Goal: Task Accomplishment & Management: Manage account settings

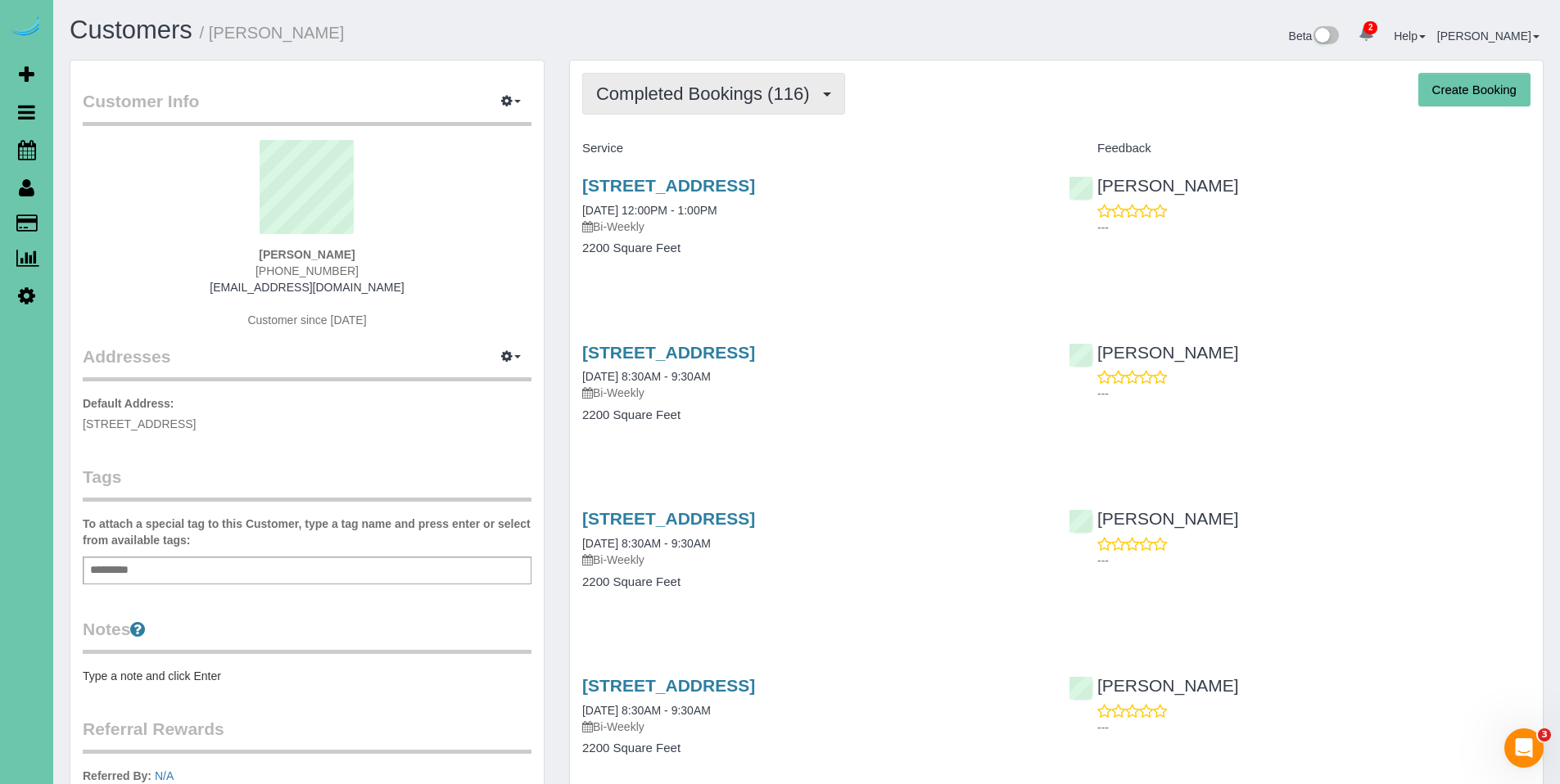
click at [701, 98] on span "Completed Bookings (116)" at bounding box center [706, 93] width 221 height 20
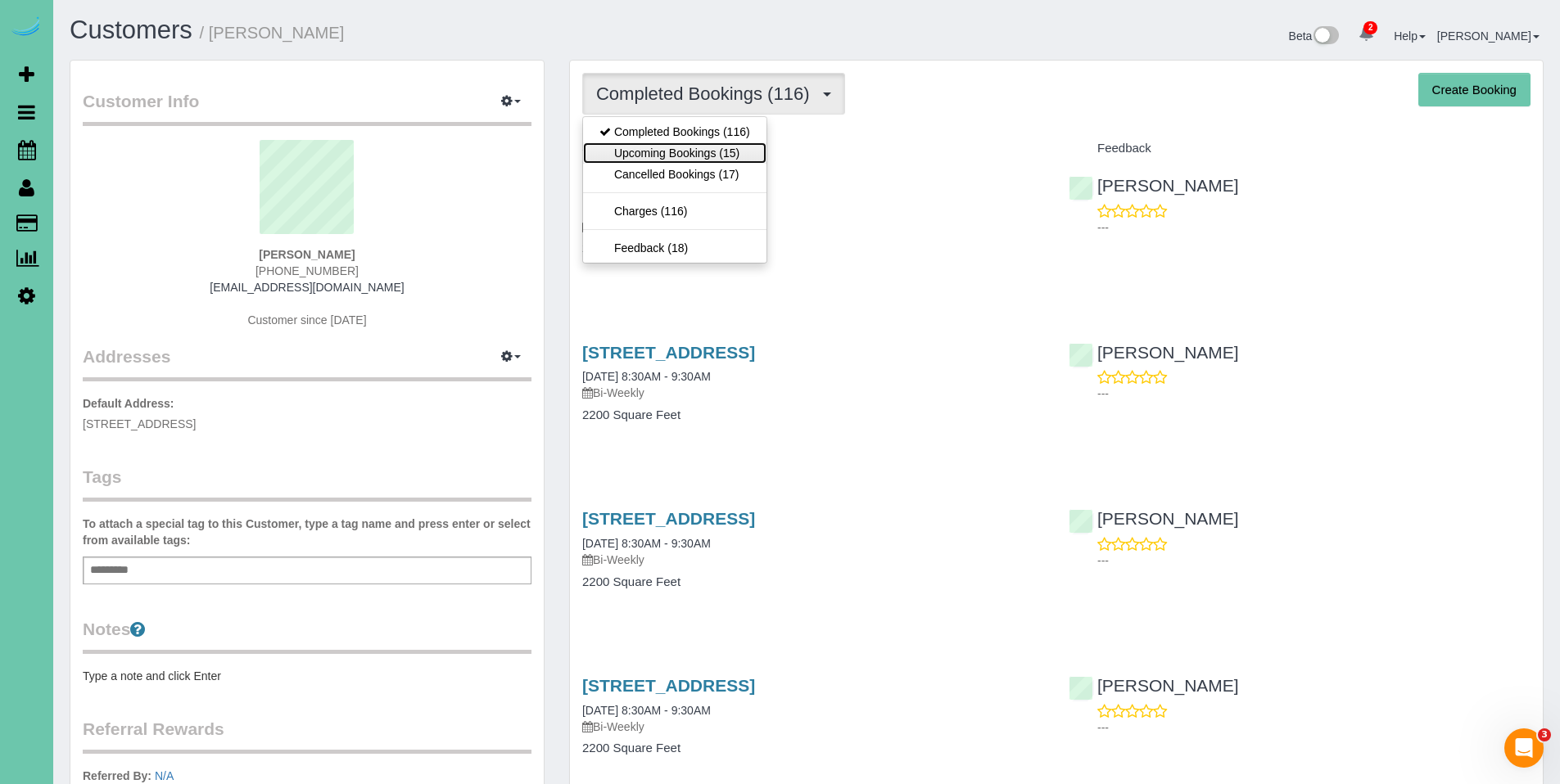
click at [666, 160] on link "Upcoming Bookings (15)" at bounding box center [675, 153] width 184 height 21
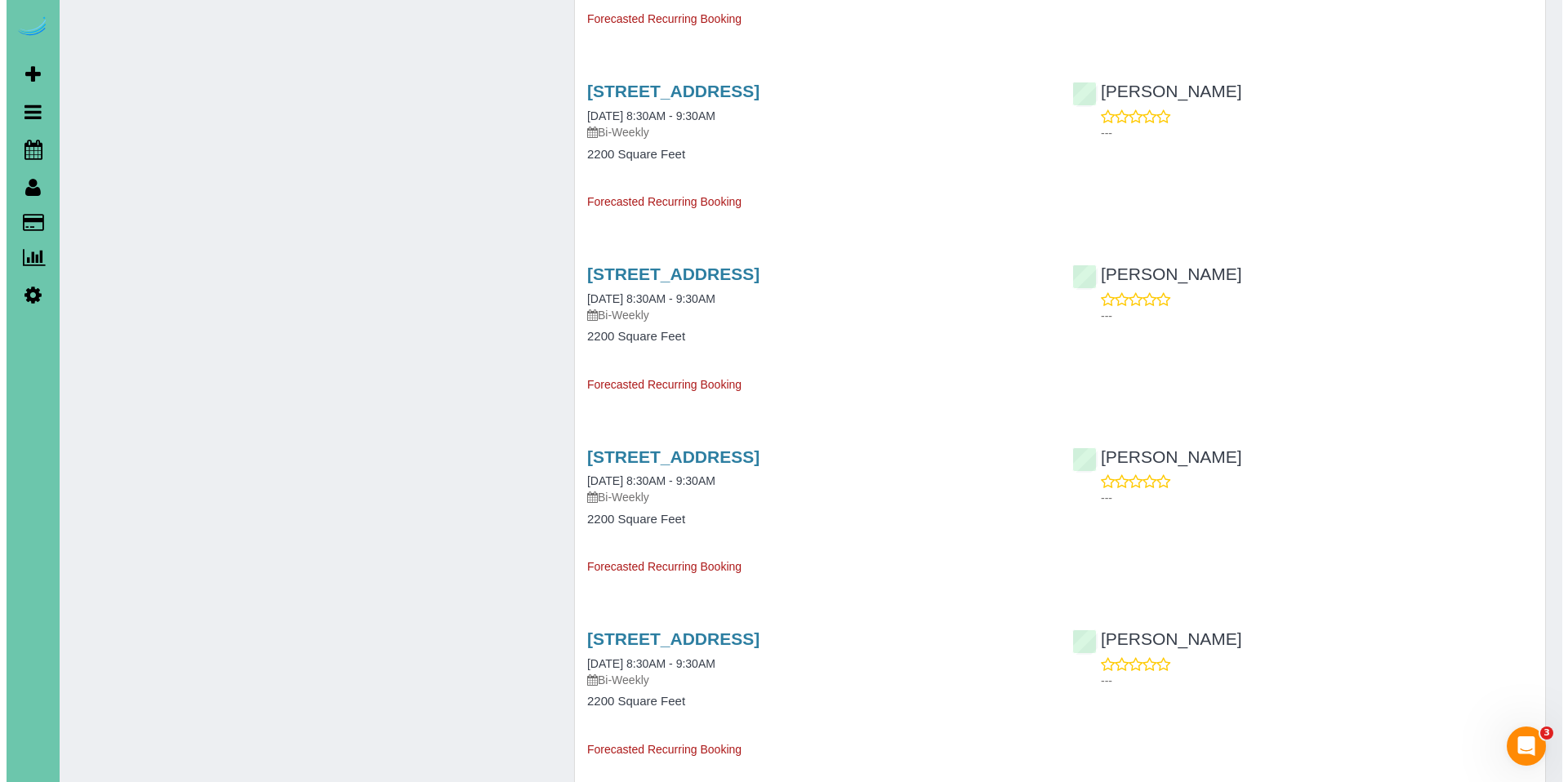
scroll to position [1328, 0]
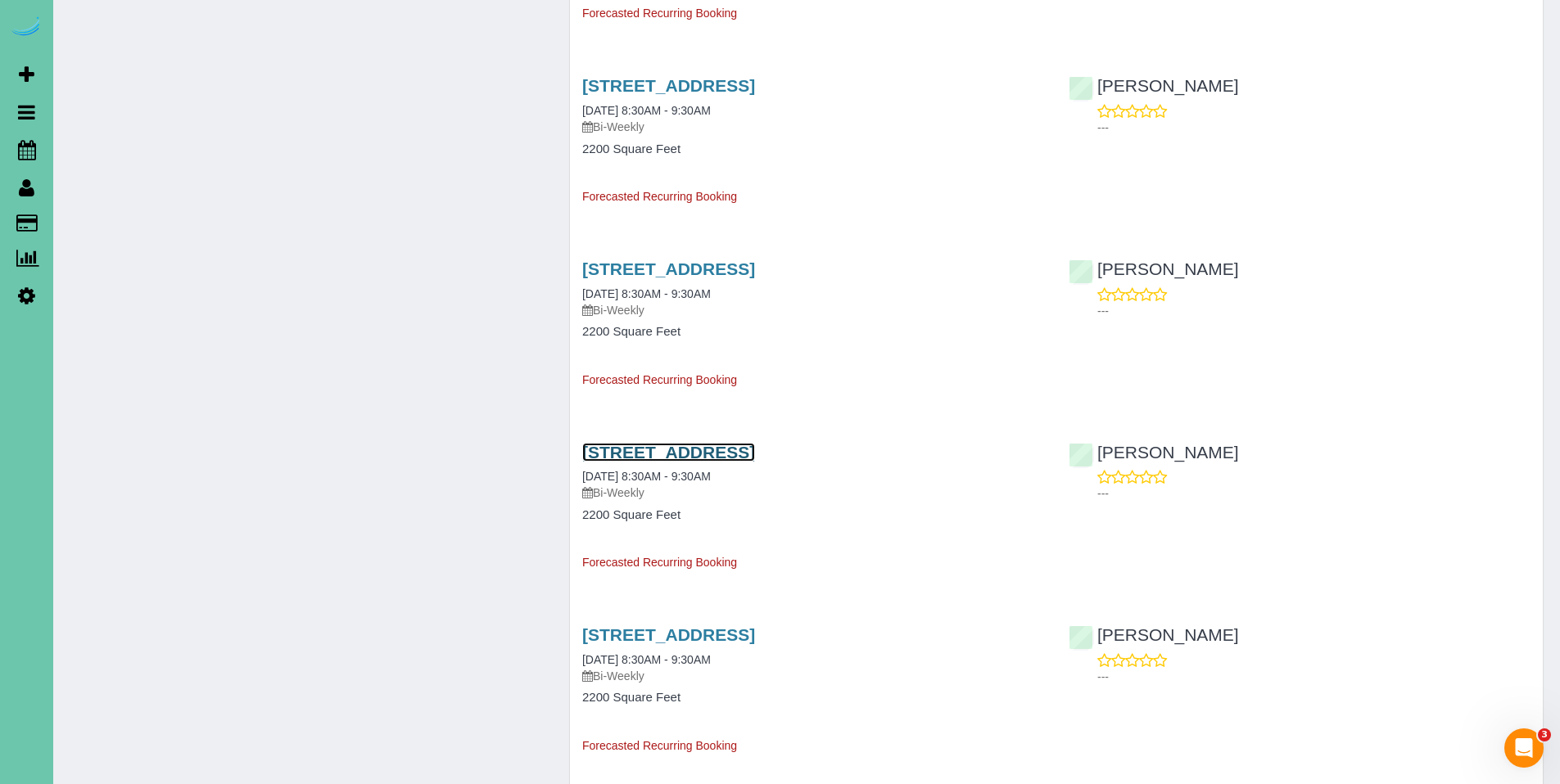
click at [752, 455] on link "[STREET_ADDRESS]" at bounding box center [668, 452] width 173 height 18
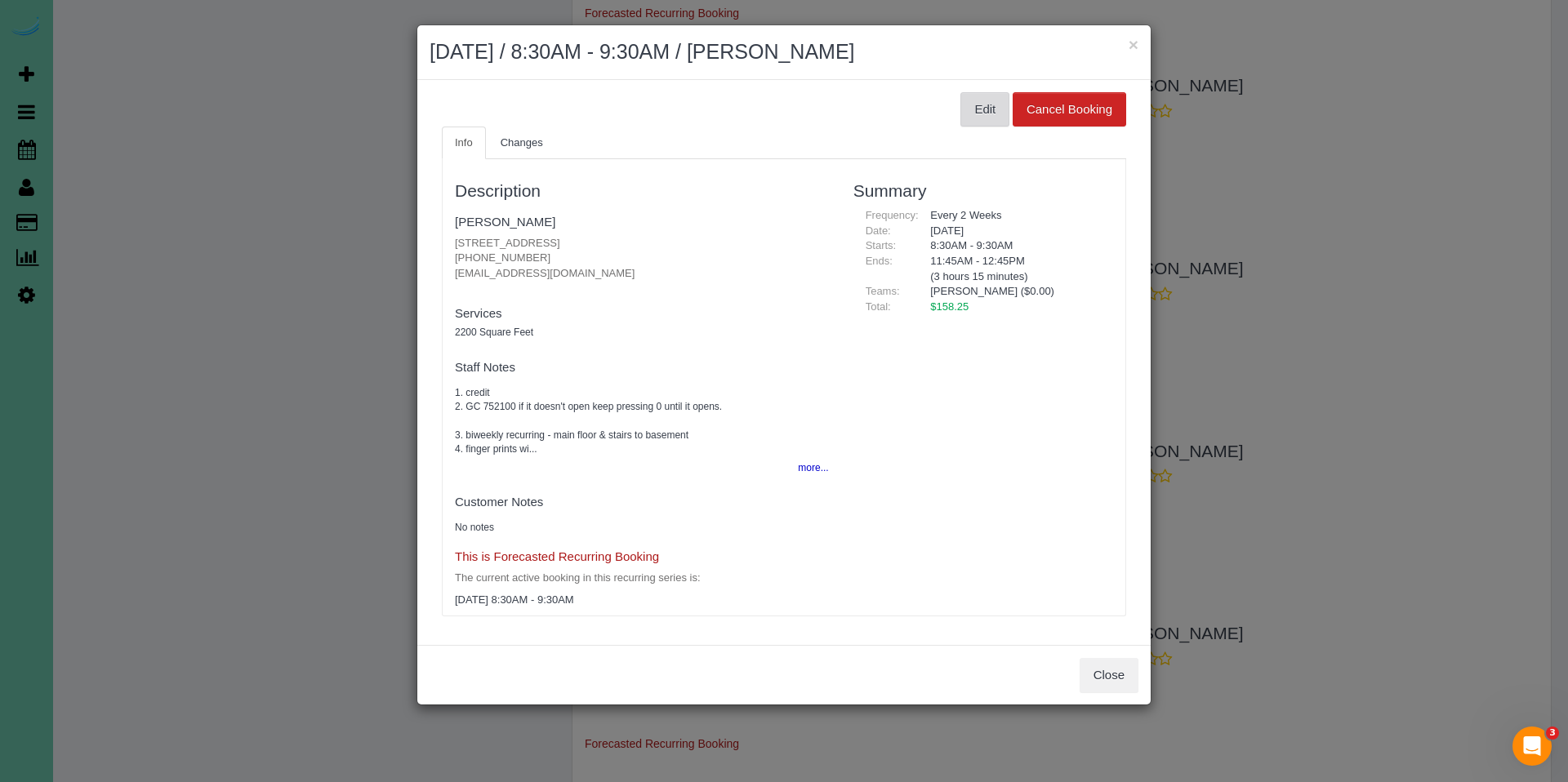
click at [960, 113] on button "Edit" at bounding box center [984, 110] width 49 height 35
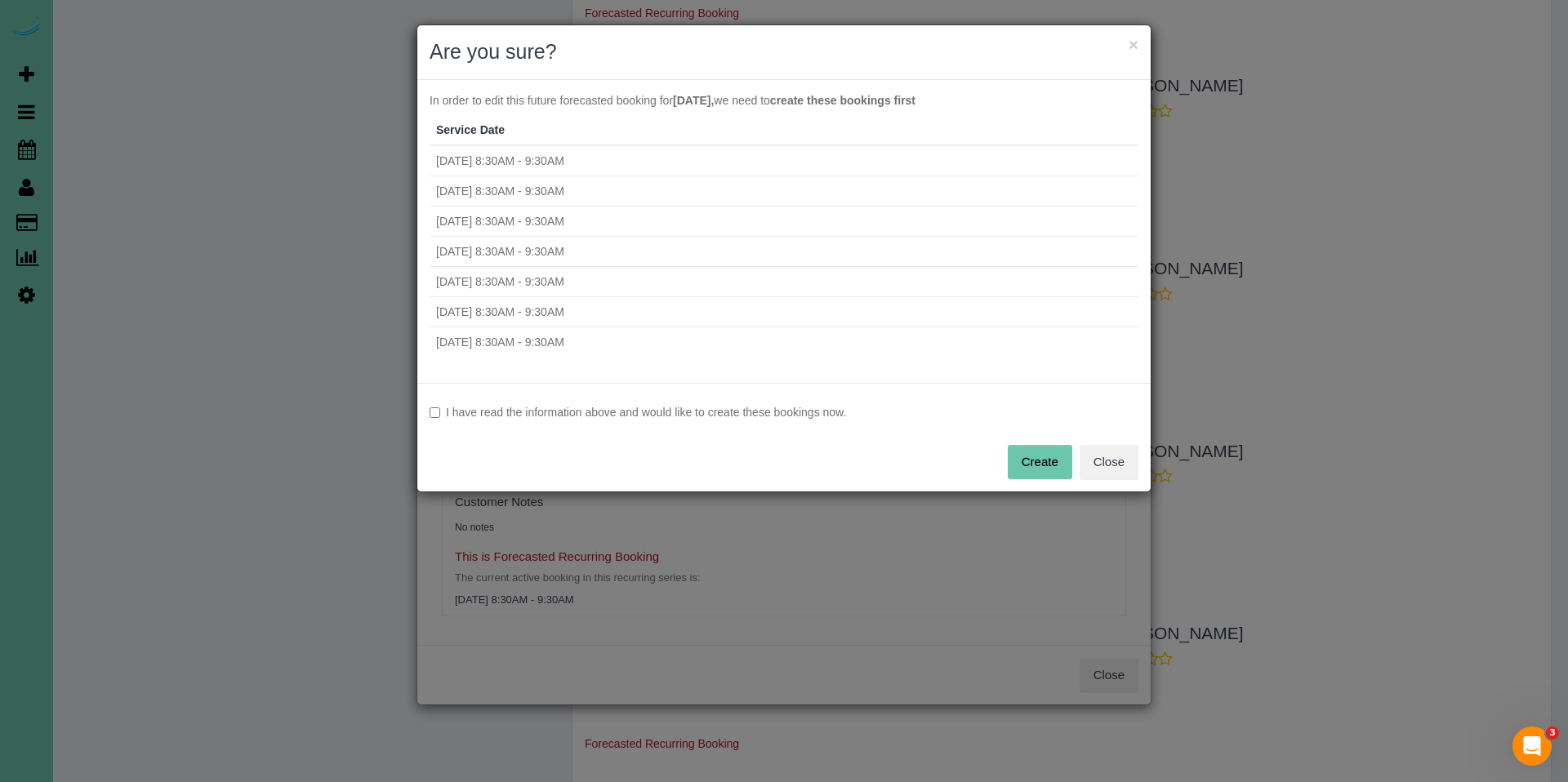
click at [591, 417] on label "I have read the information above and would like to create these bookings now." at bounding box center [784, 412] width 709 height 16
click at [1048, 458] on button "Create" at bounding box center [1039, 462] width 65 height 35
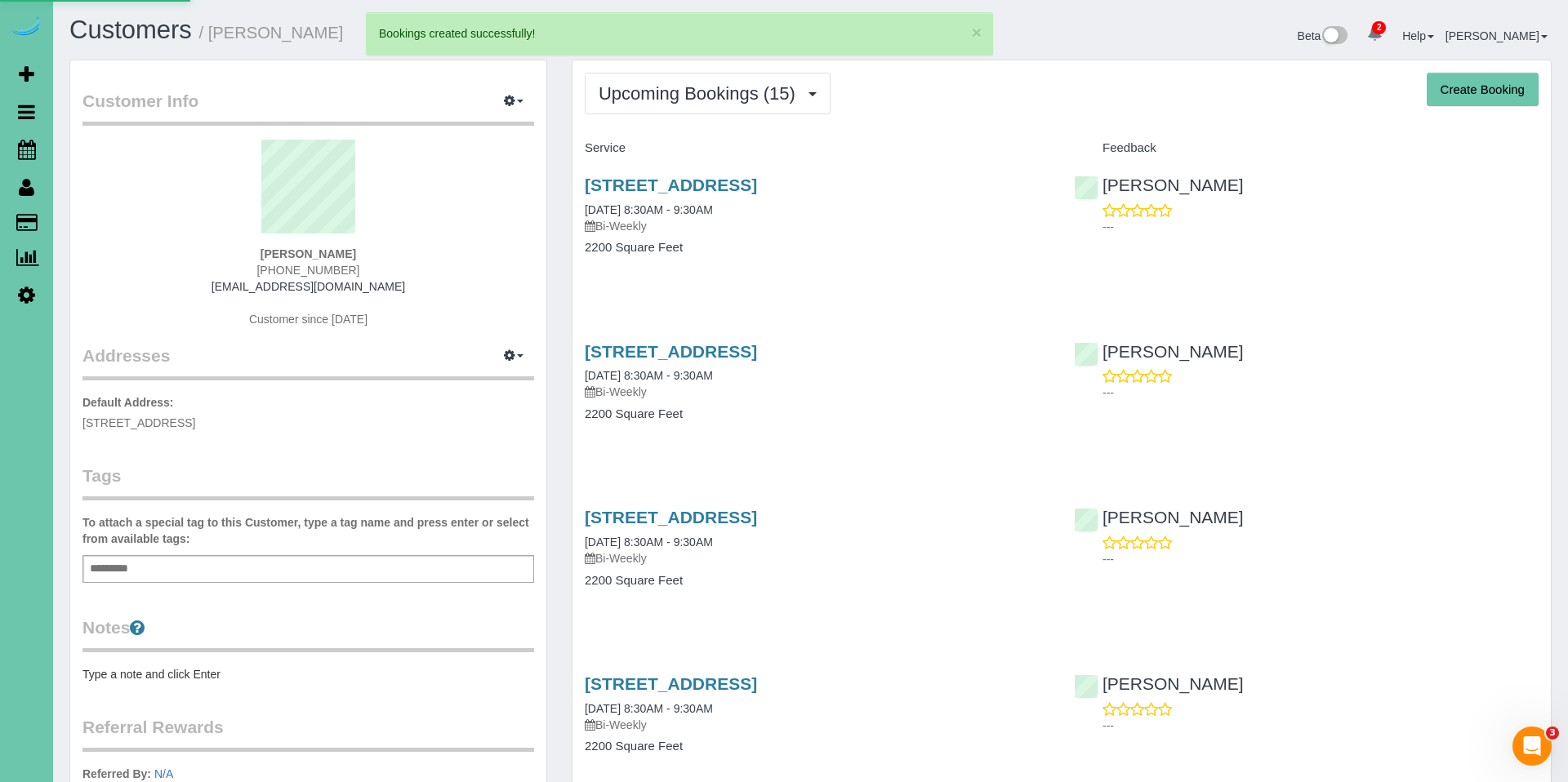
select select "NE"
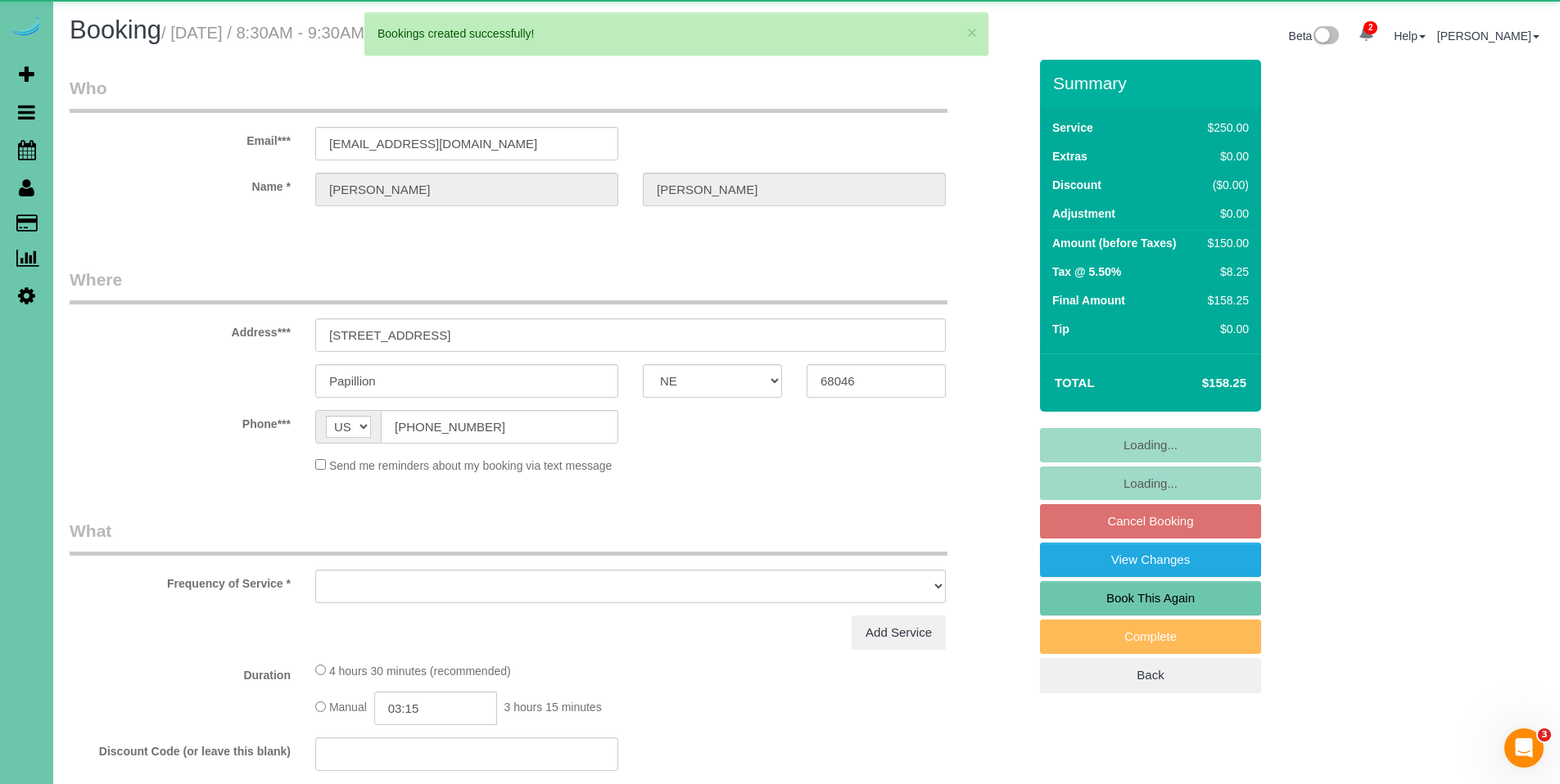
select select "object:54721"
select select "string:fspay-e4990212-5fa4-46fa-81d2-3c3b49efc774"
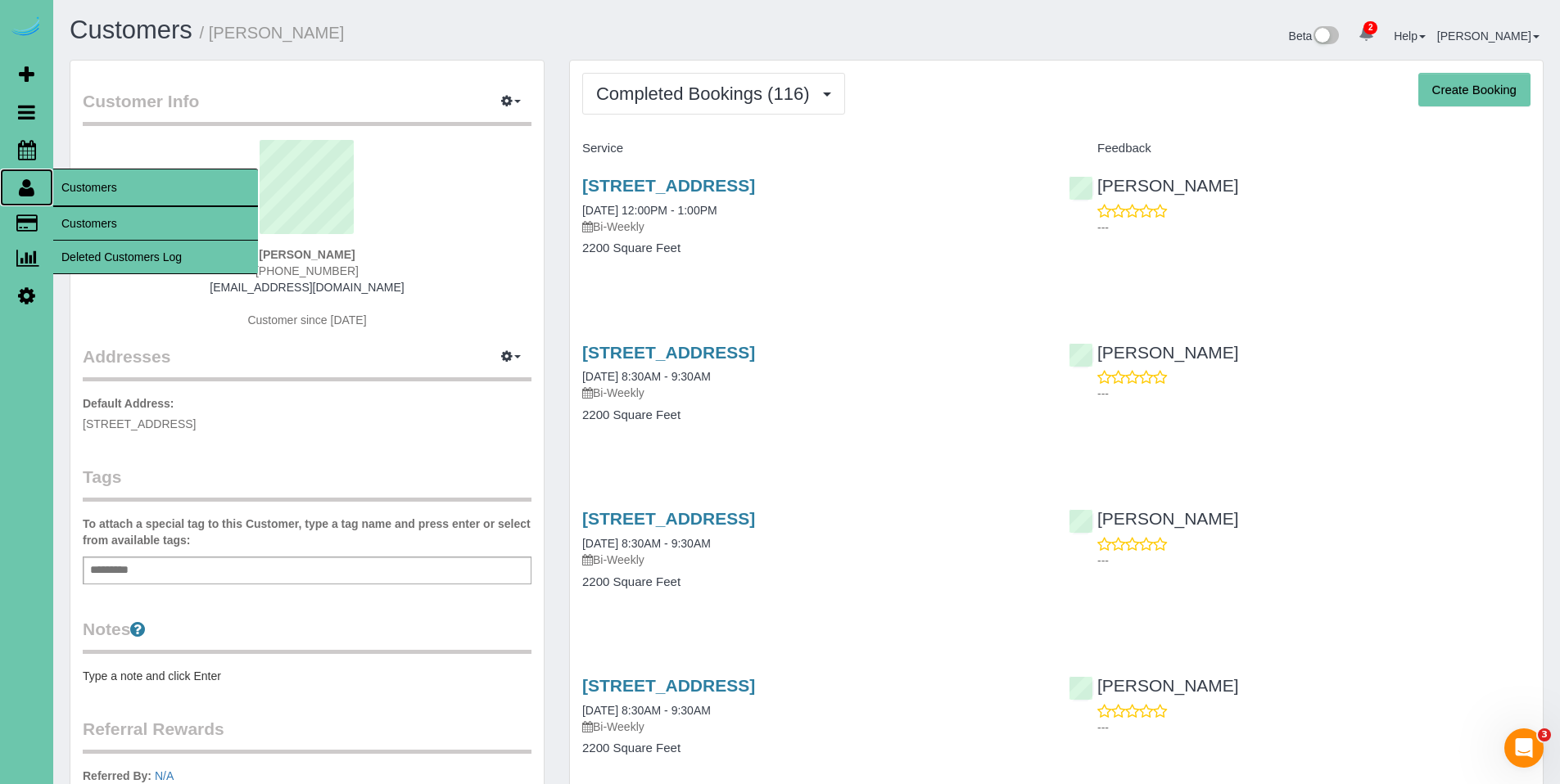
click at [23, 191] on icon at bounding box center [26, 187] width 15 height 19
click at [98, 217] on link "Customers" at bounding box center [156, 223] width 205 height 33
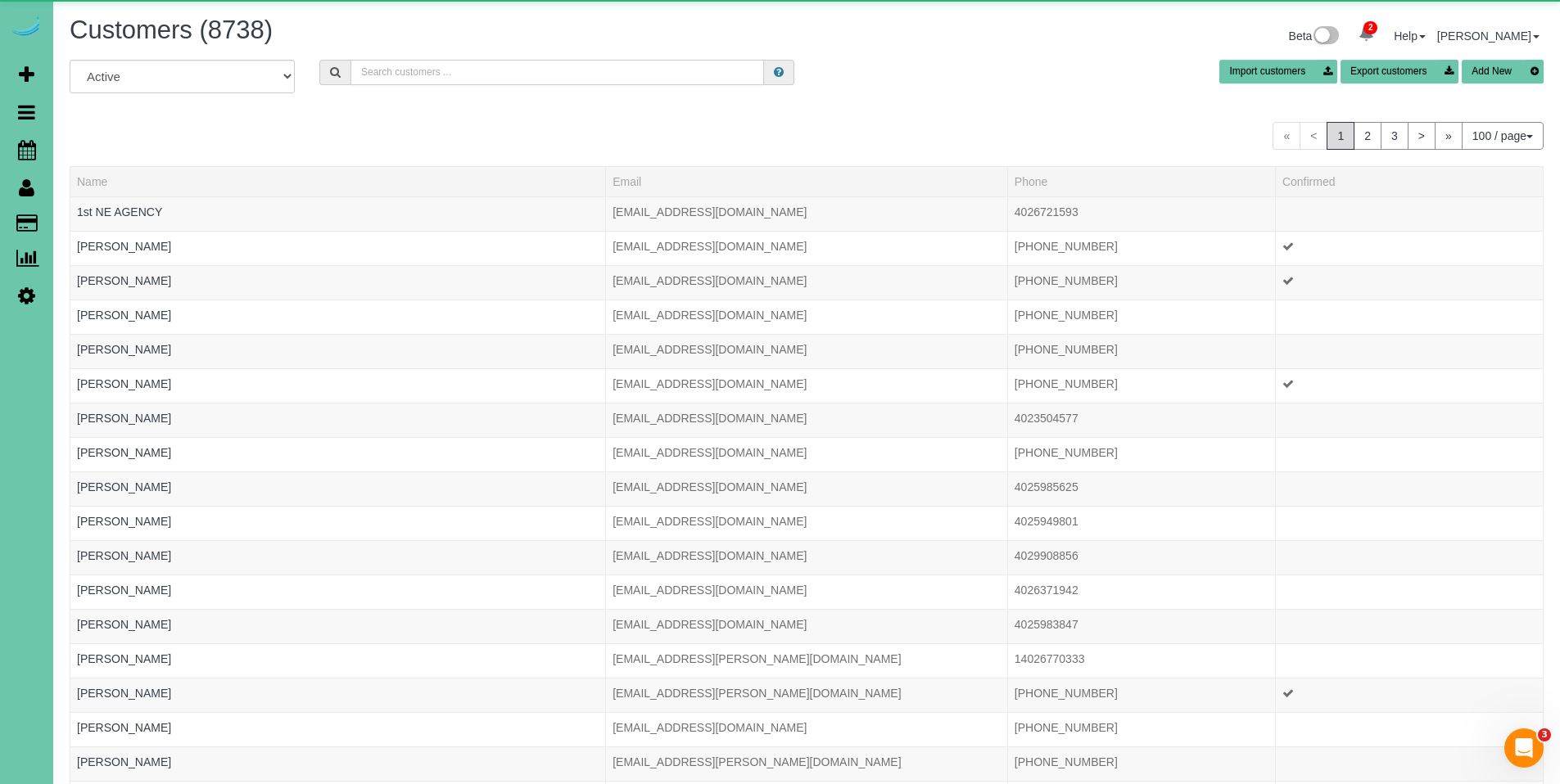
click at [620, 62] on input "text" at bounding box center [557, 72] width 413 height 25
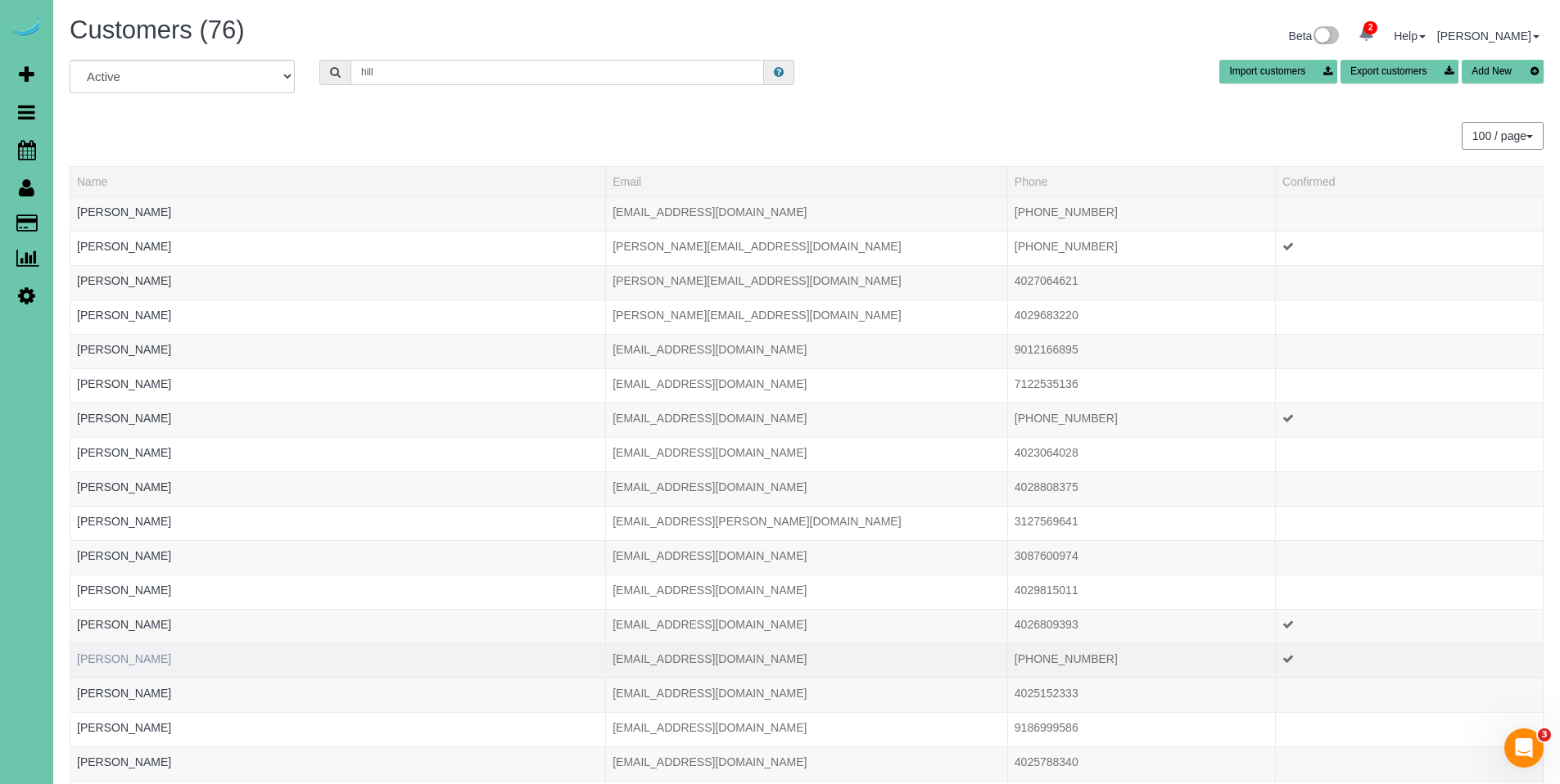
type input "hill"
click at [116, 655] on link "[PERSON_NAME]" at bounding box center [124, 659] width 94 height 14
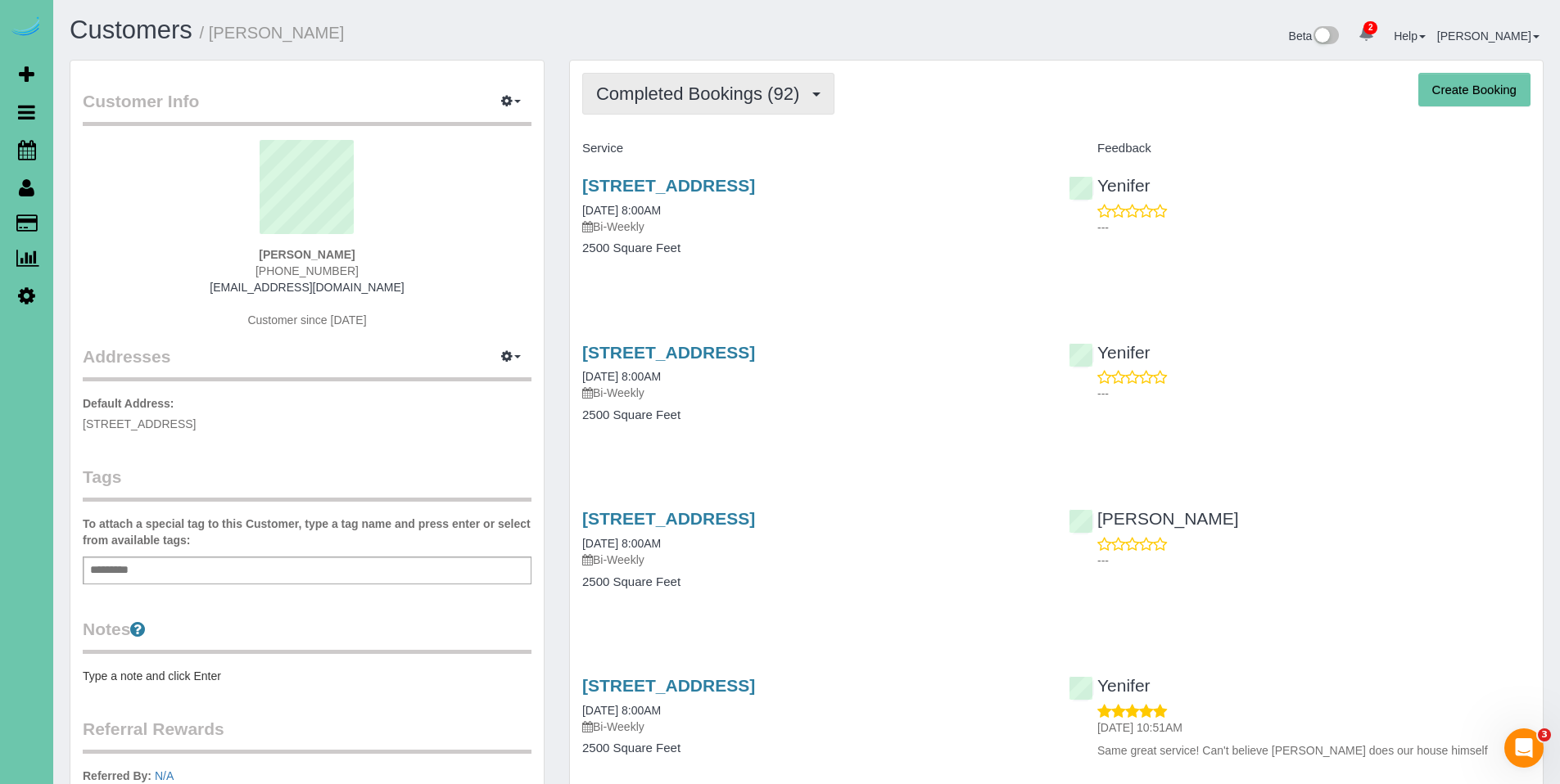
click at [684, 98] on span "Completed Bookings (92)" at bounding box center [701, 93] width 212 height 20
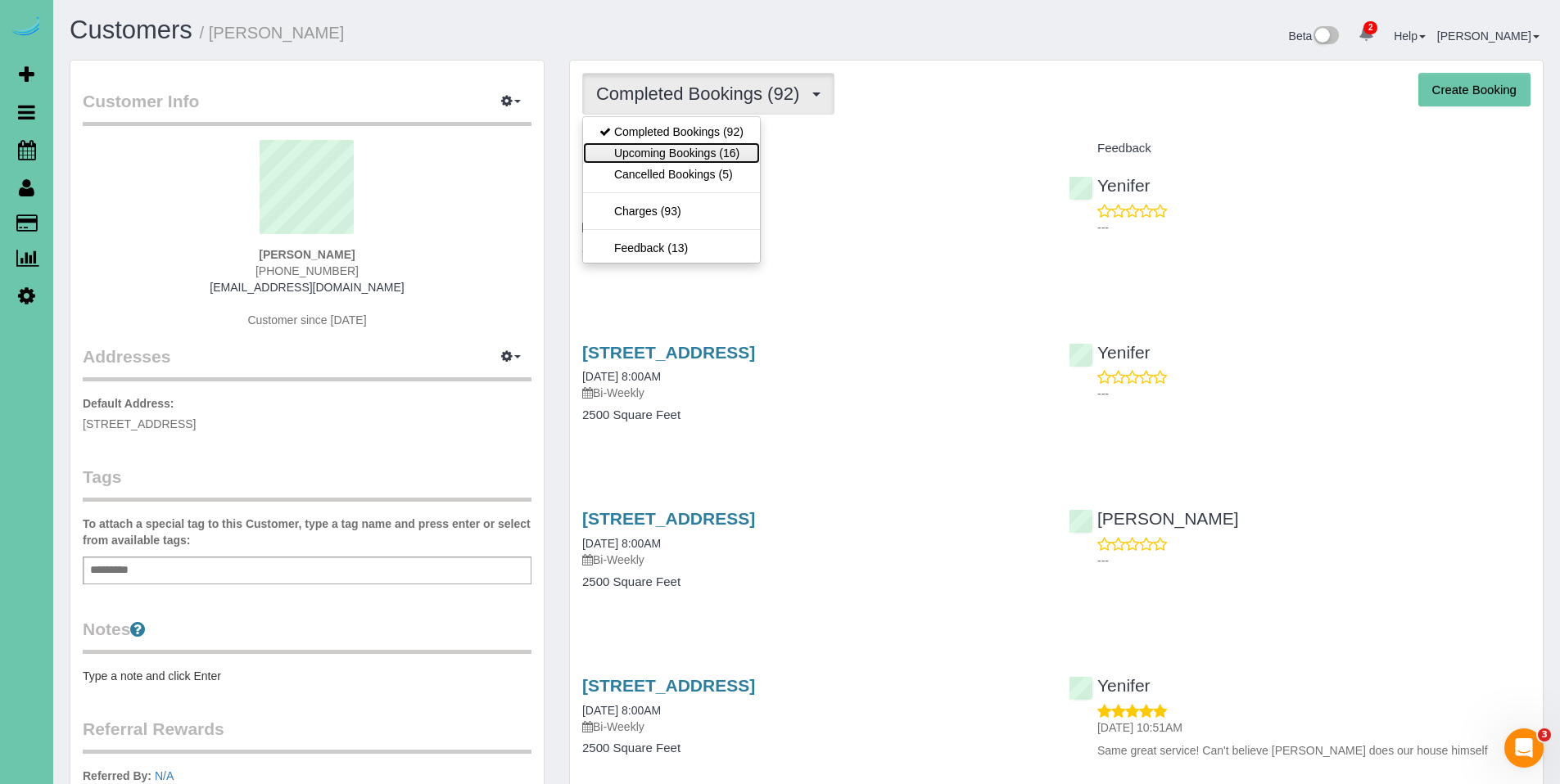
click at [668, 157] on link "Upcoming Bookings (16)" at bounding box center [671, 153] width 177 height 21
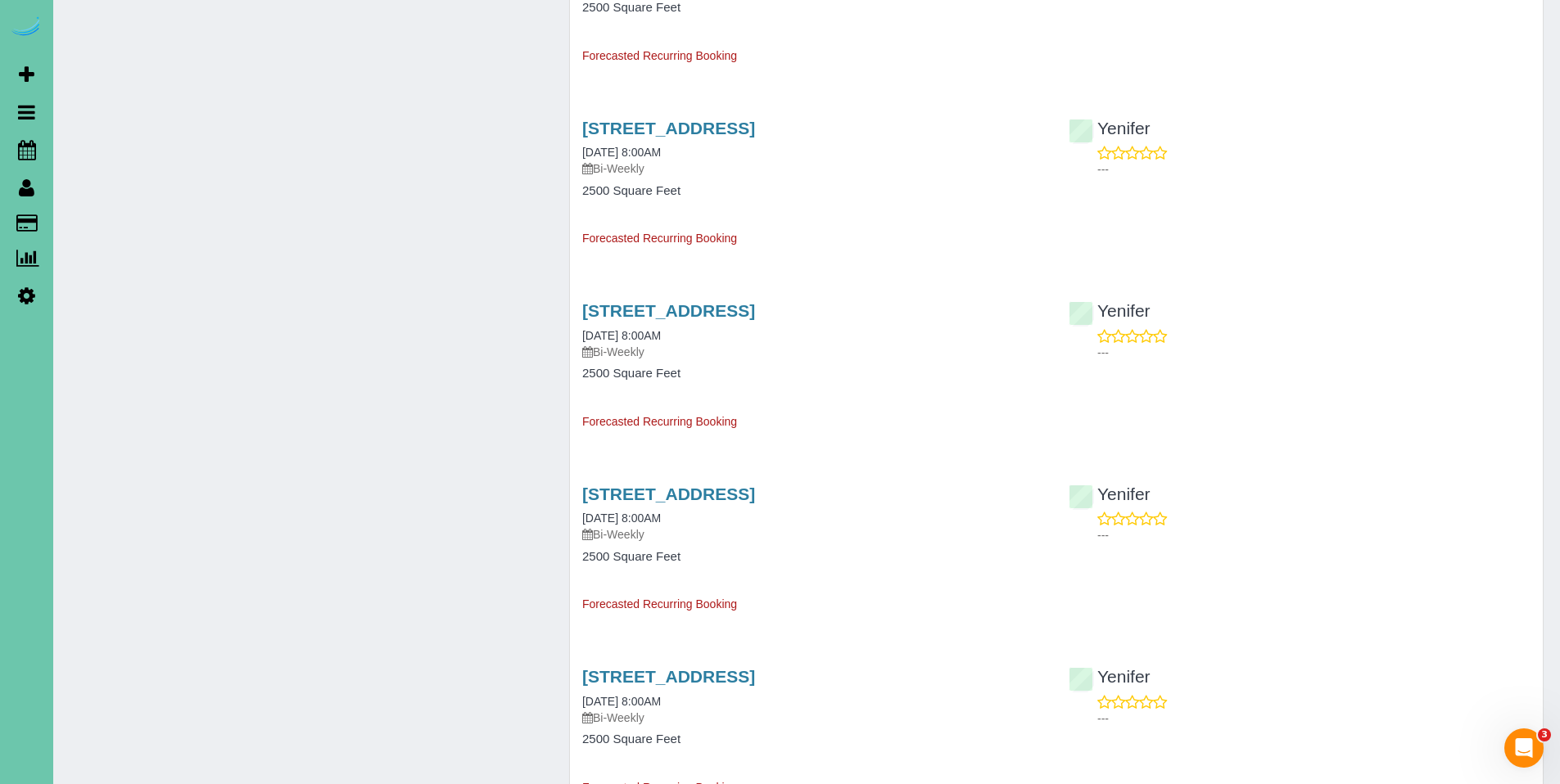
scroll to position [1644, 0]
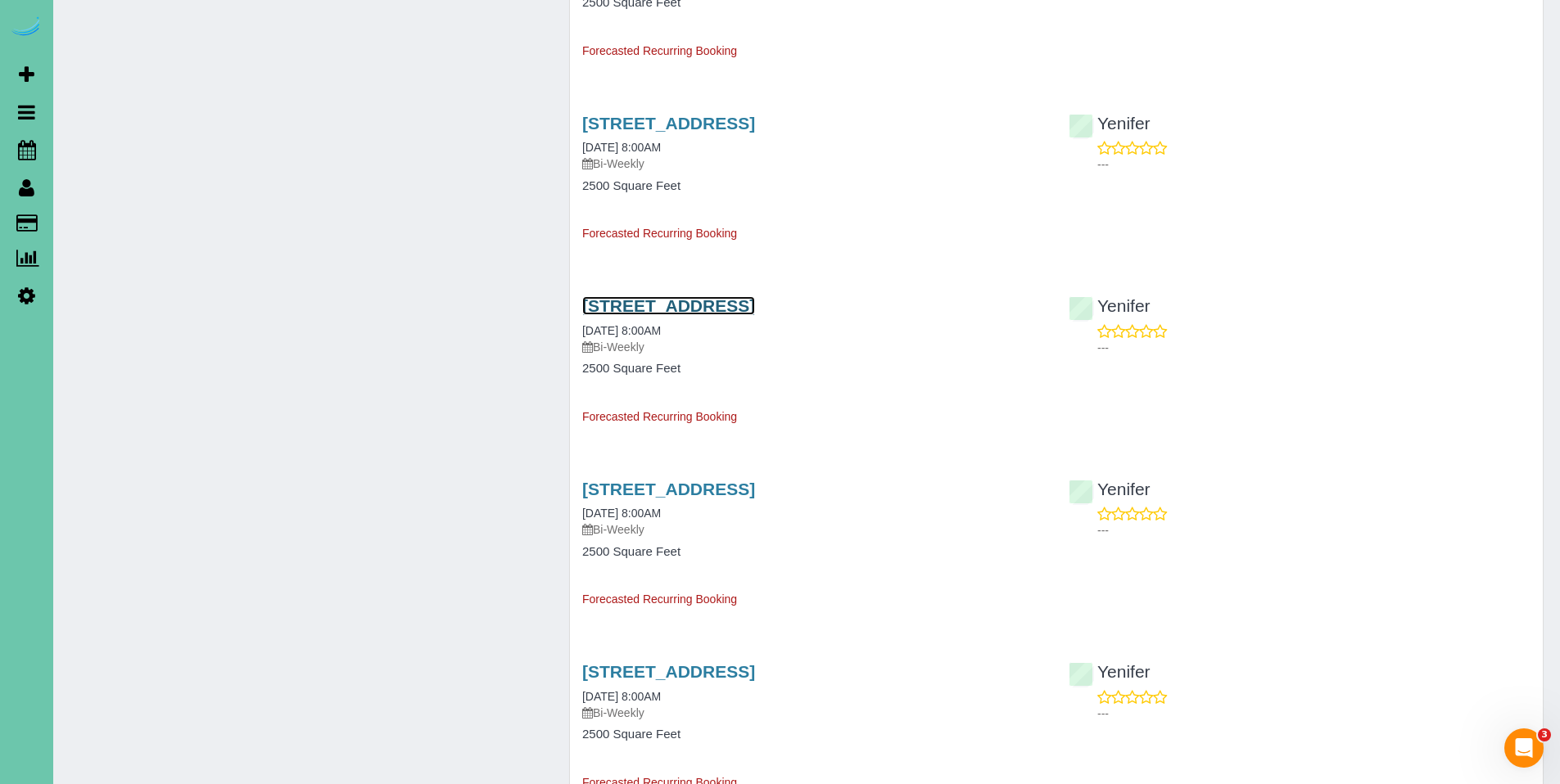
click at [755, 309] on link "[STREET_ADDRESS]" at bounding box center [668, 305] width 173 height 18
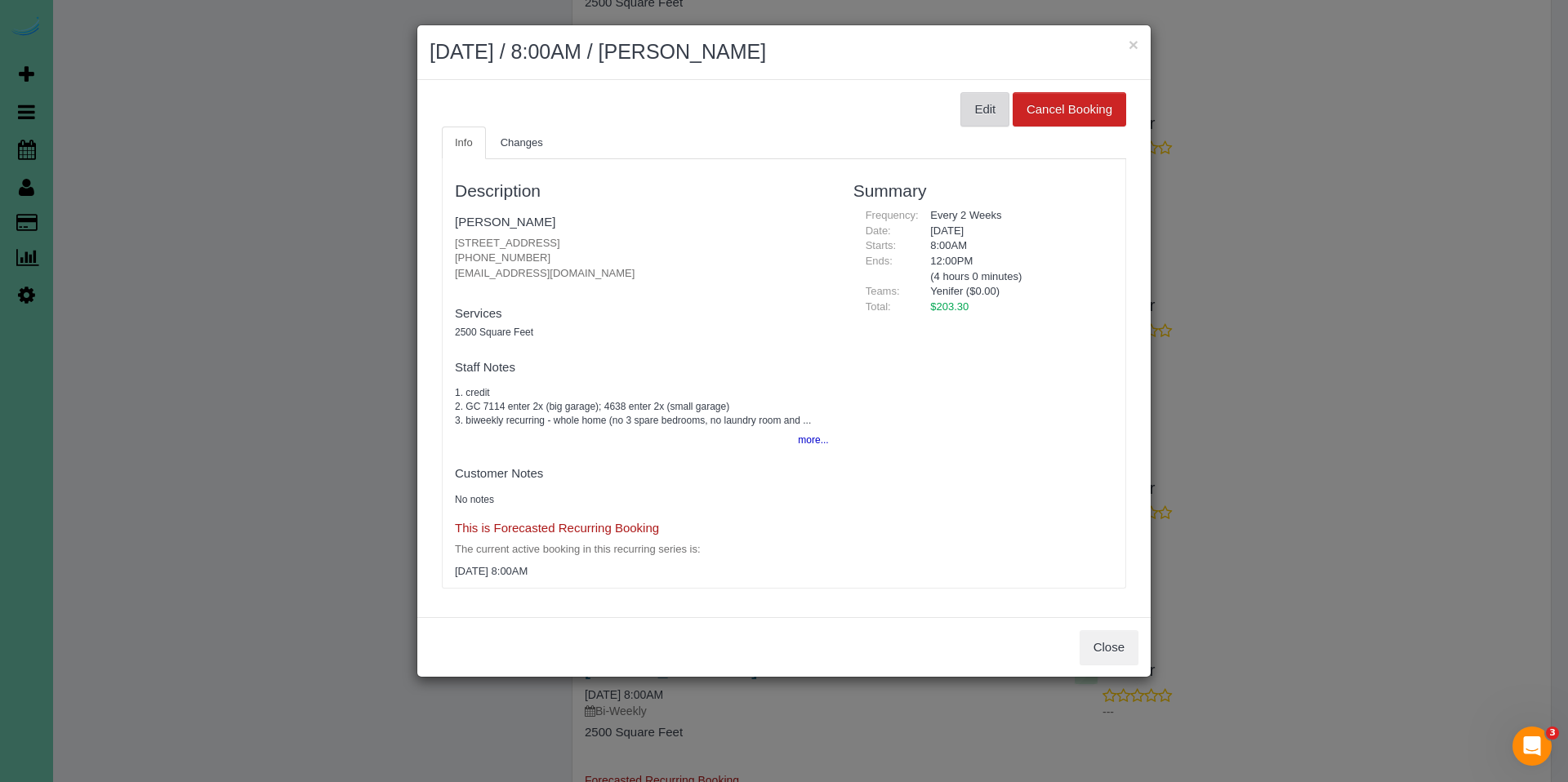
click at [987, 116] on button "Edit" at bounding box center [984, 110] width 49 height 35
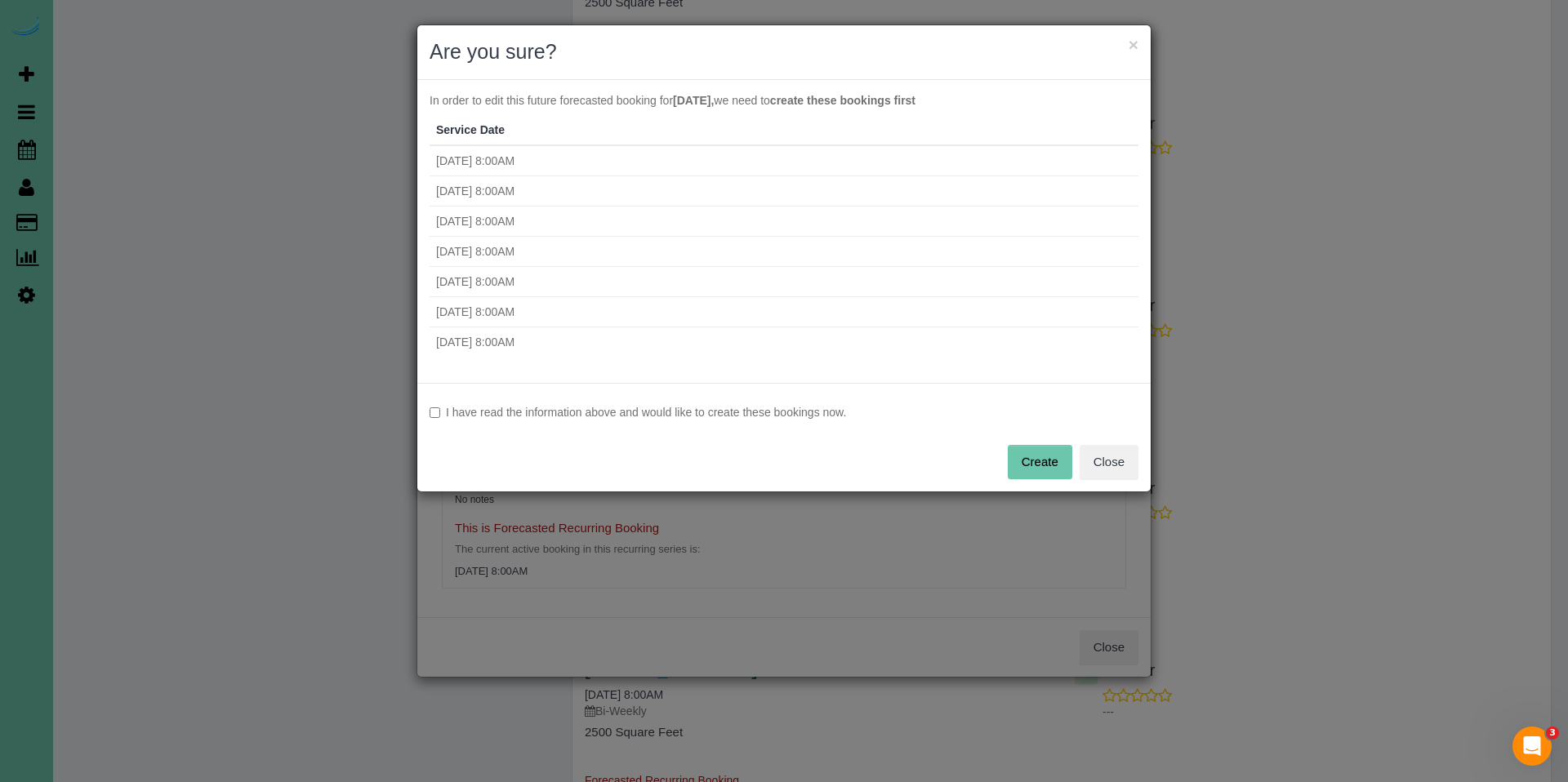
click at [608, 410] on label "I have read the information above and would like to create these bookings now." at bounding box center [784, 412] width 709 height 16
click at [1046, 463] on button "Create" at bounding box center [1039, 462] width 65 height 35
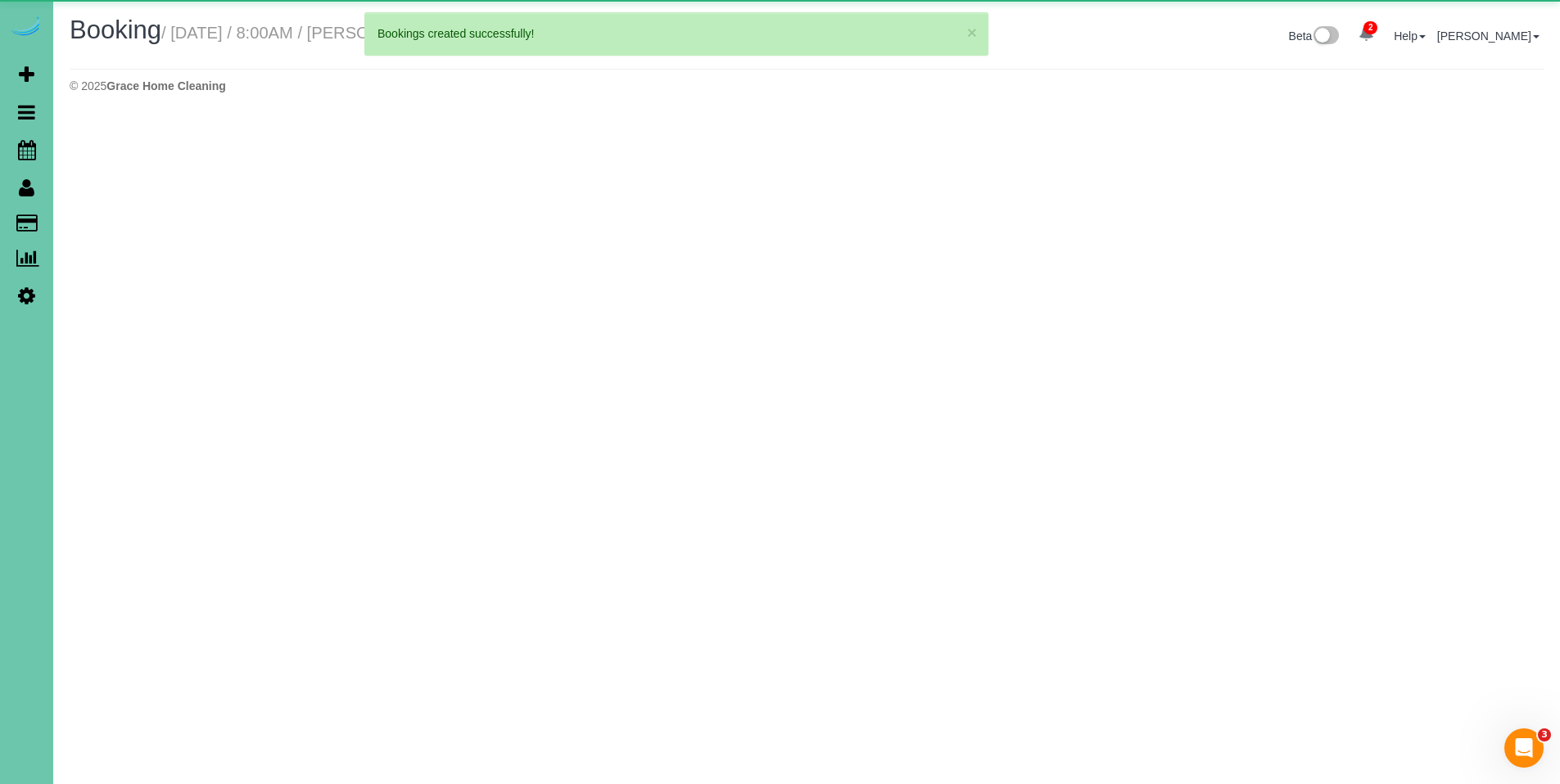
select select "NE"
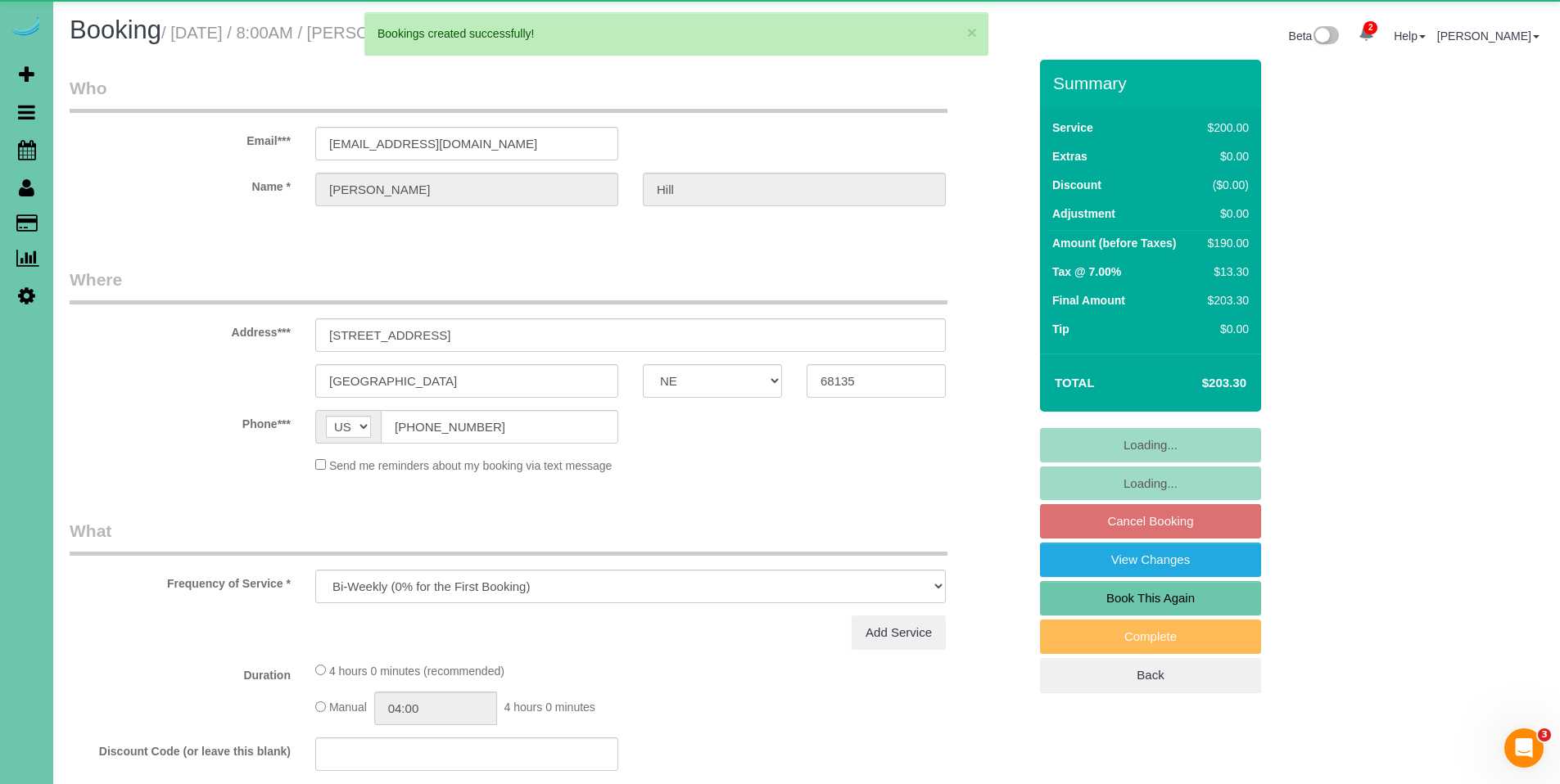
select select "object:58702"
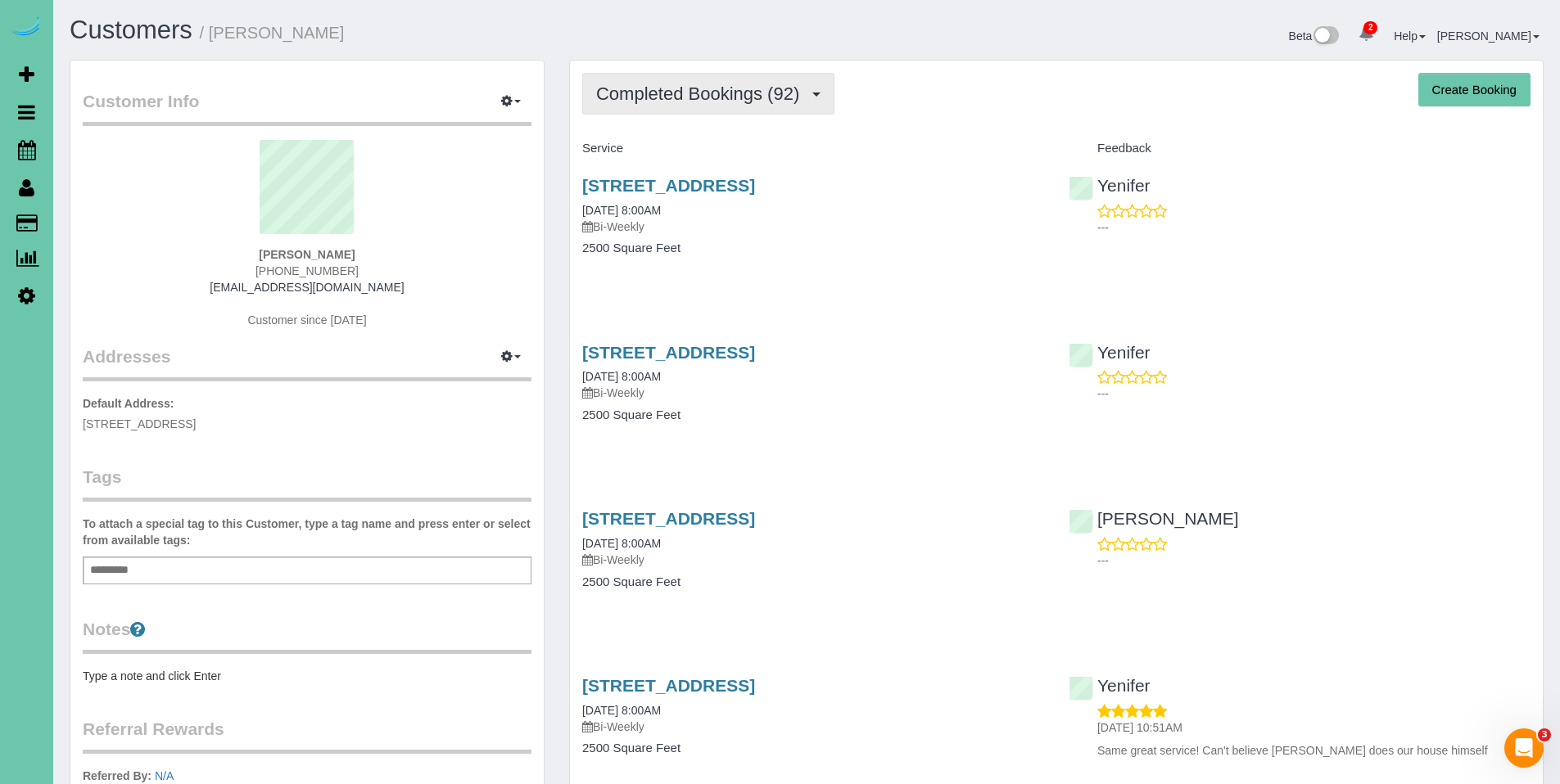
click at [713, 72] on button "Completed Bookings (92)" at bounding box center [708, 93] width 252 height 42
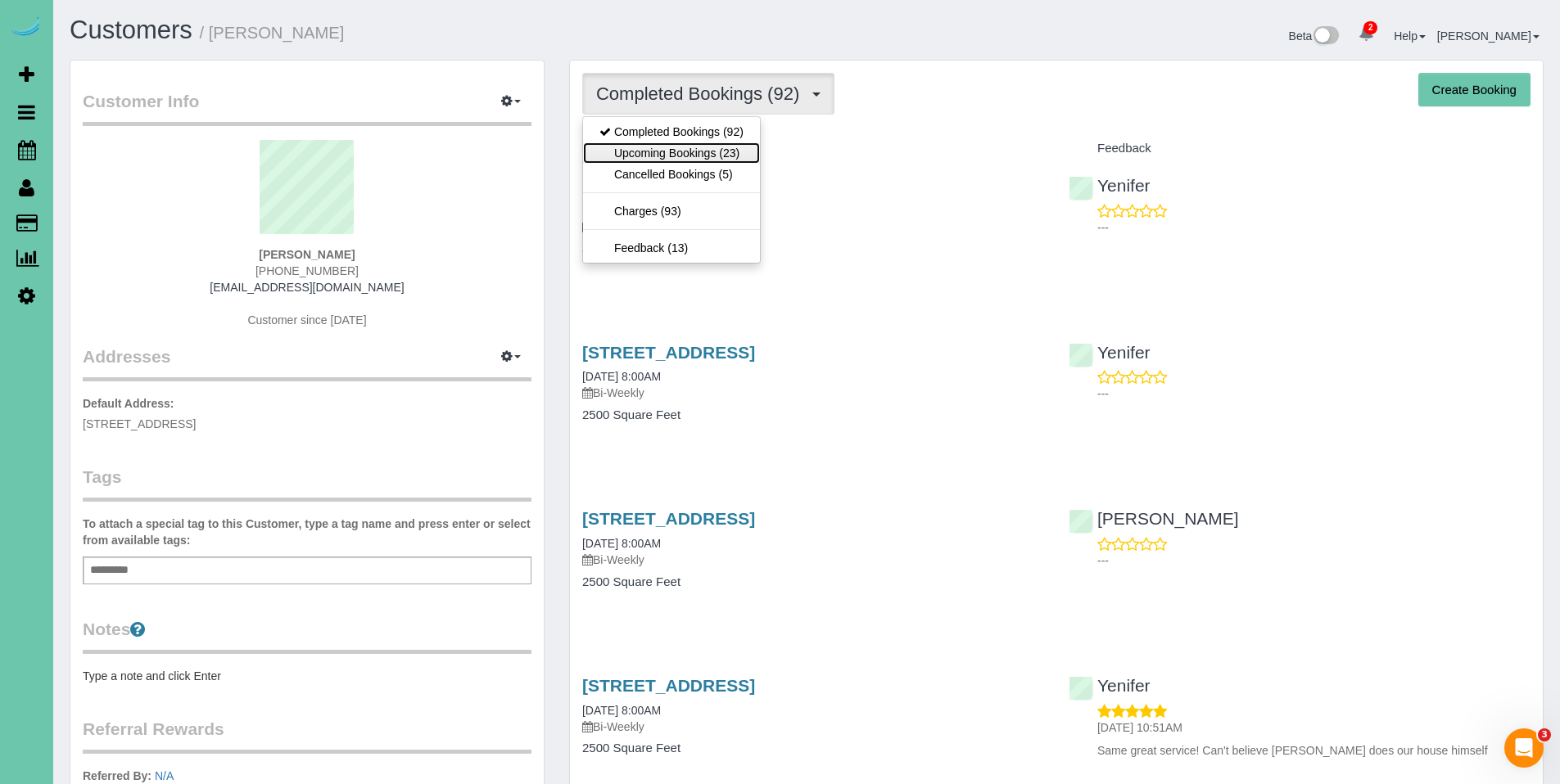
click at [669, 152] on link "Upcoming Bookings (23)" at bounding box center [671, 153] width 177 height 21
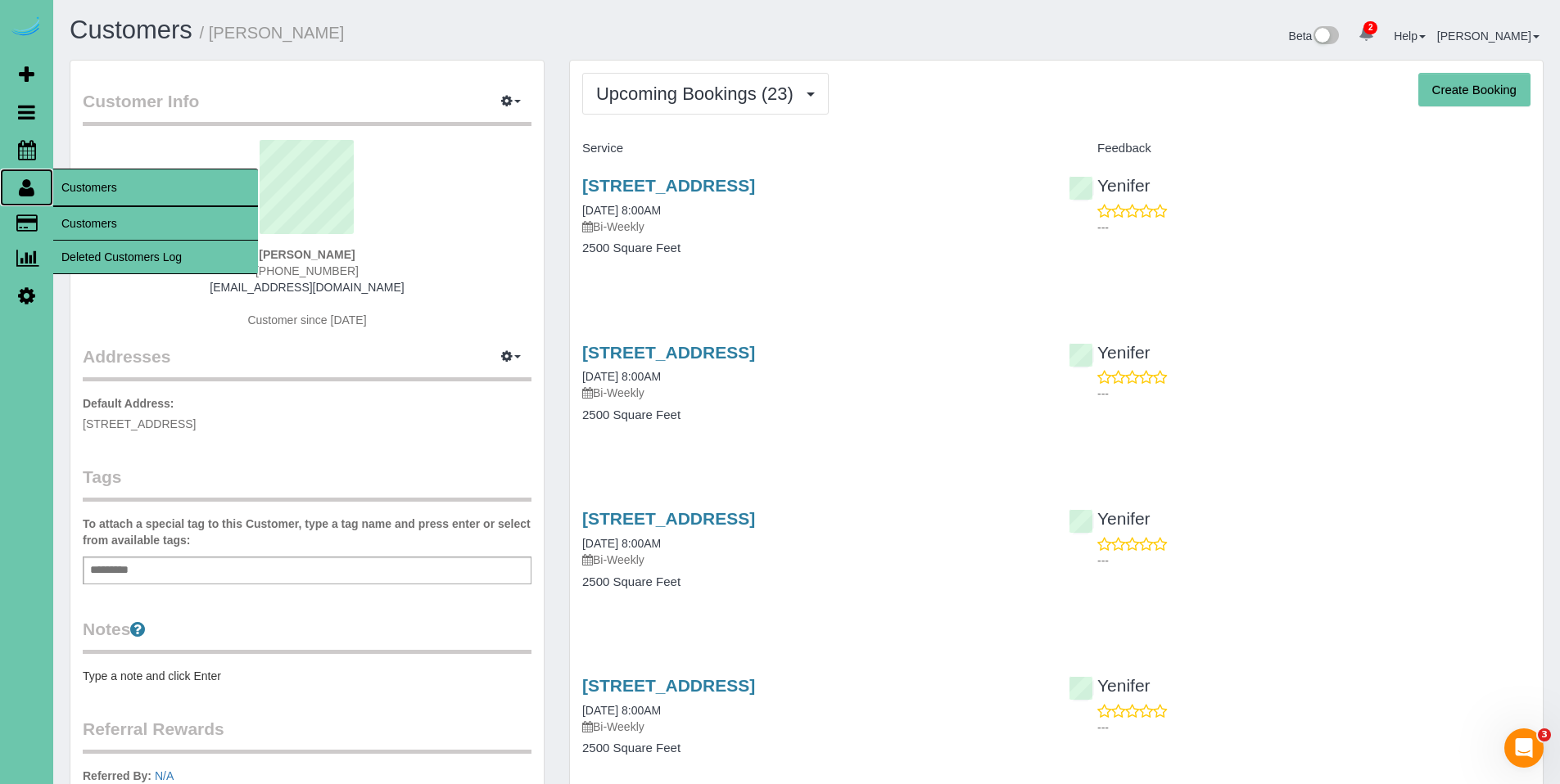
click at [29, 182] on icon at bounding box center [26, 187] width 15 height 19
click at [99, 226] on link "Customers" at bounding box center [156, 223] width 205 height 33
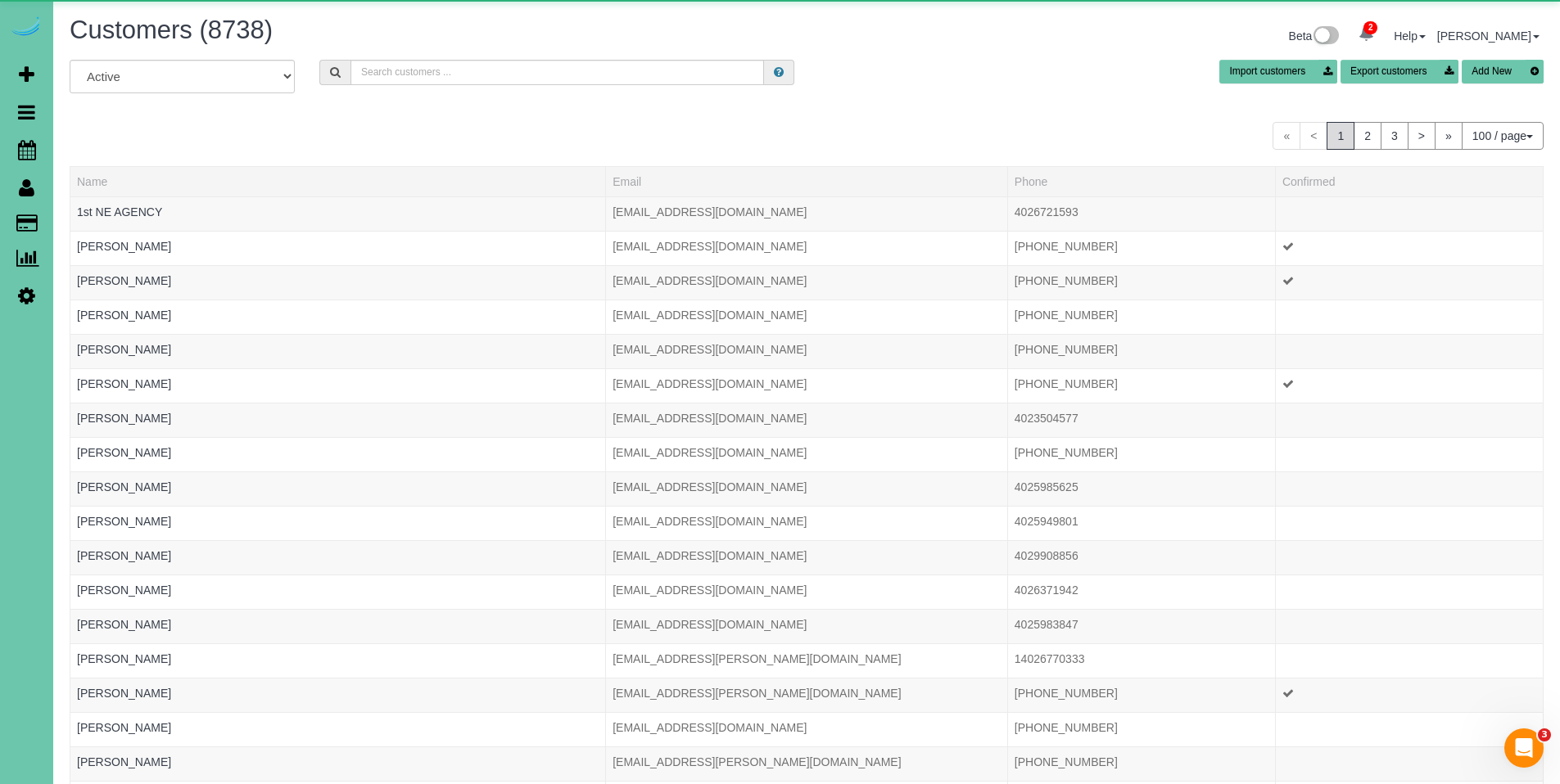
click at [581, 58] on div "Customers (8738) Beta 2 Your Notifications You have 0 alerts × You have 1 to ch…" at bounding box center [806, 38] width 1498 height 43
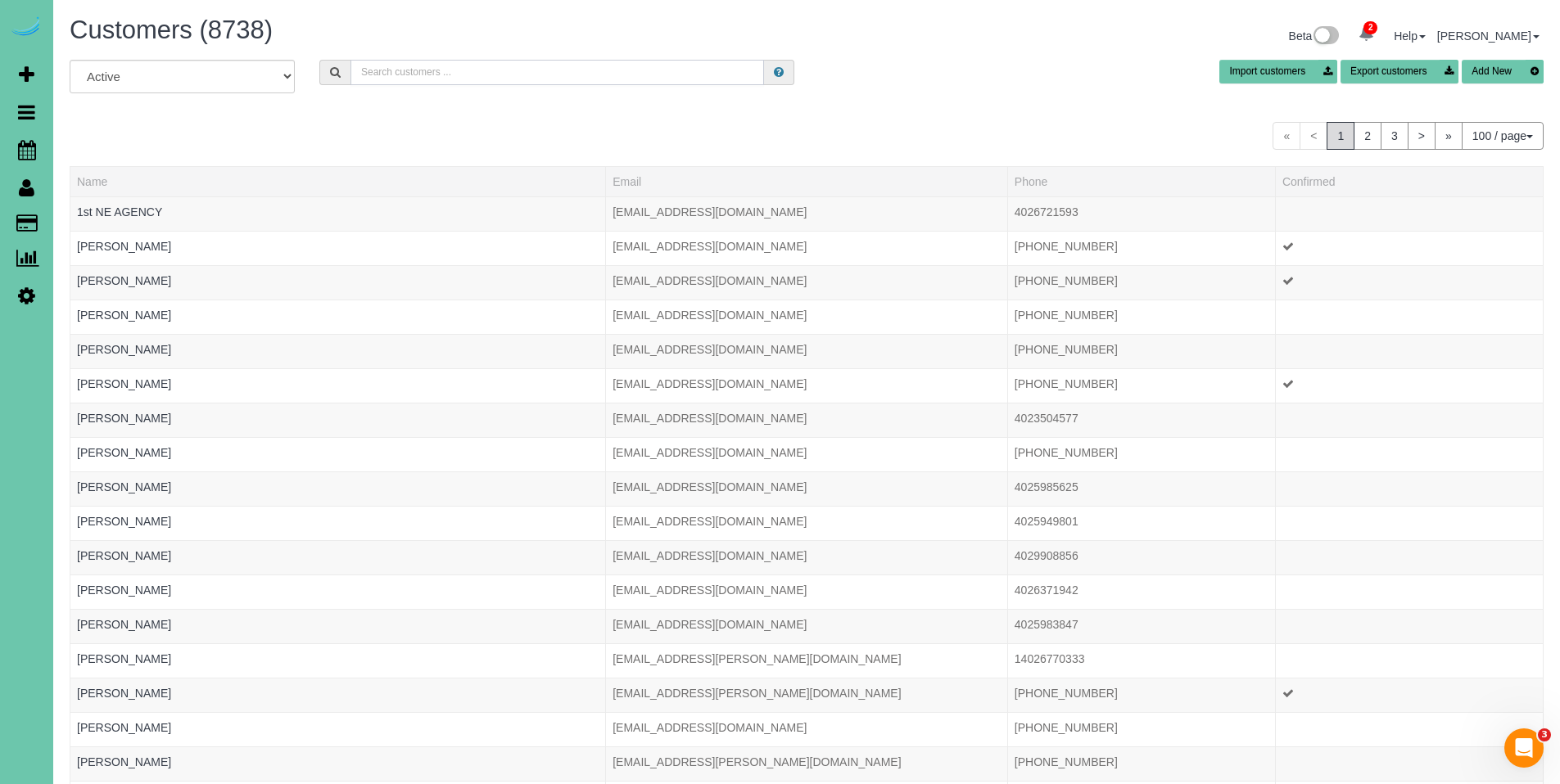
click at [581, 67] on input "text" at bounding box center [557, 72] width 413 height 25
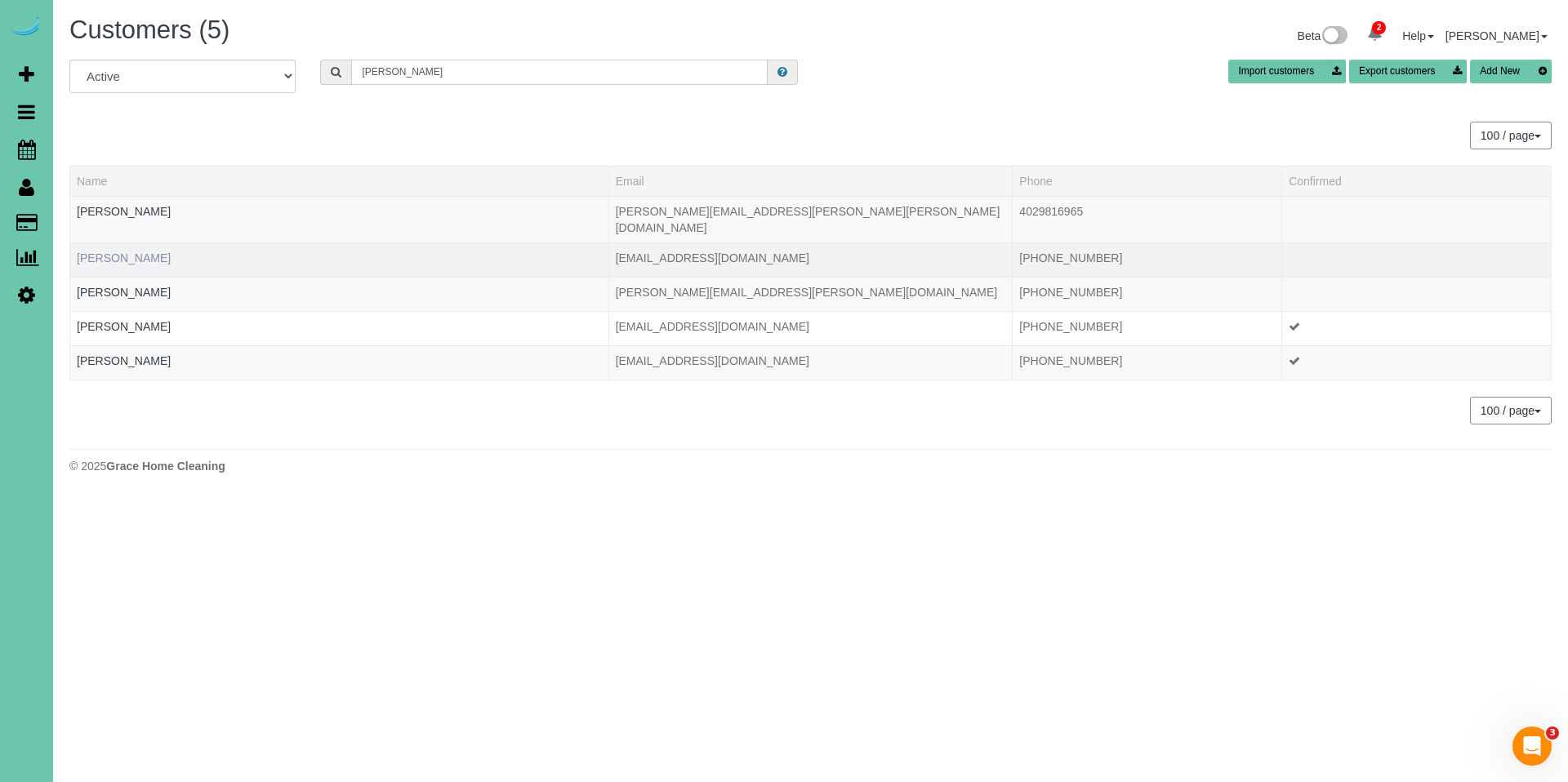
type input "[PERSON_NAME]"
click at [129, 251] on link "[PERSON_NAME]" at bounding box center [123, 258] width 93 height 13
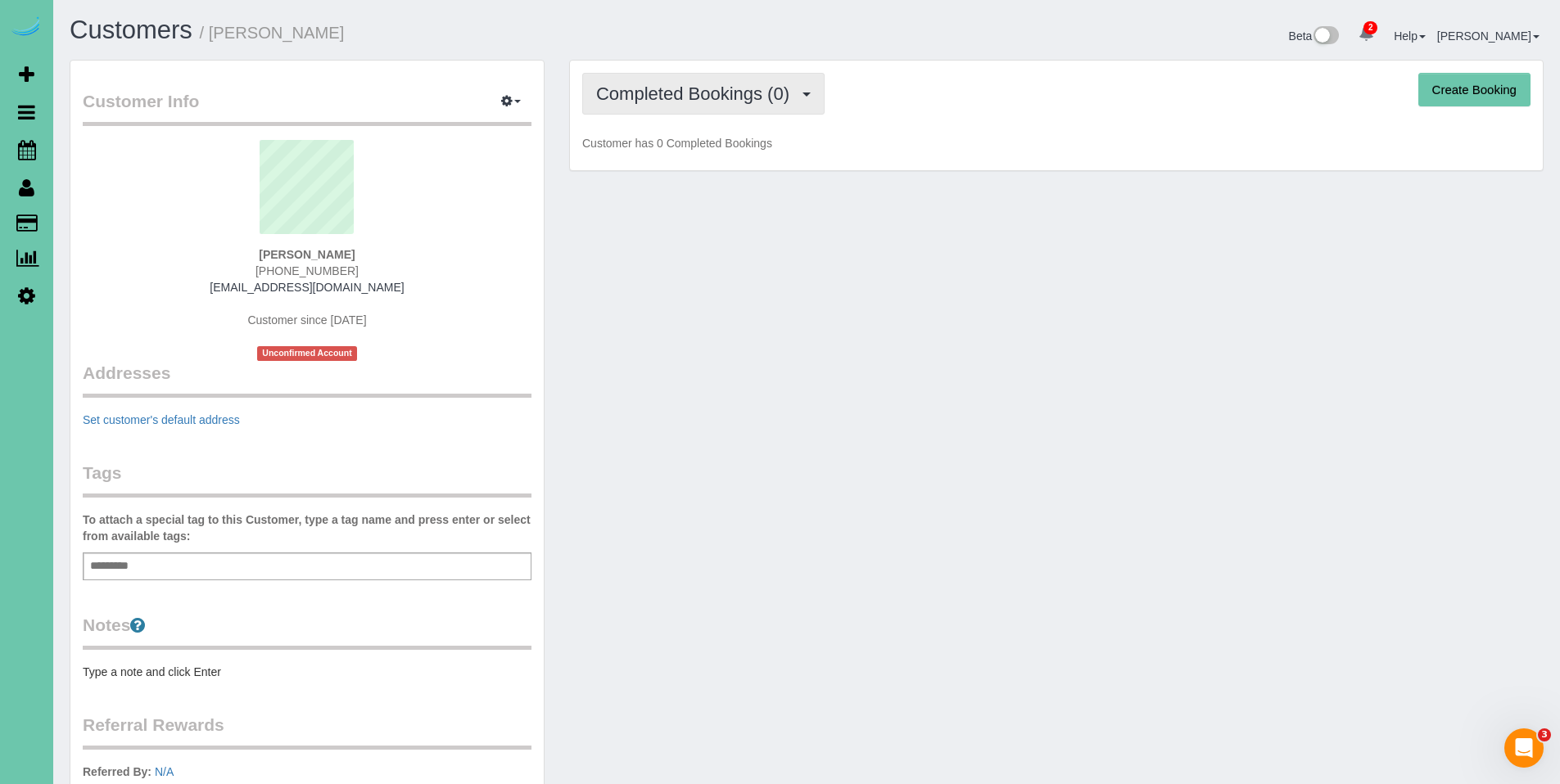
click at [684, 103] on span "Completed Bookings (0)" at bounding box center [696, 93] width 202 height 20
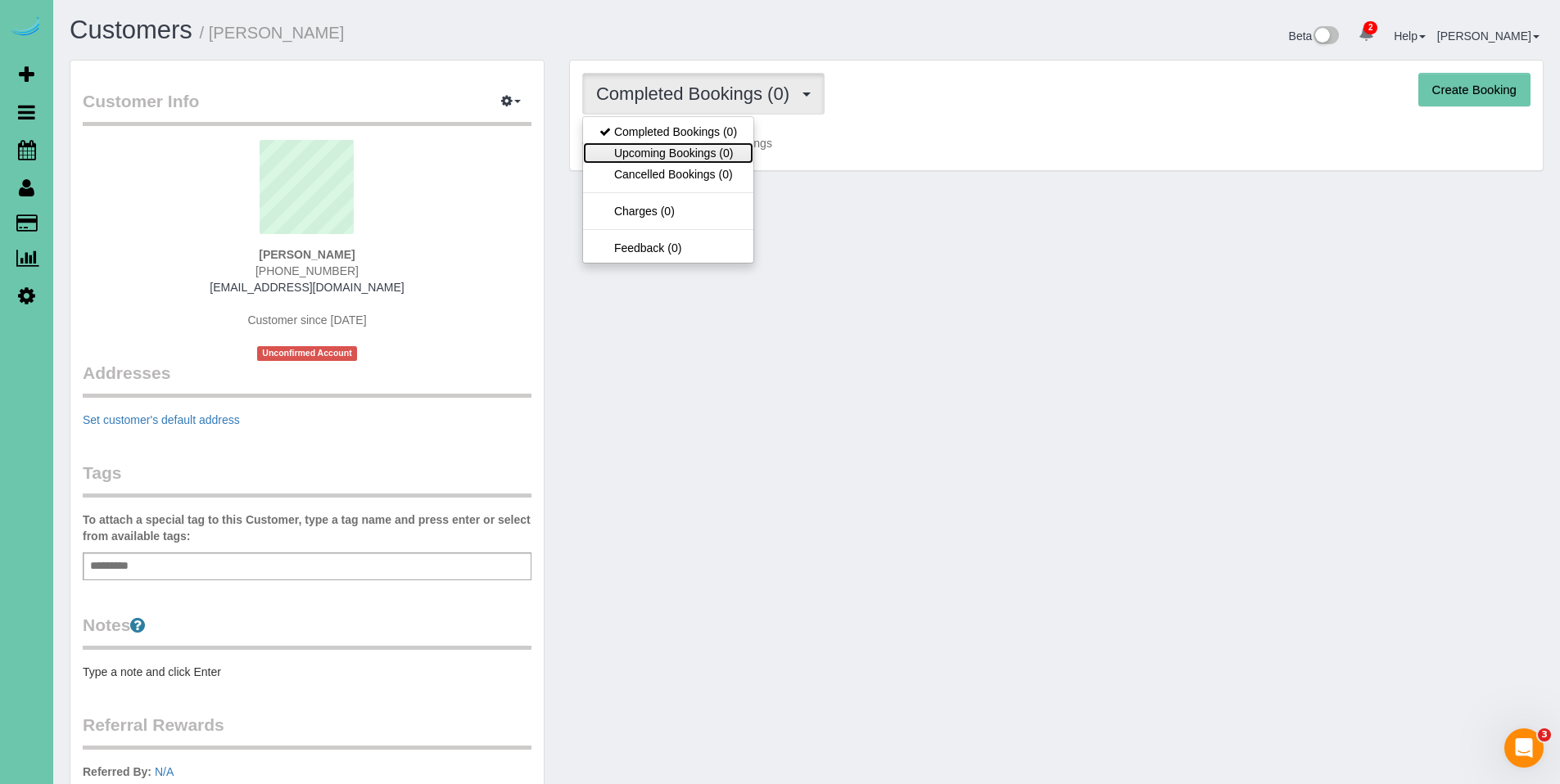
click at [675, 155] on link "Upcoming Bookings (0)" at bounding box center [668, 153] width 170 height 21
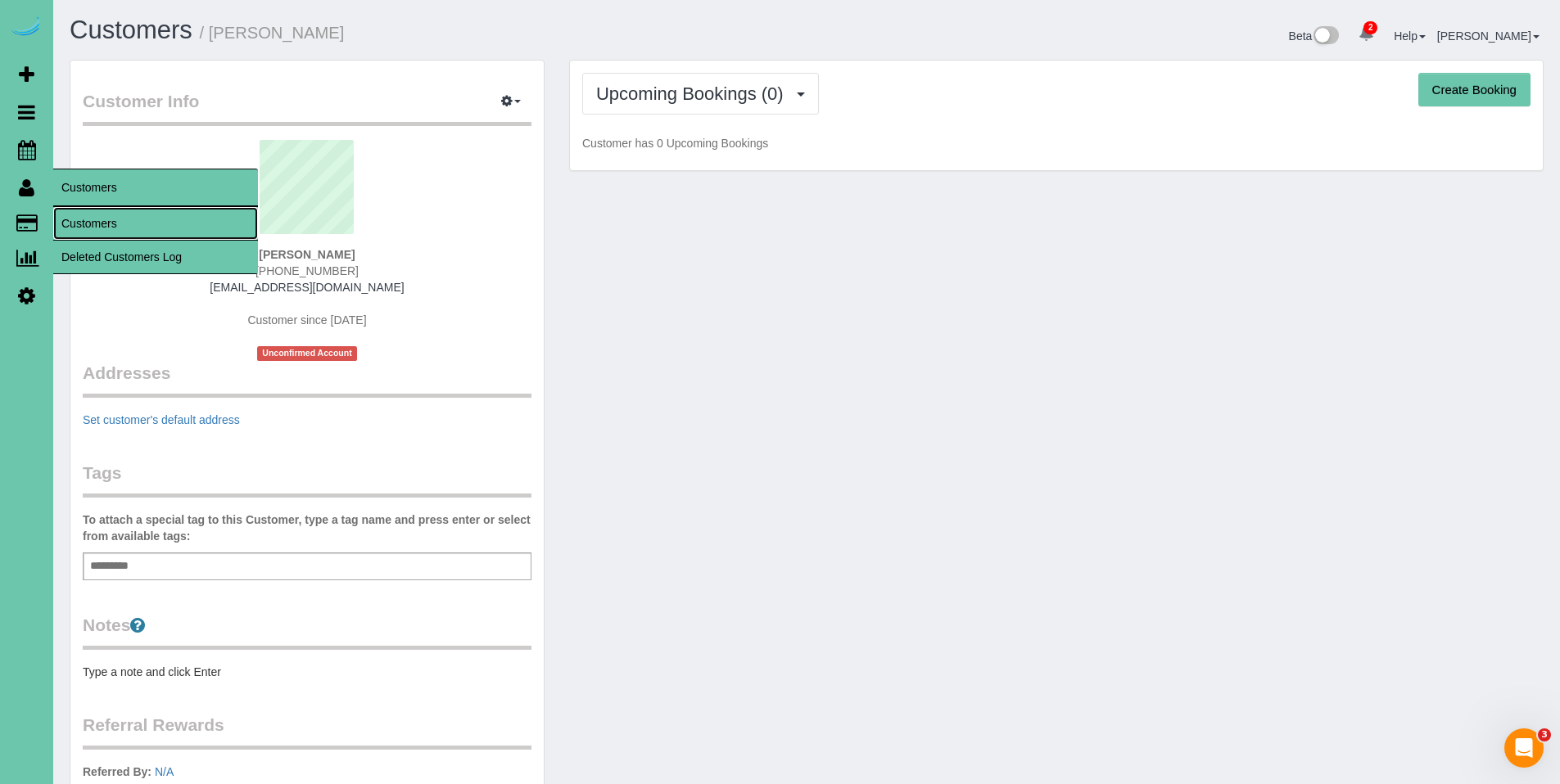
click at [94, 220] on link "Customers" at bounding box center [156, 223] width 205 height 33
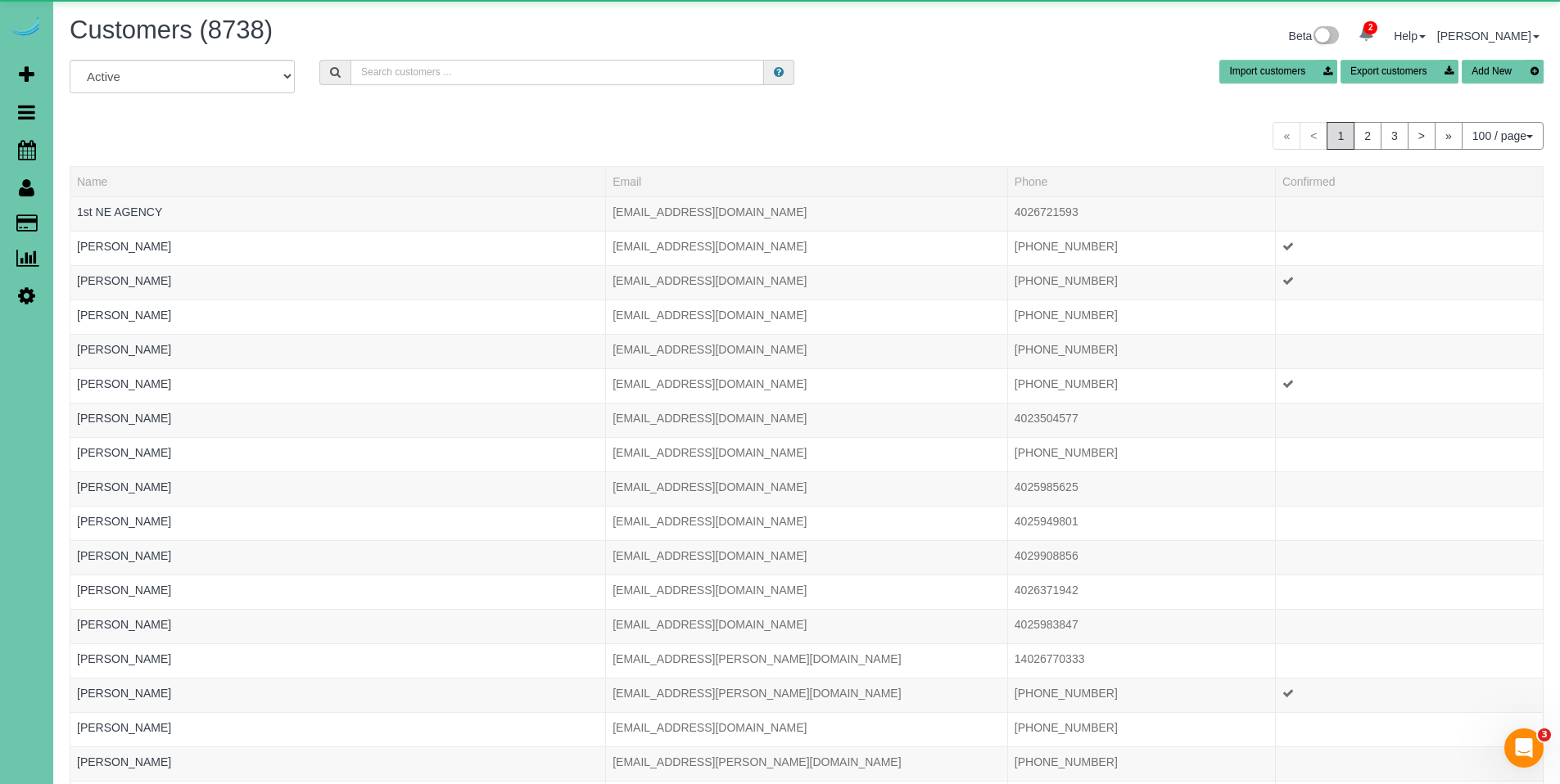
click at [566, 75] on input "text" at bounding box center [557, 72] width 413 height 25
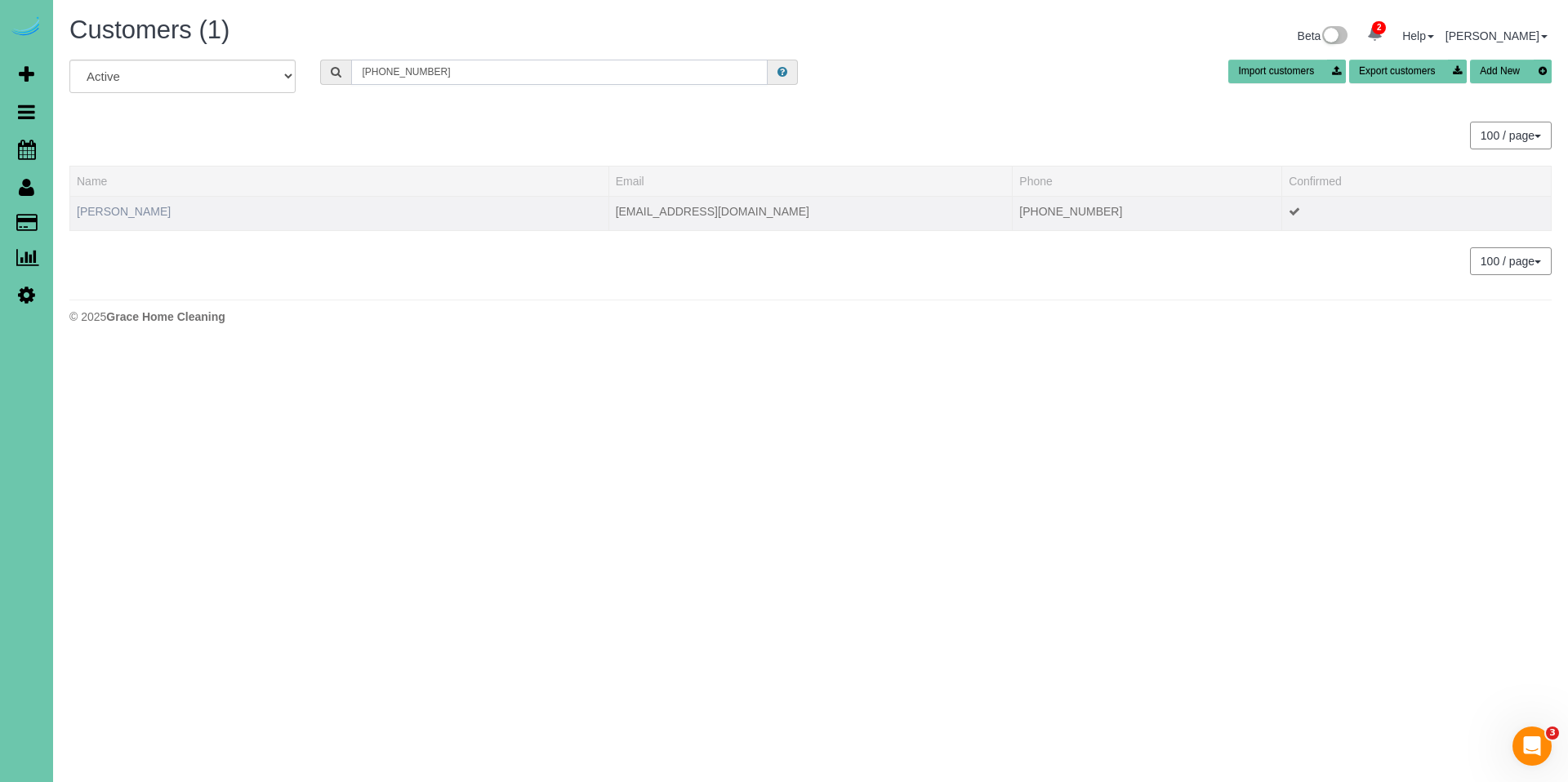
type input "[PHONE_NUMBER]"
click at [133, 215] on link "[PERSON_NAME]" at bounding box center [123, 212] width 93 height 13
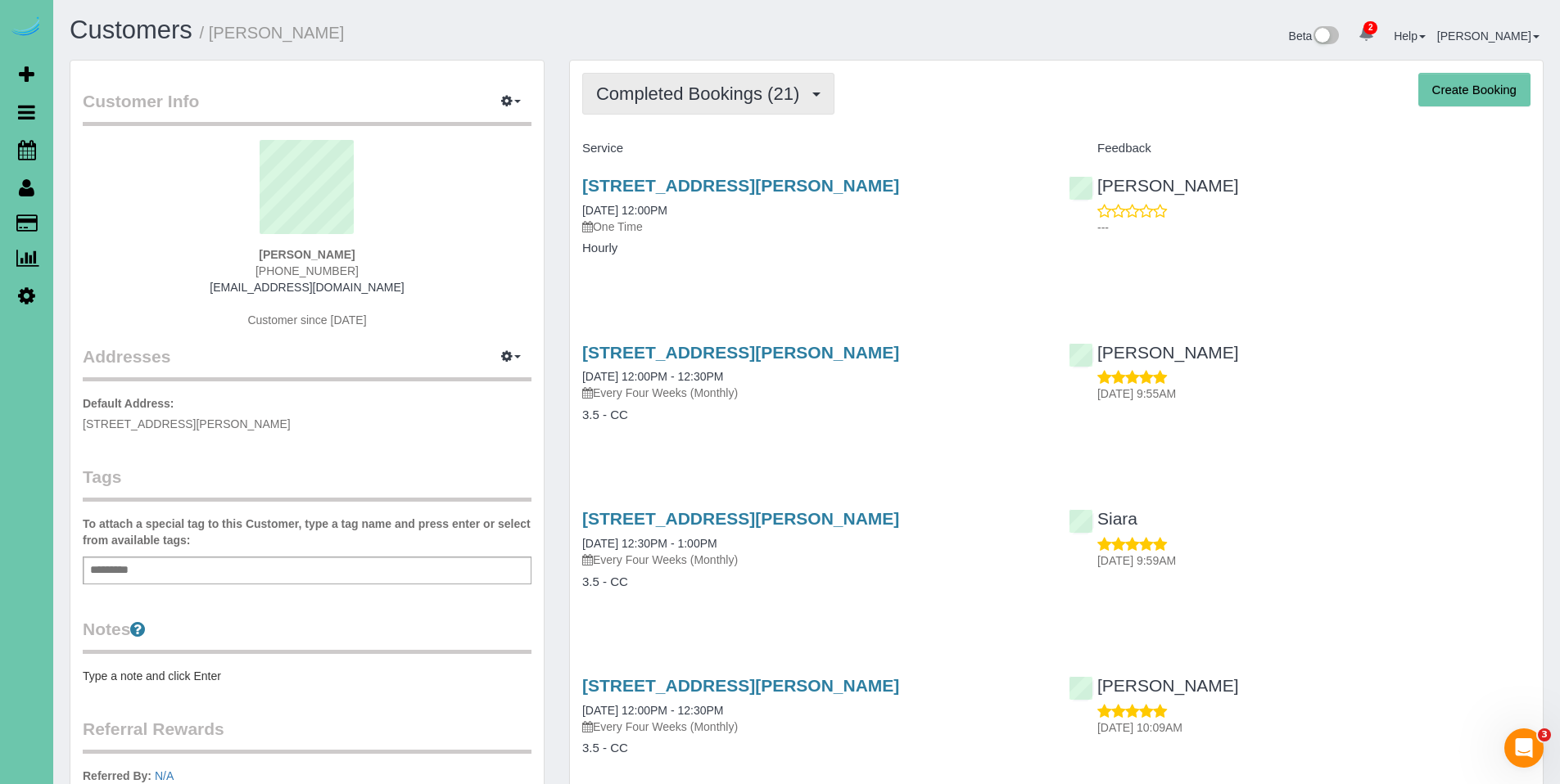
click at [677, 92] on span "Completed Bookings (21)" at bounding box center [701, 93] width 212 height 20
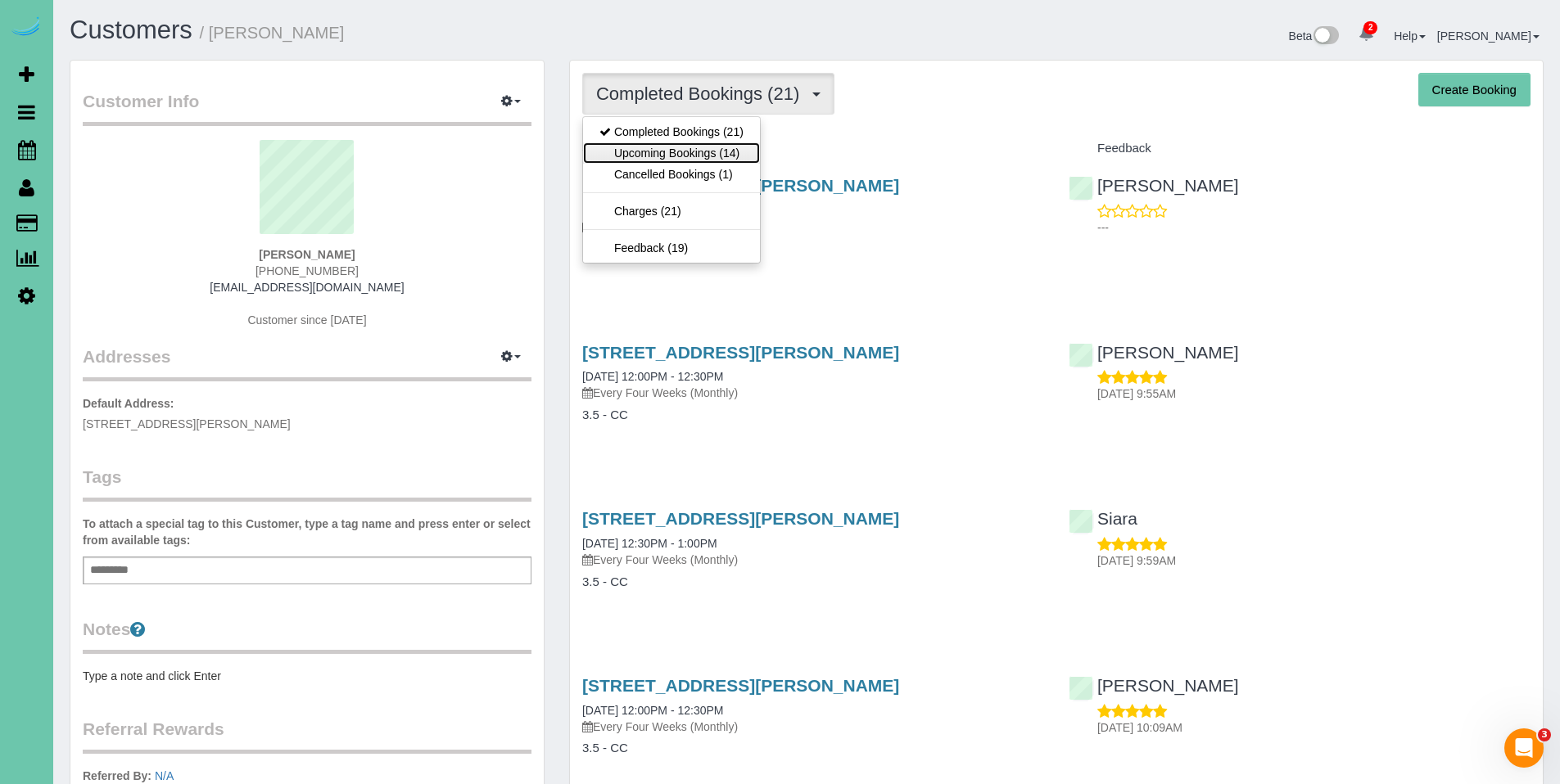
click at [668, 158] on link "Upcoming Bookings (14)" at bounding box center [671, 153] width 177 height 21
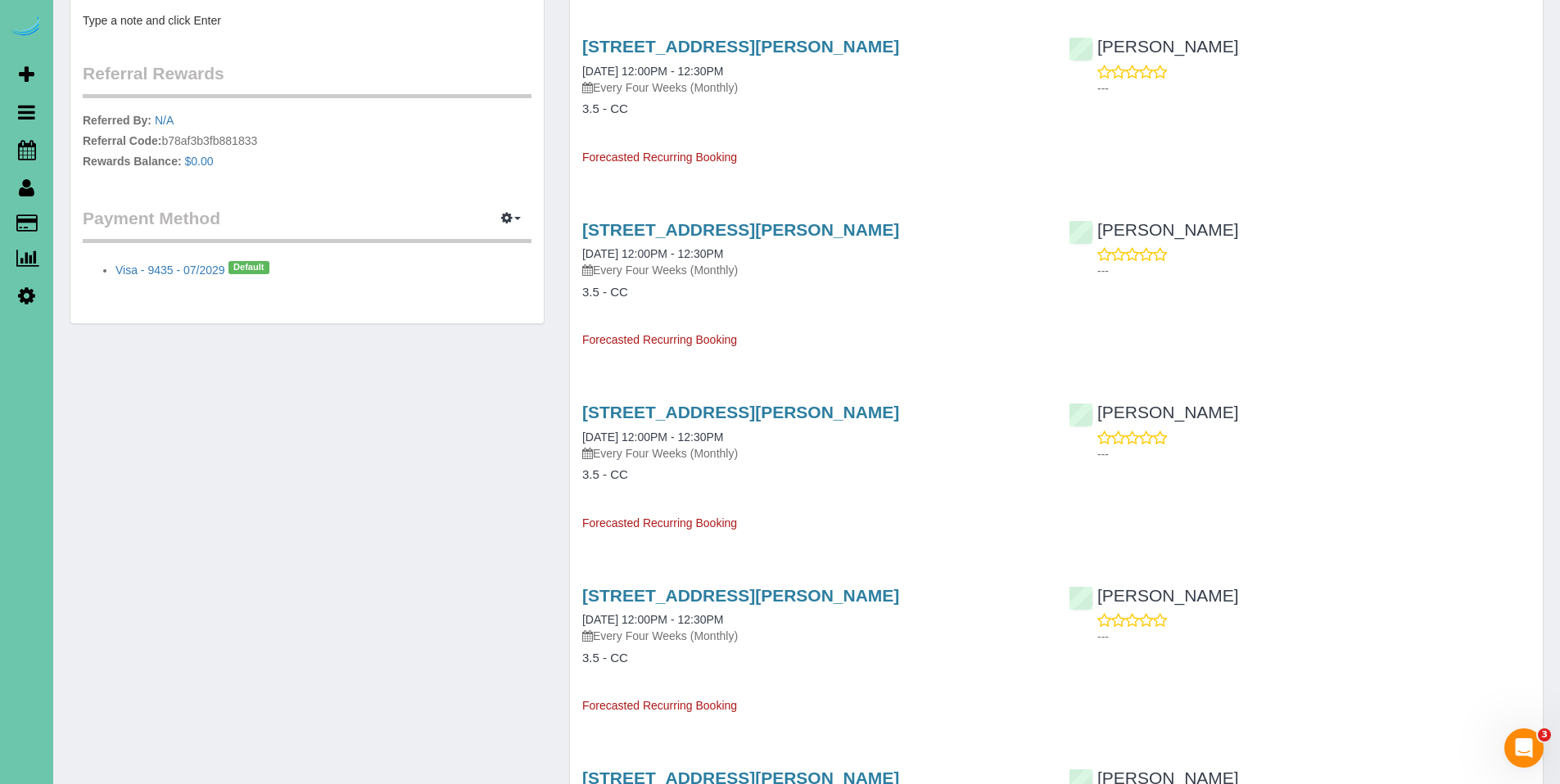
scroll to position [705, 0]
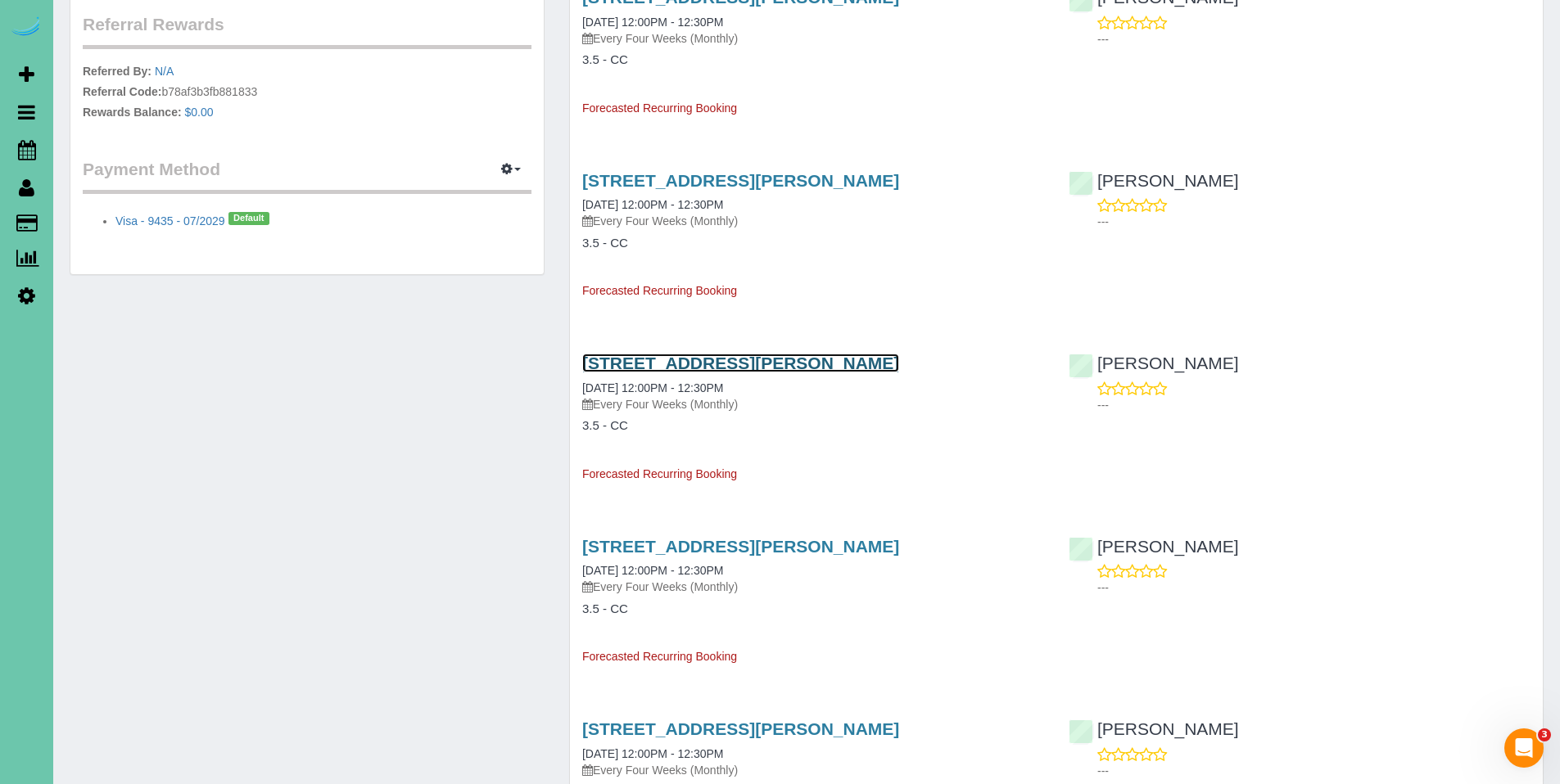
click at [734, 360] on link "[STREET_ADDRESS][PERSON_NAME]" at bounding box center [741, 362] width 317 height 18
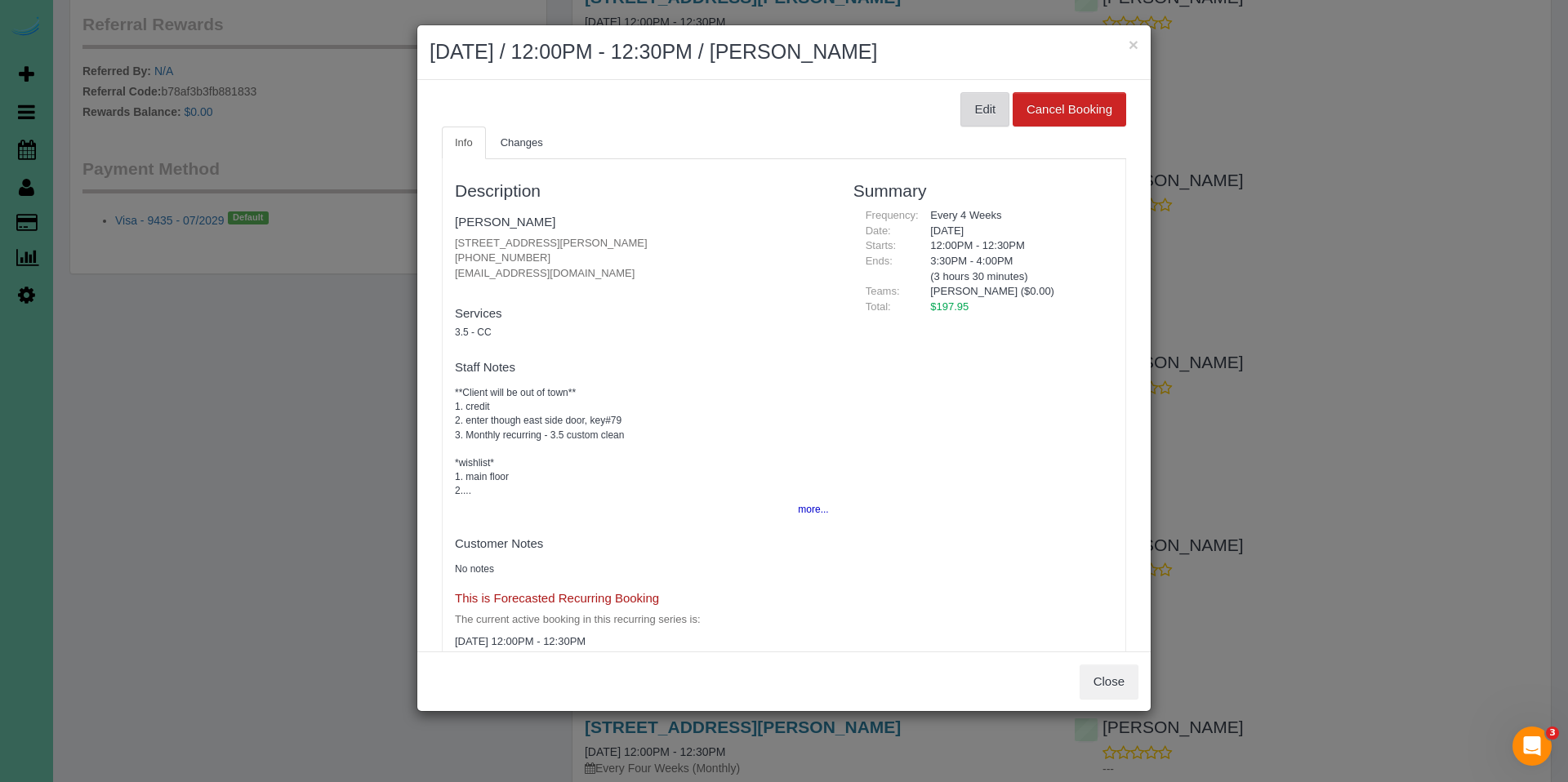
click at [973, 102] on button "Edit" at bounding box center [984, 110] width 49 height 35
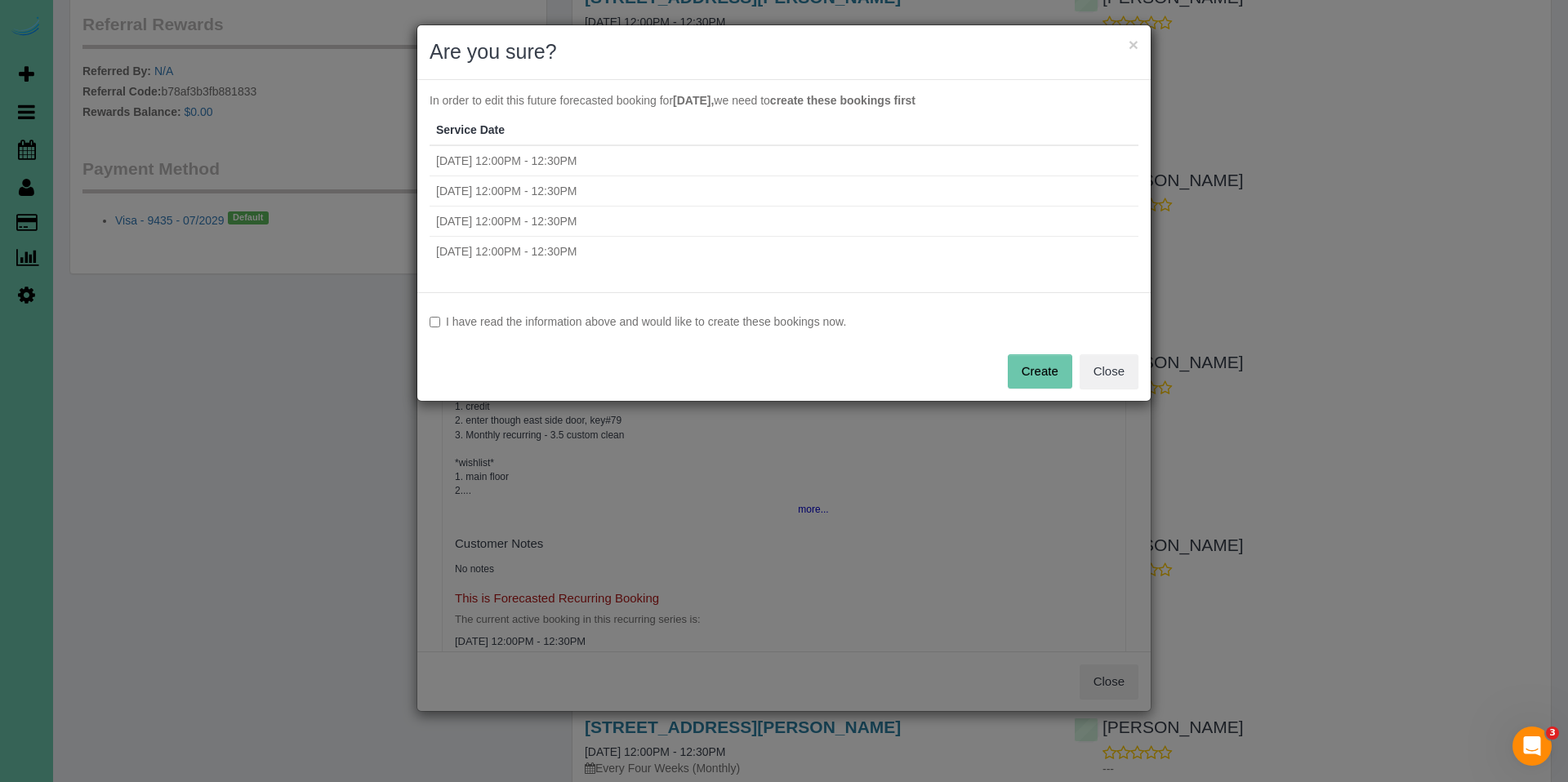
click at [735, 326] on label "I have read the information above and would like to create these bookings now." at bounding box center [784, 322] width 709 height 16
click at [1037, 362] on button "Create" at bounding box center [1039, 372] width 65 height 35
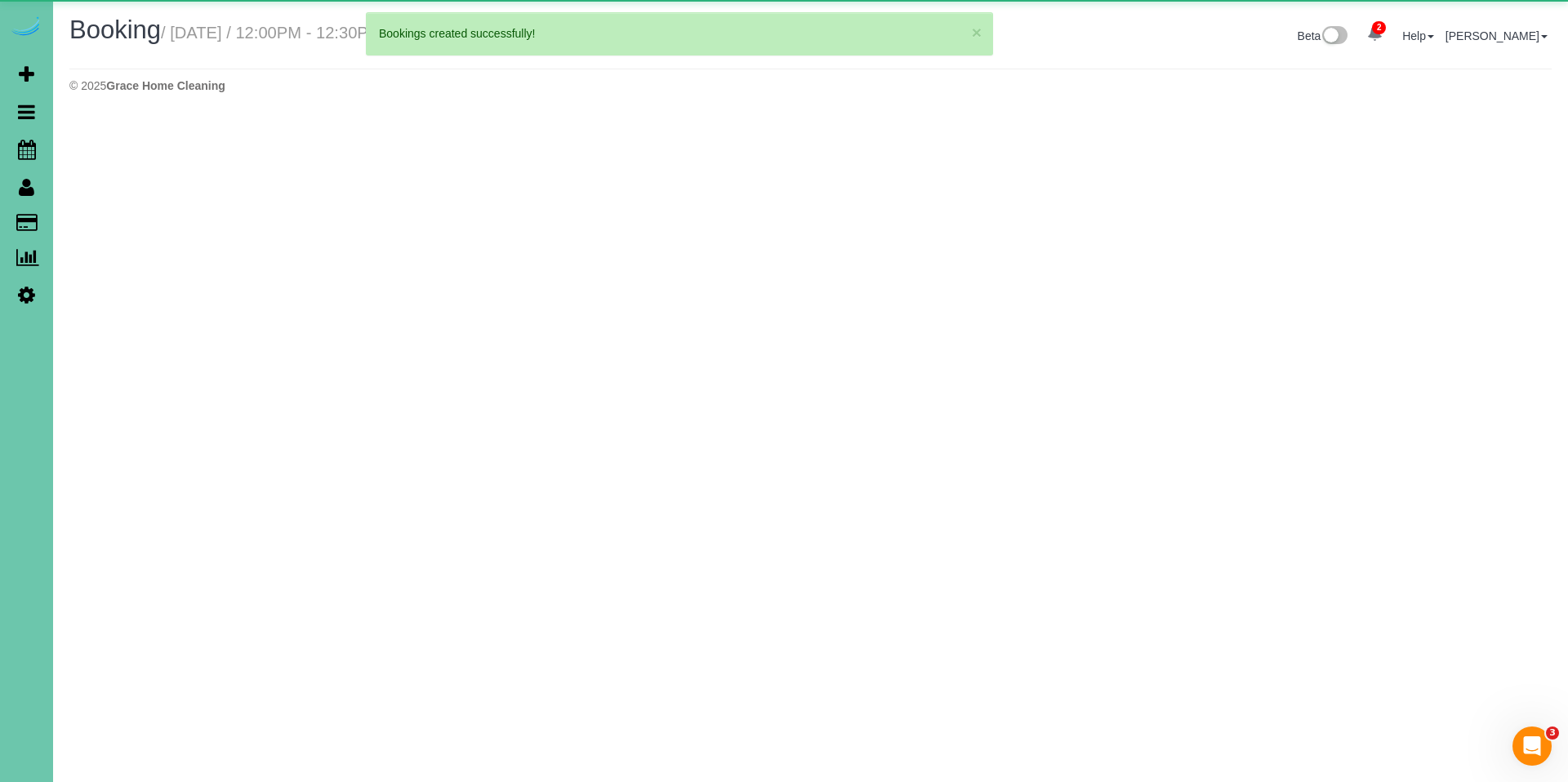
select select "NE"
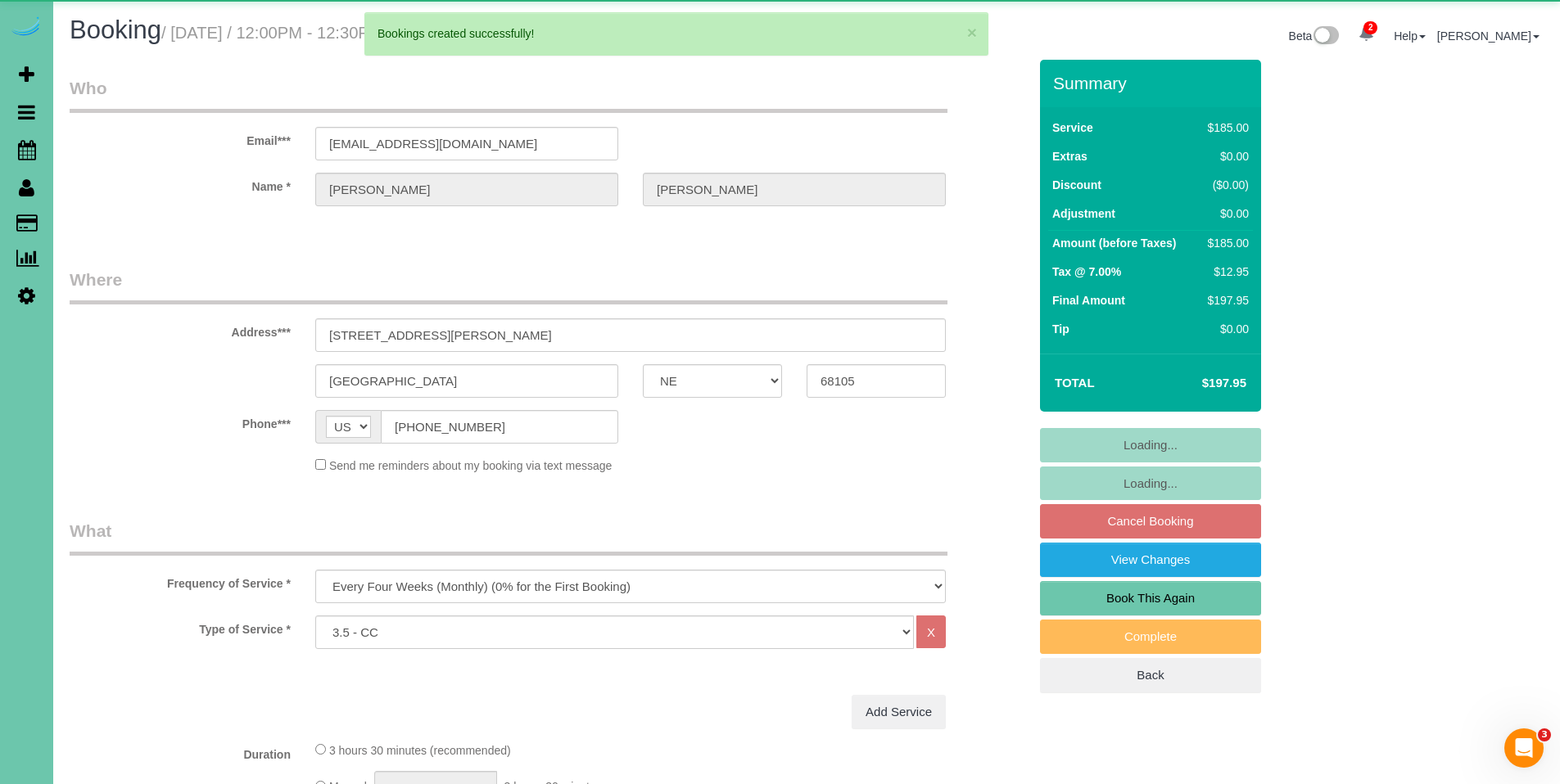
select select "object:63714"
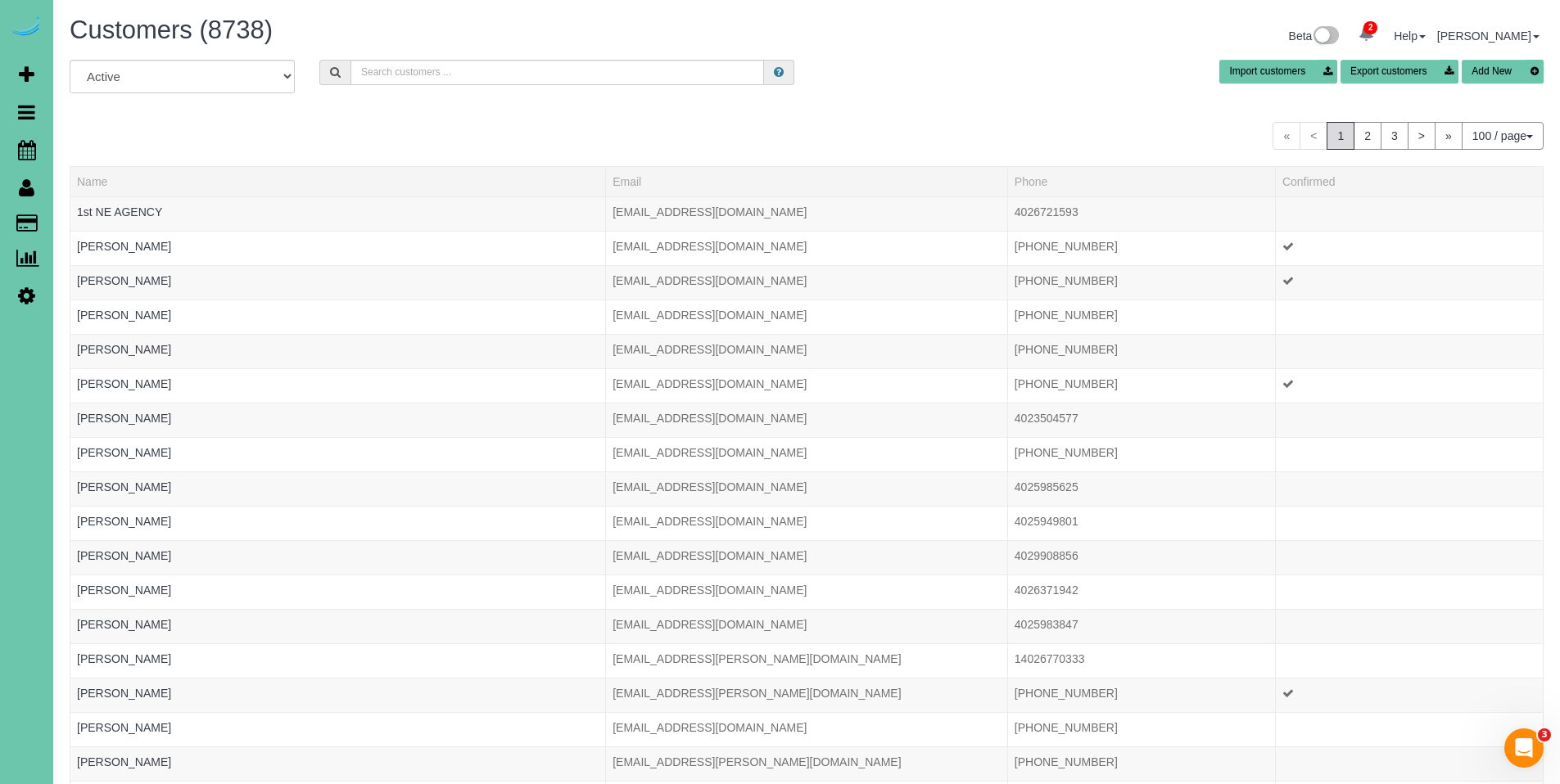
click at [578, 85] on div "All Active Archived Import customers Export customers Add New" at bounding box center [806, 82] width 1498 height 45
click at [580, 77] on input "text" at bounding box center [557, 72] width 413 height 25
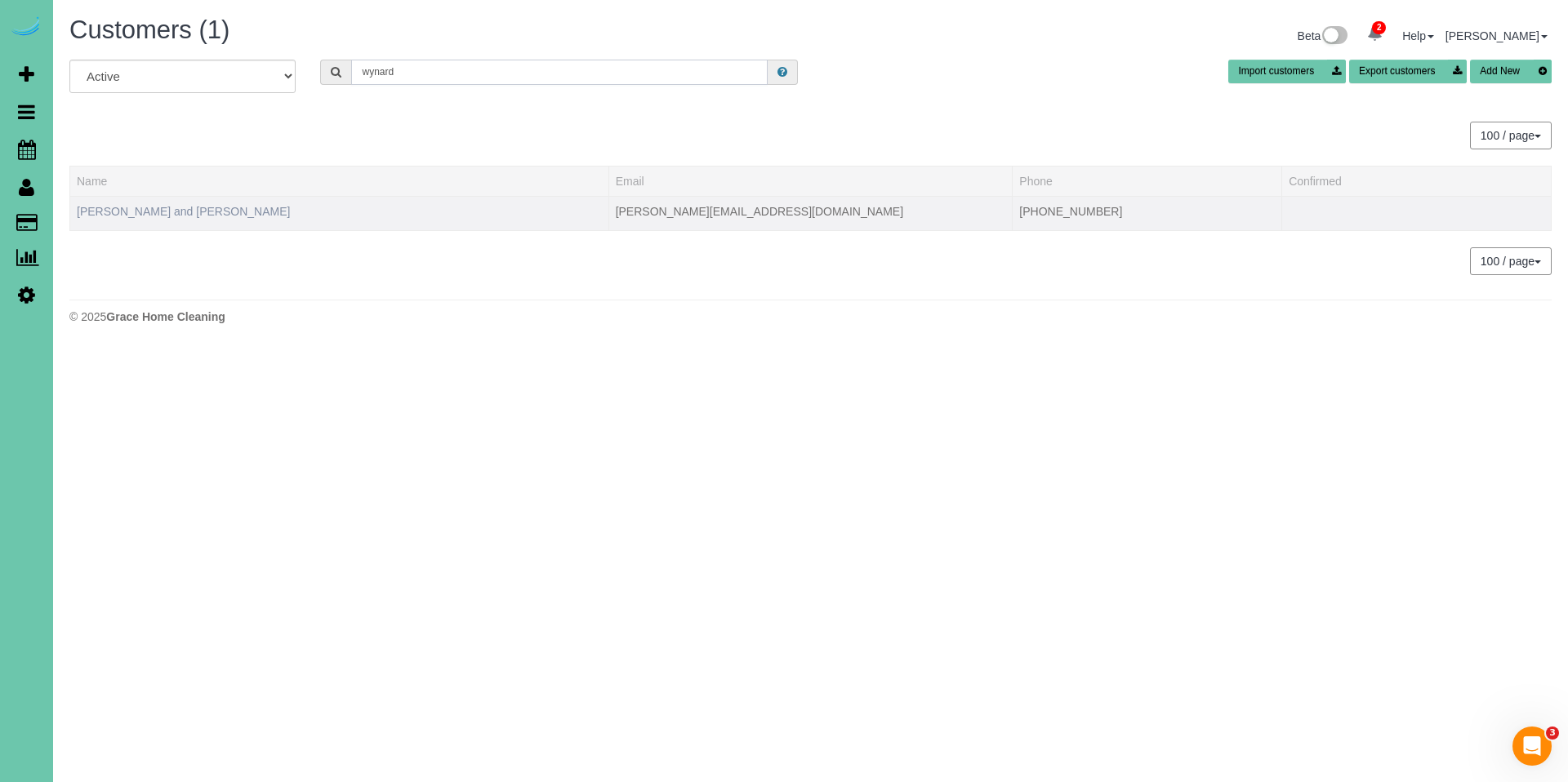
type input "wynard"
click at [146, 210] on link "[PERSON_NAME] and [PERSON_NAME]" at bounding box center [183, 212] width 213 height 13
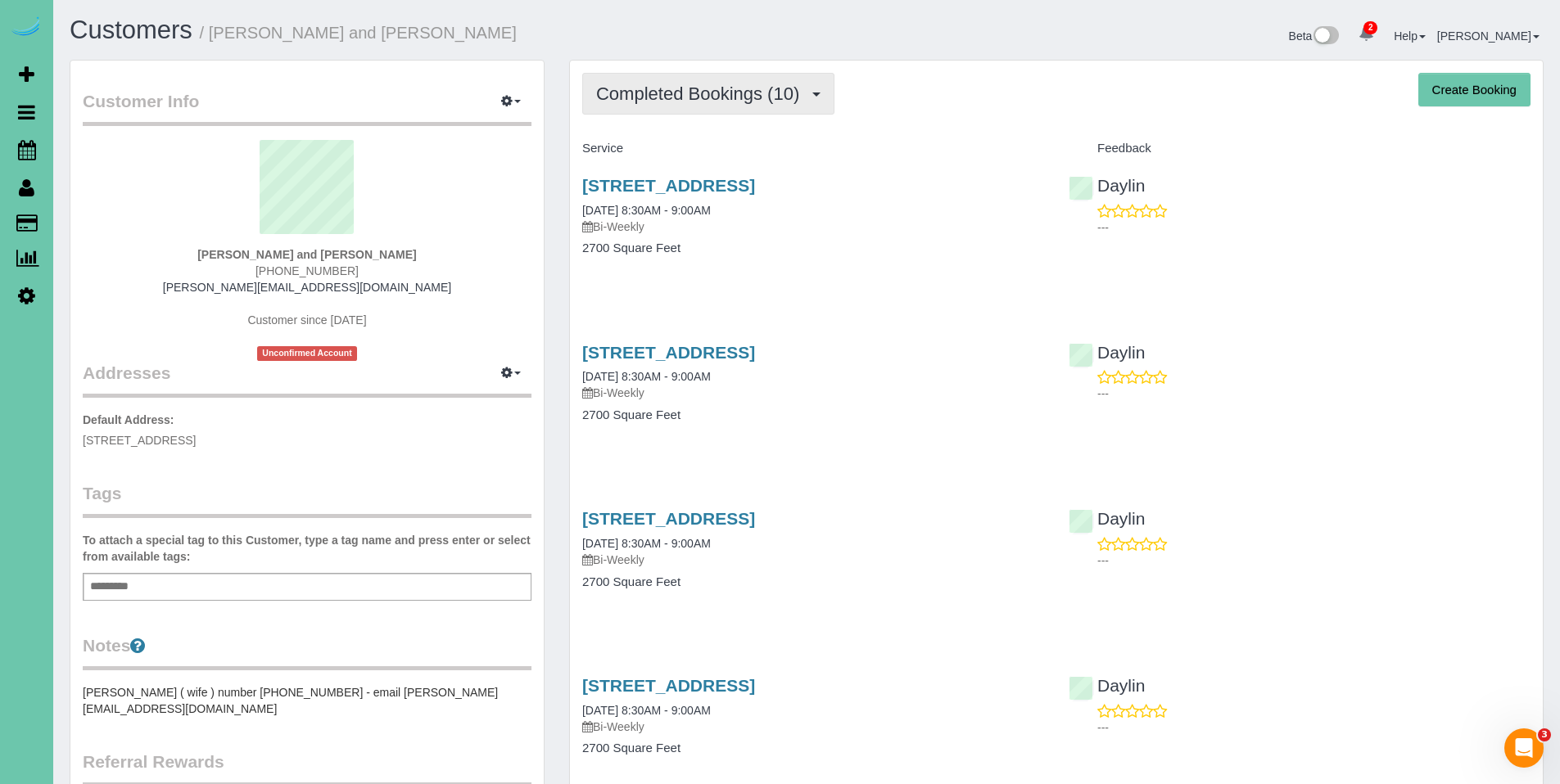
click at [654, 113] on button "Completed Bookings (10)" at bounding box center [708, 93] width 252 height 42
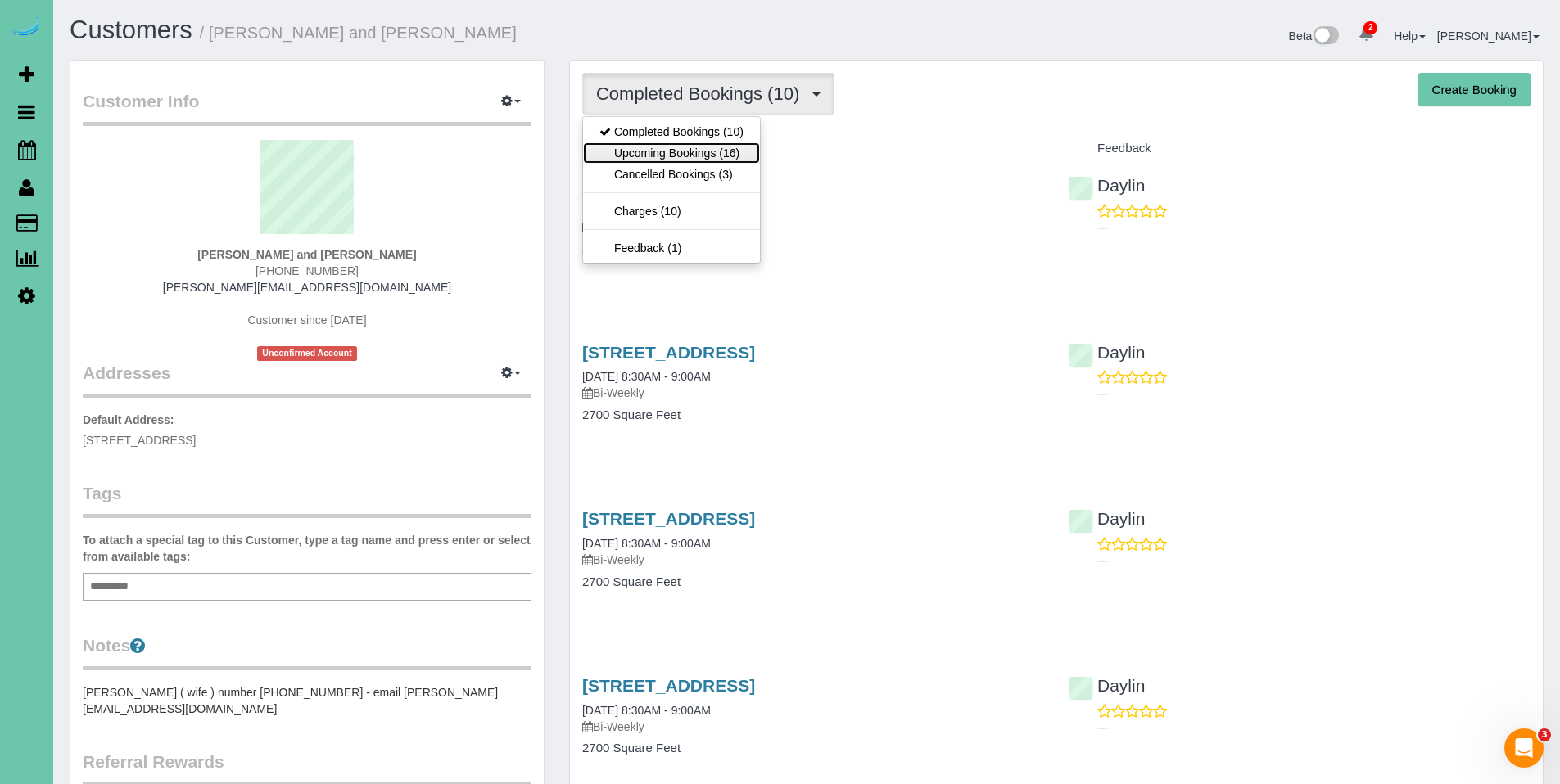
click at [674, 158] on link "Upcoming Bookings (16)" at bounding box center [671, 153] width 177 height 21
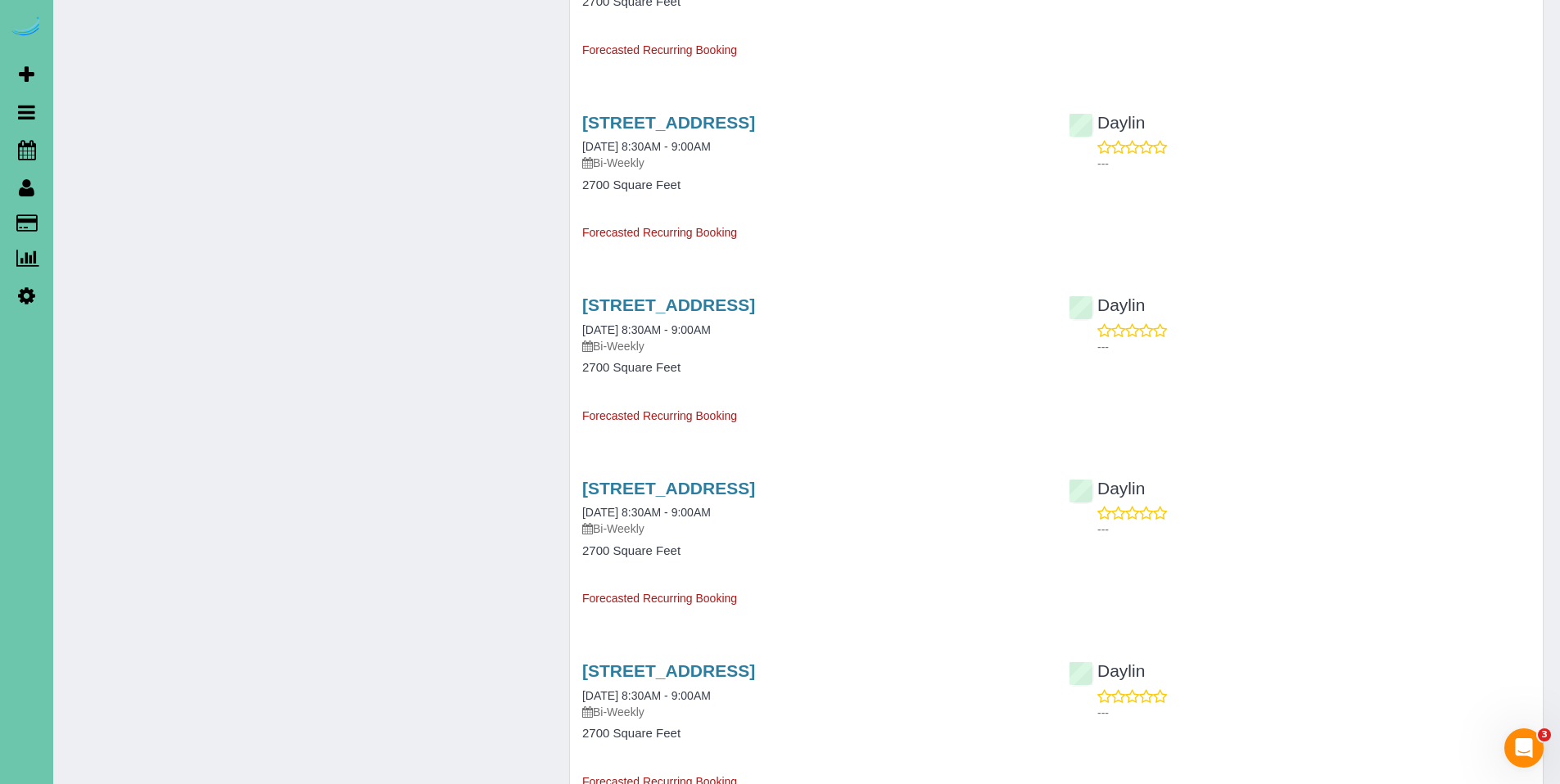
scroll to position [1652, 0]
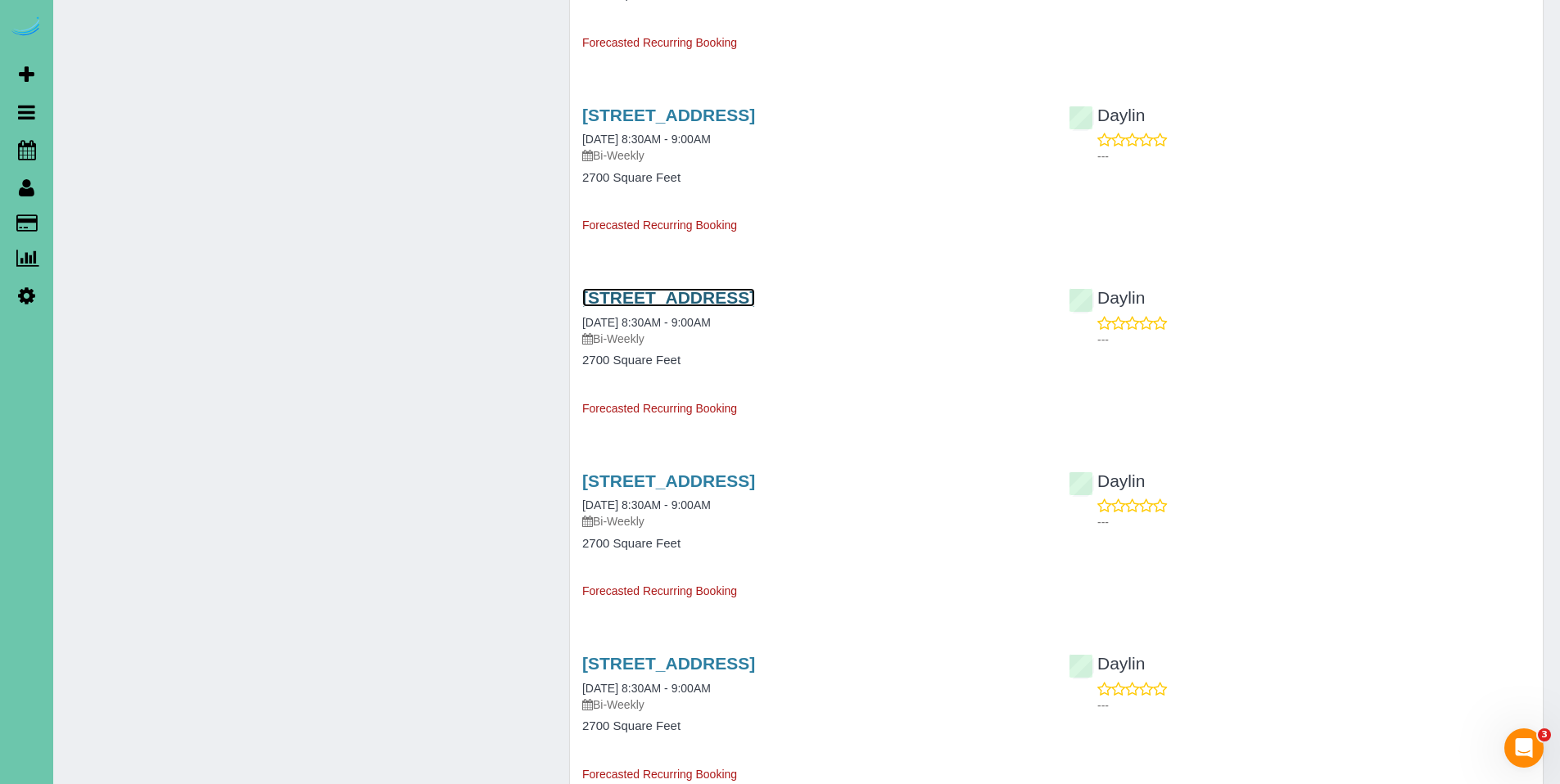
click at [682, 301] on link "[STREET_ADDRESS]" at bounding box center [668, 296] width 173 height 18
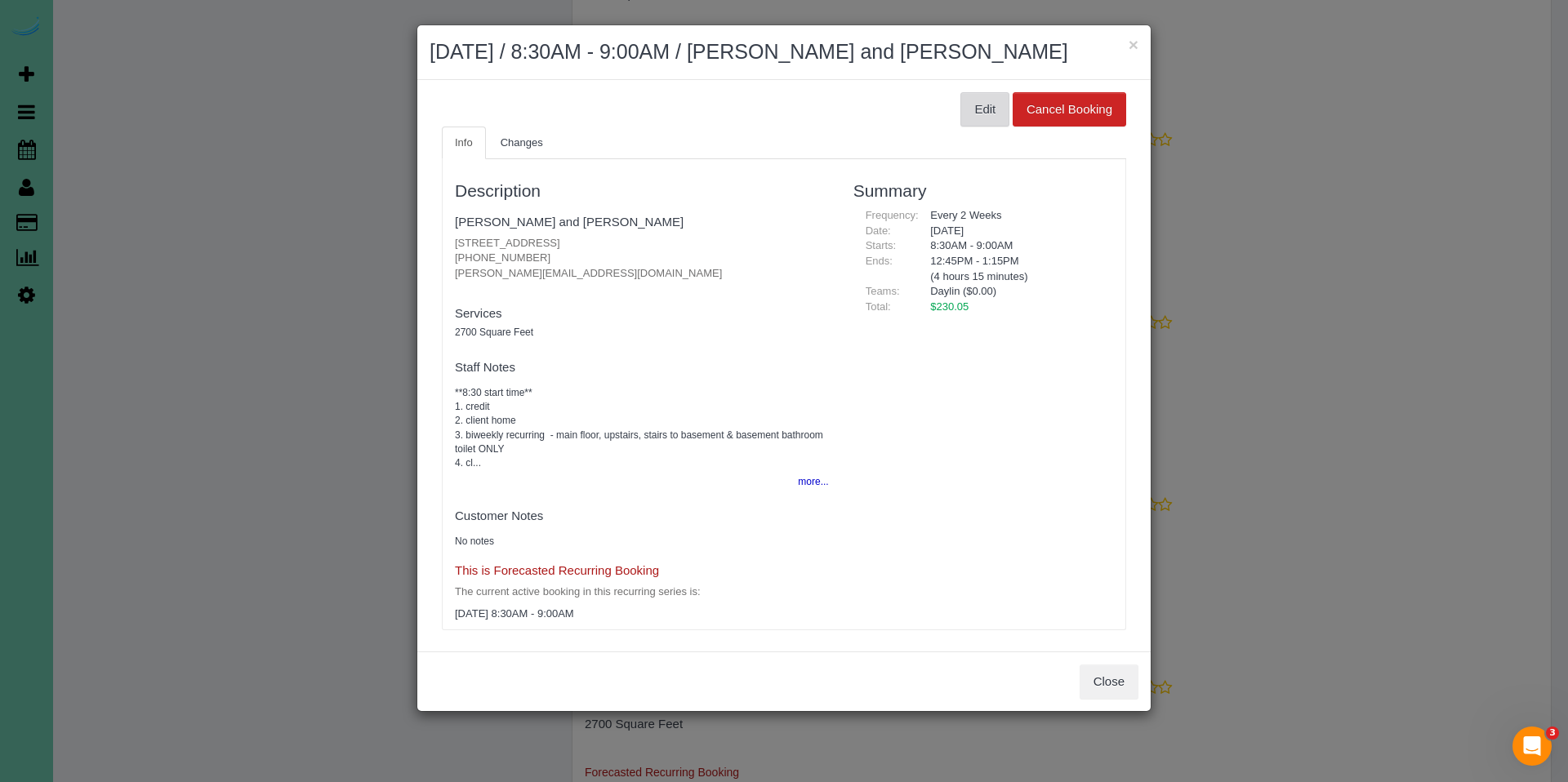
click at [968, 124] on button "Edit" at bounding box center [984, 110] width 49 height 35
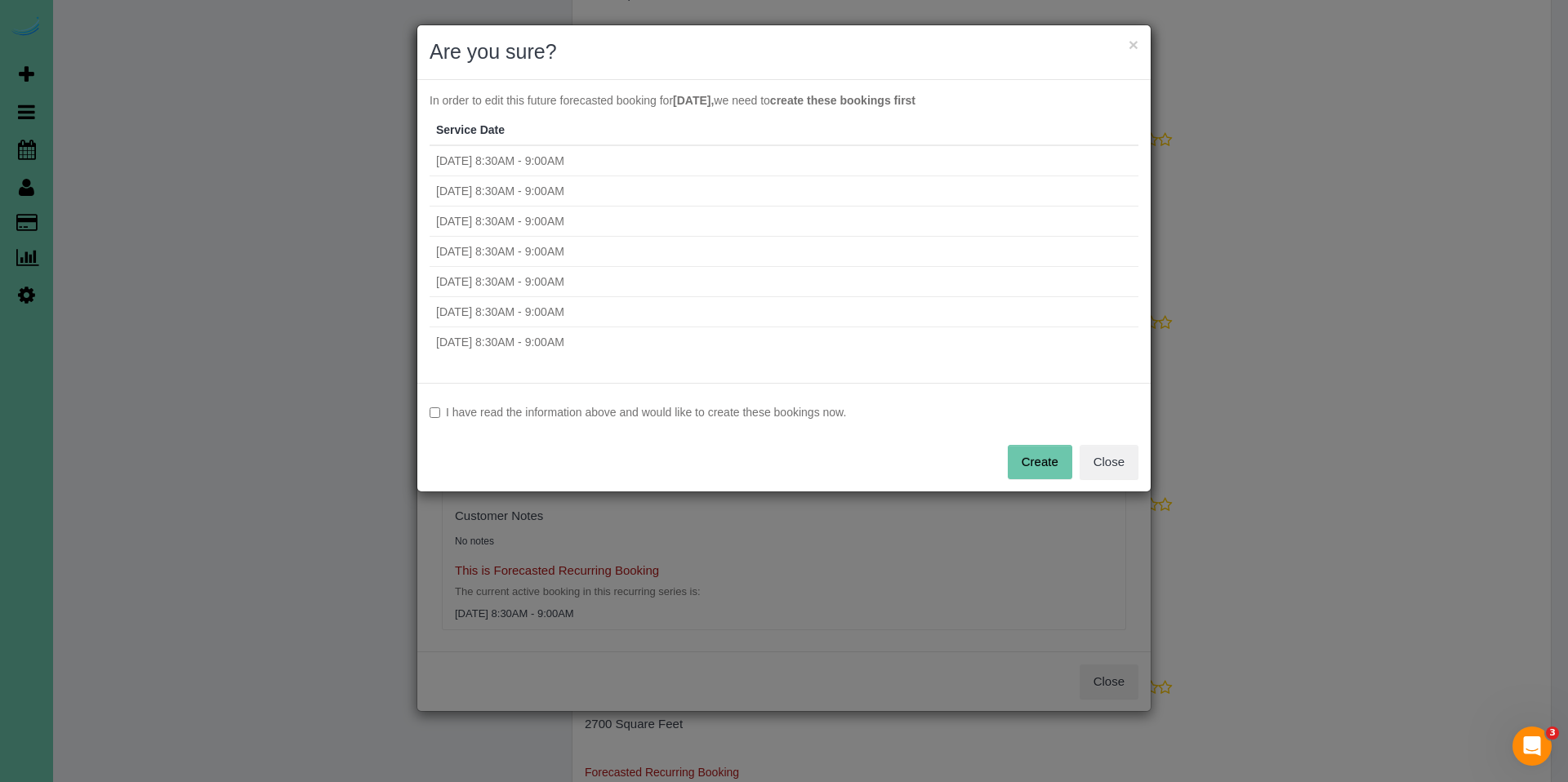
click at [602, 421] on div "I have read the information above and would like to create these bookings now. …" at bounding box center [783, 437] width 733 height 109
click at [640, 408] on label "I have read the information above and would like to create these bookings now." at bounding box center [784, 412] width 709 height 16
click at [1058, 449] on button "Create" at bounding box center [1039, 462] width 65 height 35
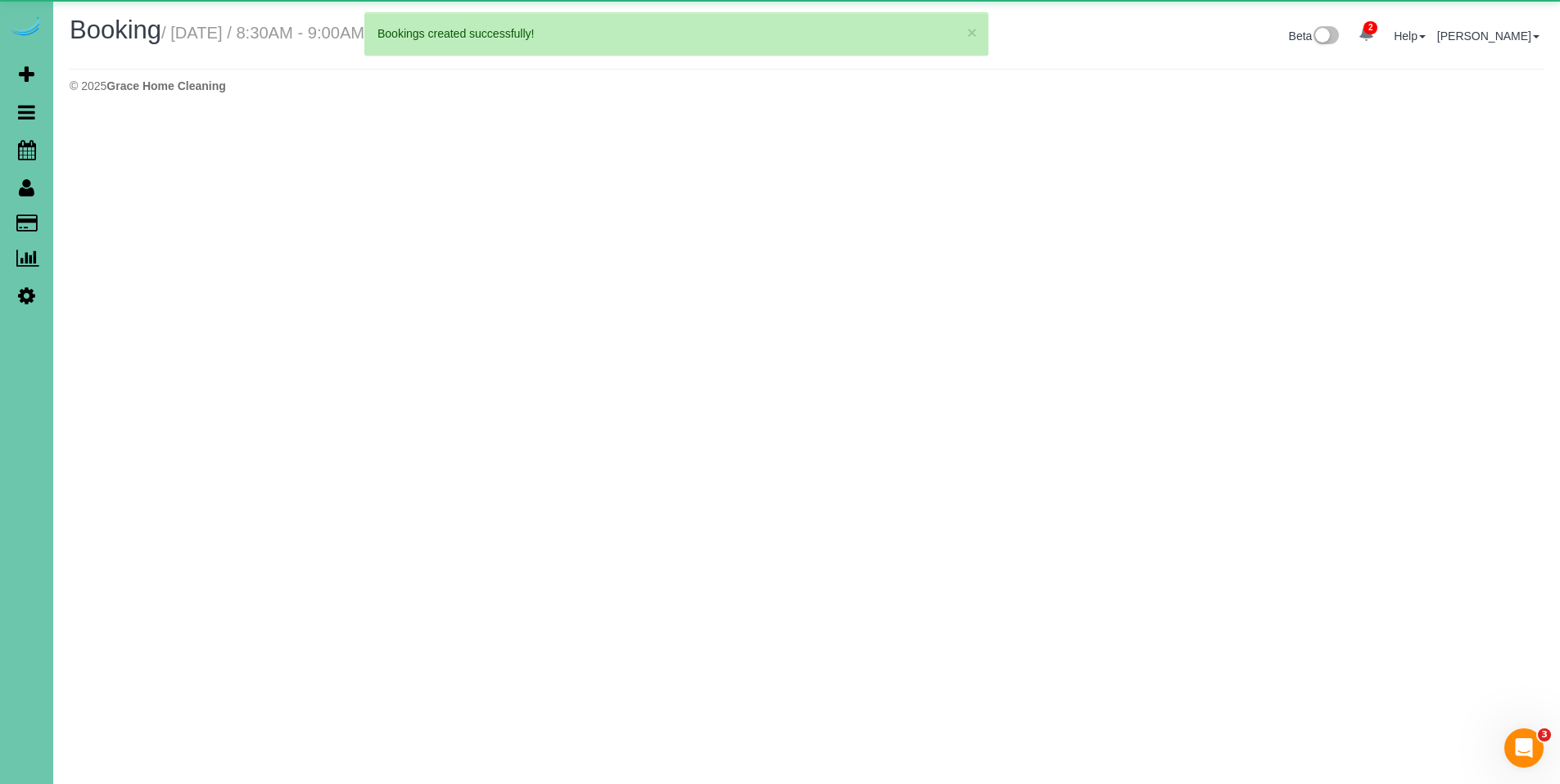
select select "NE"
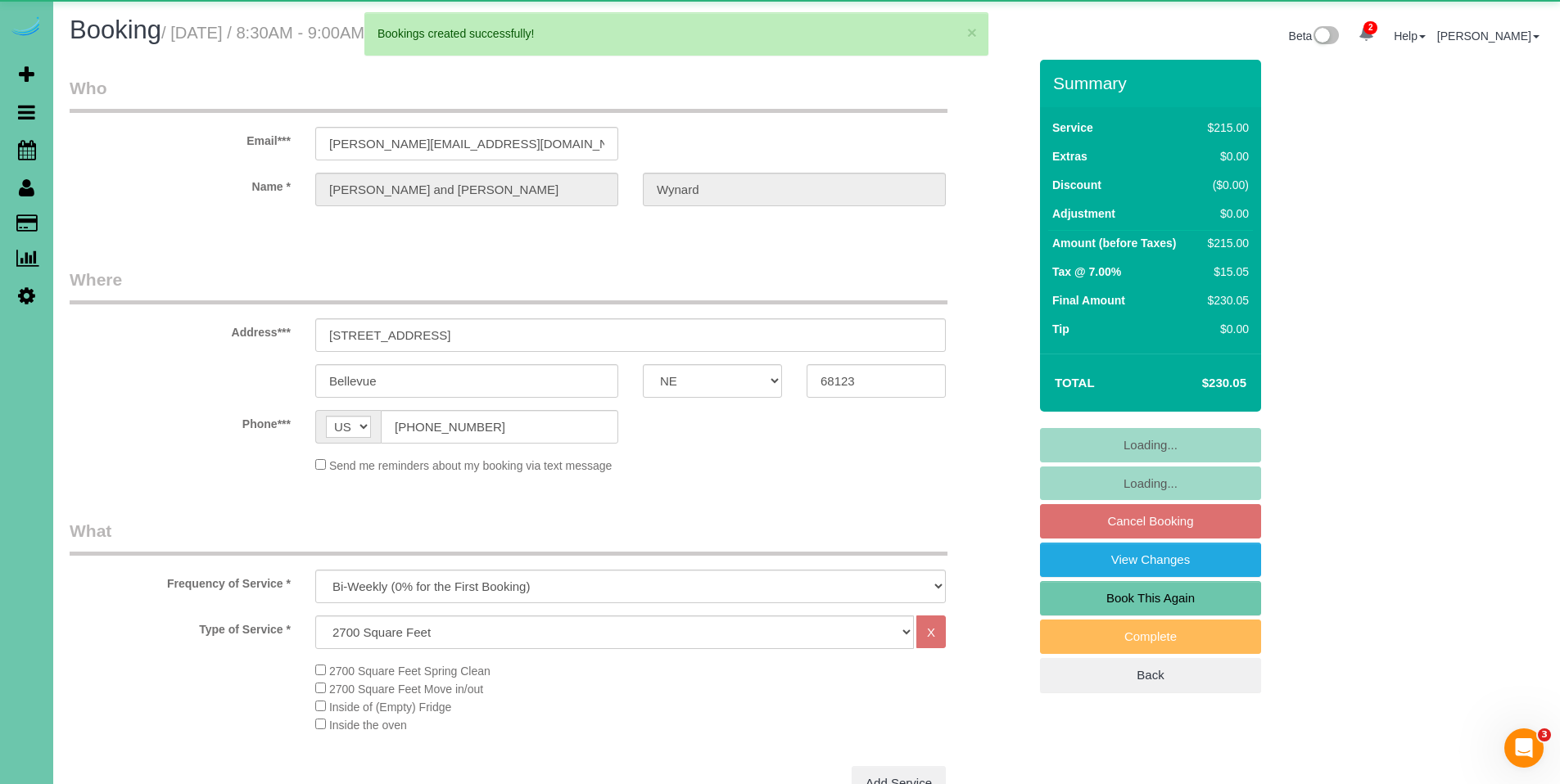
select select "object:67173"
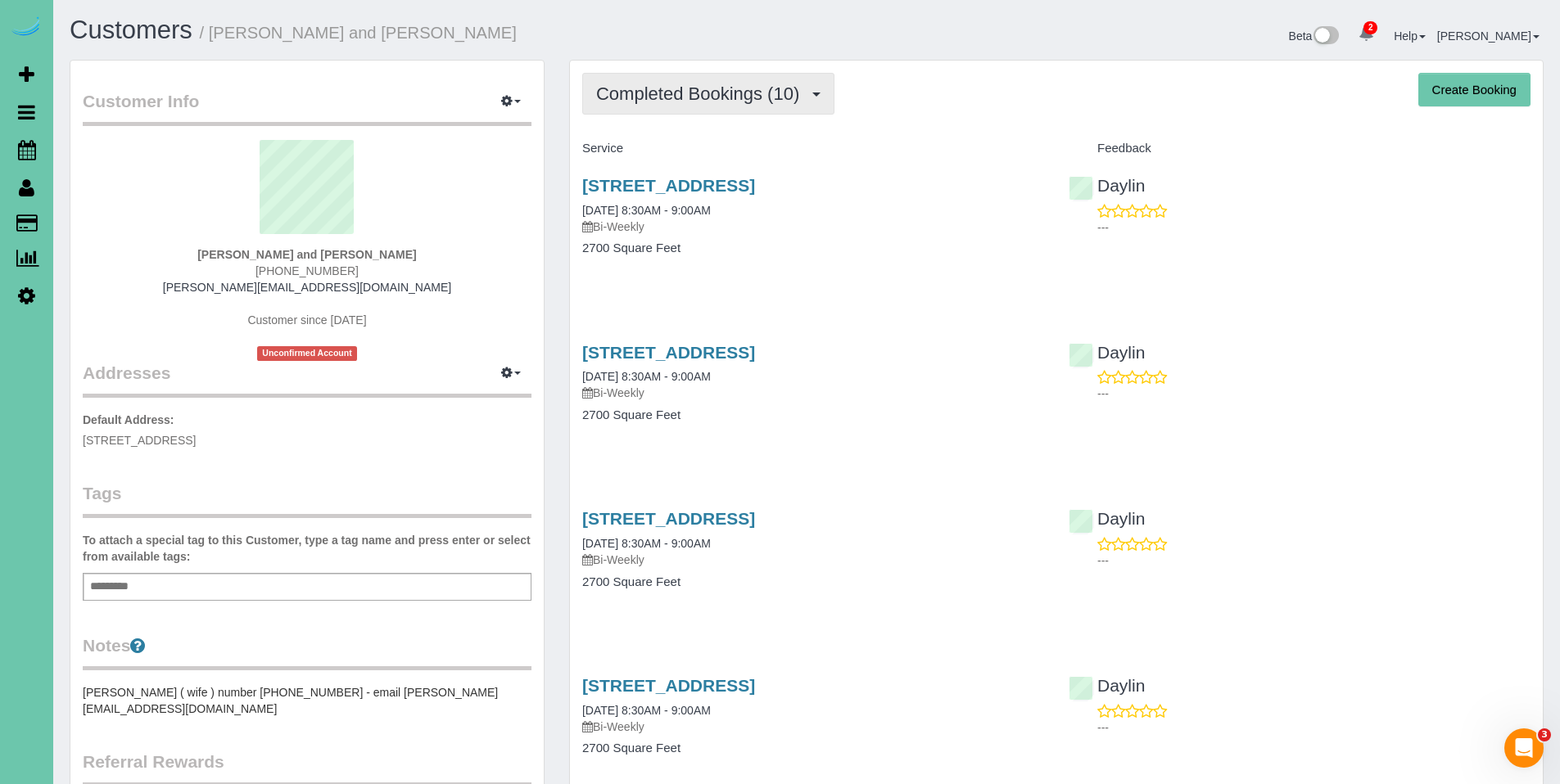
click at [706, 99] on span "Completed Bookings (10)" at bounding box center [701, 93] width 212 height 20
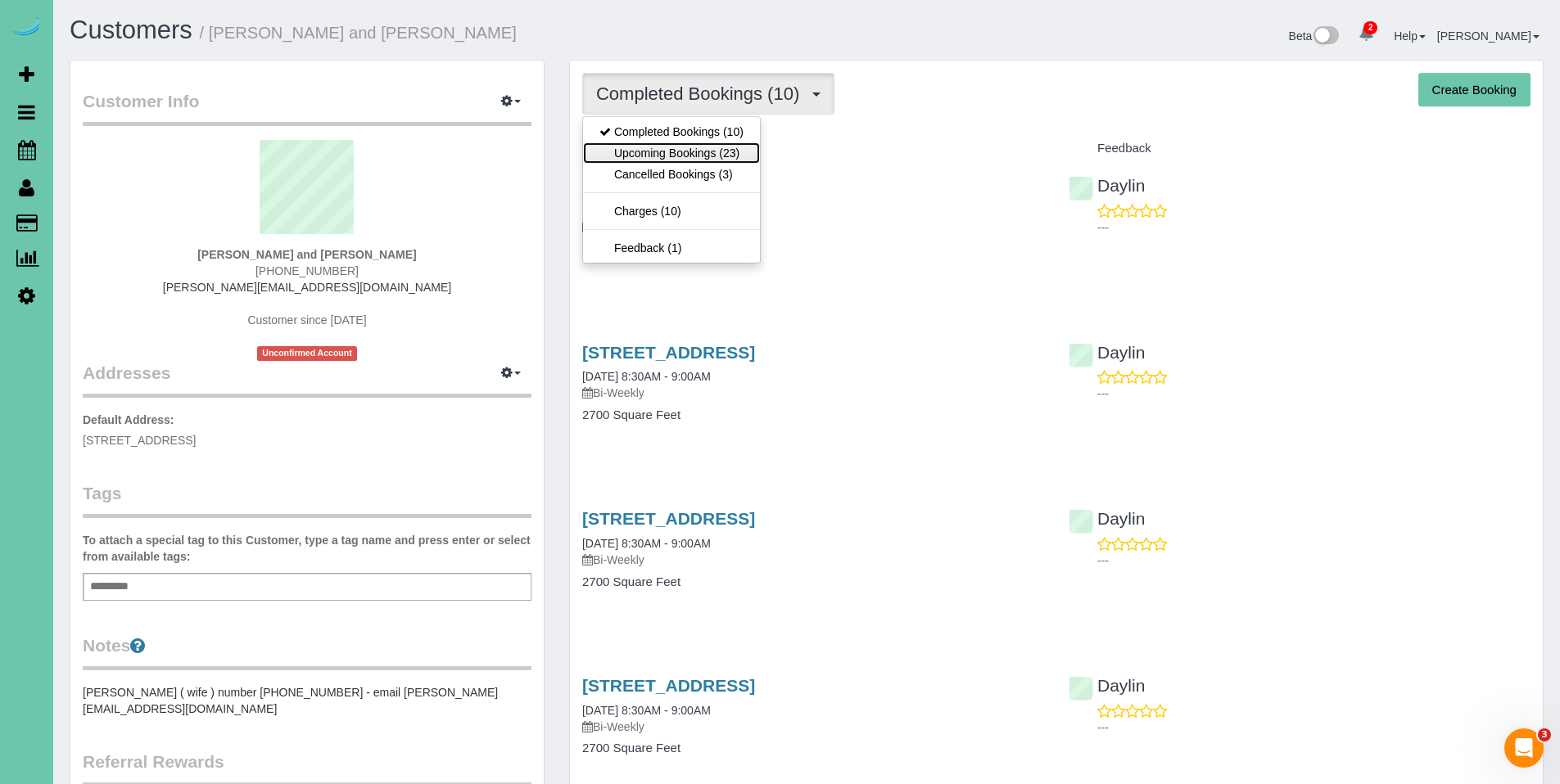
click at [681, 151] on link "Upcoming Bookings (23)" at bounding box center [671, 153] width 177 height 21
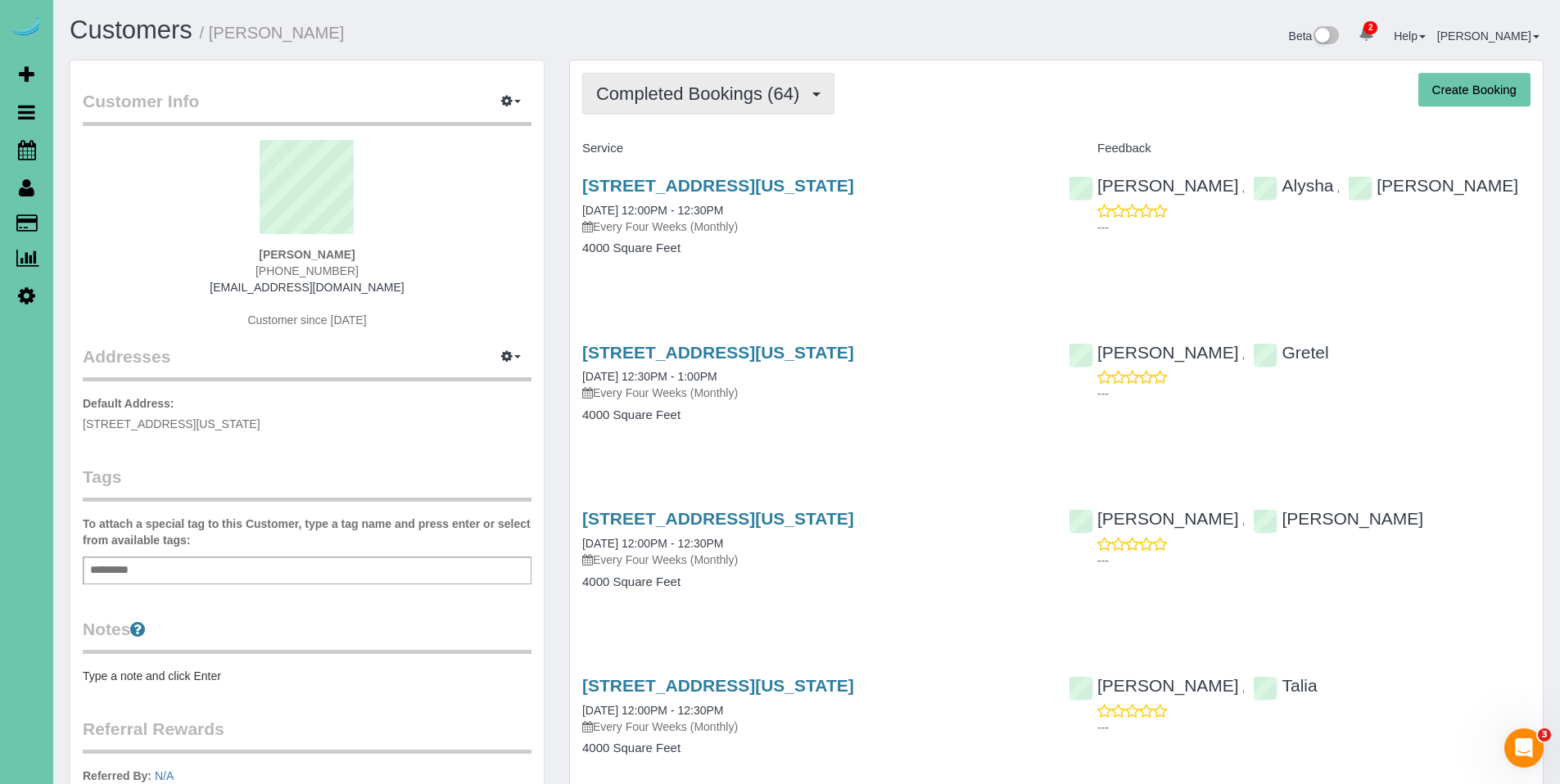
click at [676, 98] on span "Completed Bookings (64)" at bounding box center [701, 93] width 212 height 20
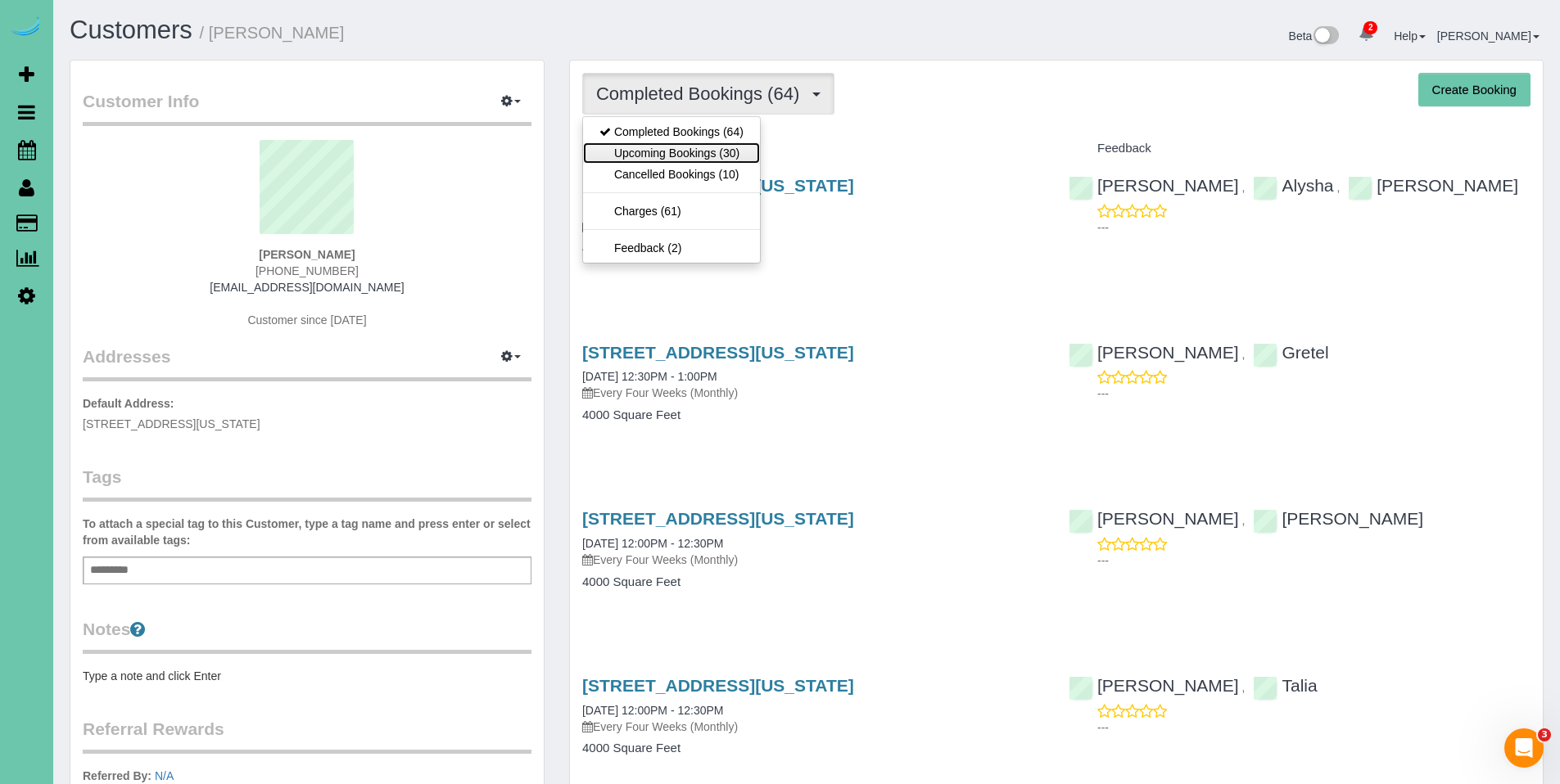
click at [674, 153] on link "Upcoming Bookings (30)" at bounding box center [671, 153] width 177 height 21
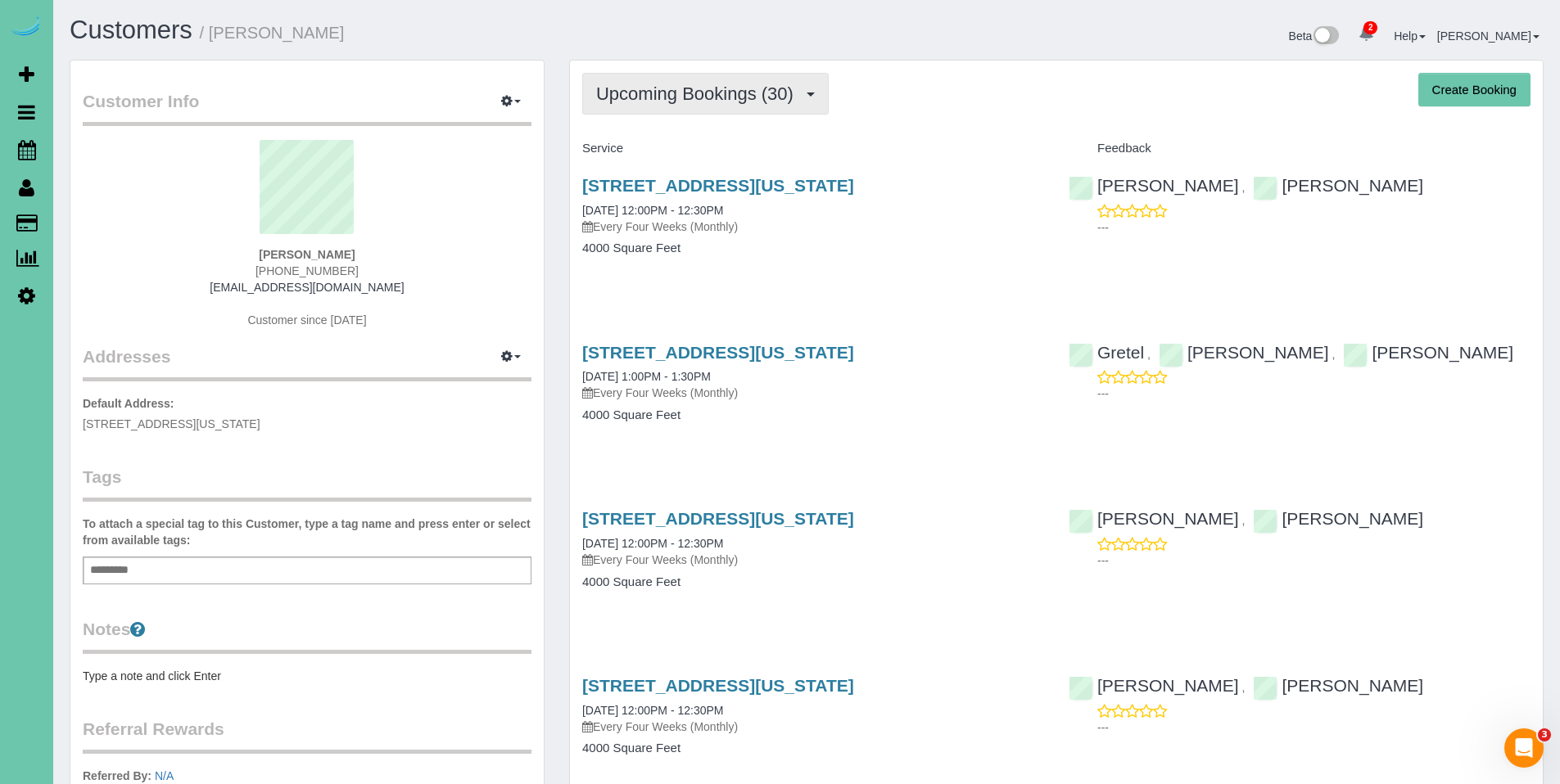
click at [697, 88] on span "Upcoming Bookings (30)" at bounding box center [698, 93] width 206 height 20
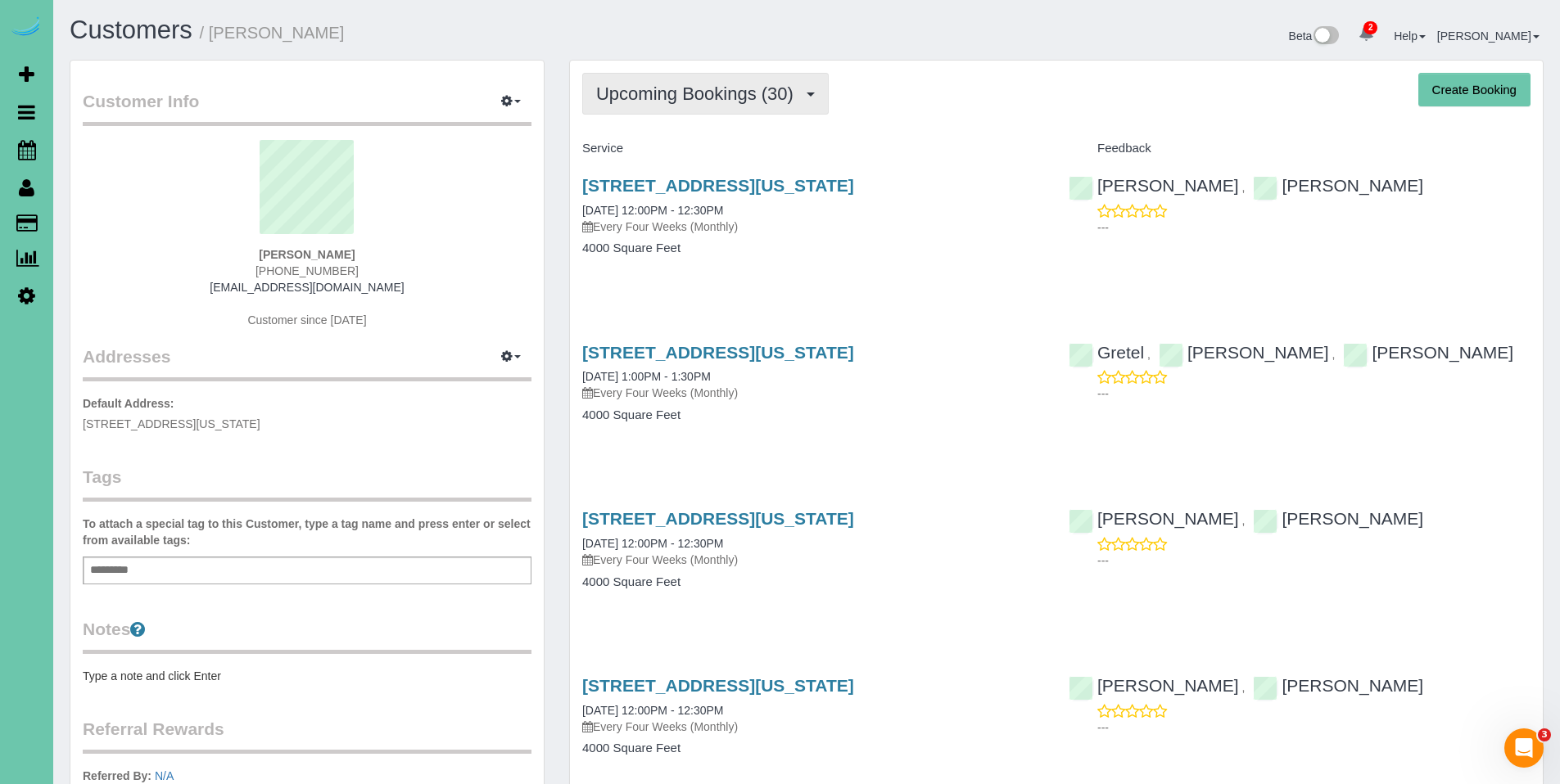
click at [665, 103] on span "Upcoming Bookings (30)" at bounding box center [698, 93] width 206 height 20
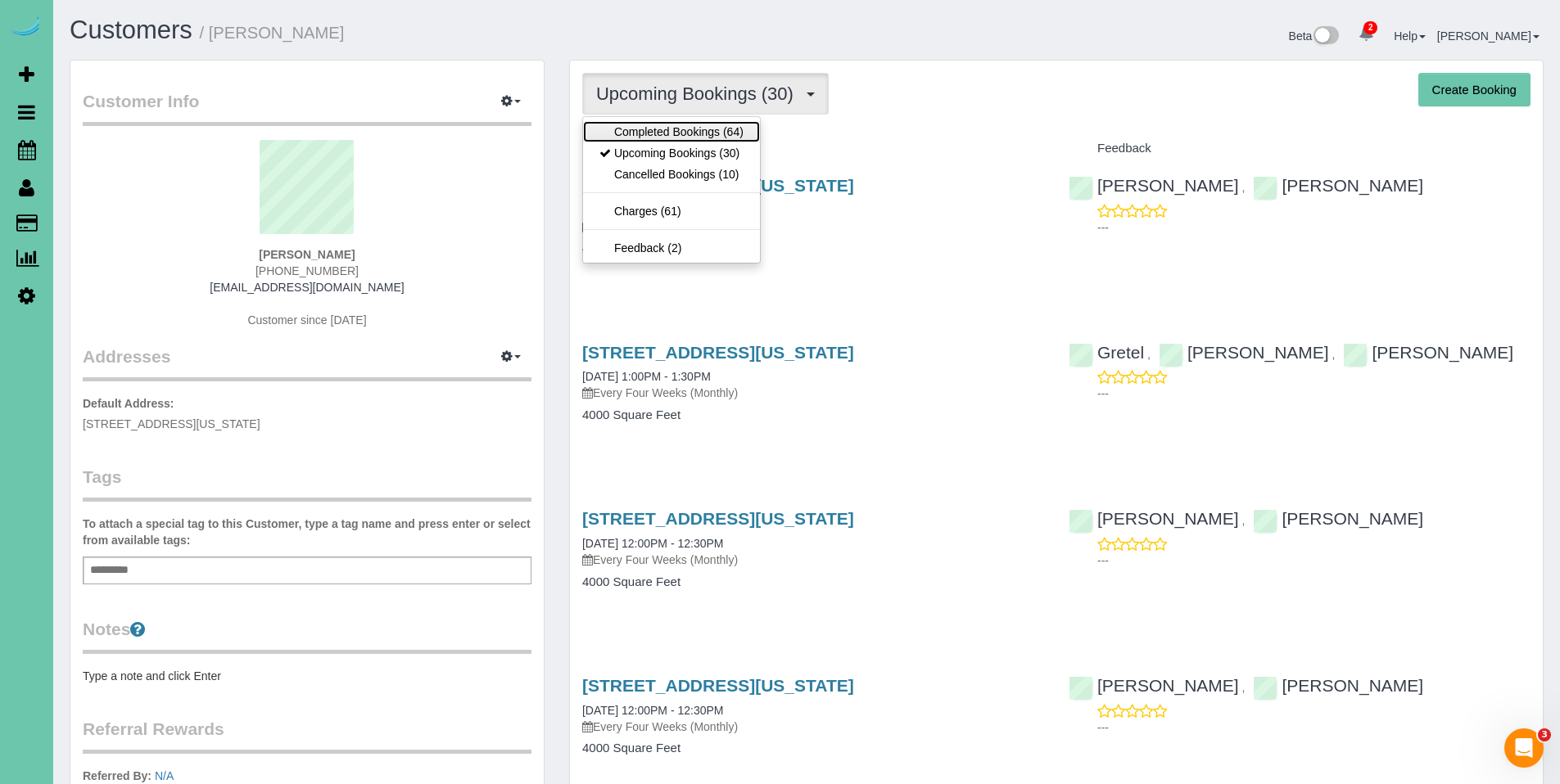
click at [666, 126] on link "Completed Bookings (64)" at bounding box center [671, 131] width 177 height 21
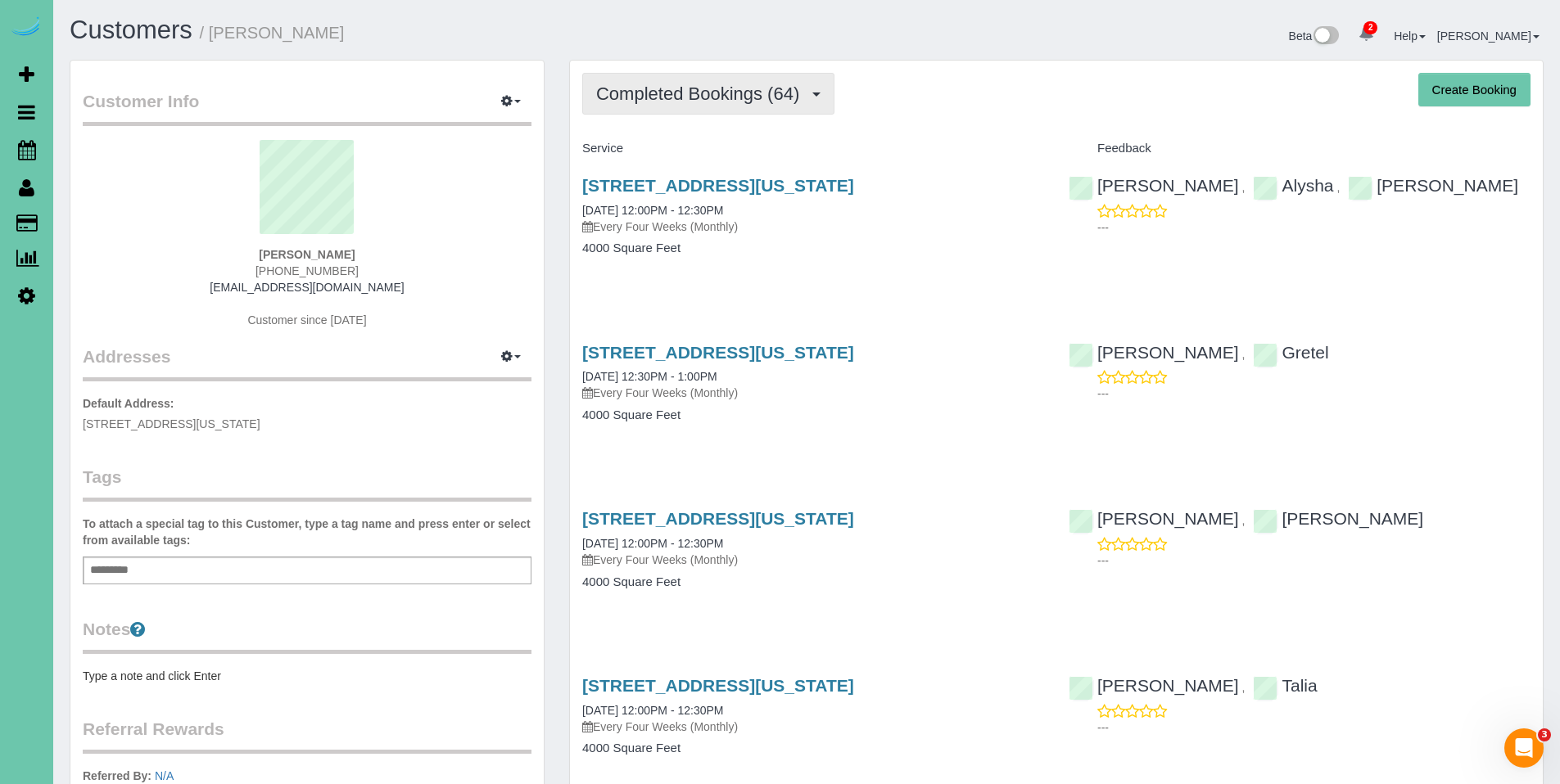
click at [683, 98] on span "Completed Bookings (64)" at bounding box center [701, 93] width 212 height 20
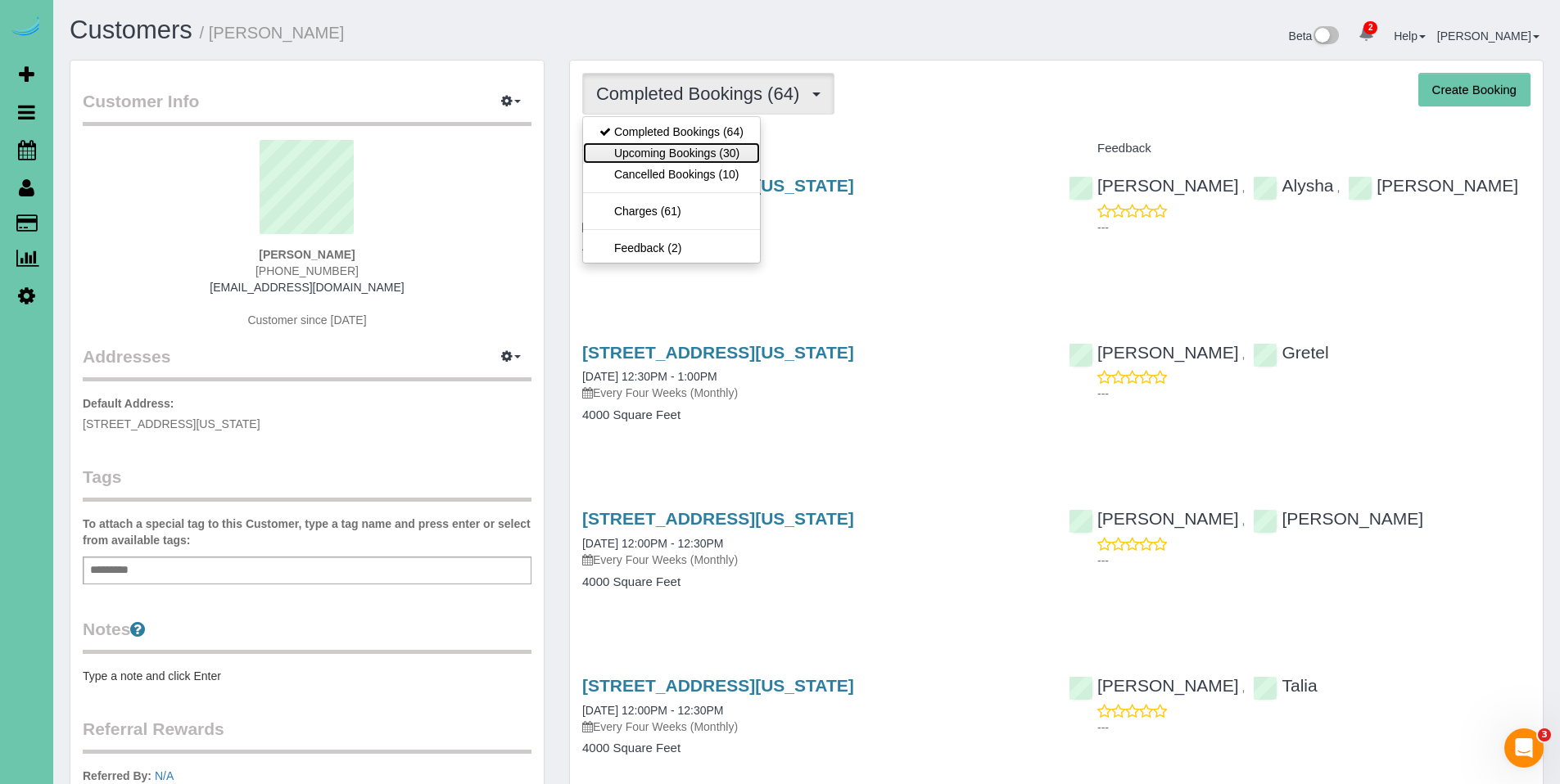
click at [685, 149] on link "Upcoming Bookings (30)" at bounding box center [671, 153] width 177 height 21
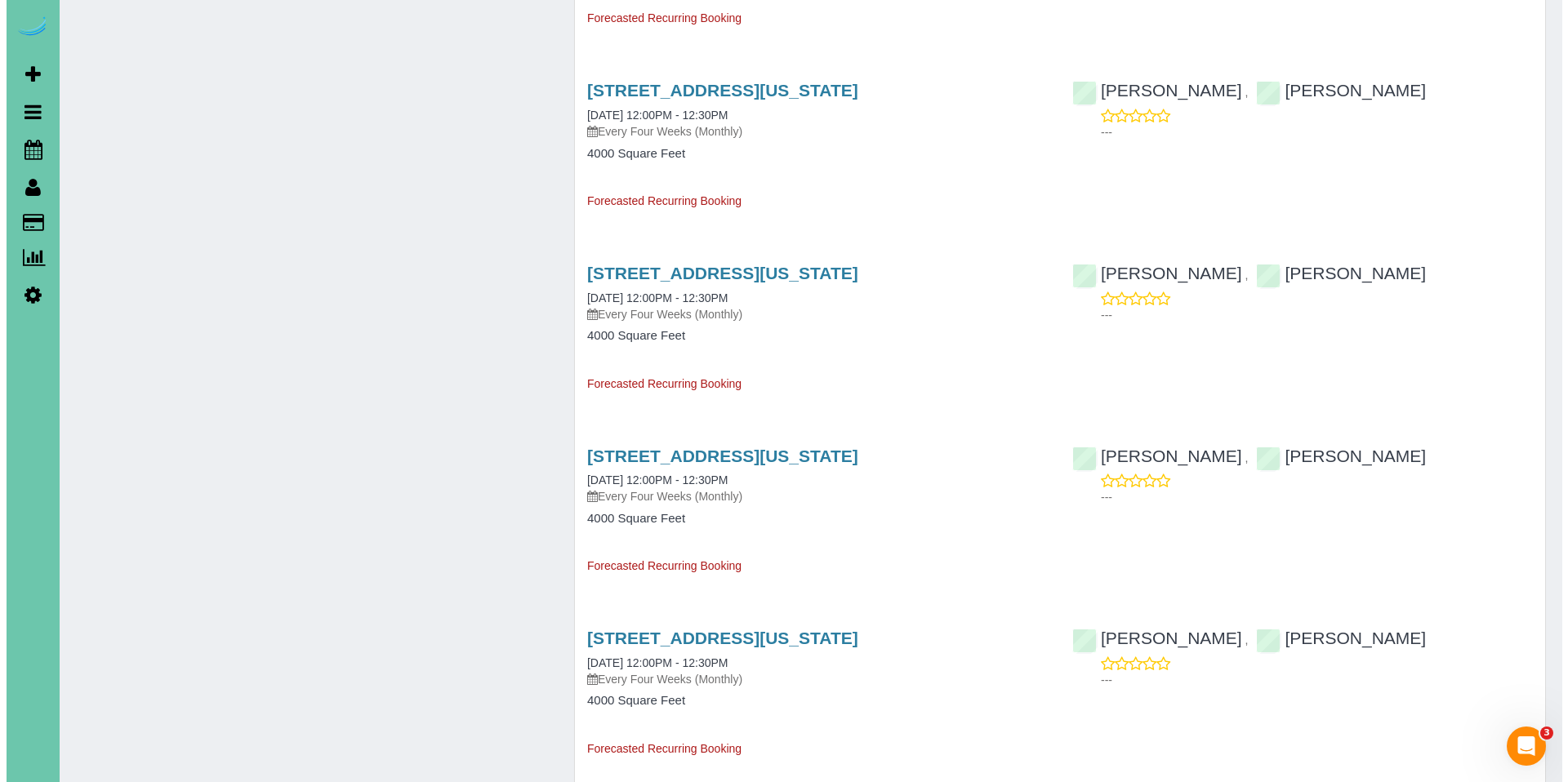
scroll to position [1257, 0]
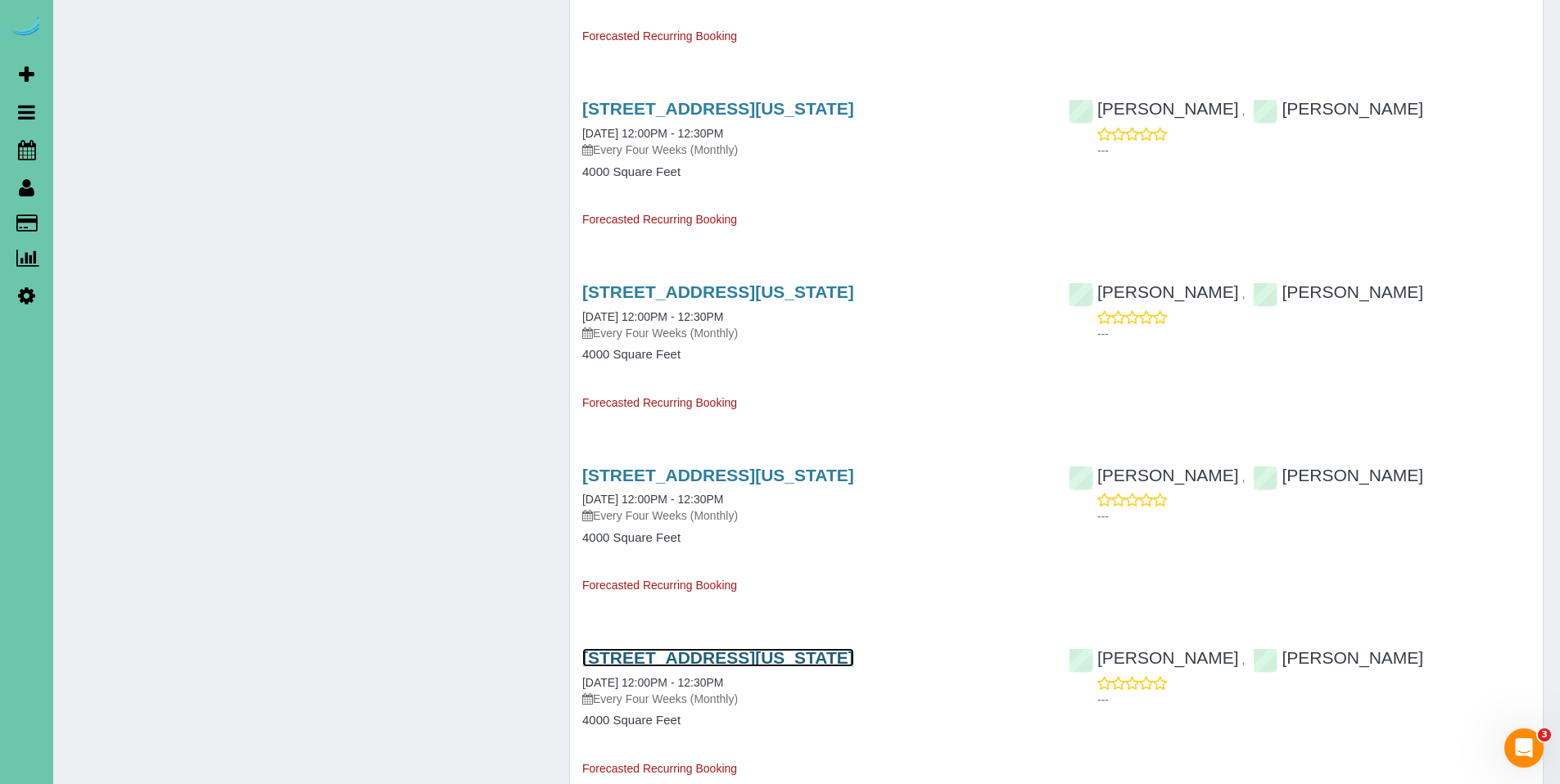
click at [703, 661] on link "16238 California St, Omaha, NE 68118" at bounding box center [718, 657] width 271 height 18
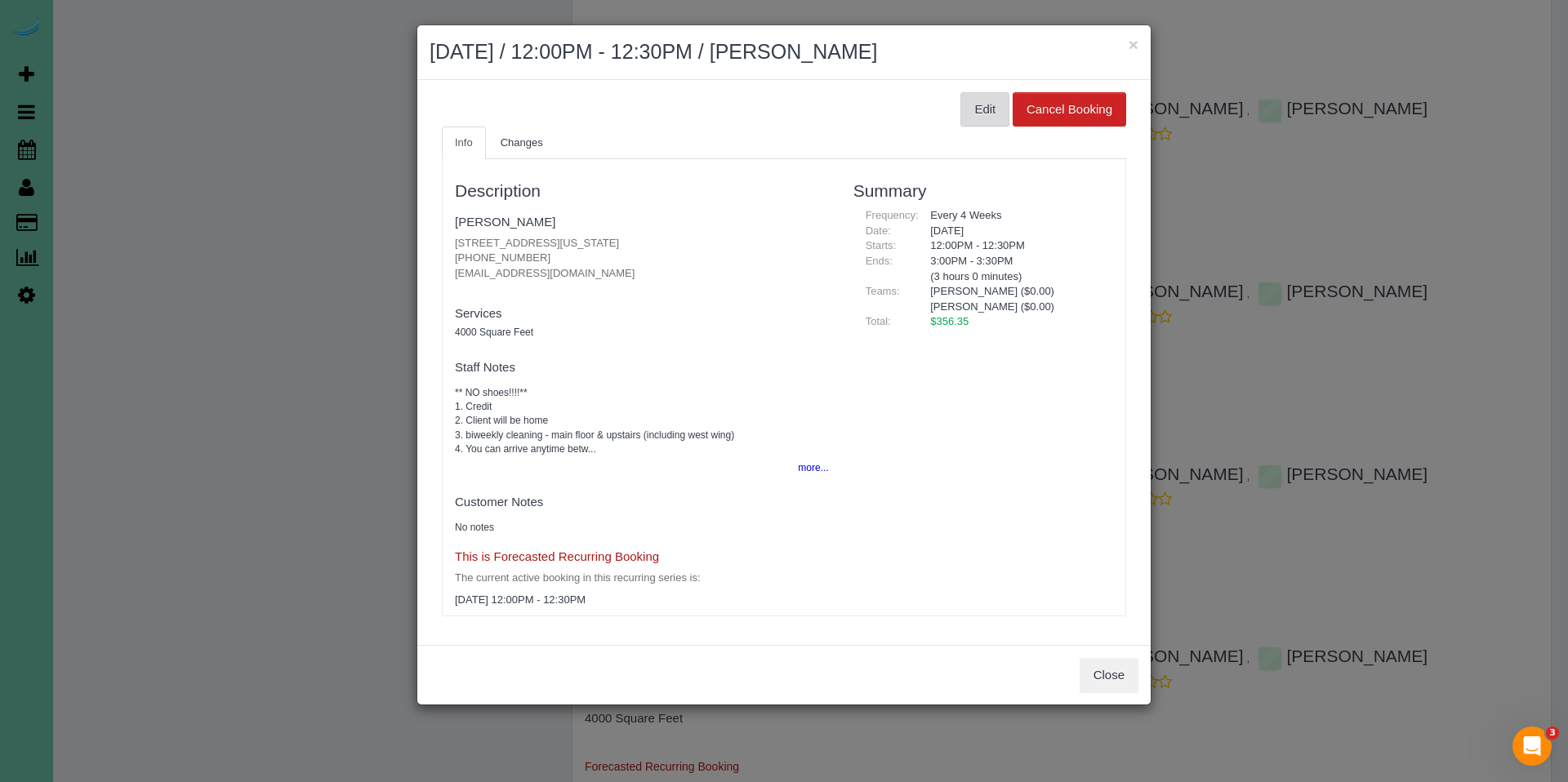
click at [975, 107] on button "Edit" at bounding box center [984, 110] width 49 height 35
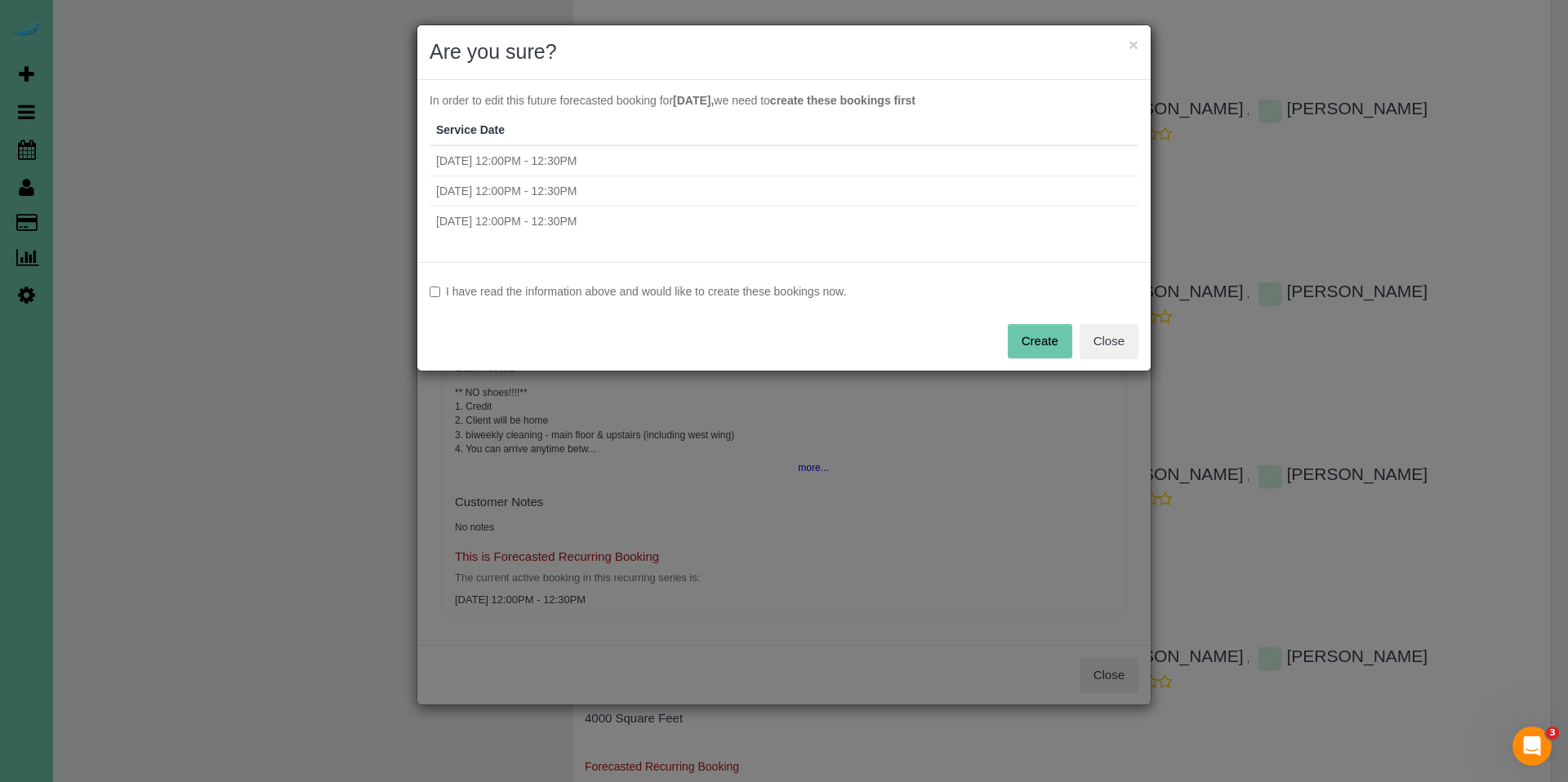
drag, startPoint x: 696, startPoint y: 290, endPoint x: 720, endPoint y: 290, distance: 24.0
click at [696, 290] on label "I have read the information above and would like to create these bookings now." at bounding box center [784, 291] width 709 height 16
click at [1042, 344] on button "Create" at bounding box center [1039, 342] width 65 height 35
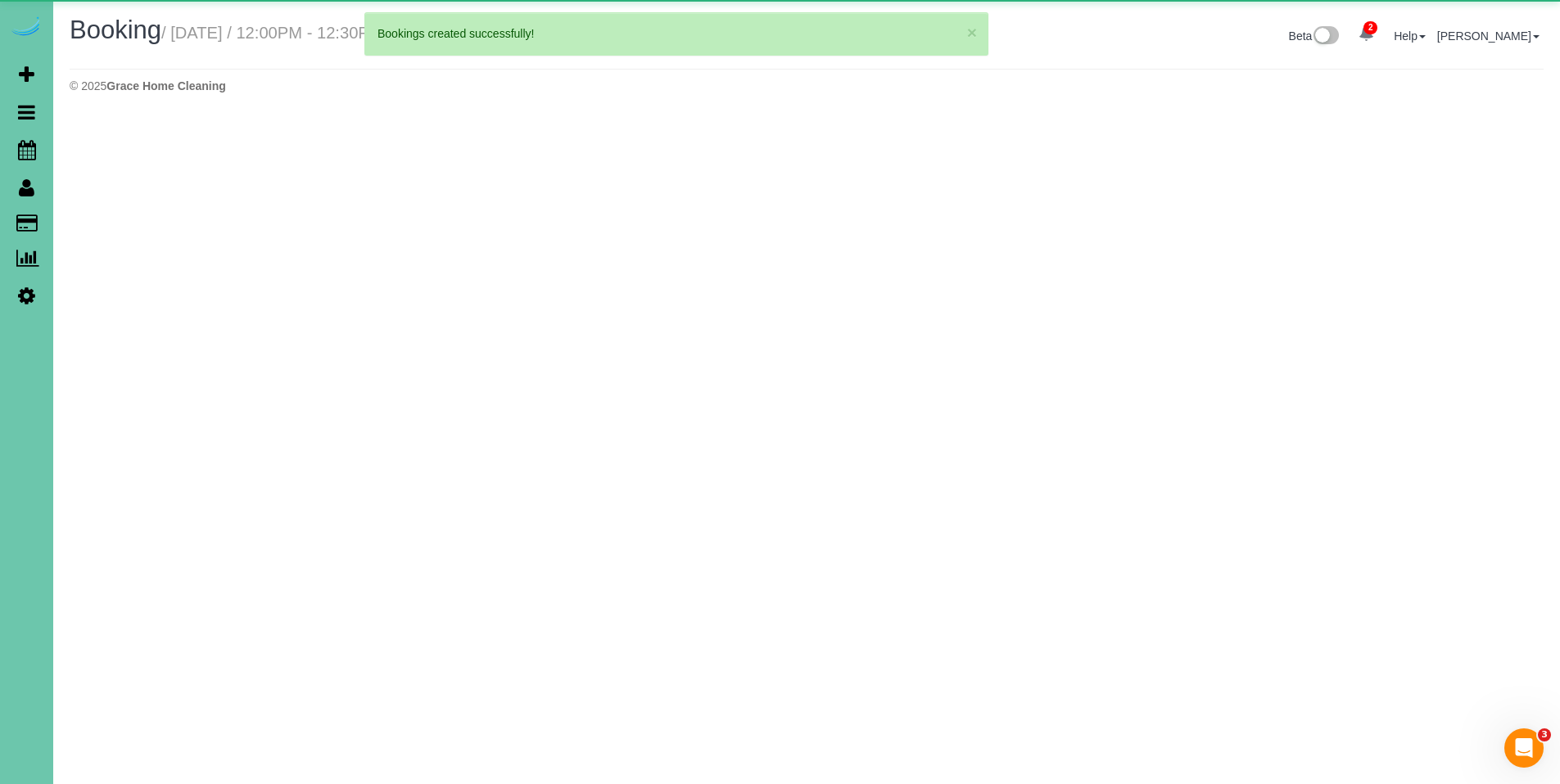
select select "NE"
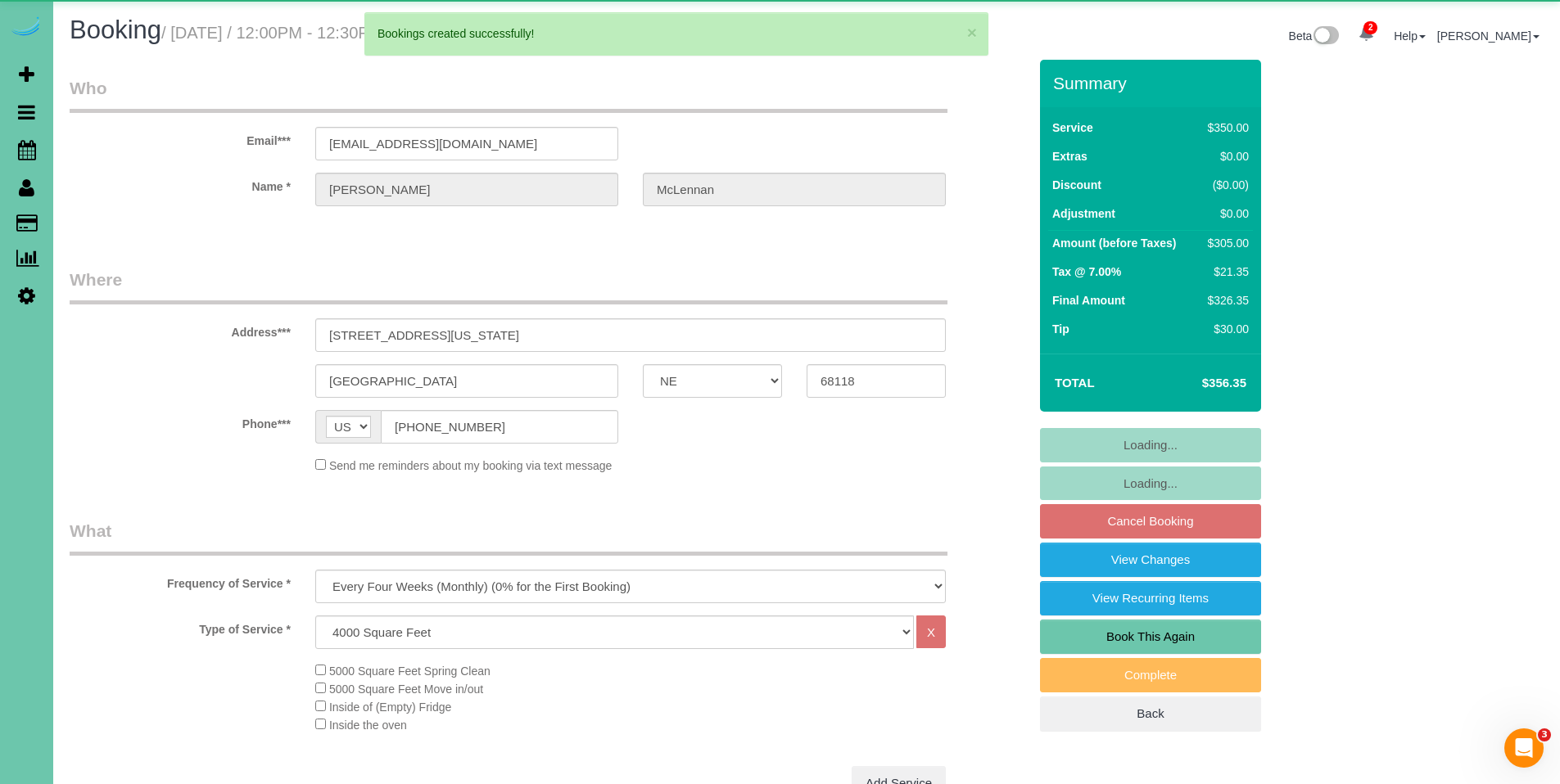
select select "object:6799"
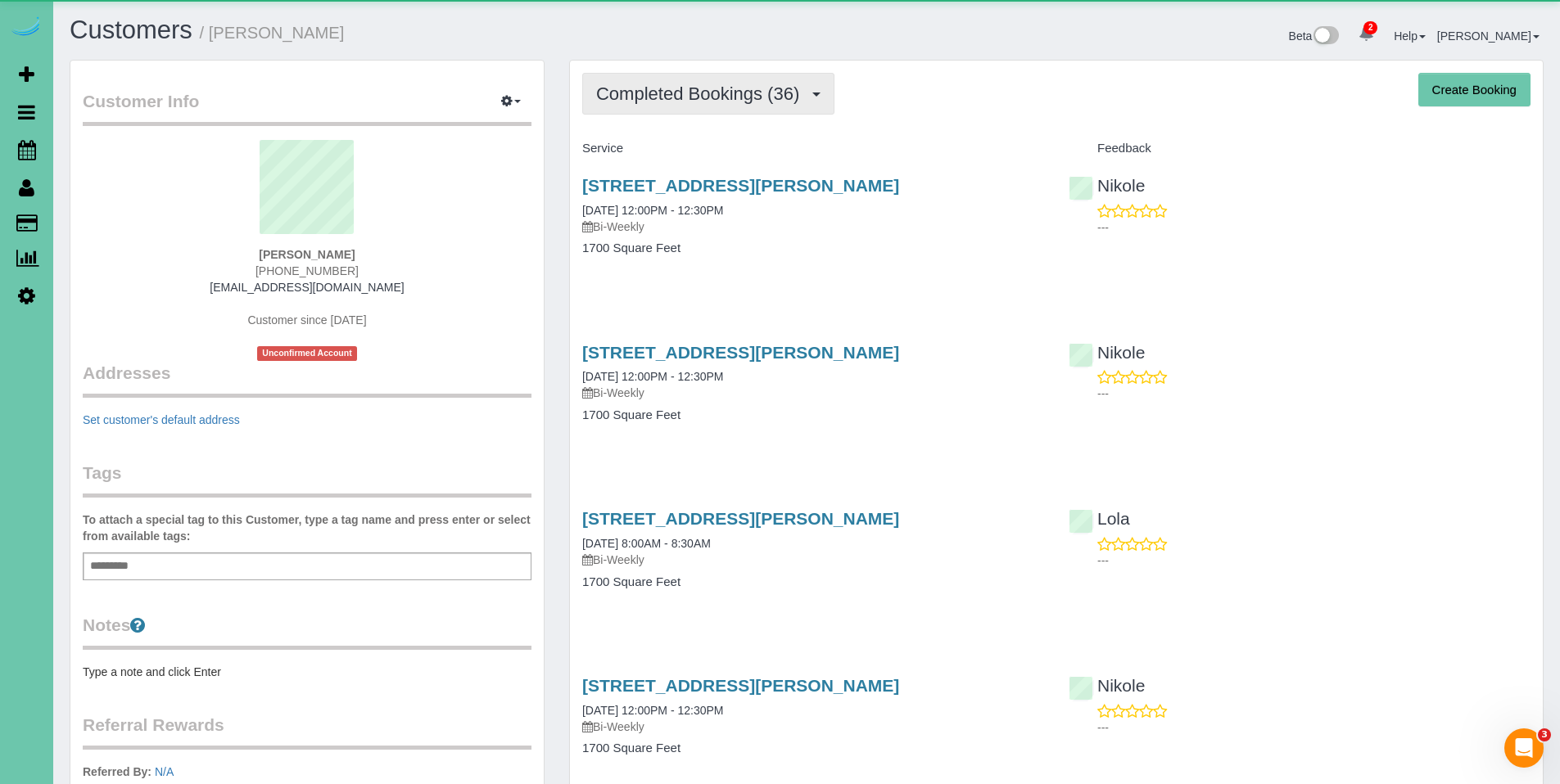
click at [689, 110] on button "Completed Bookings (36)" at bounding box center [708, 93] width 252 height 42
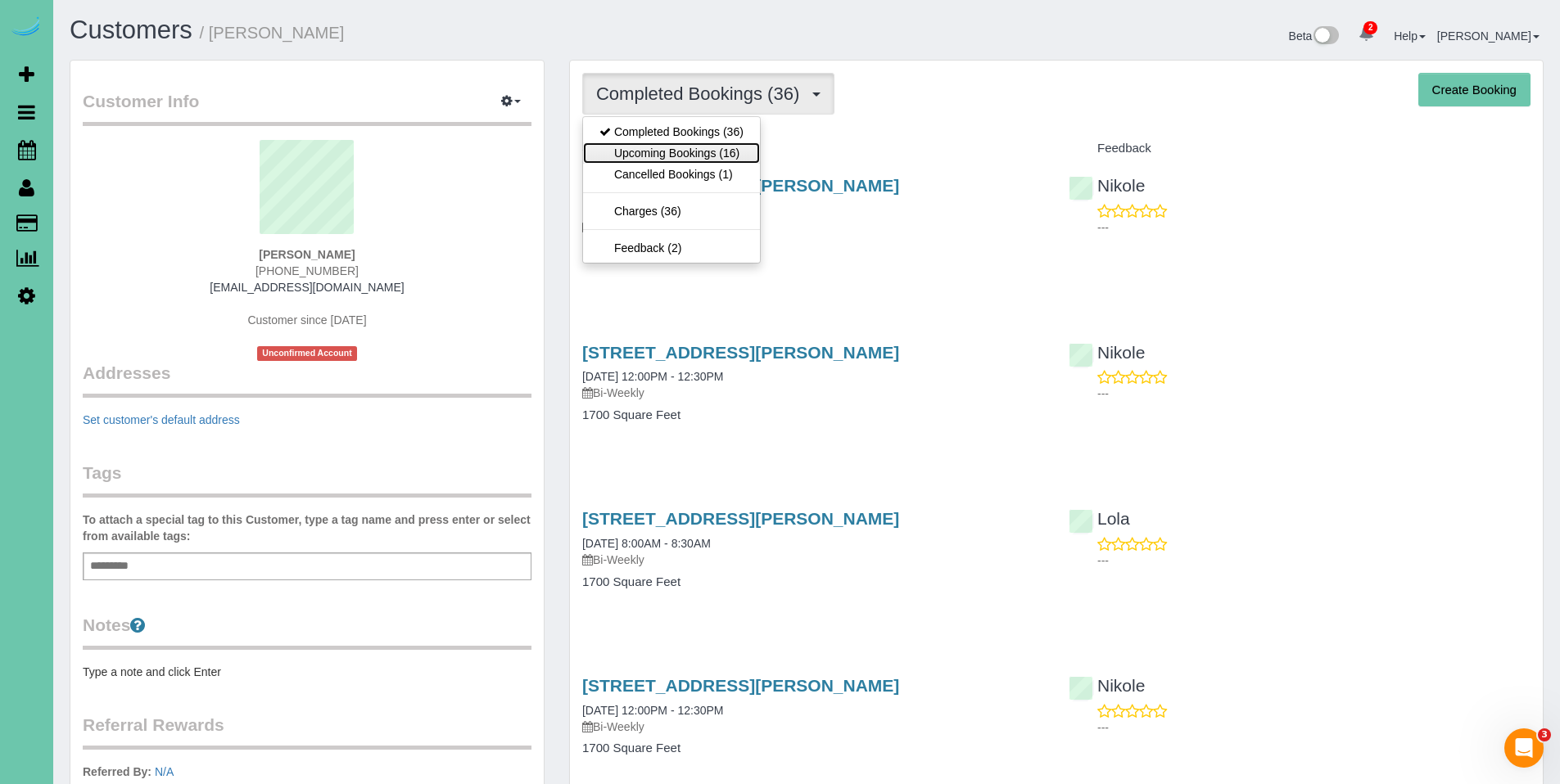
click at [693, 158] on link "Upcoming Bookings (16)" at bounding box center [671, 153] width 177 height 21
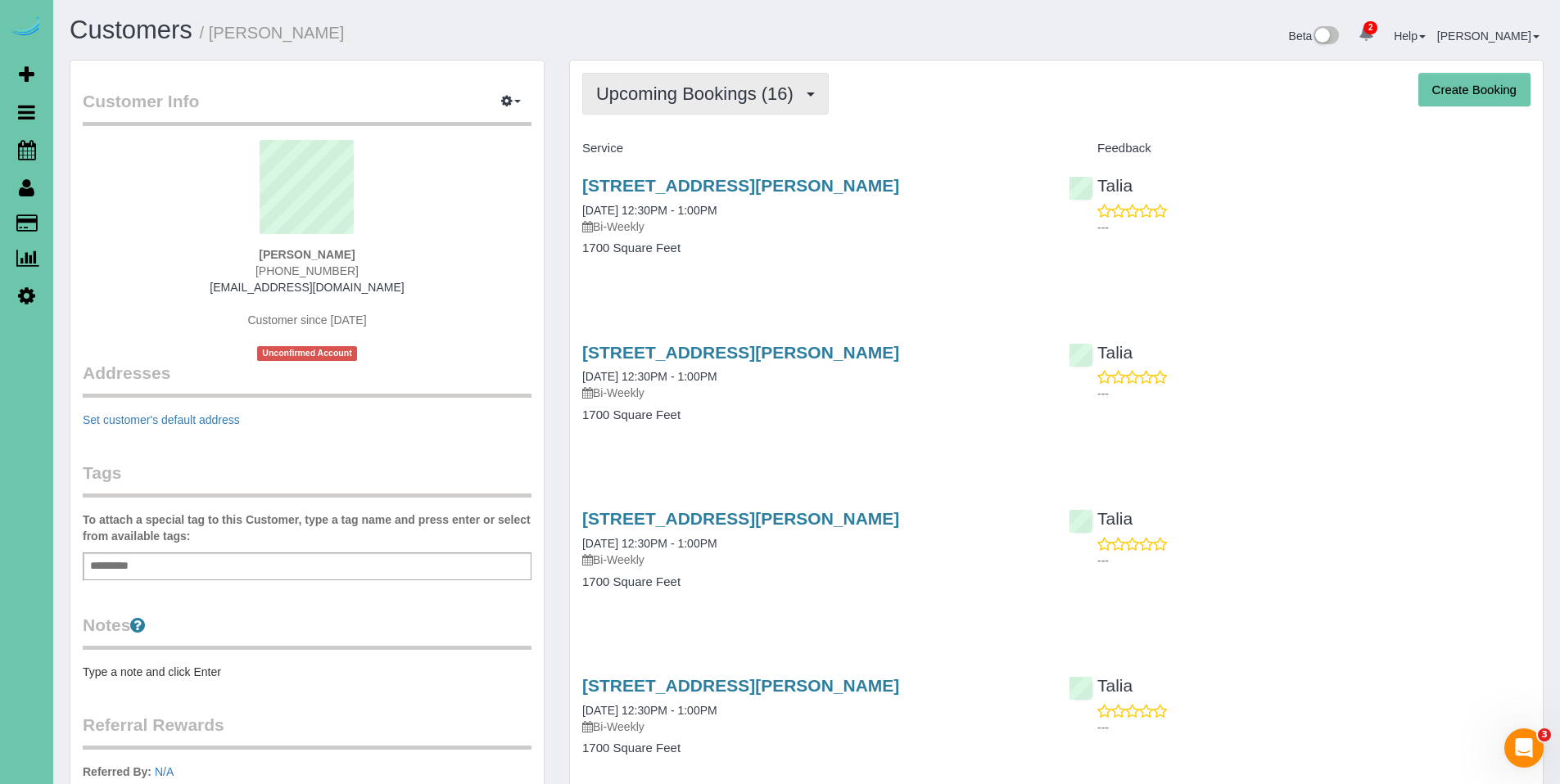
click at [666, 95] on span "Upcoming Bookings (16)" at bounding box center [698, 93] width 206 height 20
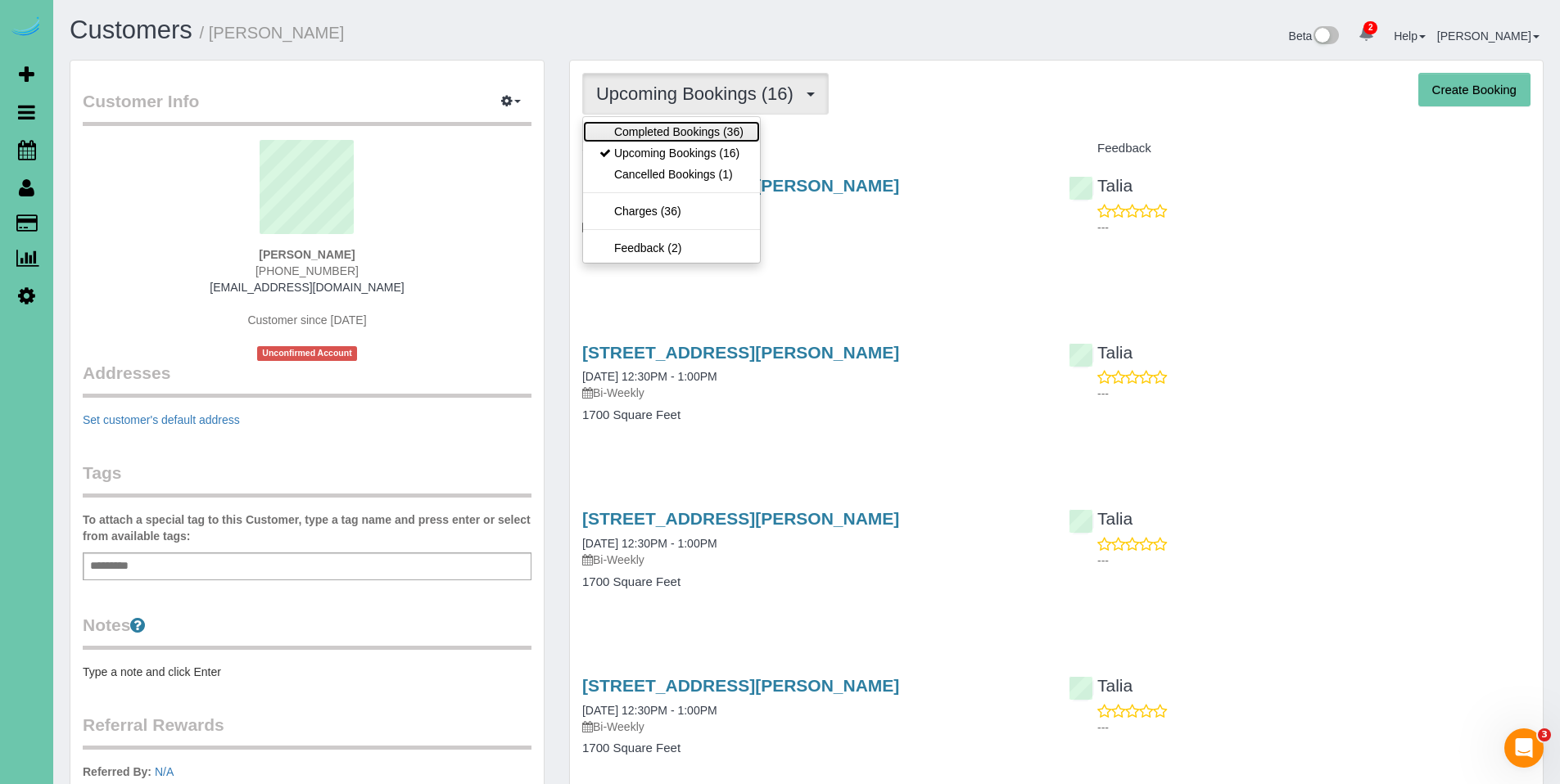
click at [663, 128] on link "Completed Bookings (36)" at bounding box center [671, 131] width 177 height 21
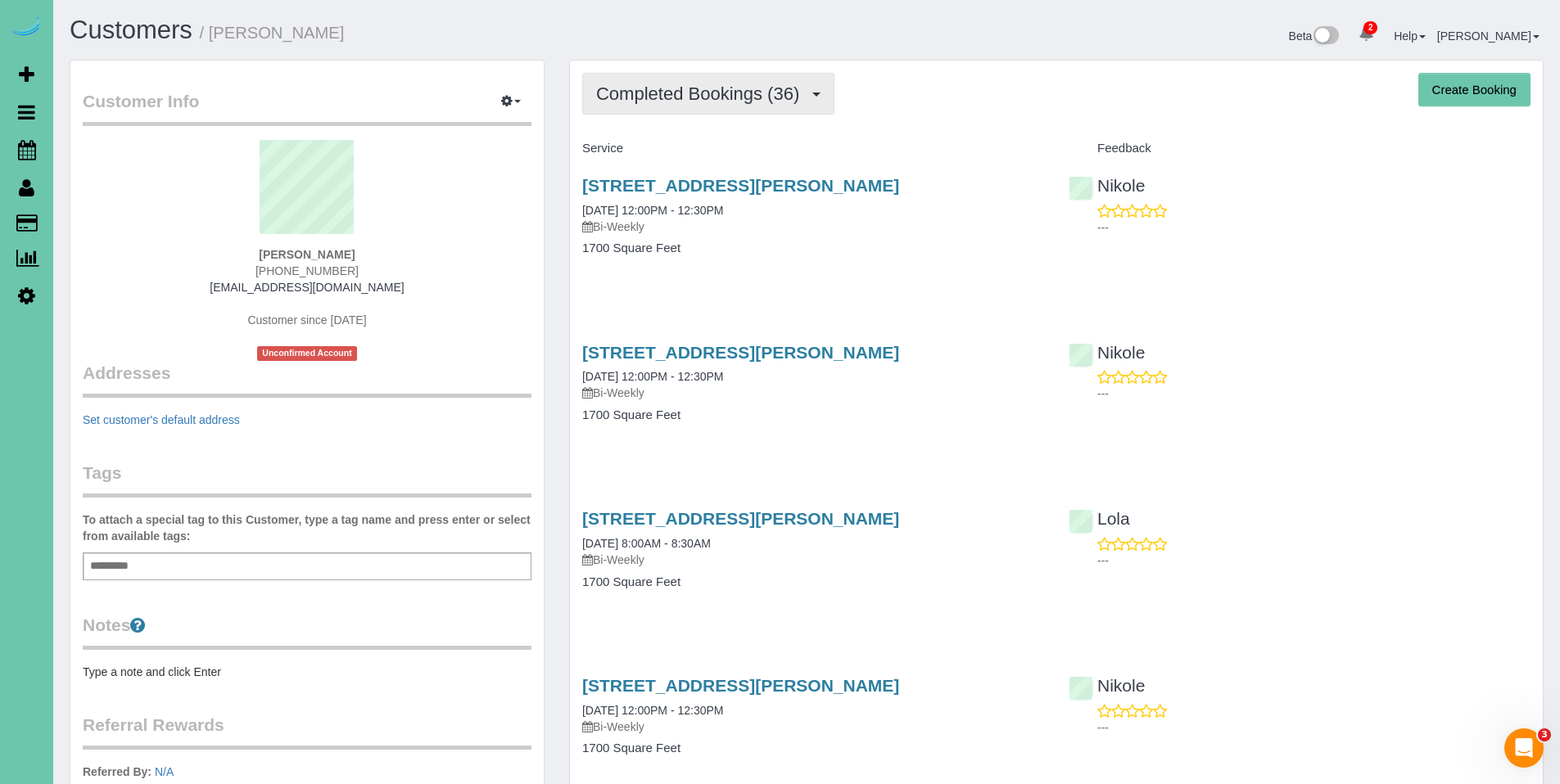
click at [681, 102] on span "Completed Bookings (36)" at bounding box center [701, 93] width 212 height 20
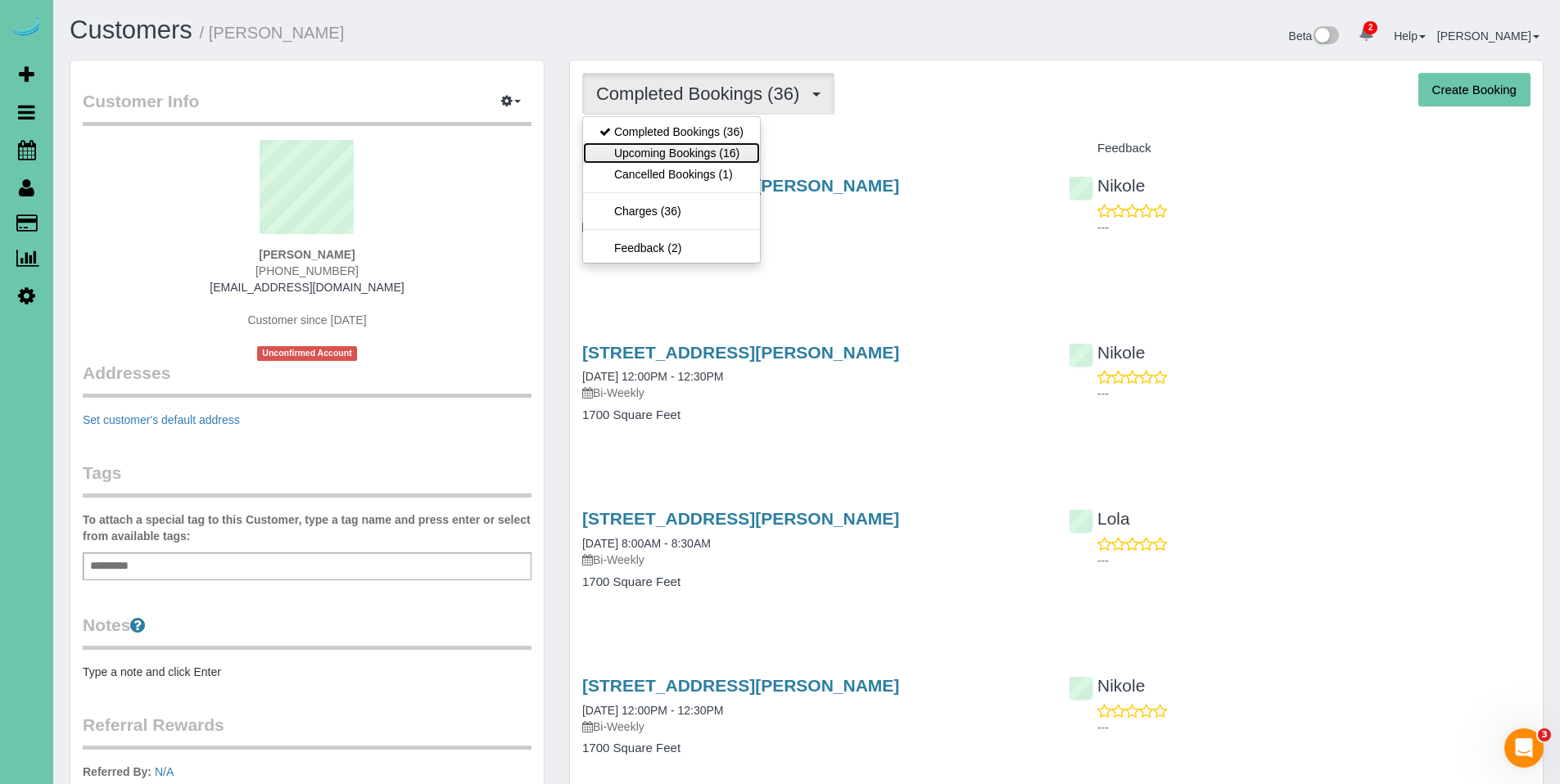
click at [669, 157] on link "Upcoming Bookings (16)" at bounding box center [671, 153] width 177 height 21
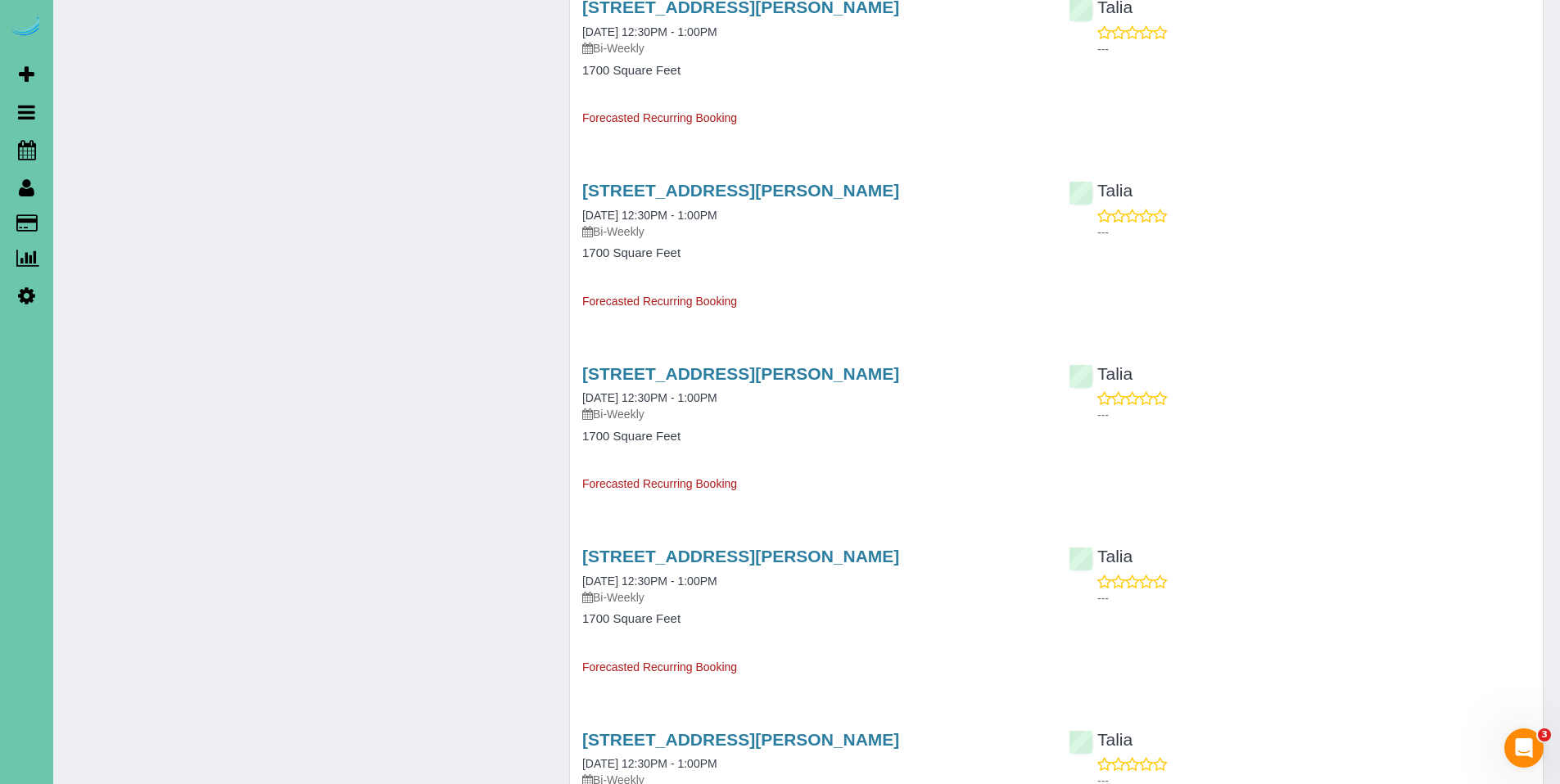
scroll to position [1394, 0]
click at [745, 557] on link "15234 Norwick Dr, Omaha, NE 68116" at bounding box center [741, 554] width 317 height 18
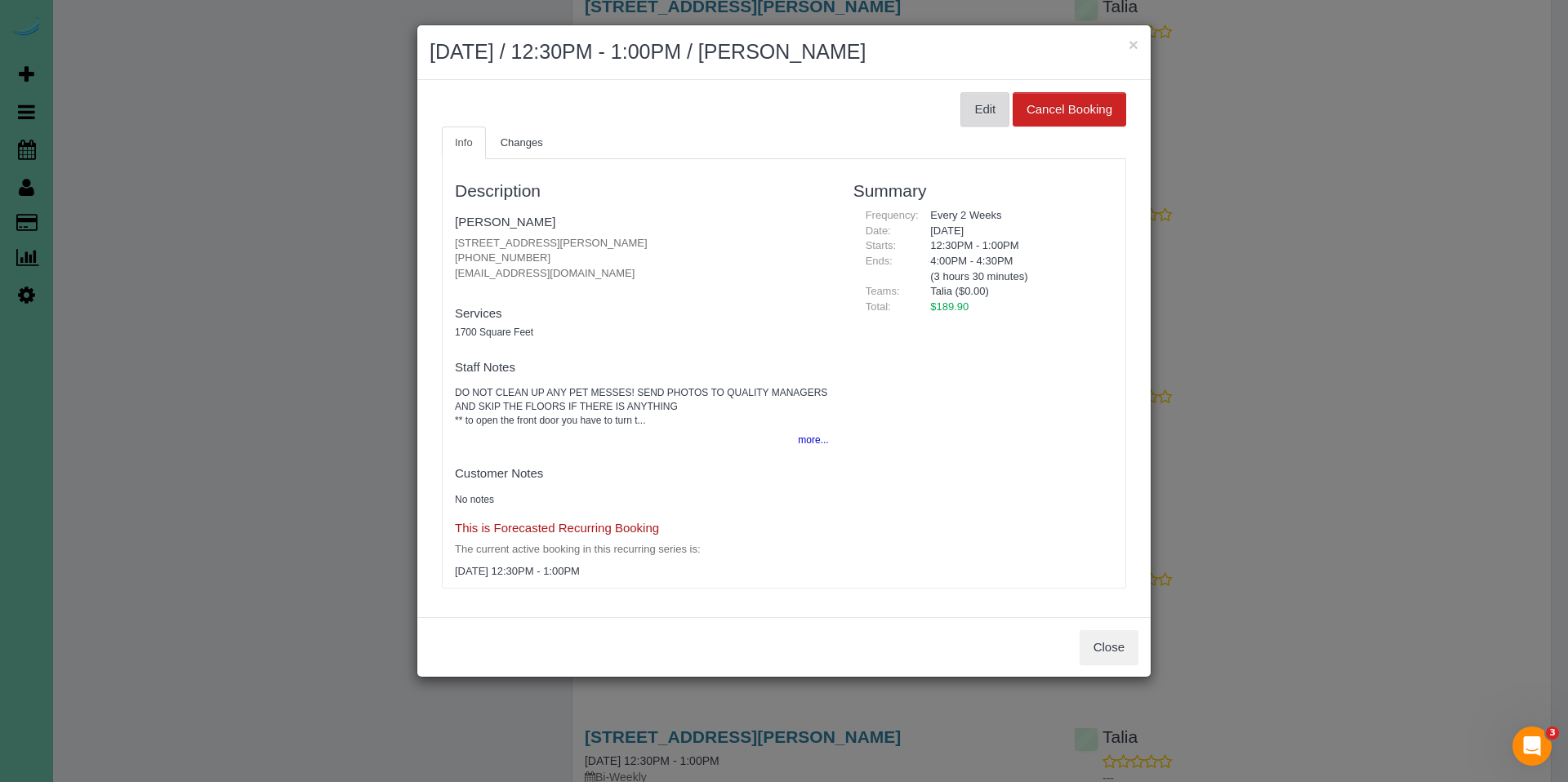
click at [974, 118] on button "Edit" at bounding box center [984, 110] width 49 height 35
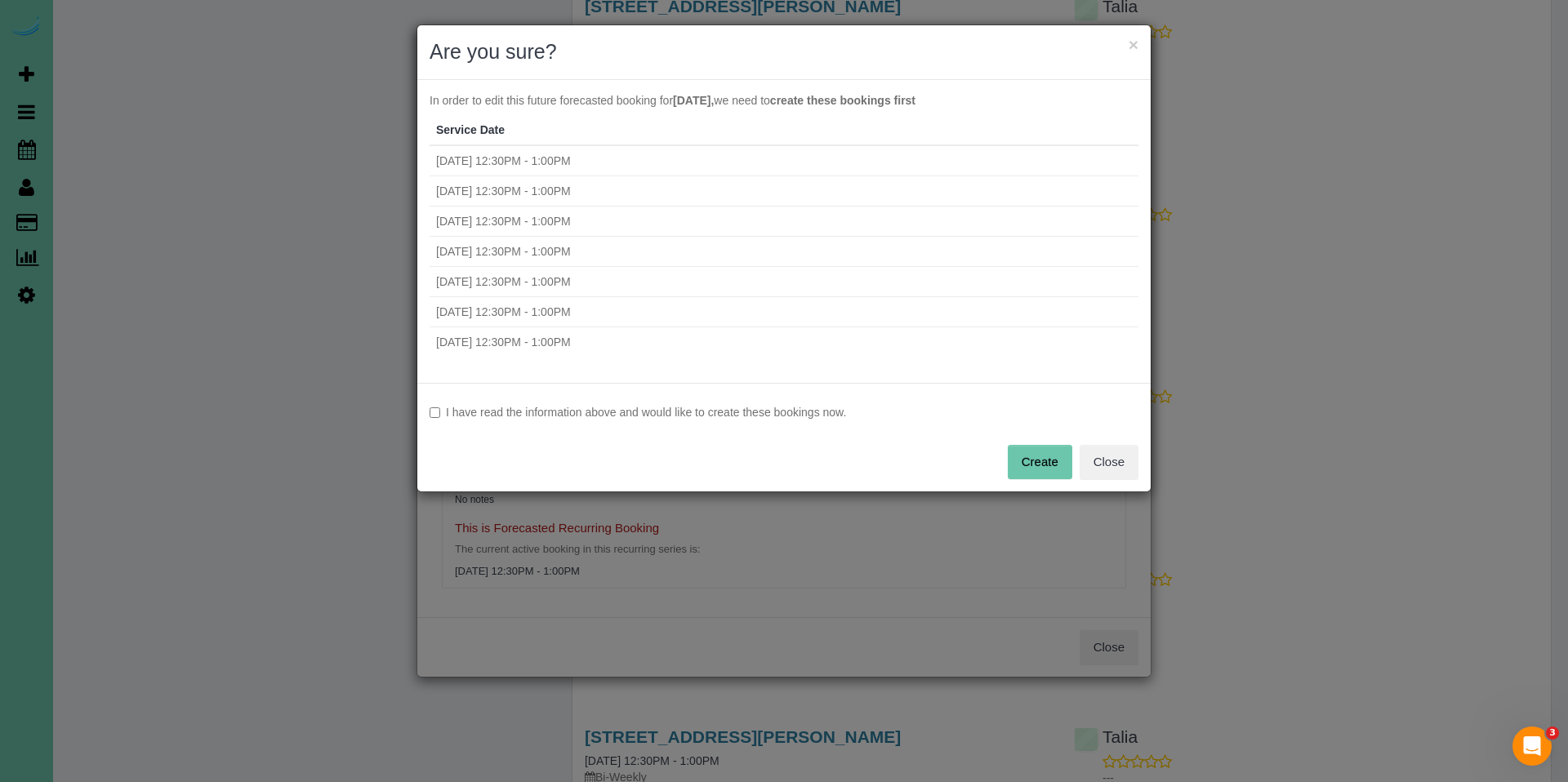
click at [737, 411] on label "I have read the information above and would like to create these bookings now." at bounding box center [784, 412] width 709 height 16
click at [1032, 472] on button "Create" at bounding box center [1039, 462] width 65 height 35
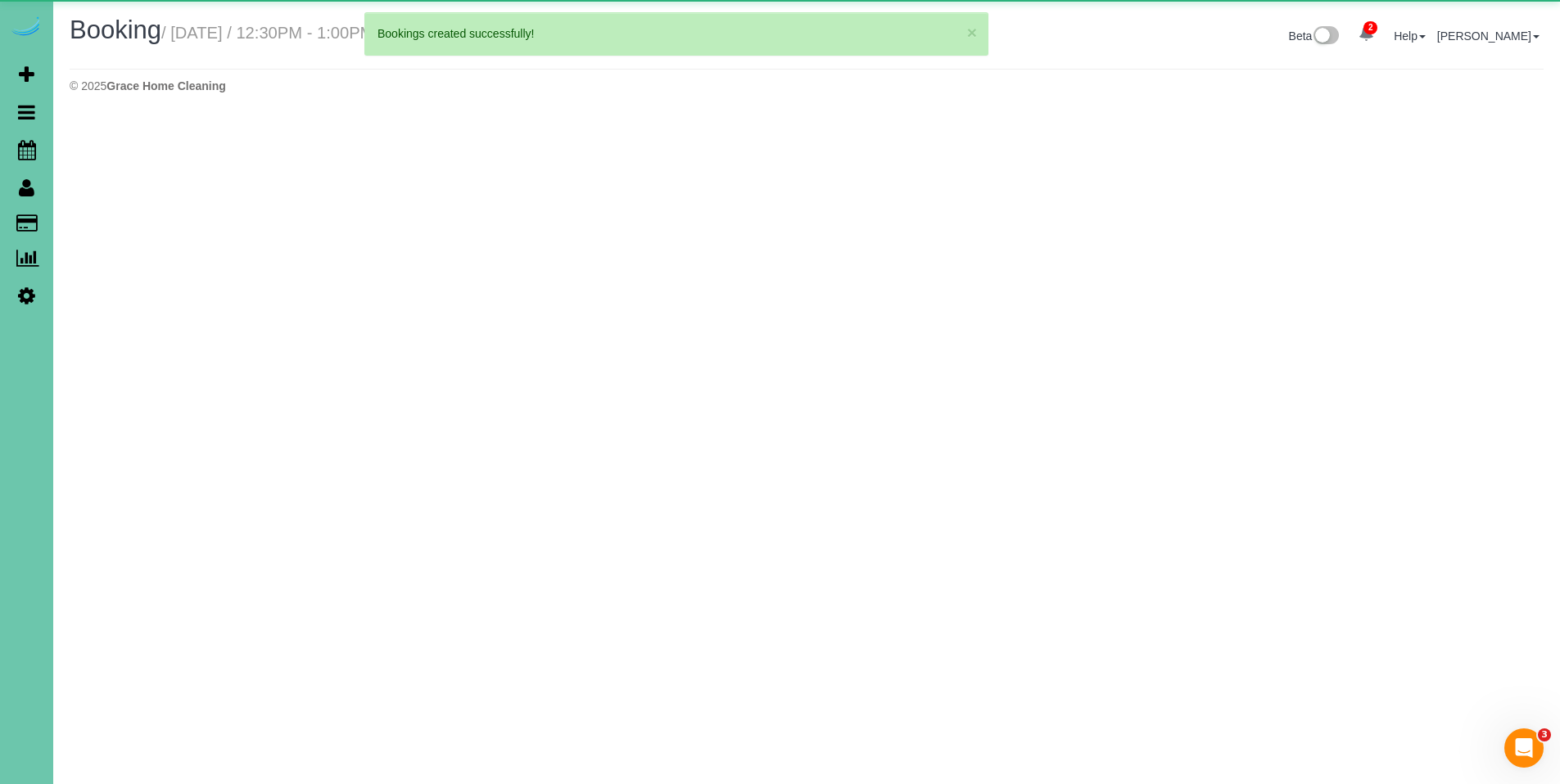
select select "NE"
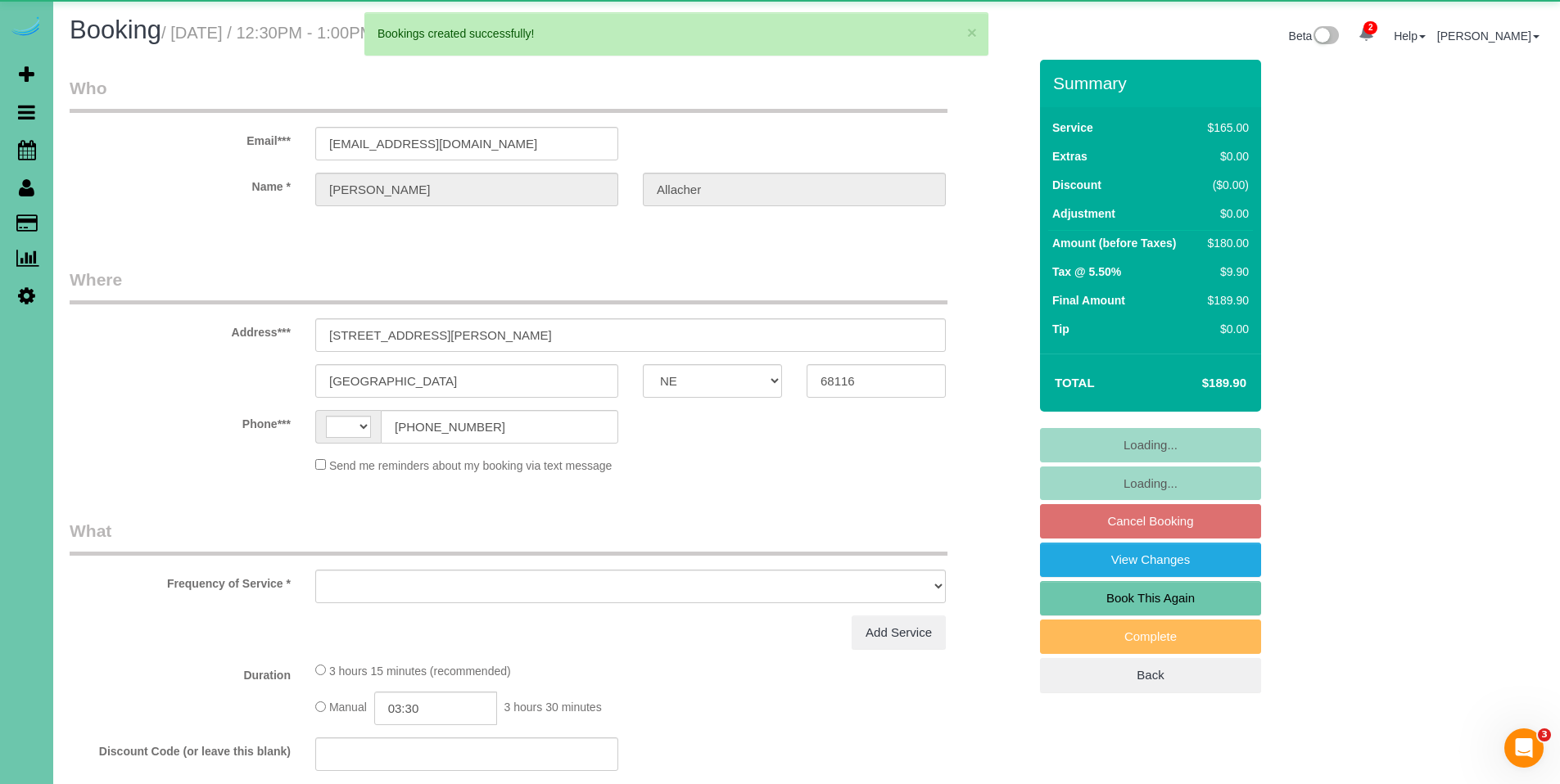
select select "string:US"
select select "object:4801"
select select "string:fspay-bc072624-b374-49ad-b7dc-0904925b82eb"
select select "number:37"
select select "number:42"
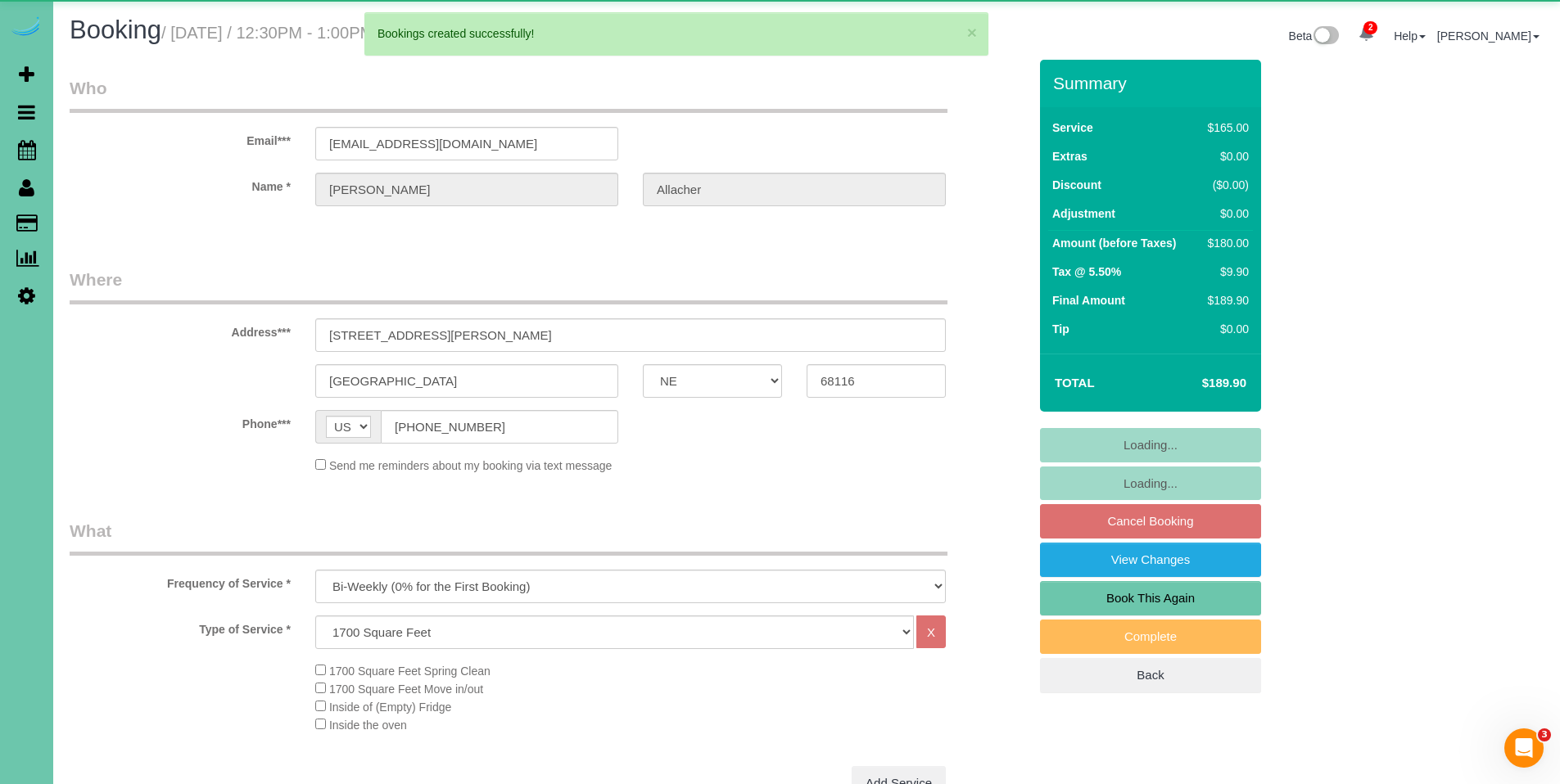
select select "object:5100"
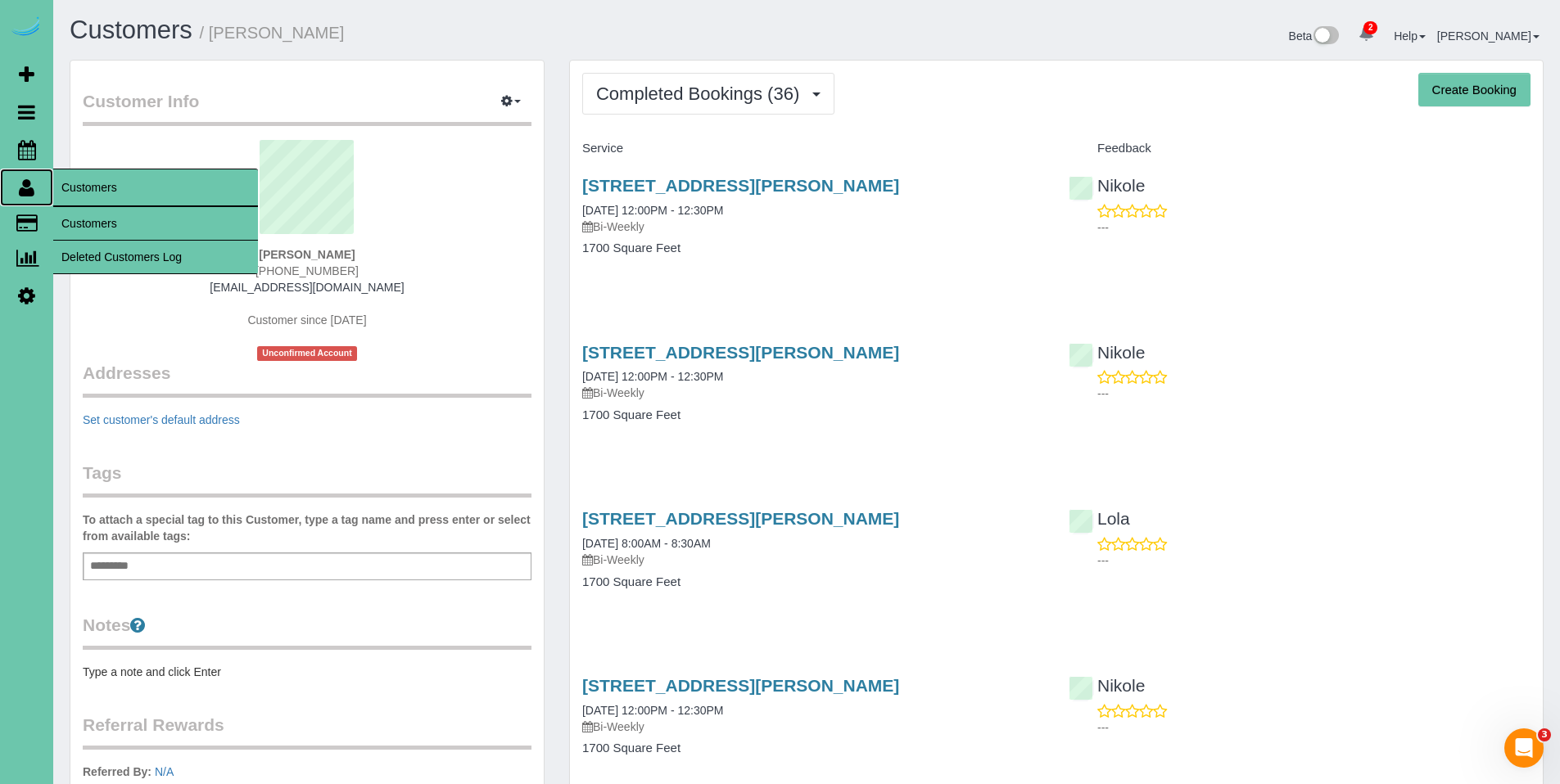
click at [31, 190] on icon at bounding box center [26, 187] width 15 height 19
click at [78, 223] on link "Customers" at bounding box center [156, 223] width 205 height 33
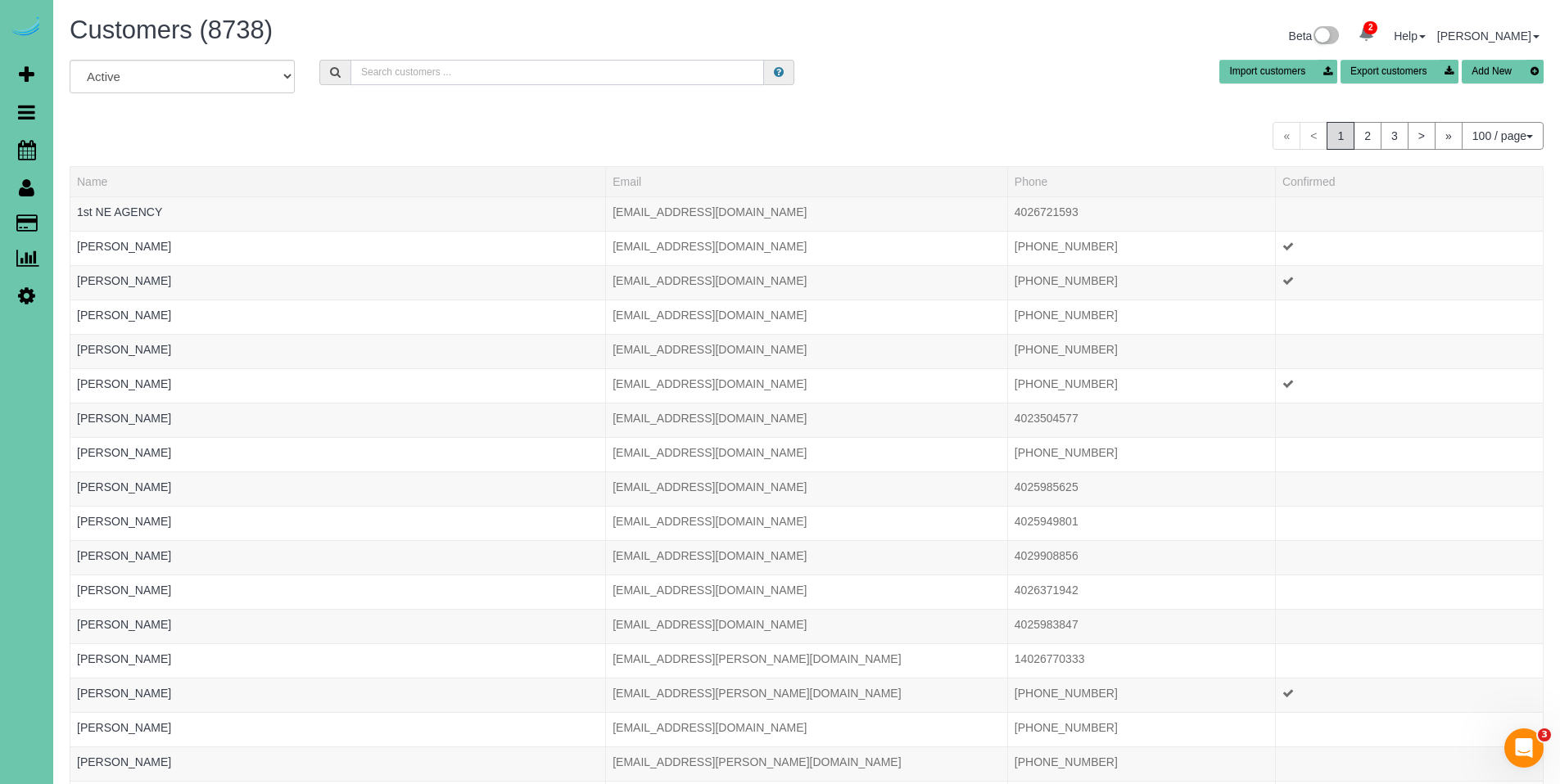
click at [387, 70] on input "text" at bounding box center [557, 72] width 413 height 25
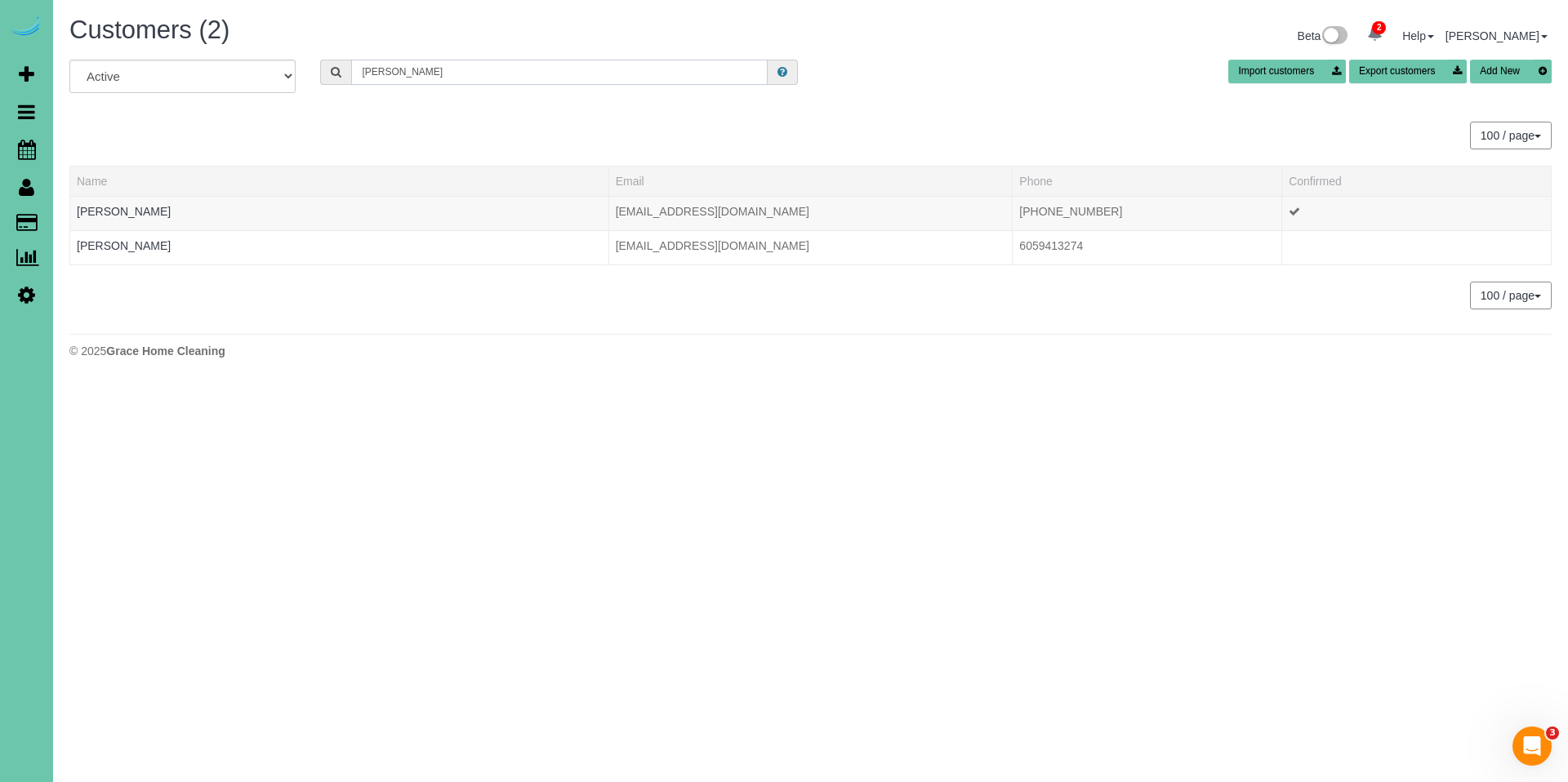
type input "fred h"
click at [699, 212] on td "fehegner@gmail.com" at bounding box center [811, 213] width 405 height 35
click at [336, 211] on td "Fred Hegner" at bounding box center [339, 213] width 538 height 35
click at [122, 213] on link "Fred Hegner" at bounding box center [123, 212] width 93 height 13
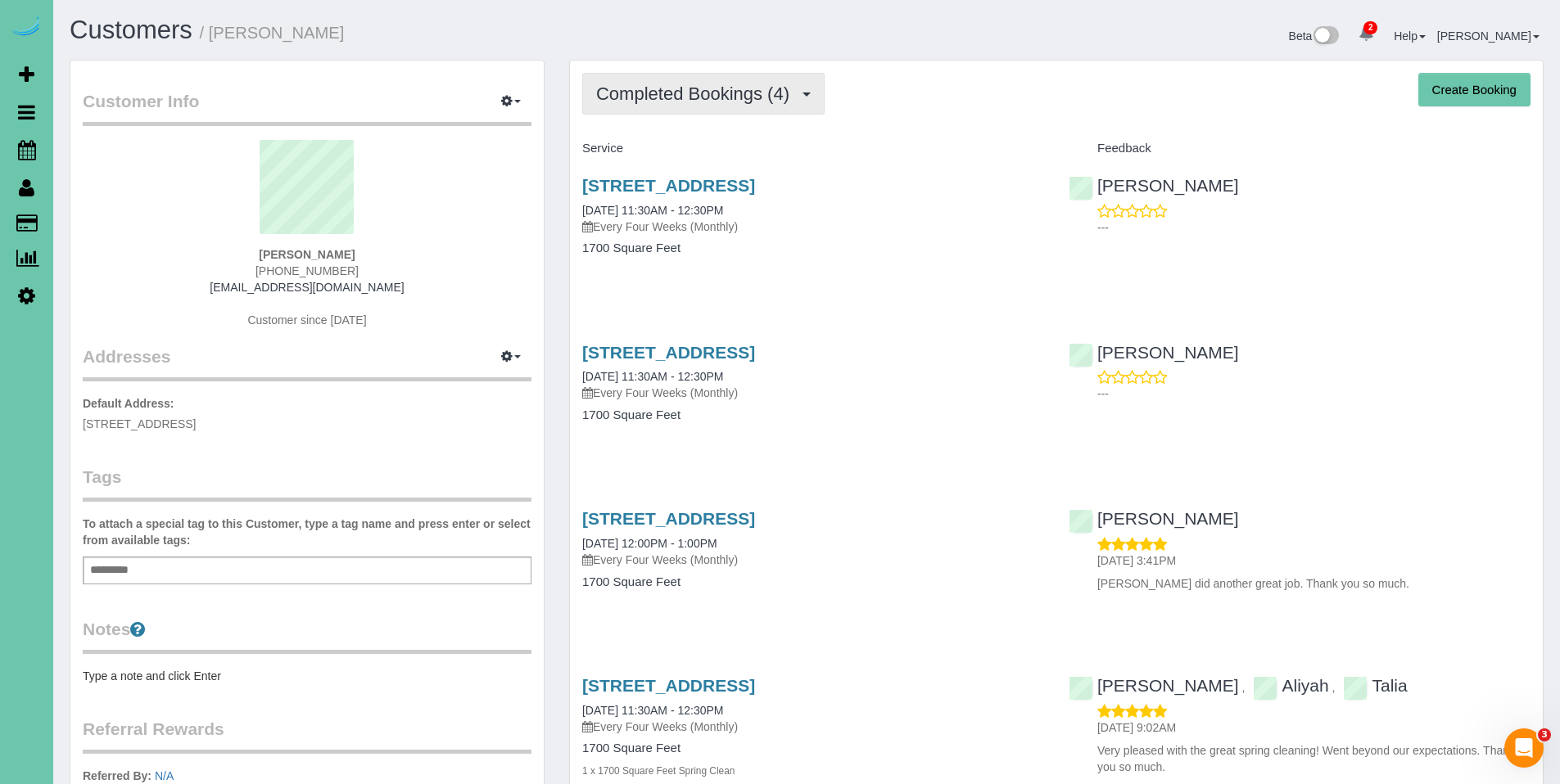
click at [710, 94] on span "Completed Bookings (4)" at bounding box center [696, 93] width 202 height 20
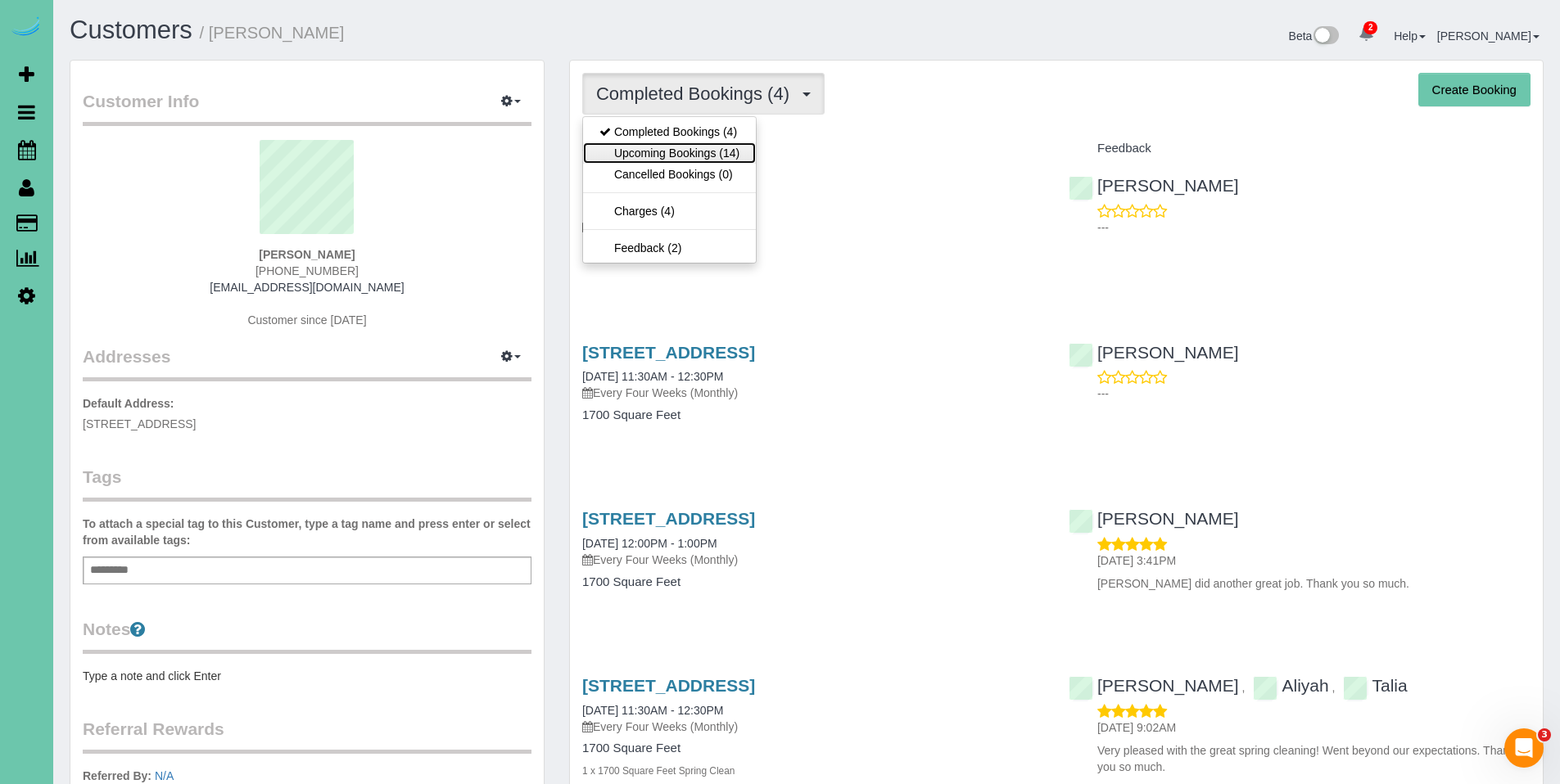
click at [670, 154] on link "Upcoming Bookings (14)" at bounding box center [669, 153] width 173 height 21
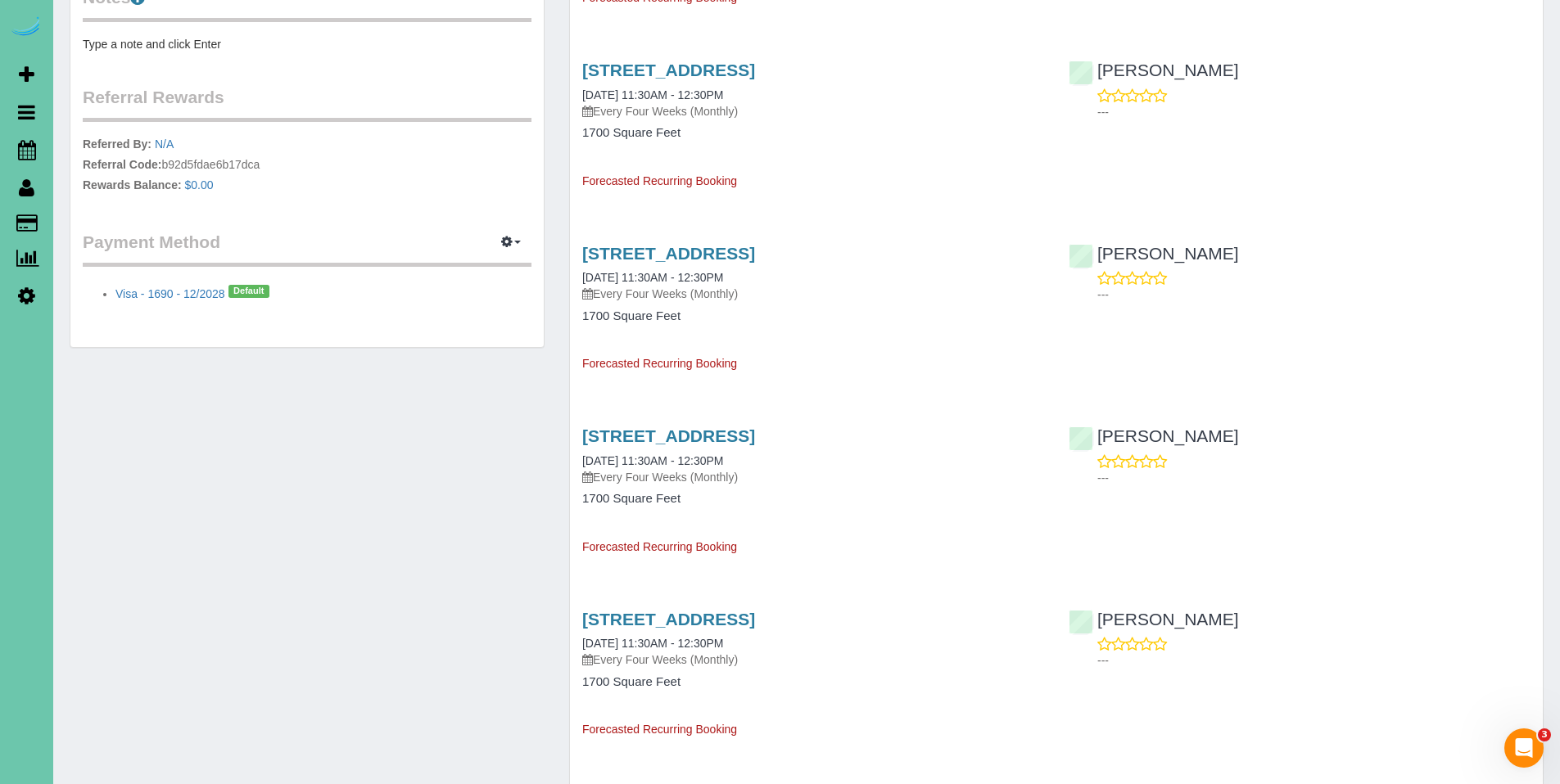
scroll to position [625, 0]
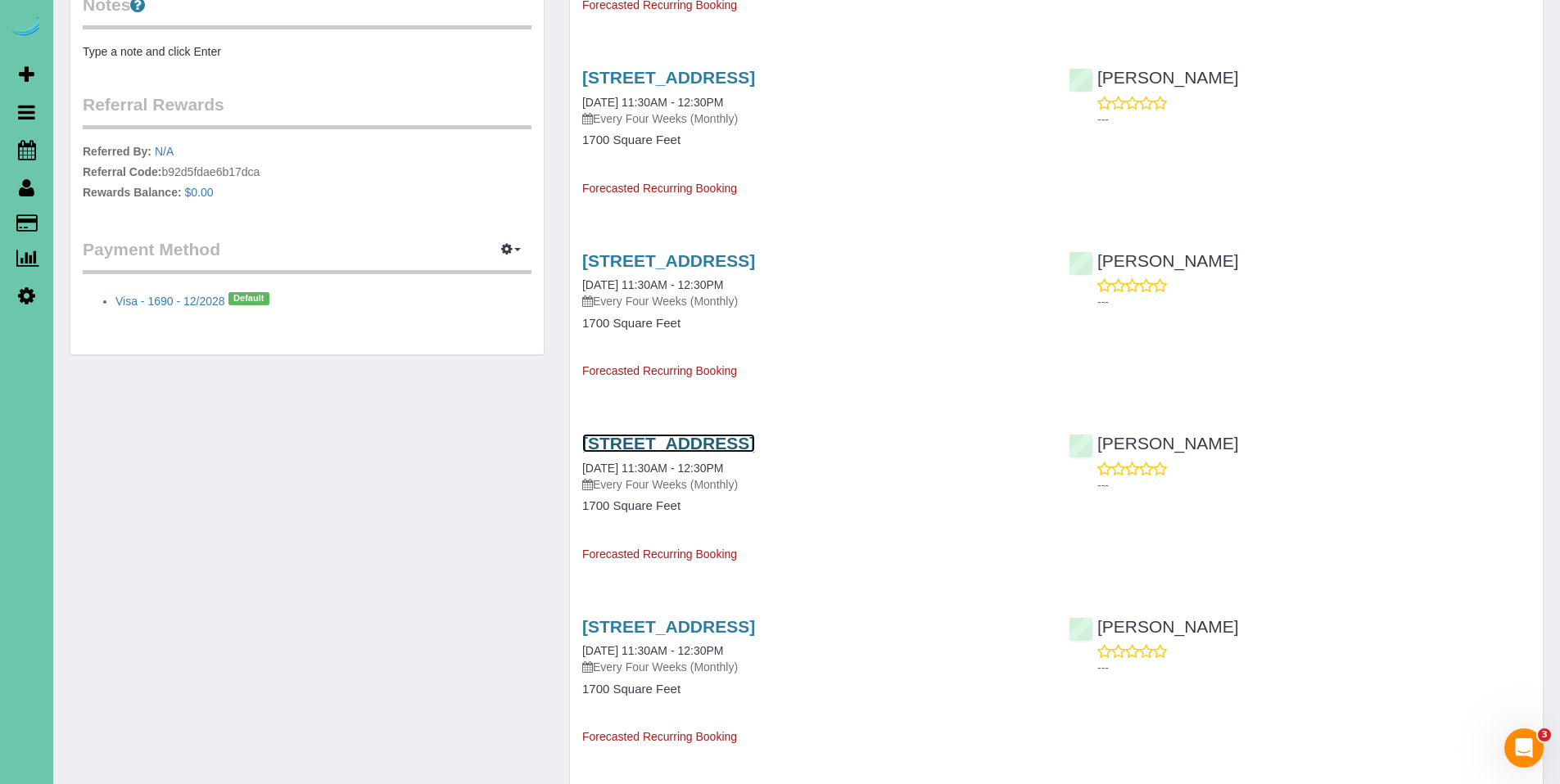
click at [701, 446] on link "6730 S 147th St, Omaha, NE 68137-3926" at bounding box center [668, 442] width 173 height 18
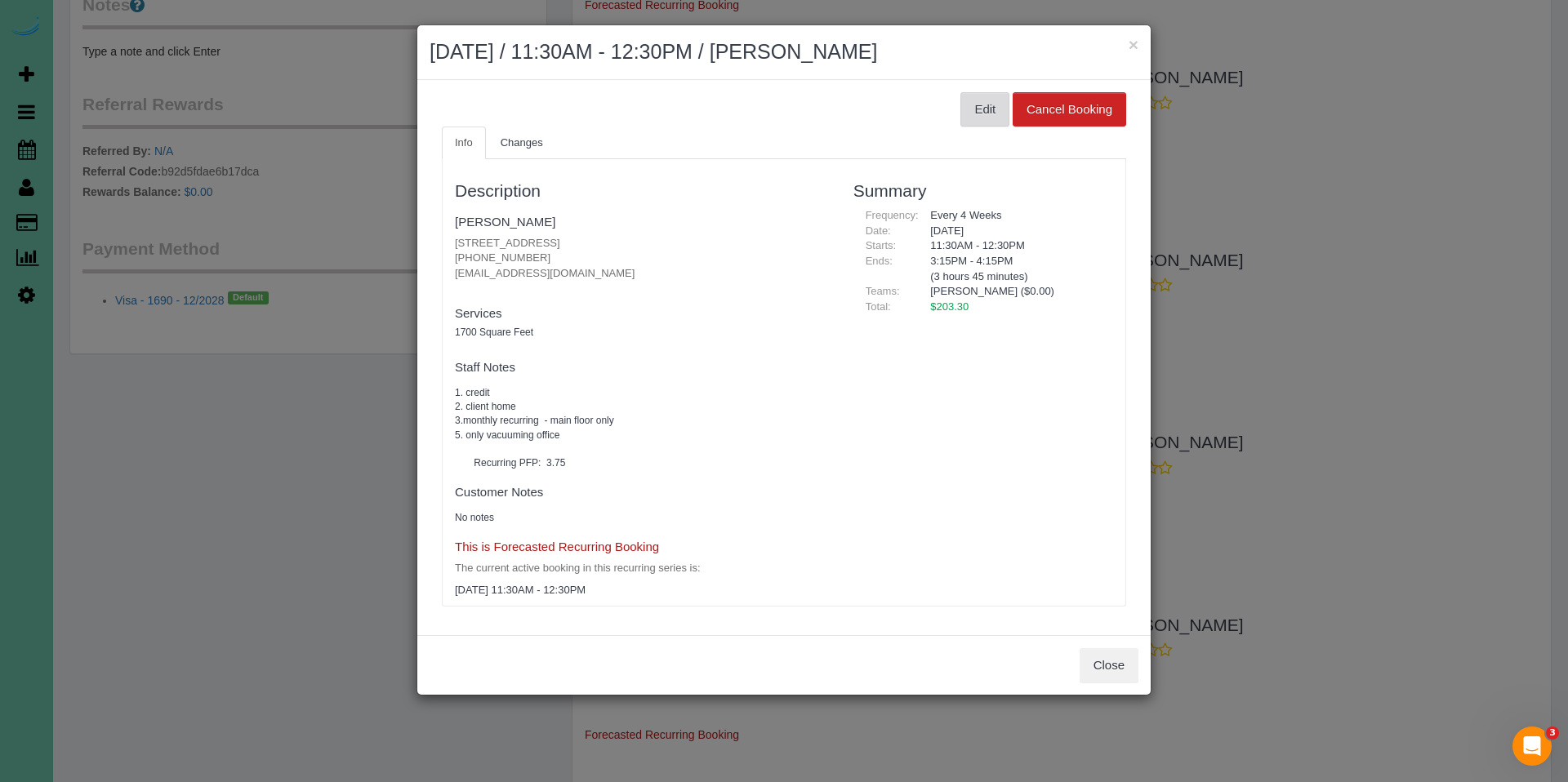
click at [998, 111] on button "Edit" at bounding box center [984, 110] width 49 height 35
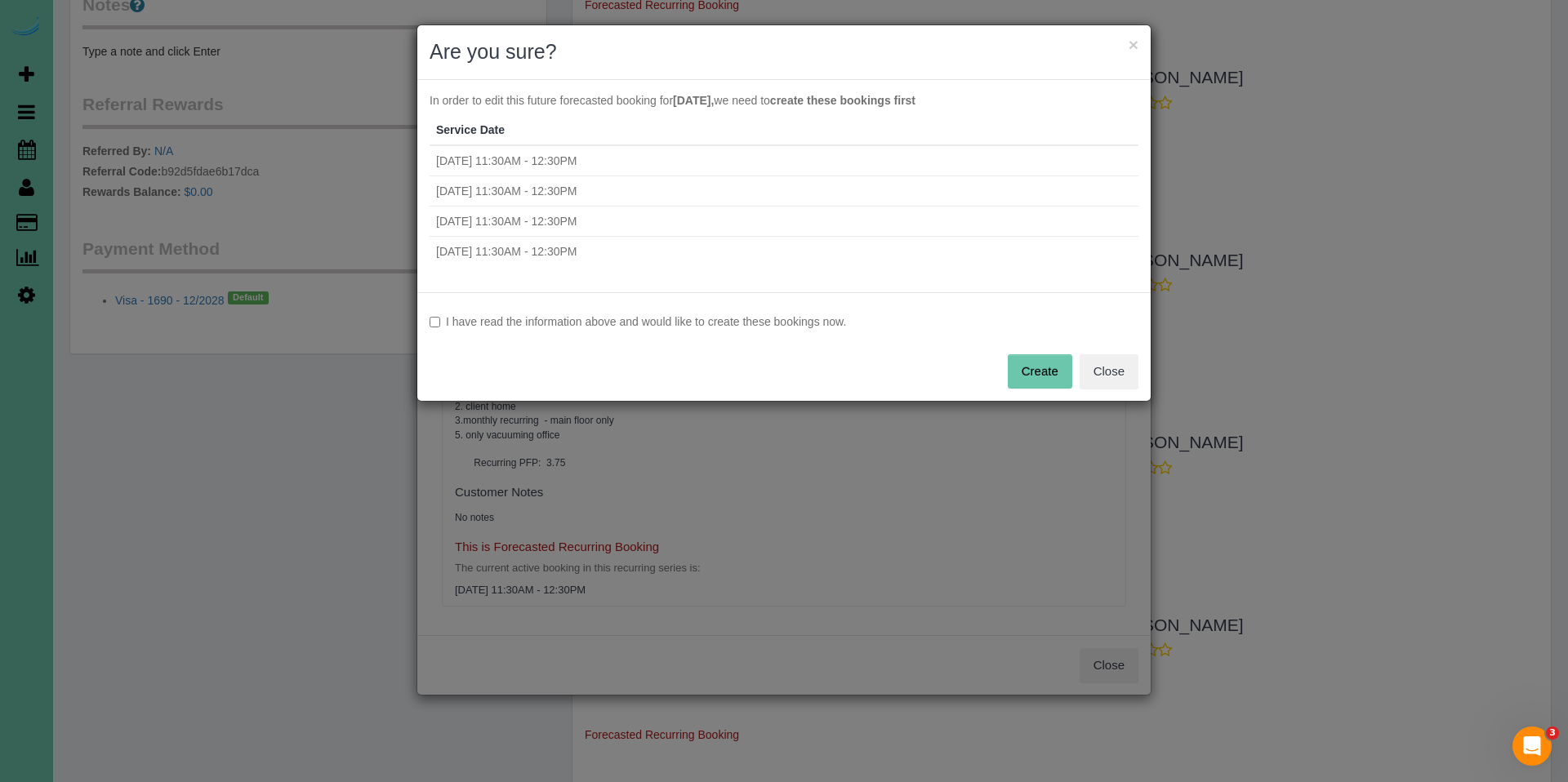
click at [657, 318] on label "I have read the information above and would like to create these bookings now." at bounding box center [784, 322] width 709 height 16
click at [1048, 372] on button "Create" at bounding box center [1039, 372] width 65 height 35
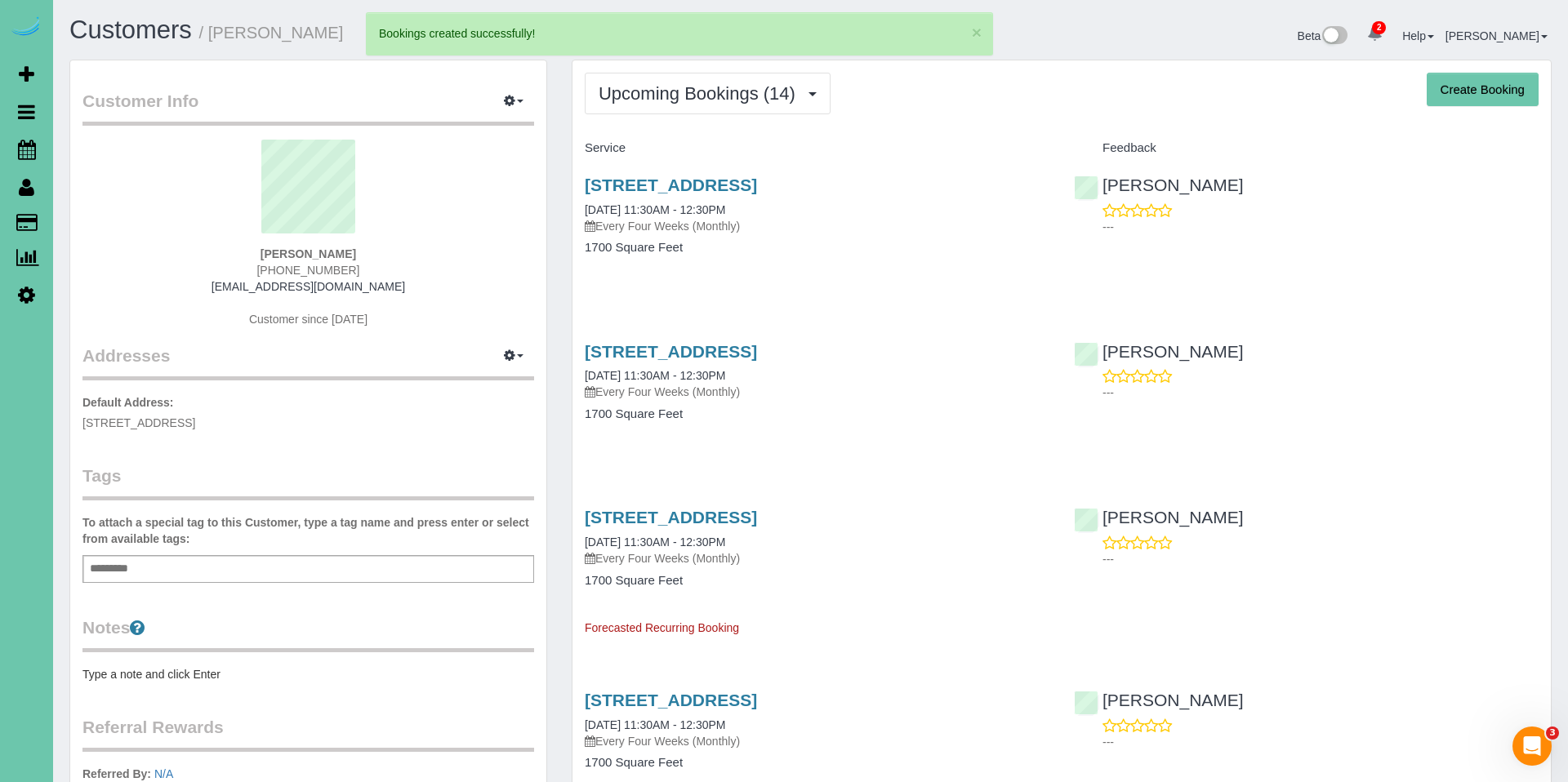
select select "NE"
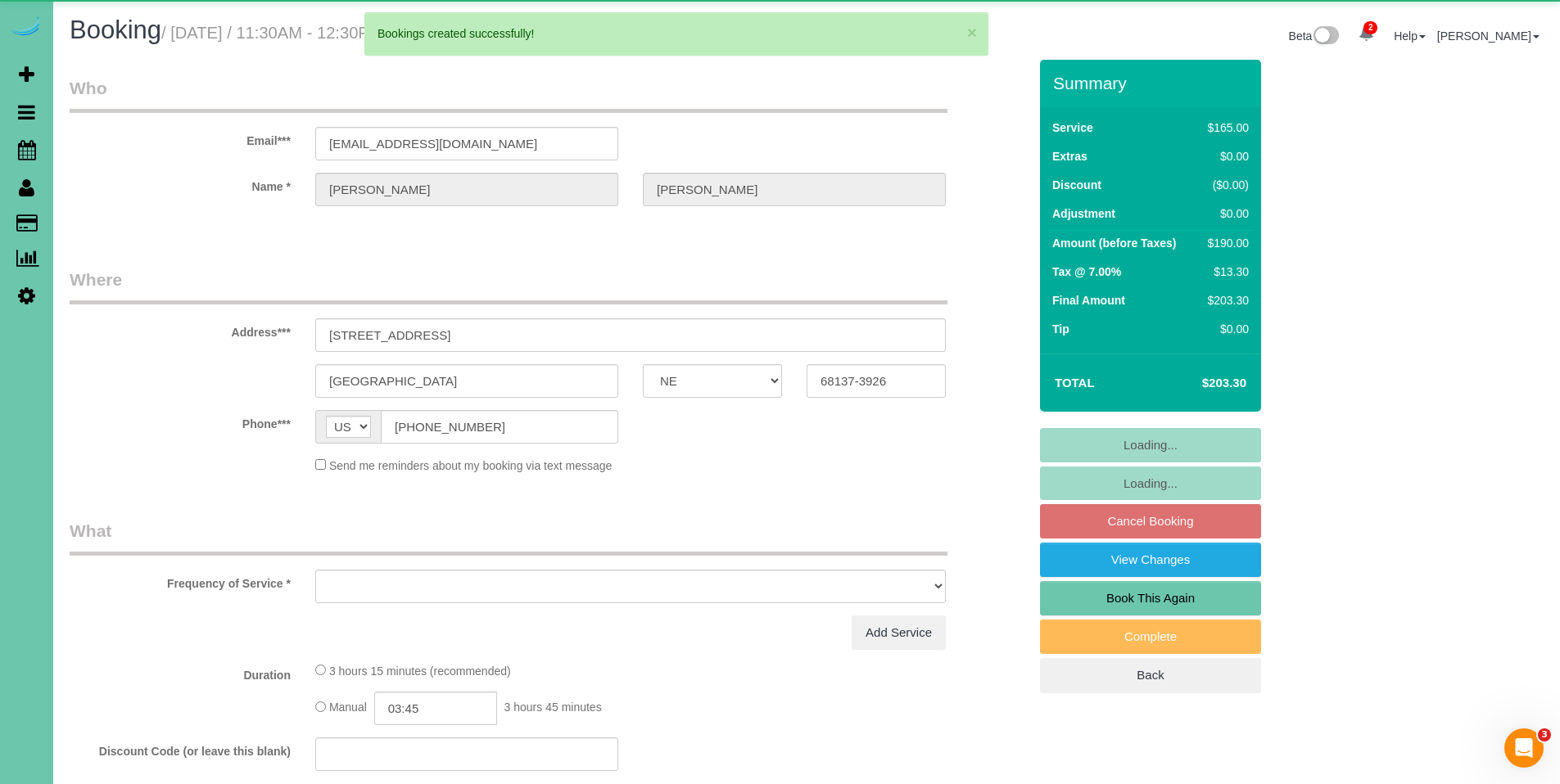
select select "object:7962"
select select "string:fspay-b80d9a14-e5b9-42ee-858a-520d64b9f947"
select select "object:7995"
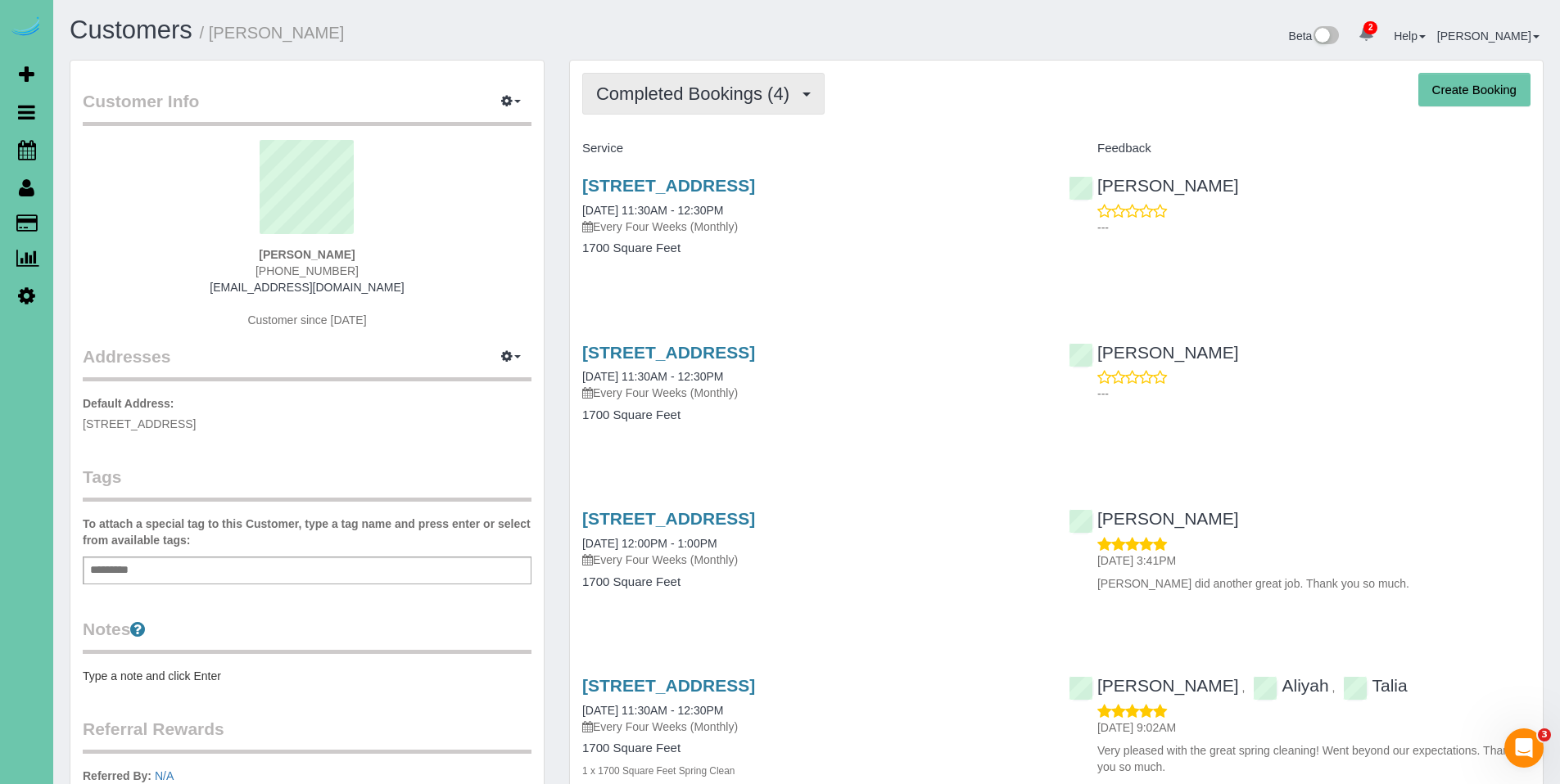
click at [701, 98] on span "Completed Bookings (4)" at bounding box center [696, 93] width 202 height 20
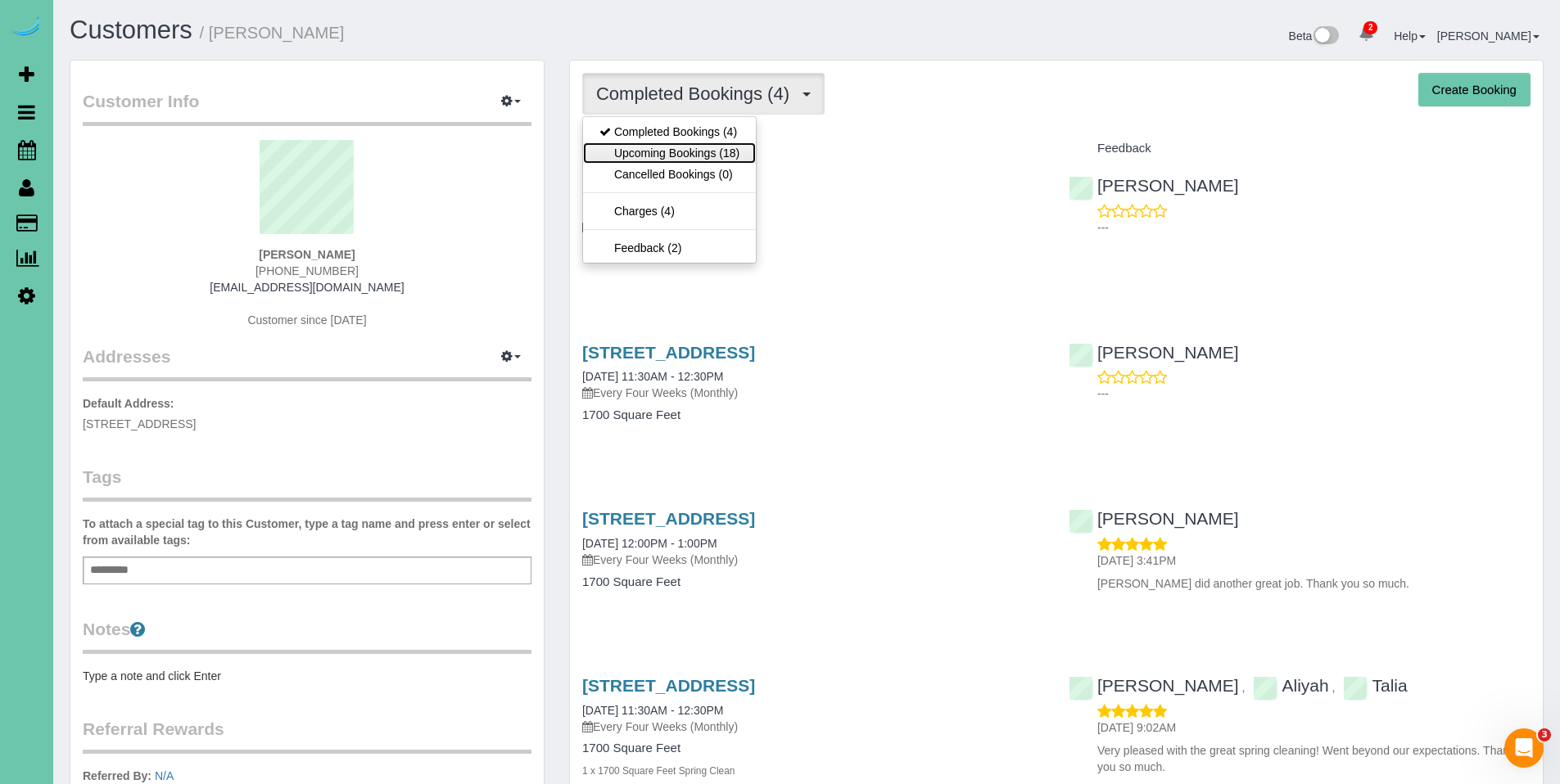
click at [688, 145] on link "Upcoming Bookings (18)" at bounding box center [669, 153] width 173 height 21
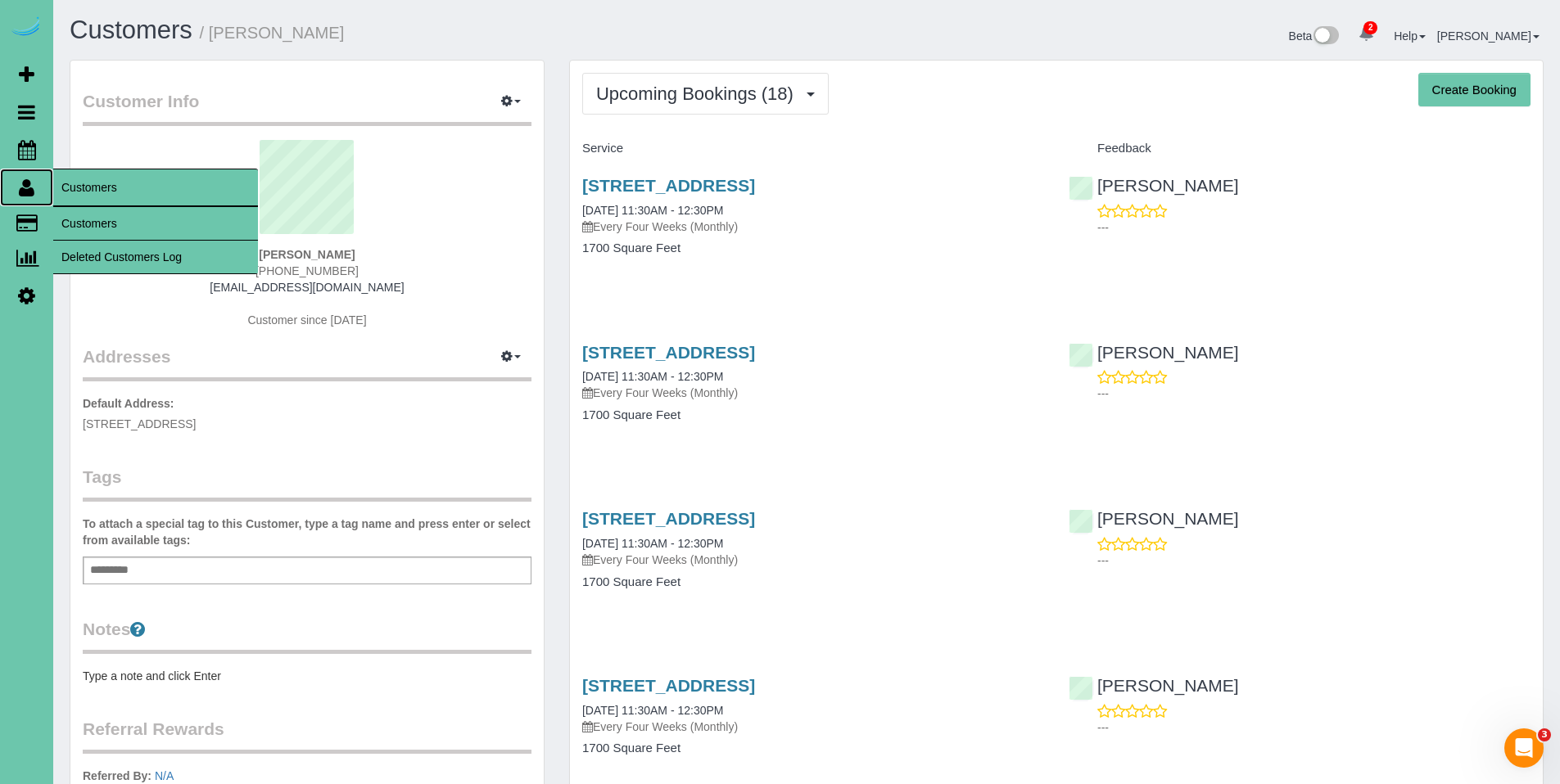
click at [24, 194] on icon at bounding box center [26, 187] width 15 height 19
click at [98, 220] on link "Customers" at bounding box center [156, 223] width 205 height 33
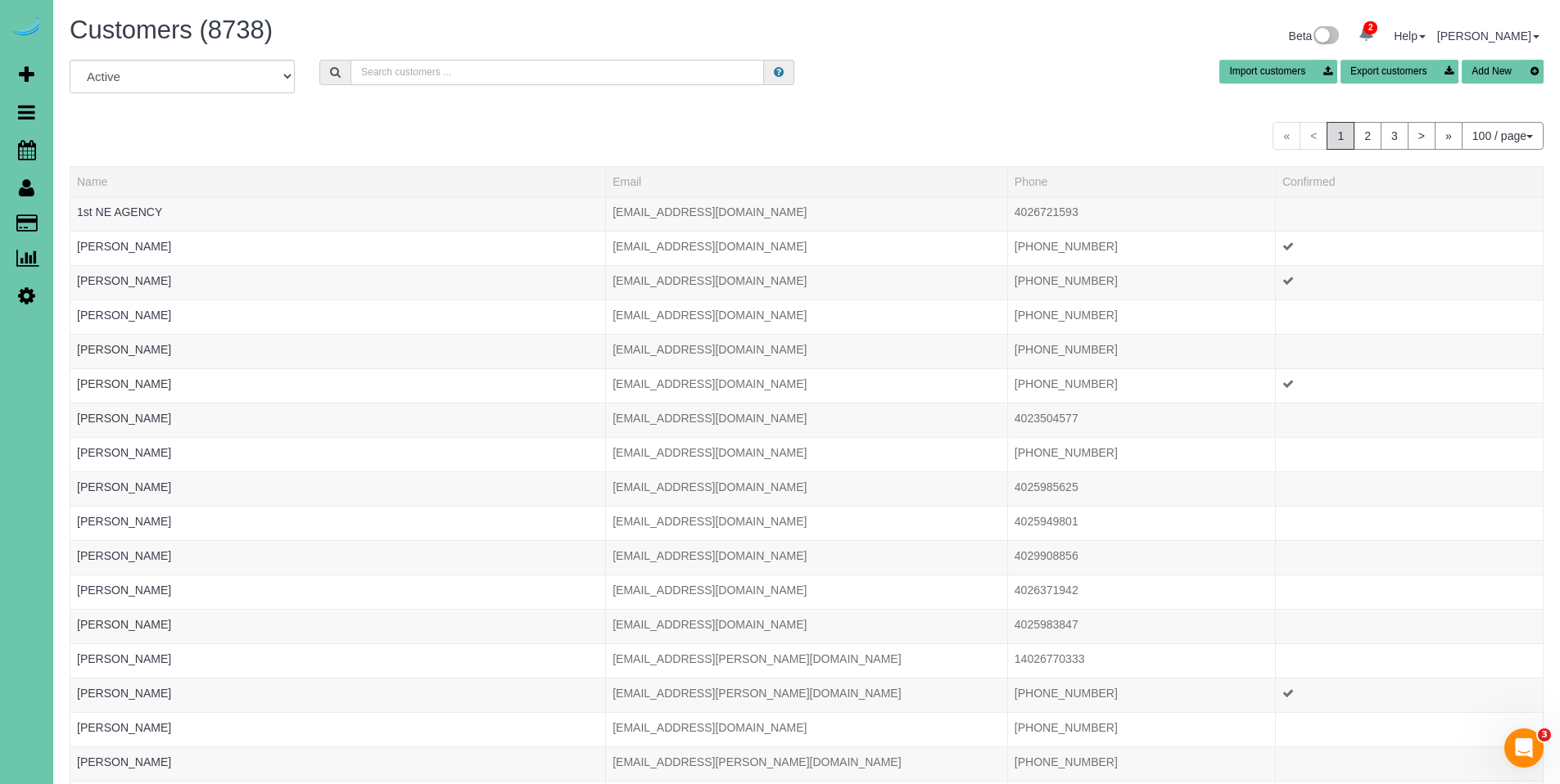
click at [642, 71] on input "text" at bounding box center [557, 72] width 413 height 25
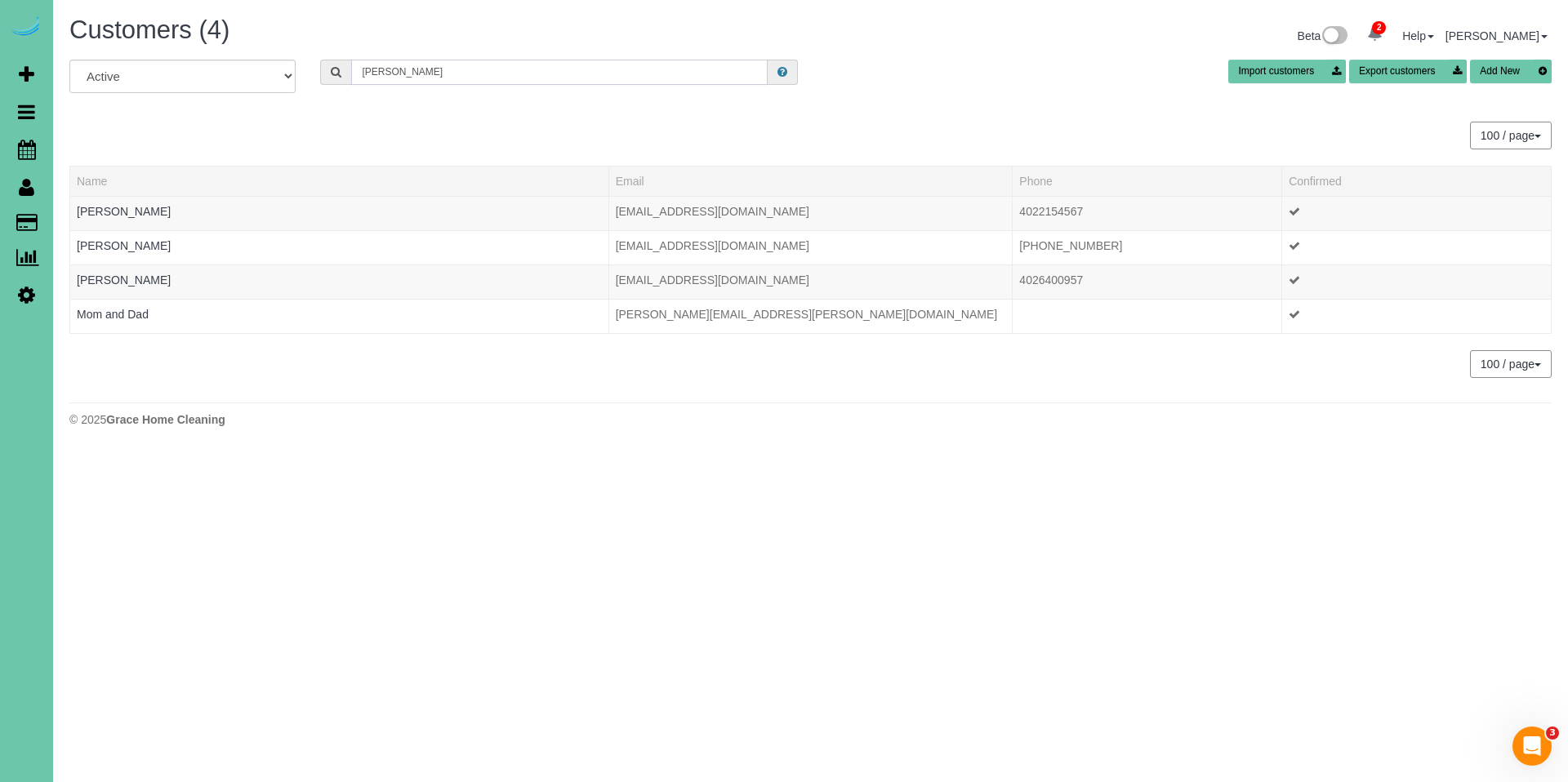
drag, startPoint x: 411, startPoint y: 74, endPoint x: 335, endPoint y: 72, distance: 76.0
click at [335, 72] on div "kobes" at bounding box center [559, 72] width 478 height 25
click at [534, 67] on input "kobes" at bounding box center [560, 72] width 416 height 25
drag, startPoint x: 534, startPoint y: 67, endPoint x: 339, endPoint y: 78, distance: 195.3
click at [339, 78] on div "kobes" at bounding box center [559, 72] width 478 height 25
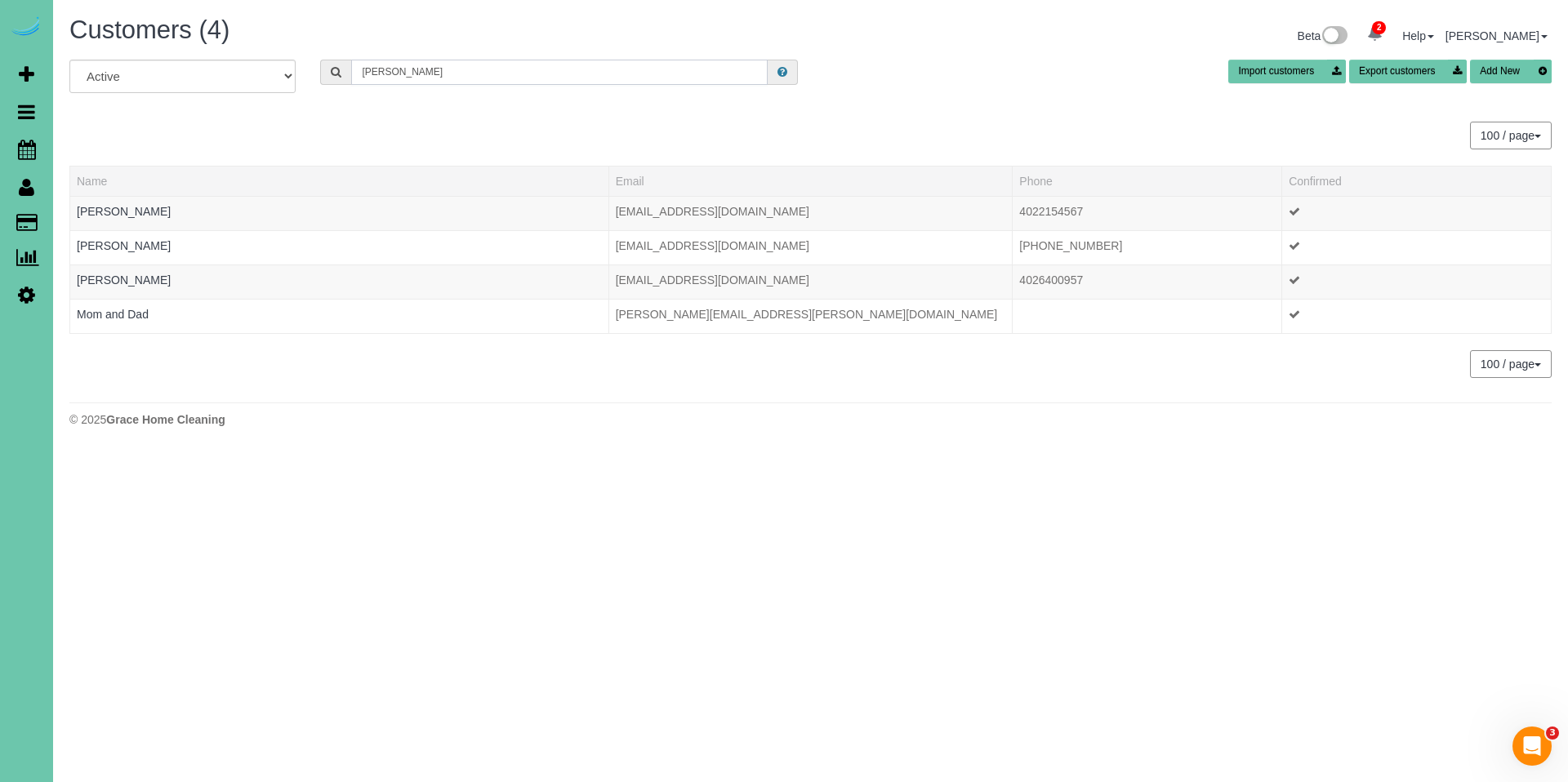
drag, startPoint x: 425, startPoint y: 81, endPoint x: 275, endPoint y: 71, distance: 150.3
click at [275, 71] on div "All Active Archived kobes Import customers Export customers Add New" at bounding box center [810, 82] width 1506 height 45
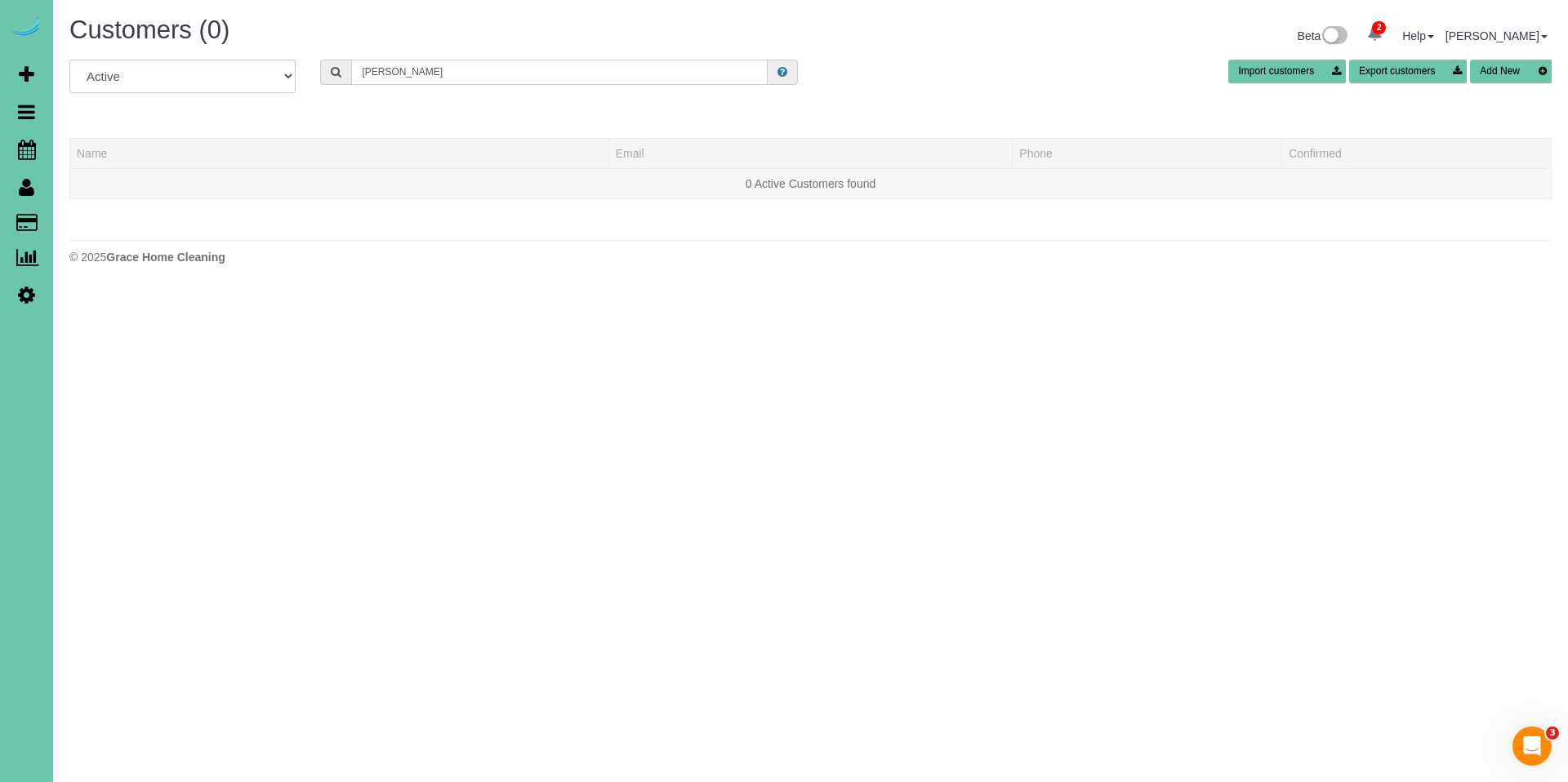
drag, startPoint x: 420, startPoint y: 69, endPoint x: 295, endPoint y: 68, distance: 125.0
click at [295, 68] on div "All Active Archived Jamies K Import customers Export customers Add New" at bounding box center [810, 82] width 1506 height 45
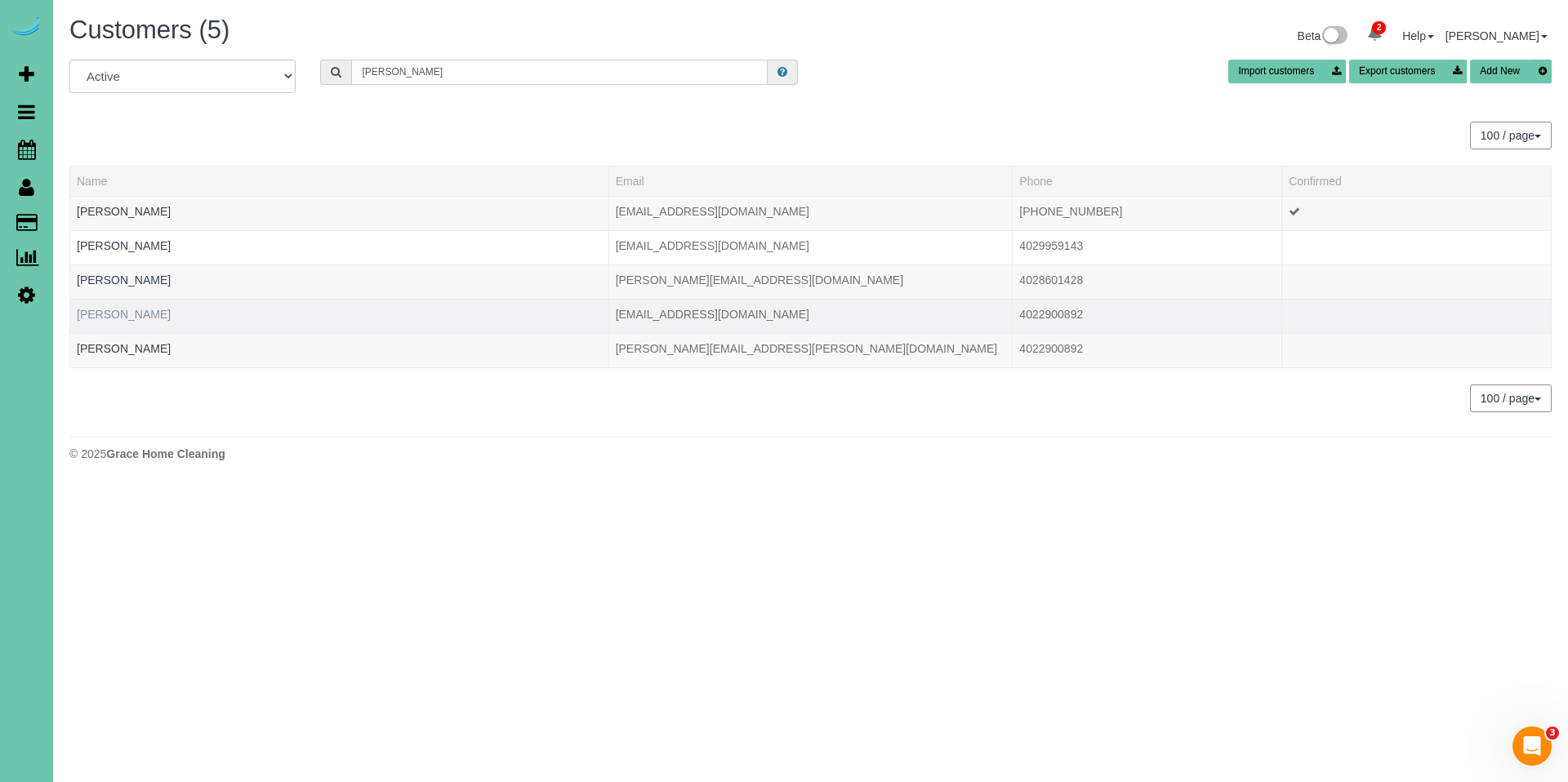
type input "Jamie k"
click at [121, 311] on link "Jamie Kratky" at bounding box center [123, 315] width 93 height 13
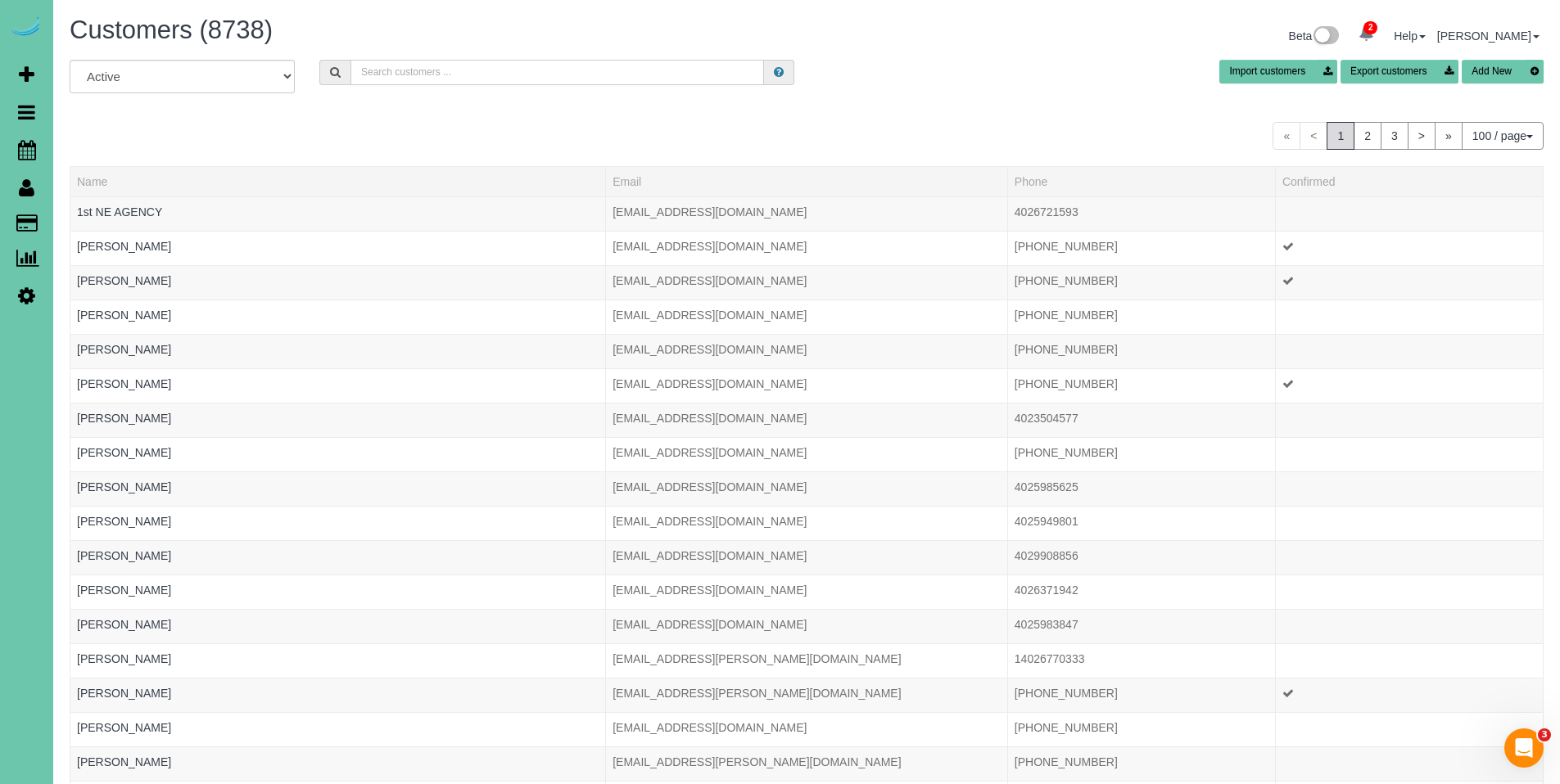
click at [573, 68] on input "text" at bounding box center [557, 72] width 413 height 25
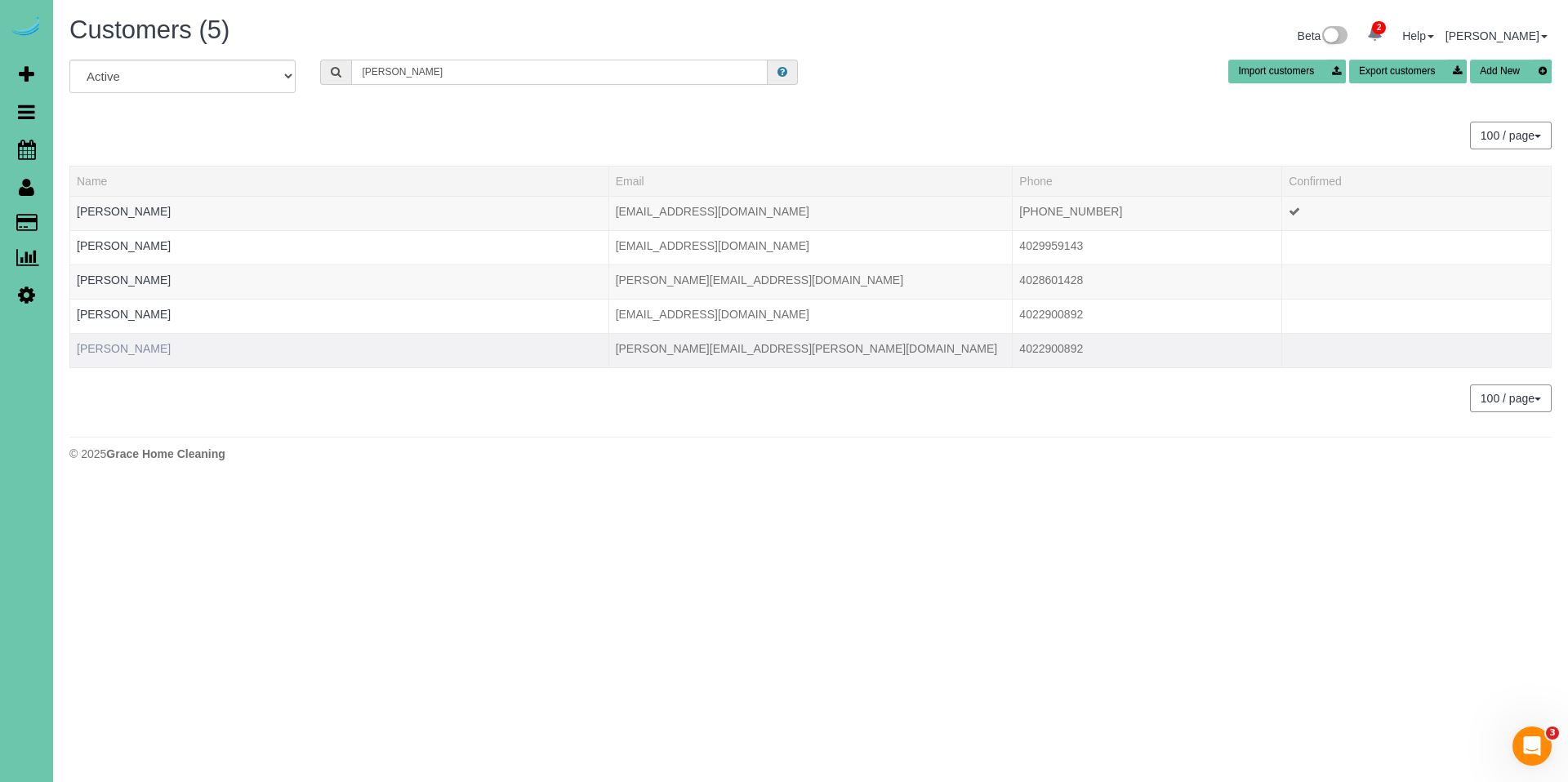
type input "jamie k"
click at [129, 352] on link "Jamie Kratky" at bounding box center [123, 349] width 93 height 13
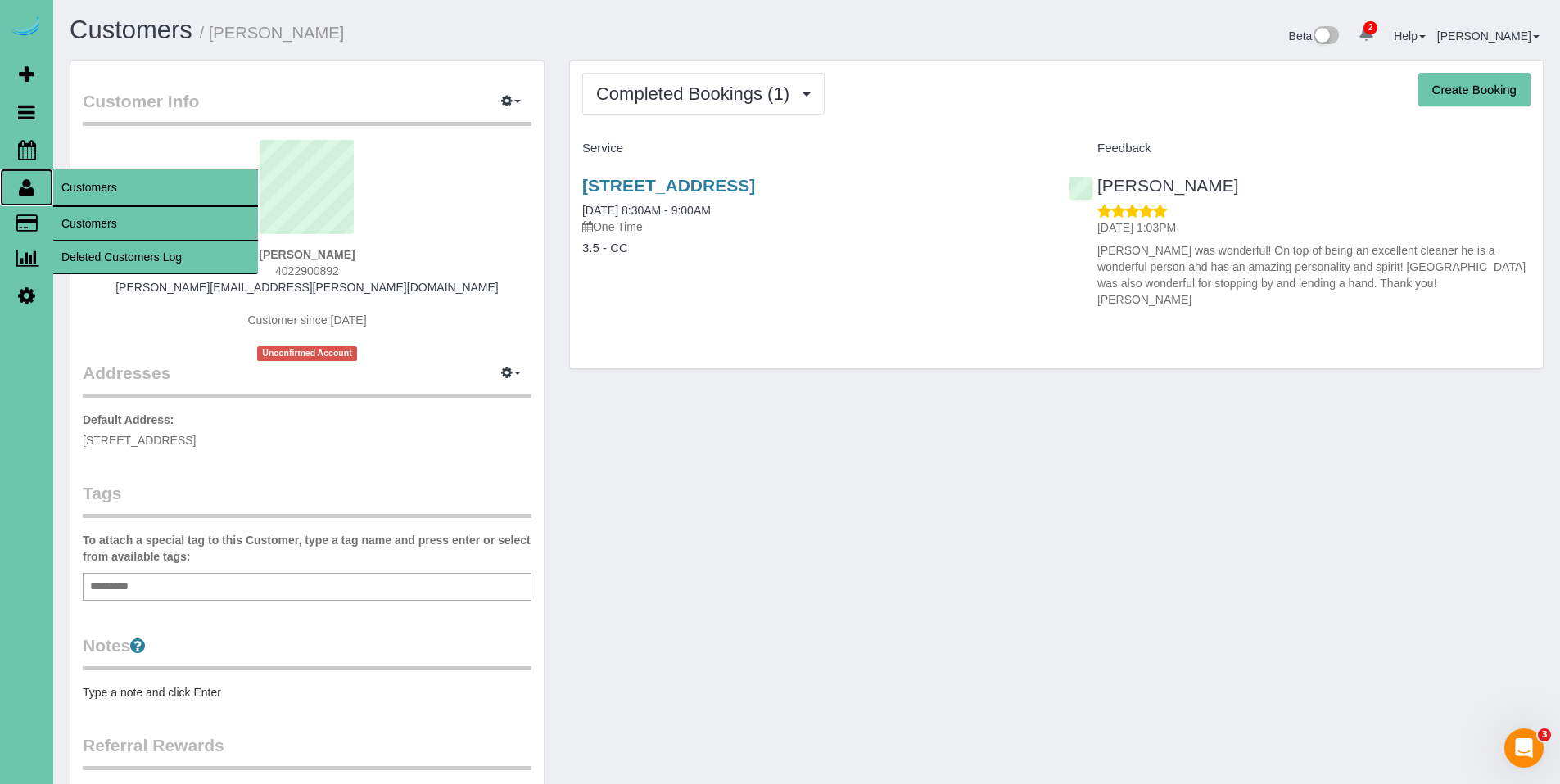
click at [28, 195] on icon at bounding box center [26, 187] width 15 height 19
click at [83, 222] on link "Customers" at bounding box center [156, 223] width 205 height 33
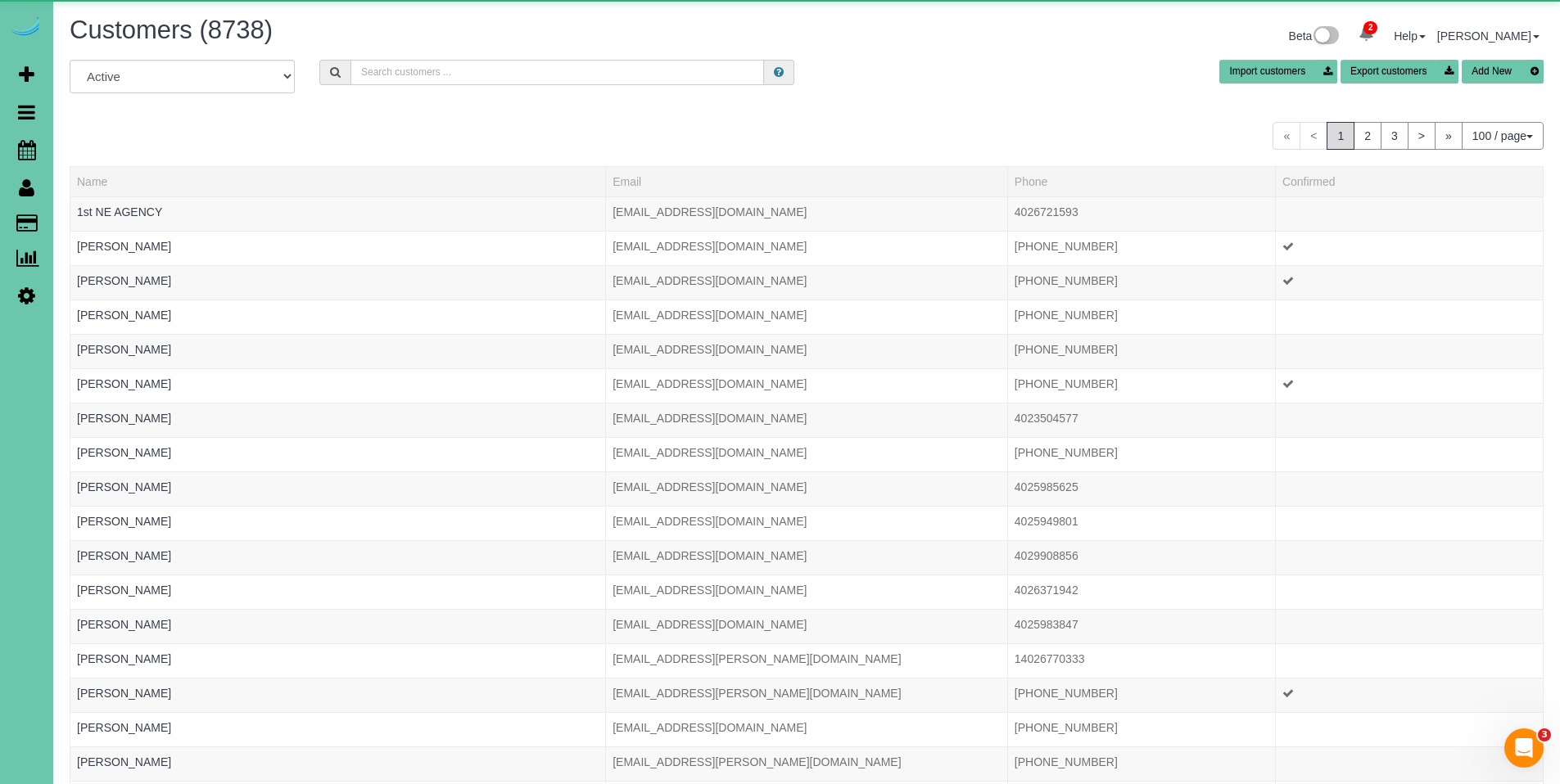
click at [574, 73] on input "text" at bounding box center [557, 72] width 413 height 25
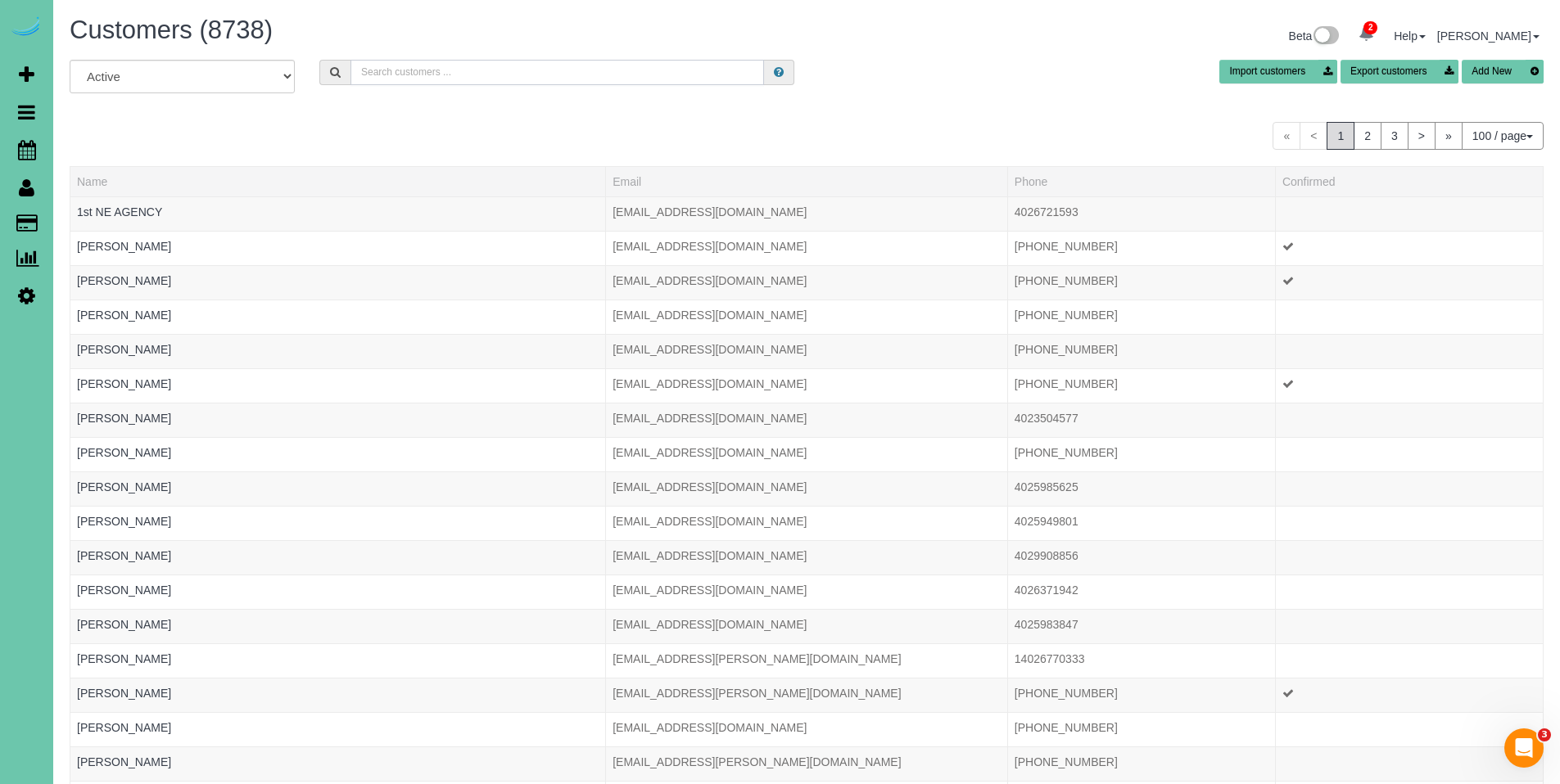
click at [543, 74] on input "text" at bounding box center [557, 72] width 413 height 25
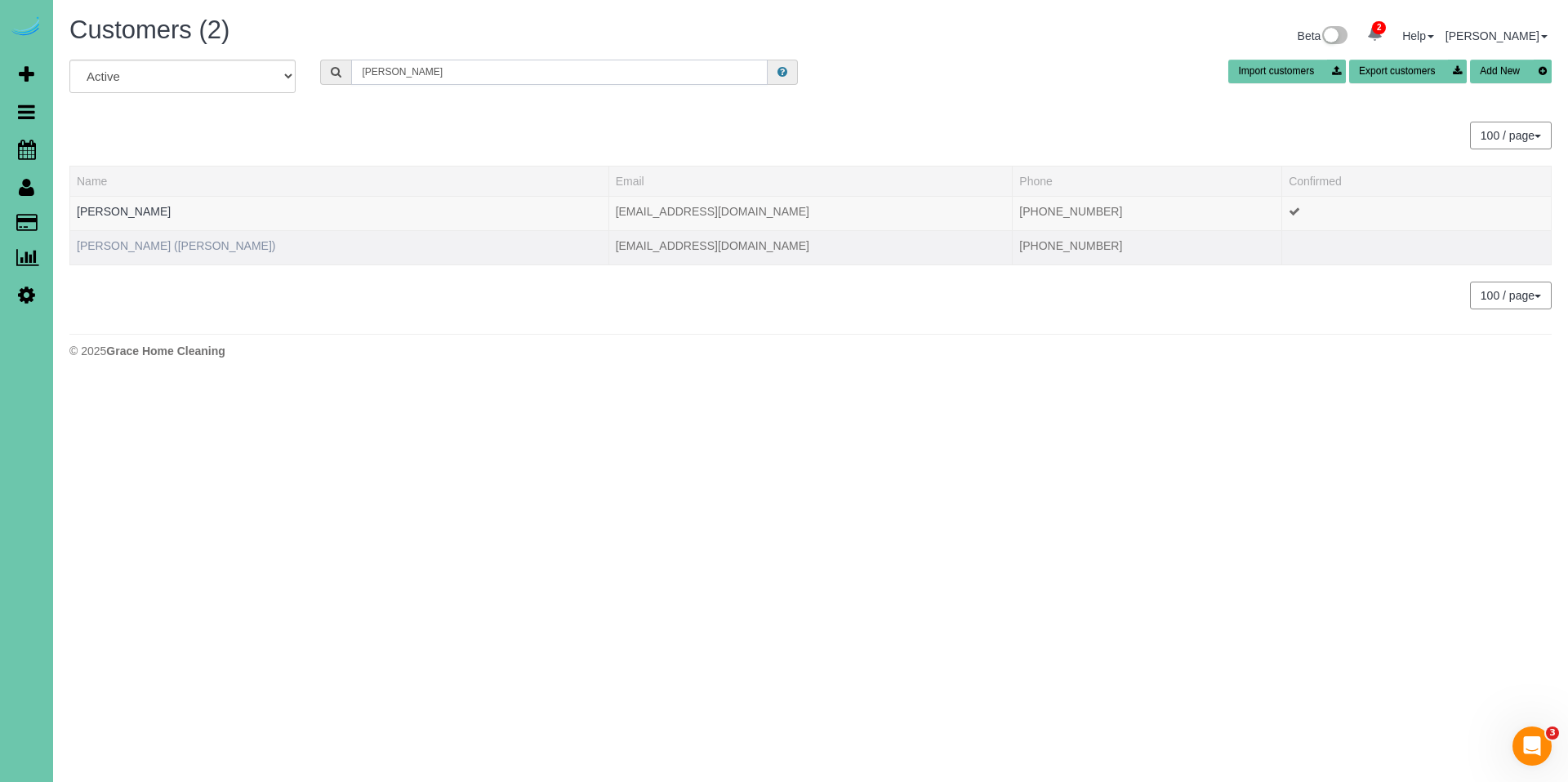
type input "wiebe"
click at [146, 248] on link "Victoria Wiebe (Elliot Marr)" at bounding box center [176, 246] width 199 height 13
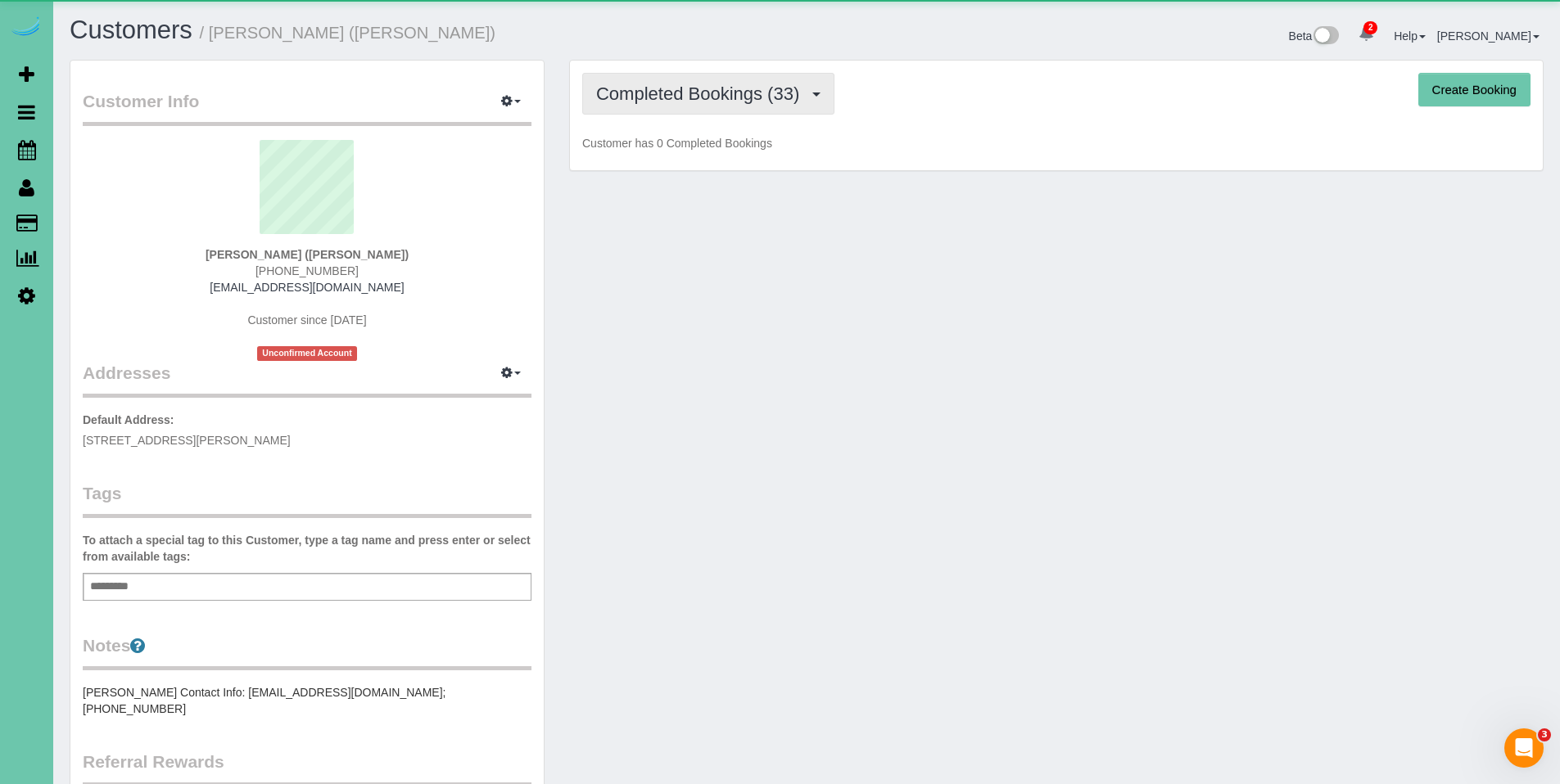
click at [723, 96] on span "Completed Bookings (33)" at bounding box center [701, 93] width 212 height 20
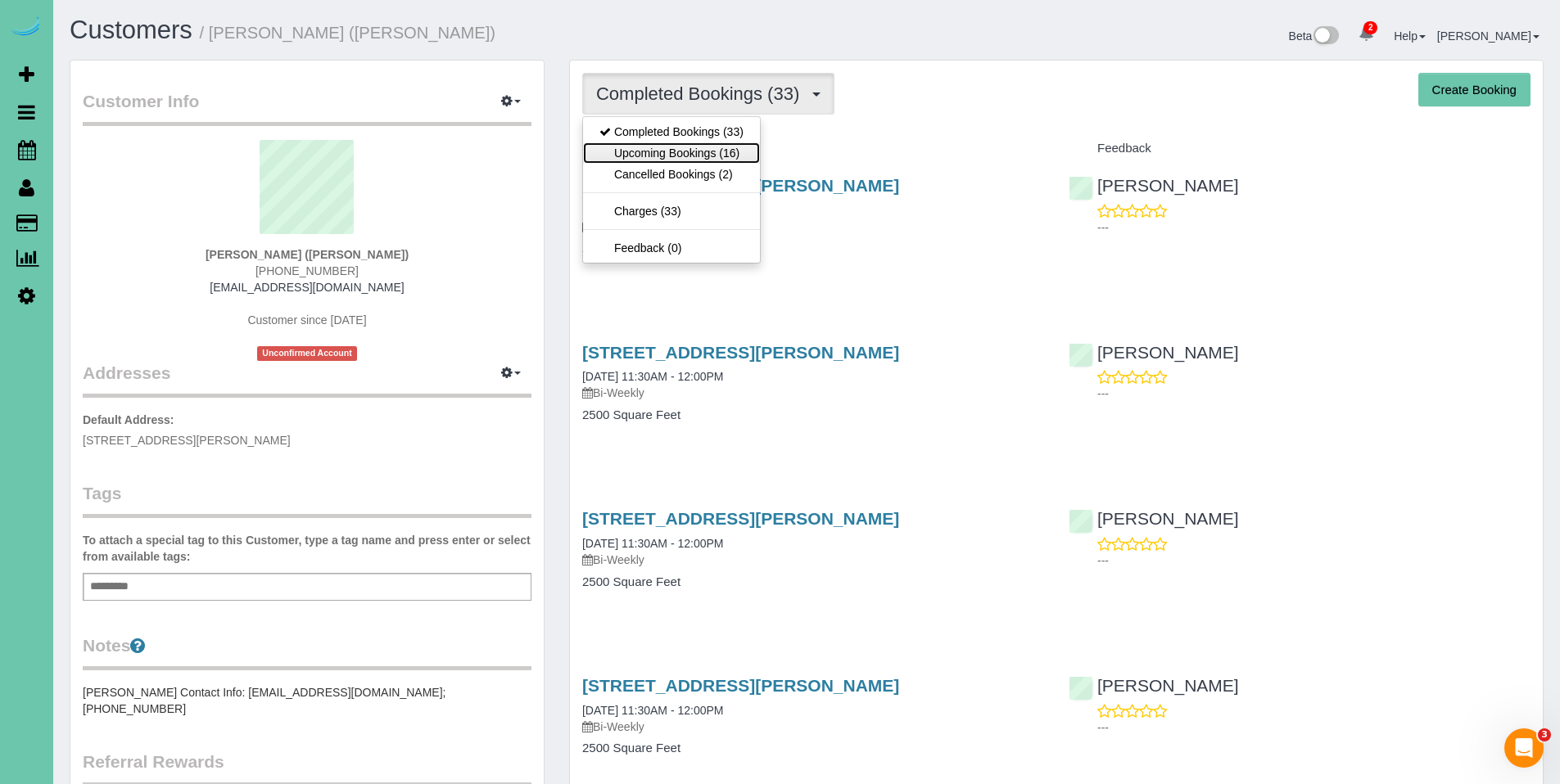
click at [687, 143] on link "Upcoming Bookings (16)" at bounding box center [671, 153] width 177 height 21
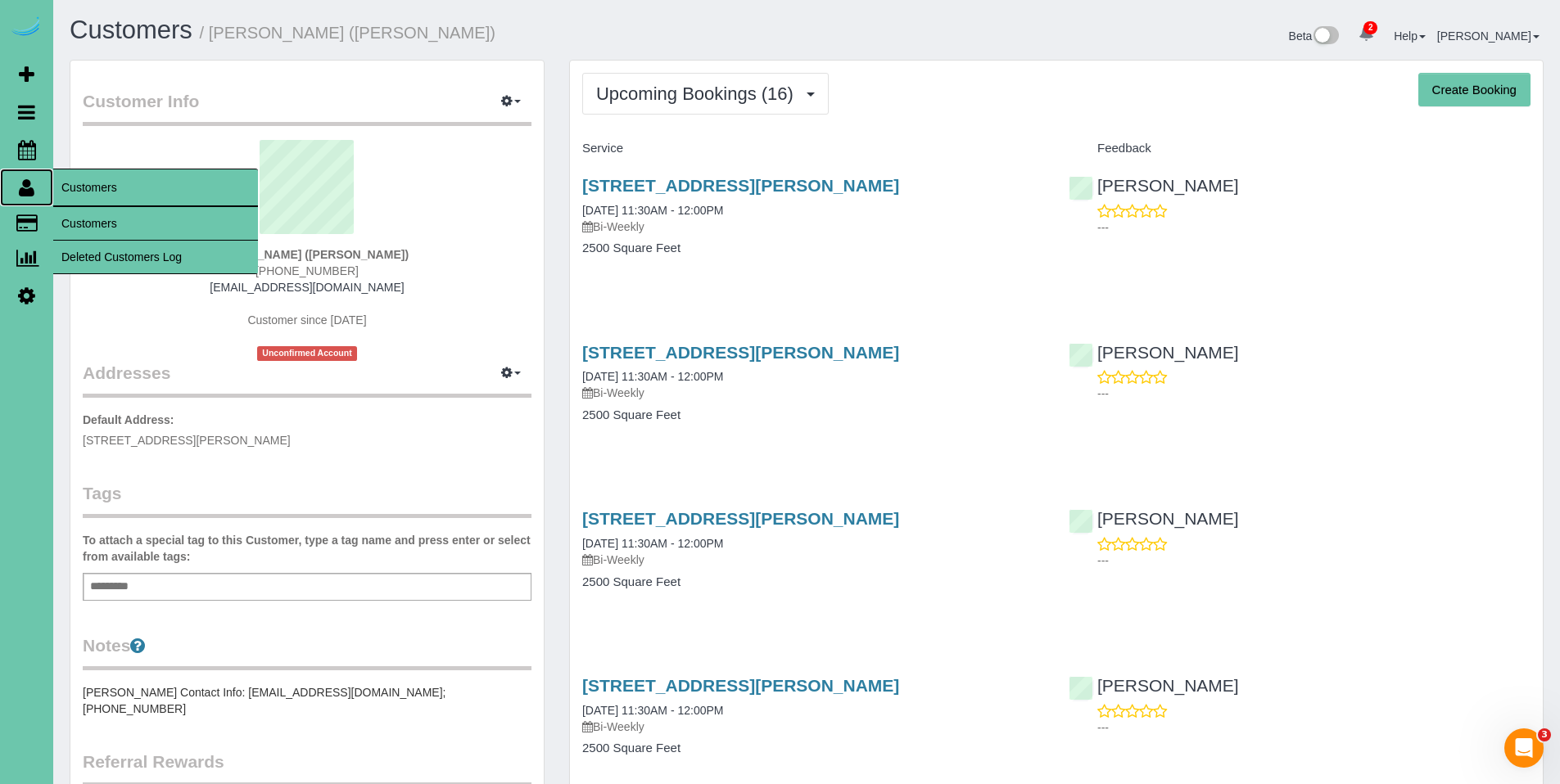
click at [25, 192] on icon at bounding box center [26, 187] width 15 height 19
click at [93, 226] on link "Customers" at bounding box center [156, 223] width 205 height 33
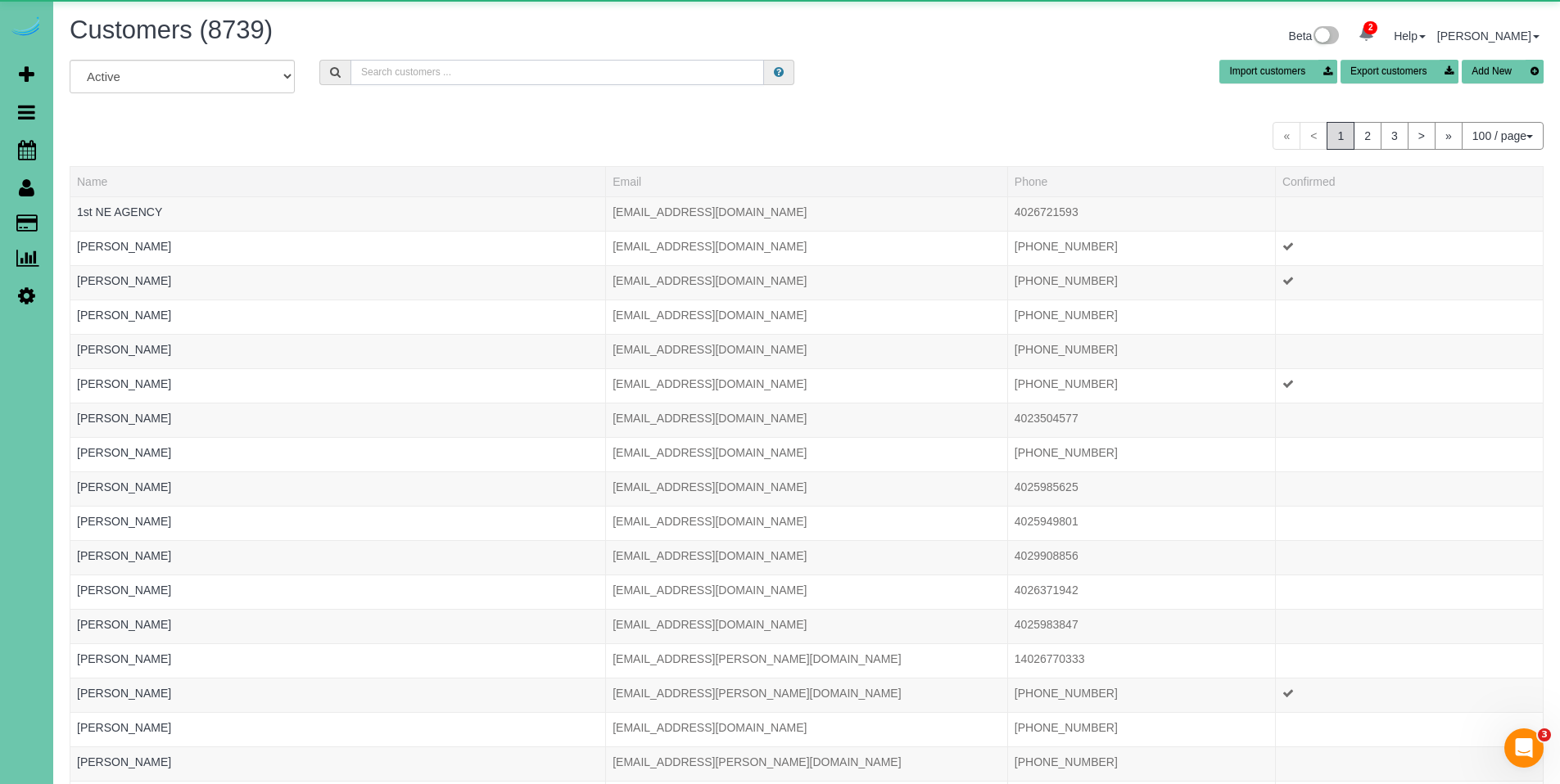
click at [436, 75] on input "text" at bounding box center [557, 72] width 413 height 25
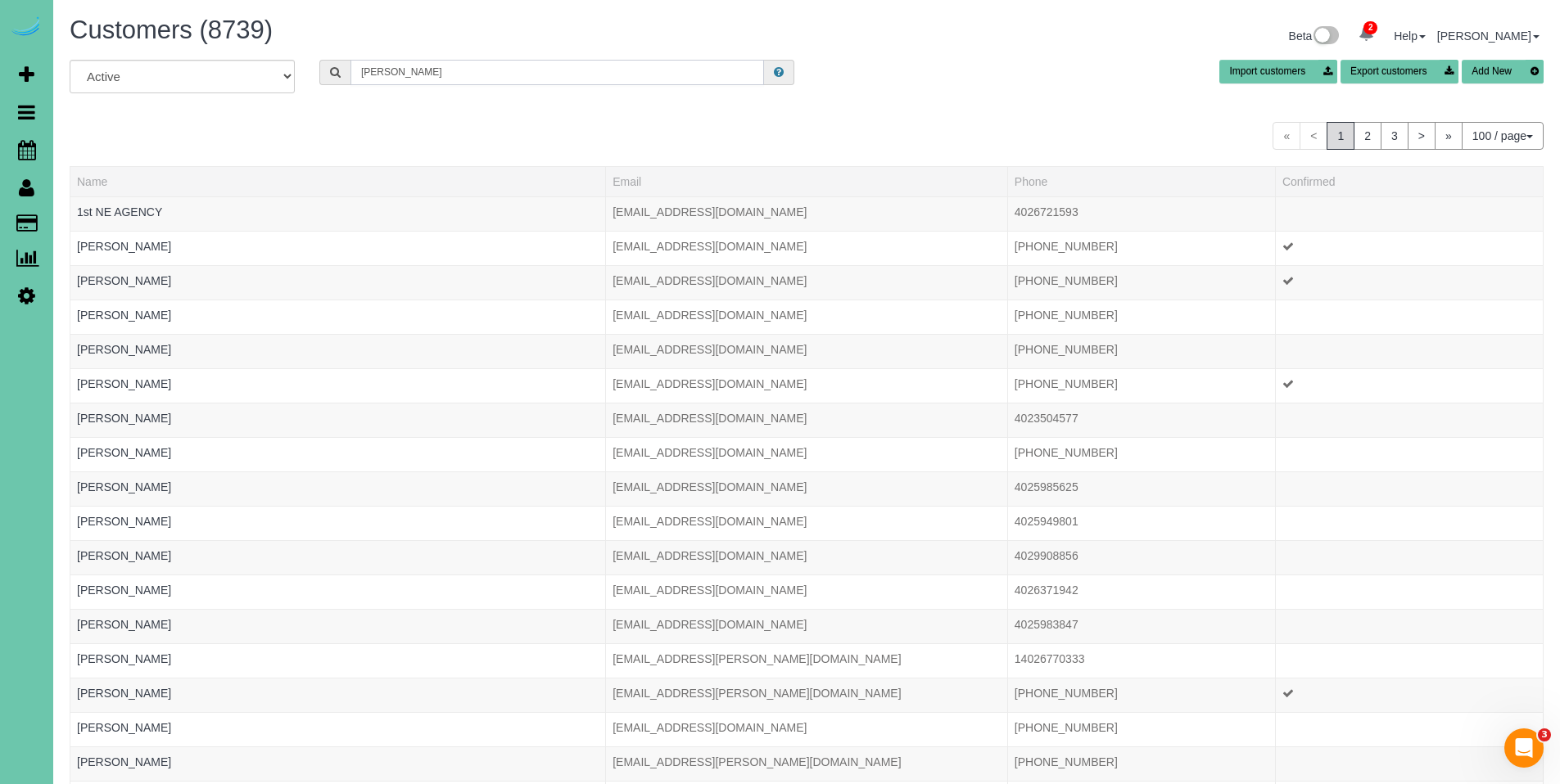
type input "timothy a"
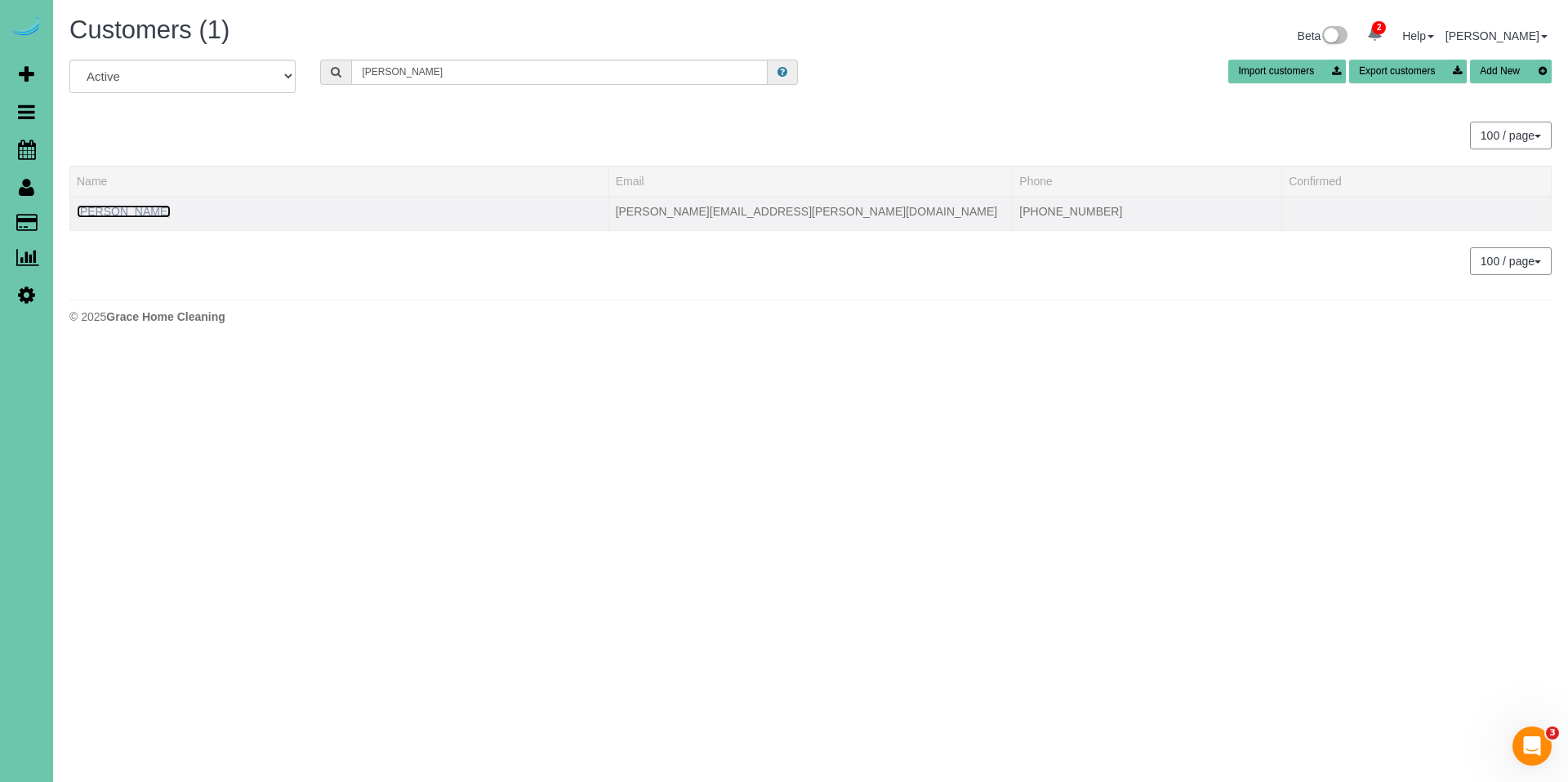
click at [134, 206] on link "Timothy Adams" at bounding box center [123, 212] width 93 height 13
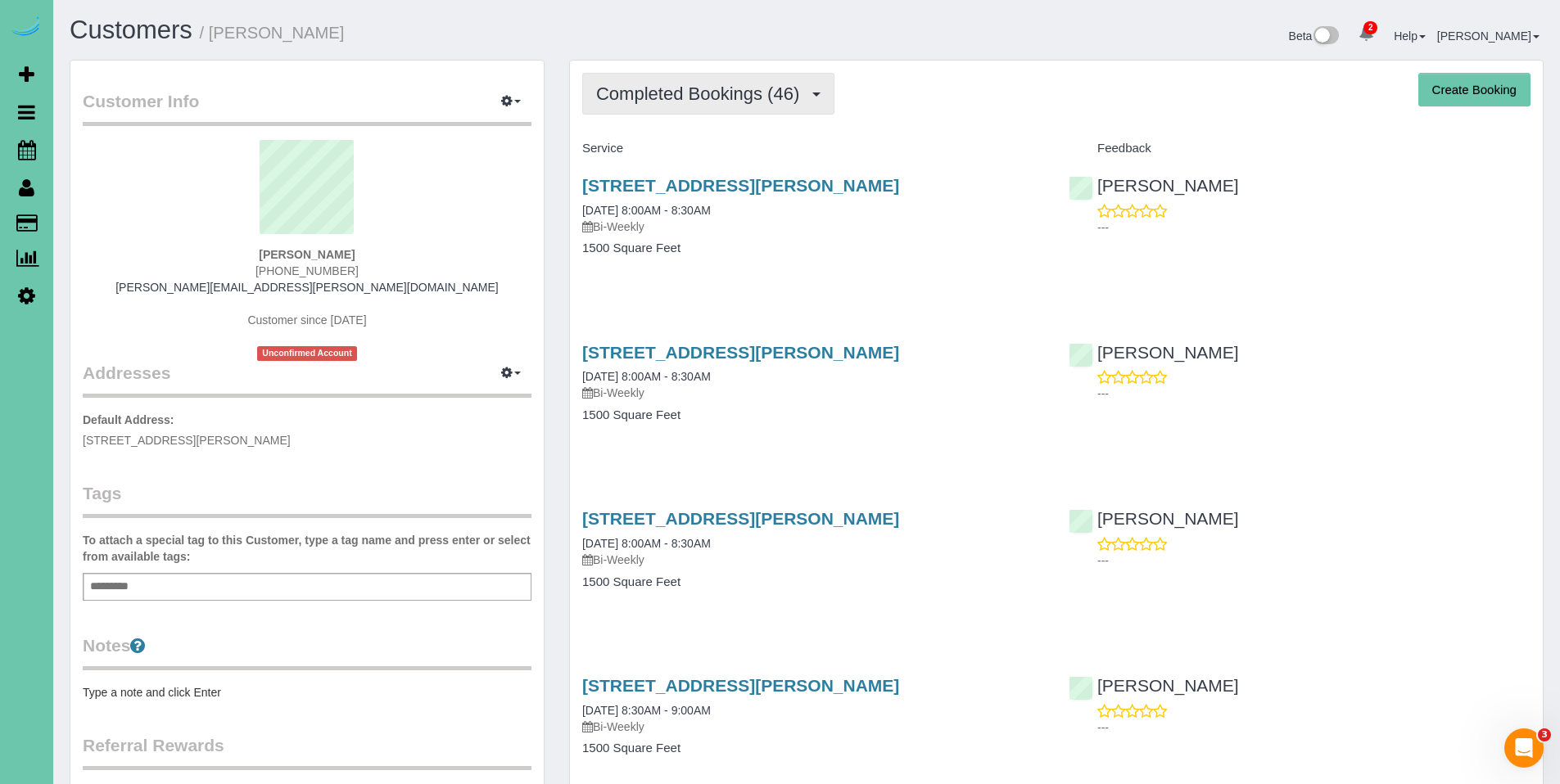
click at [712, 105] on button "Completed Bookings (46)" at bounding box center [708, 93] width 252 height 42
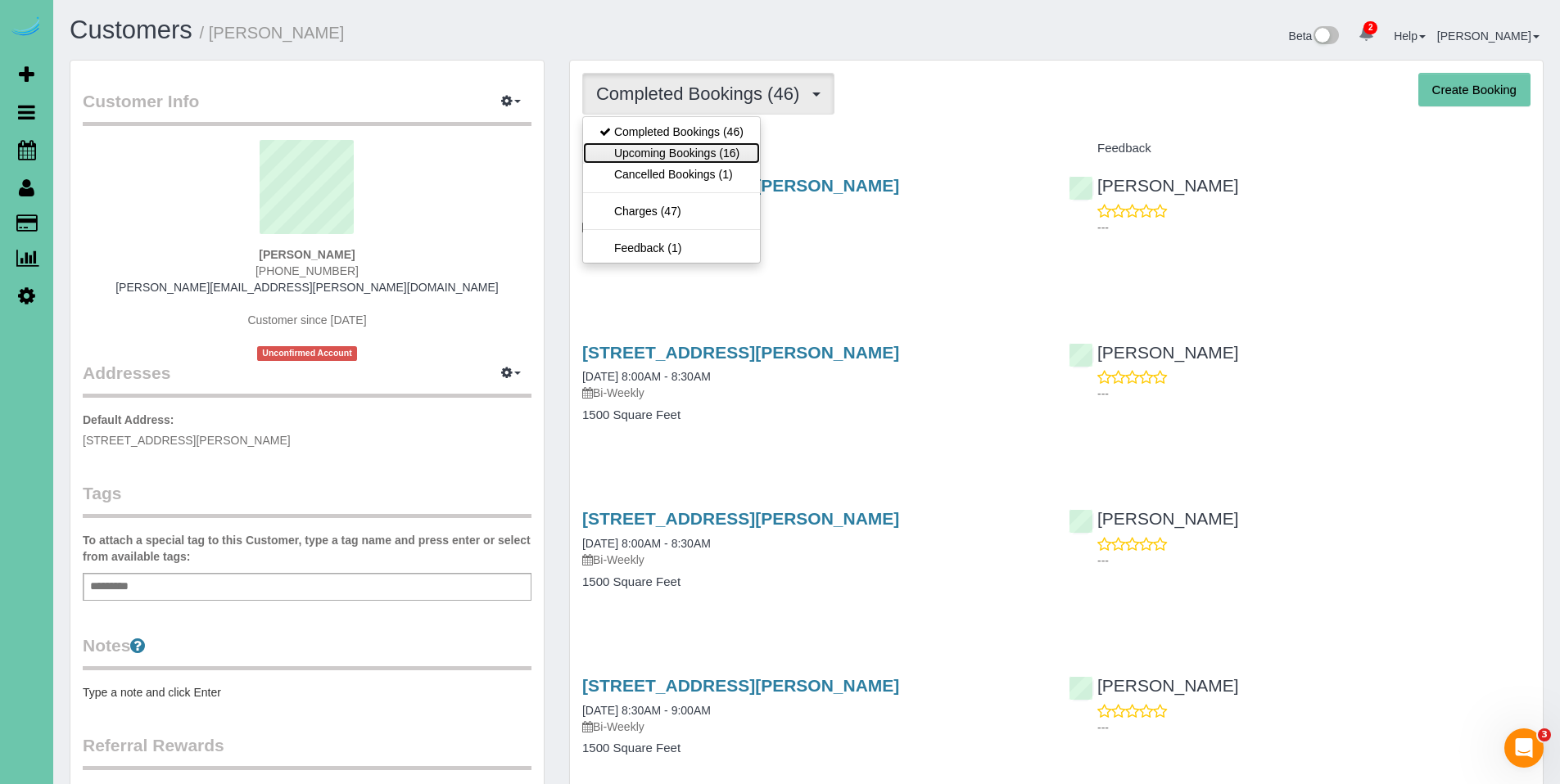
click at [705, 153] on link "Upcoming Bookings (16)" at bounding box center [671, 153] width 177 height 21
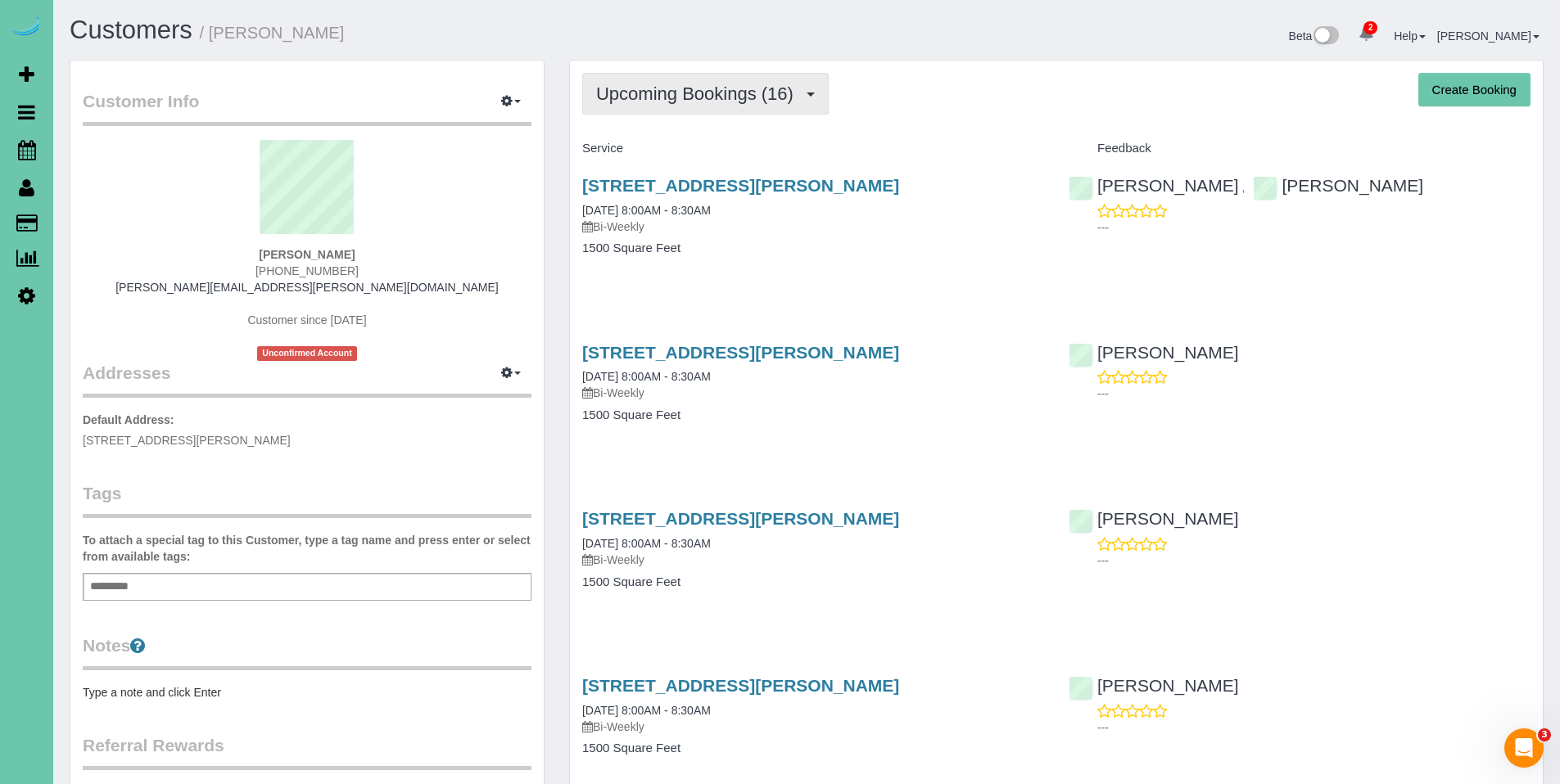
click at [703, 102] on span "Upcoming Bookings (16)" at bounding box center [698, 93] width 206 height 20
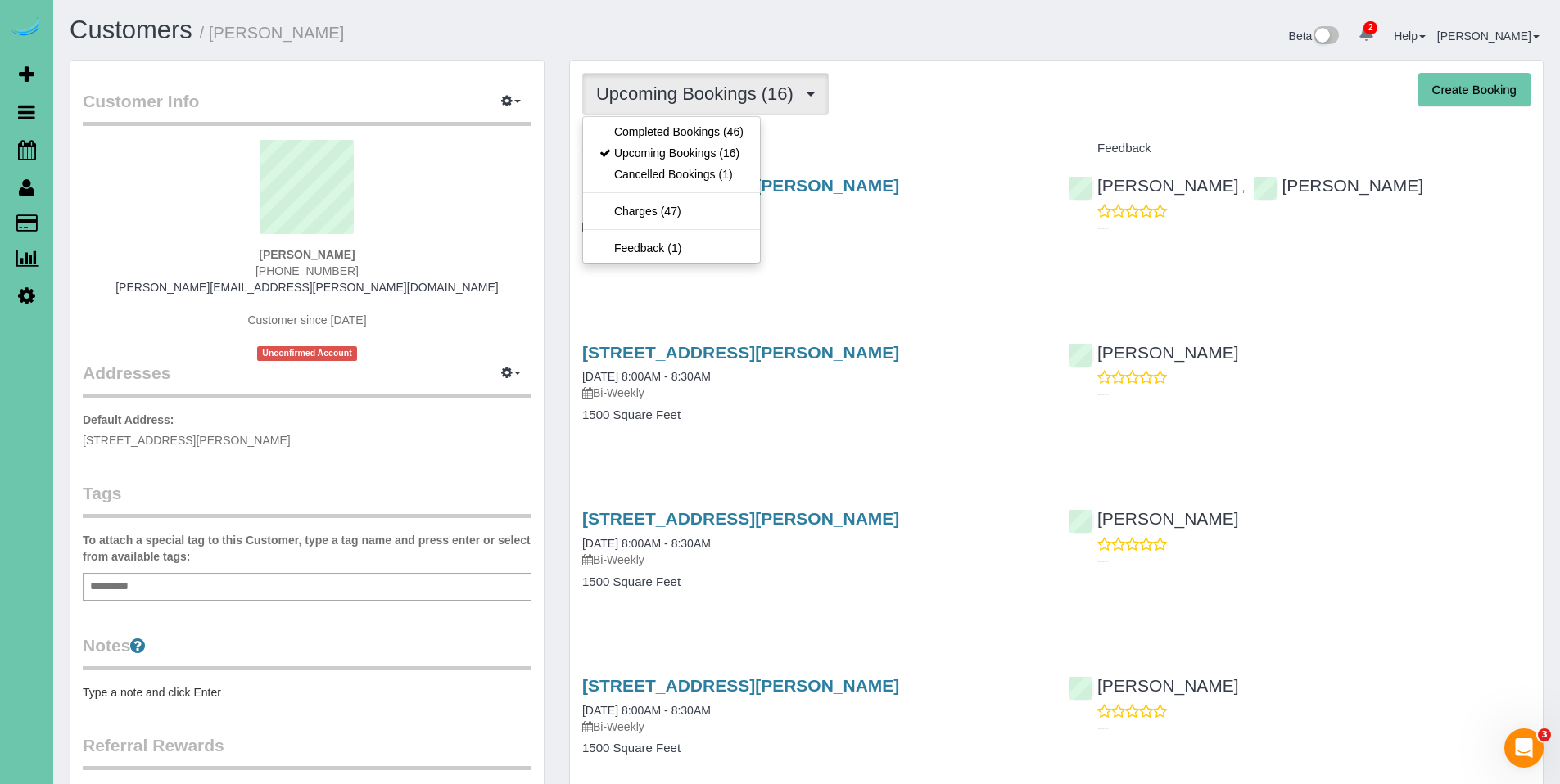
click at [1068, 109] on div "Upcoming Bookings (16) Completed Bookings (46) Upcoming Bookings (16) Cancelled…" at bounding box center [1057, 93] width 949 height 42
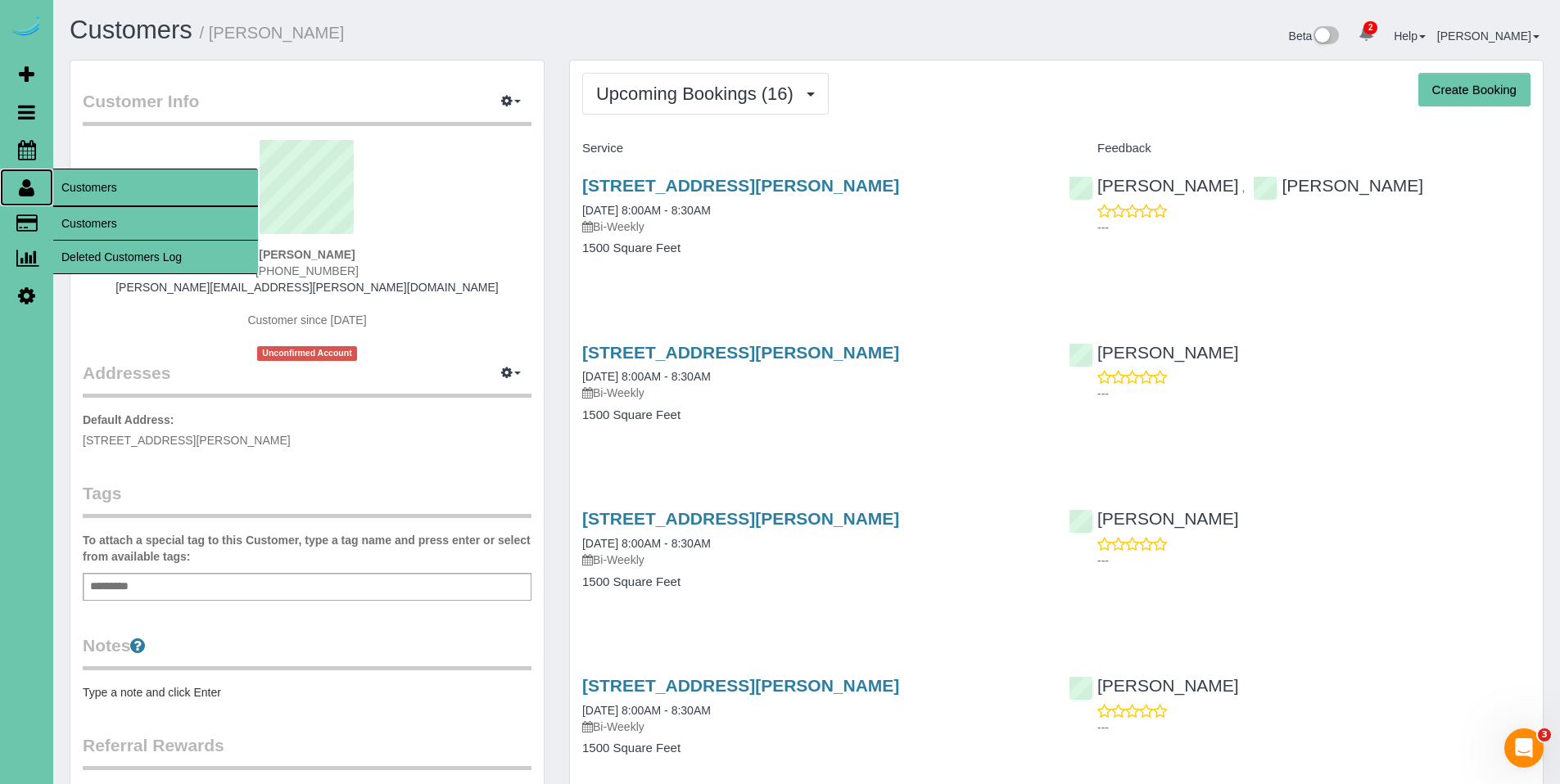
click at [21, 193] on icon at bounding box center [26, 187] width 15 height 19
click at [93, 217] on link "Customers" at bounding box center [156, 223] width 205 height 33
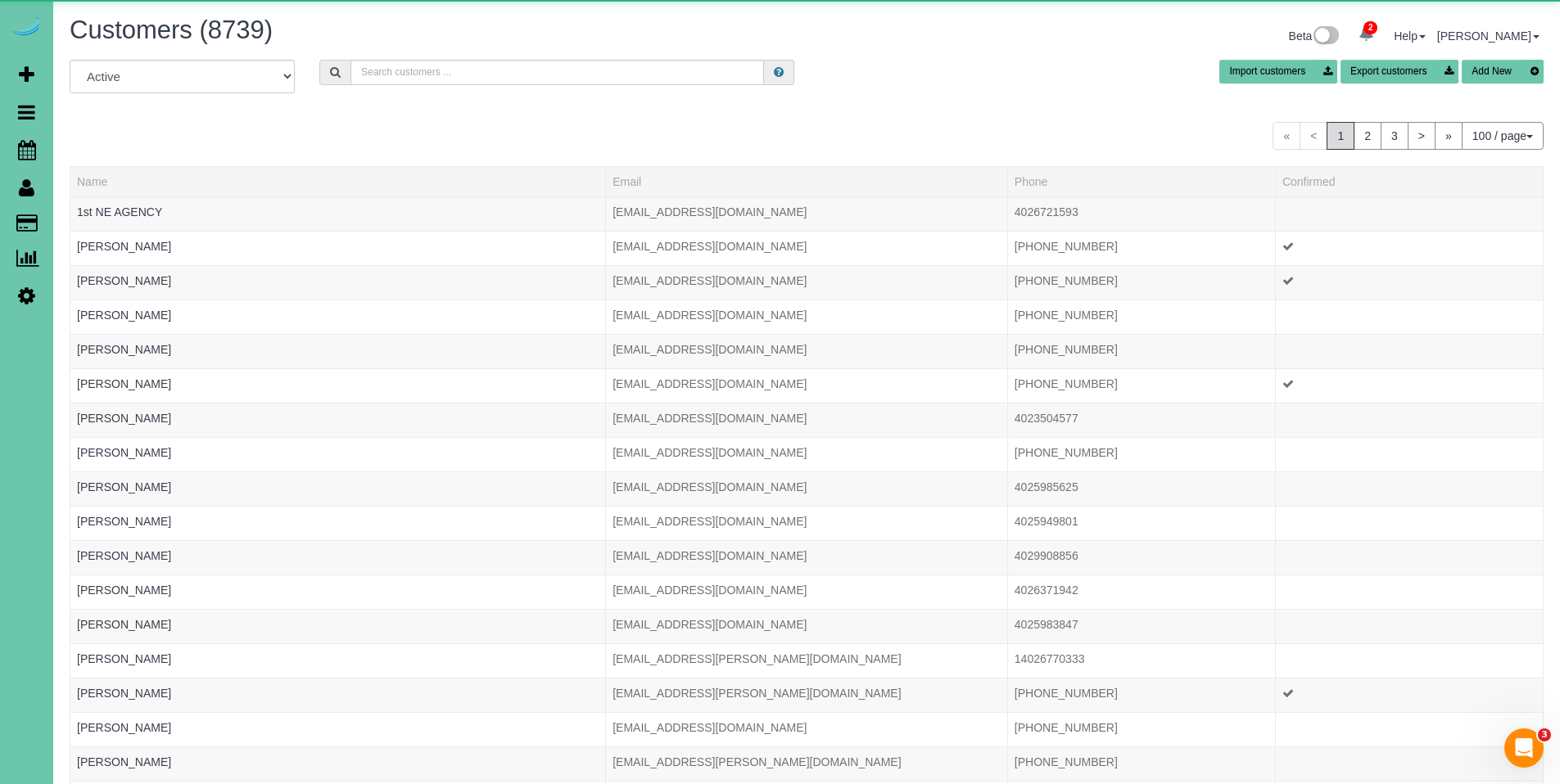
click at [437, 86] on div "All Active Archived Import customers Export customers Add New" at bounding box center [806, 82] width 1498 height 45
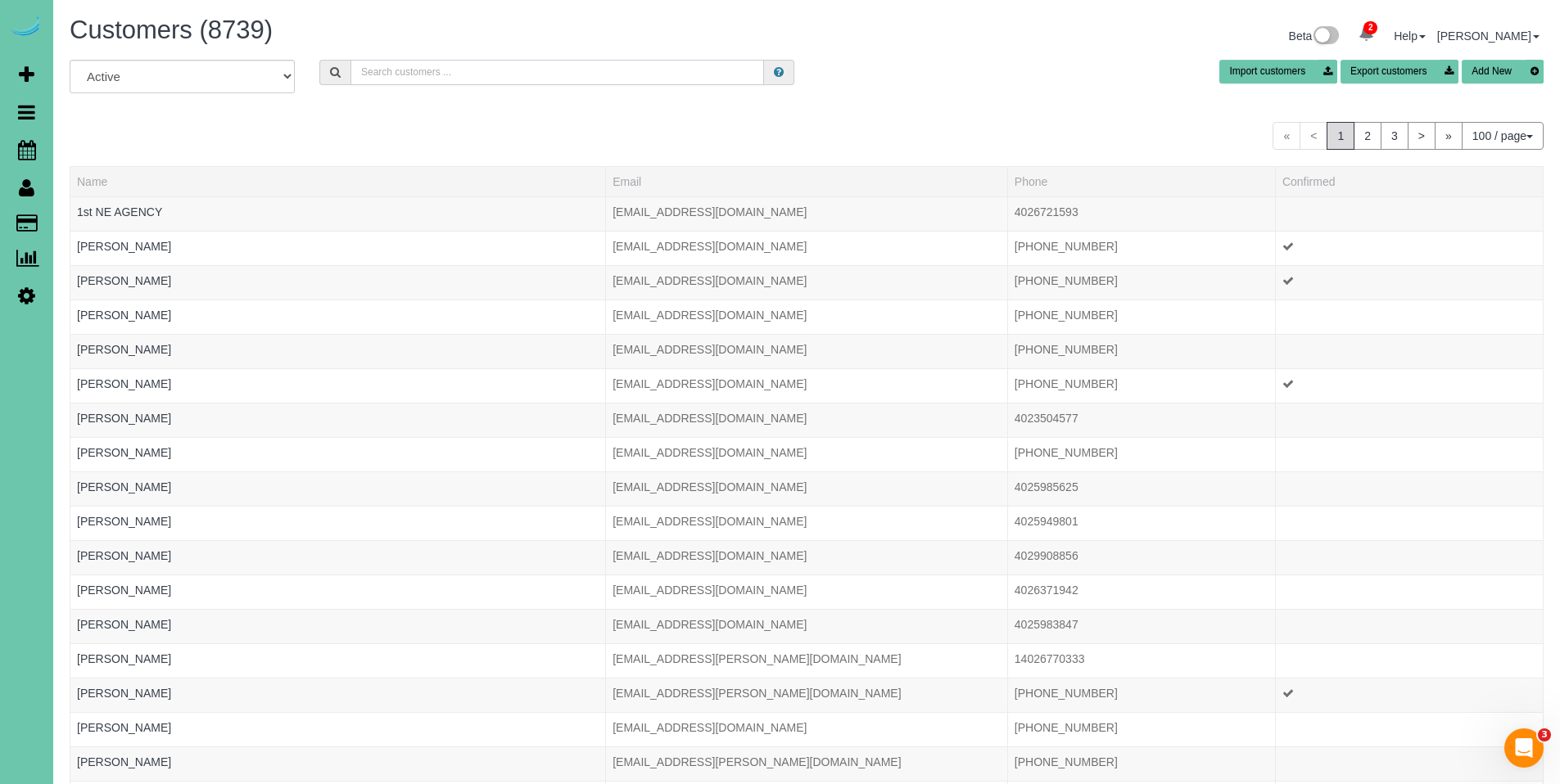
click at [442, 76] on input "text" at bounding box center [557, 72] width 413 height 25
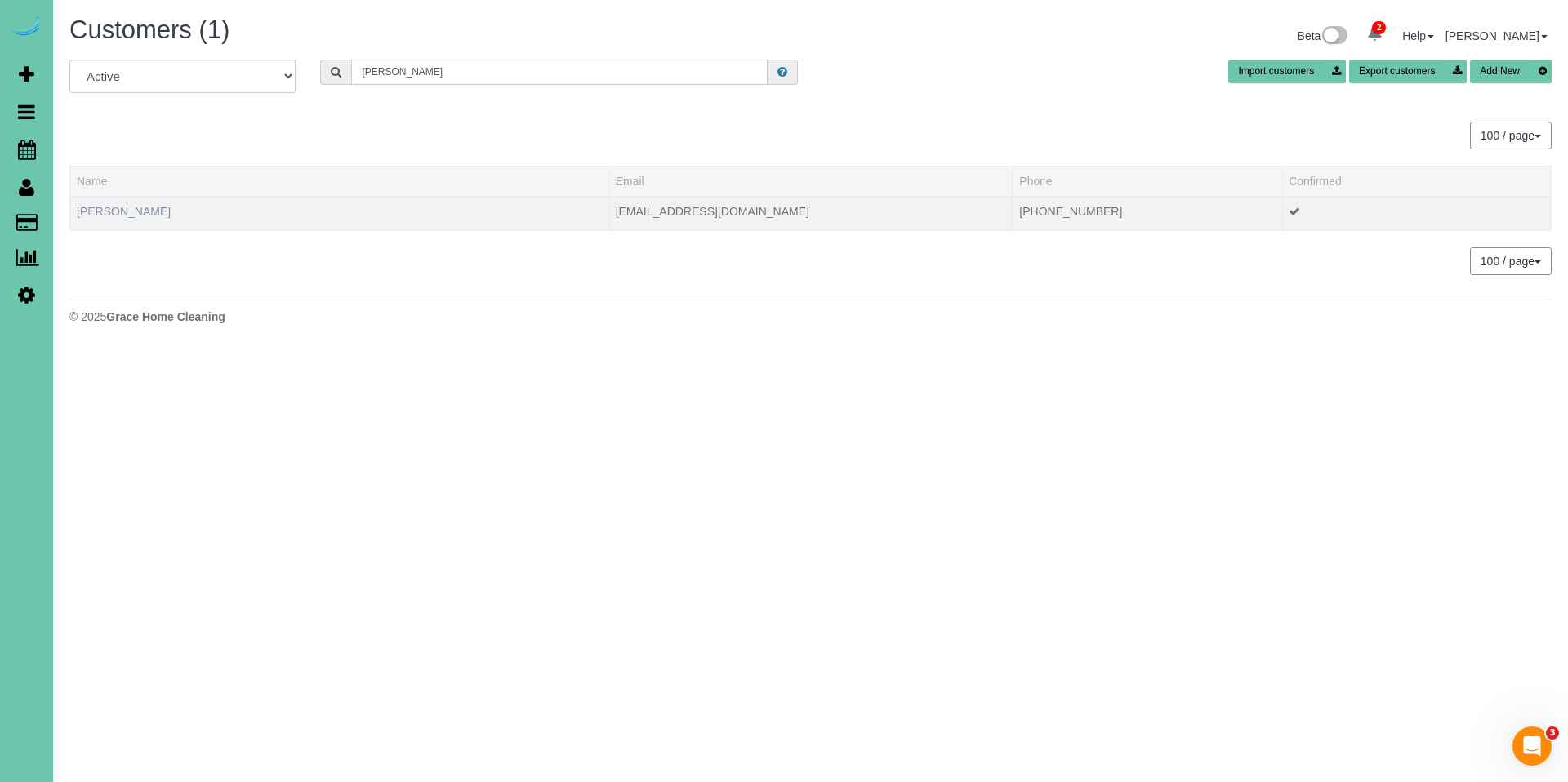
type input "Sidney m"
click at [127, 209] on link "Sidney Matyja" at bounding box center [123, 212] width 93 height 13
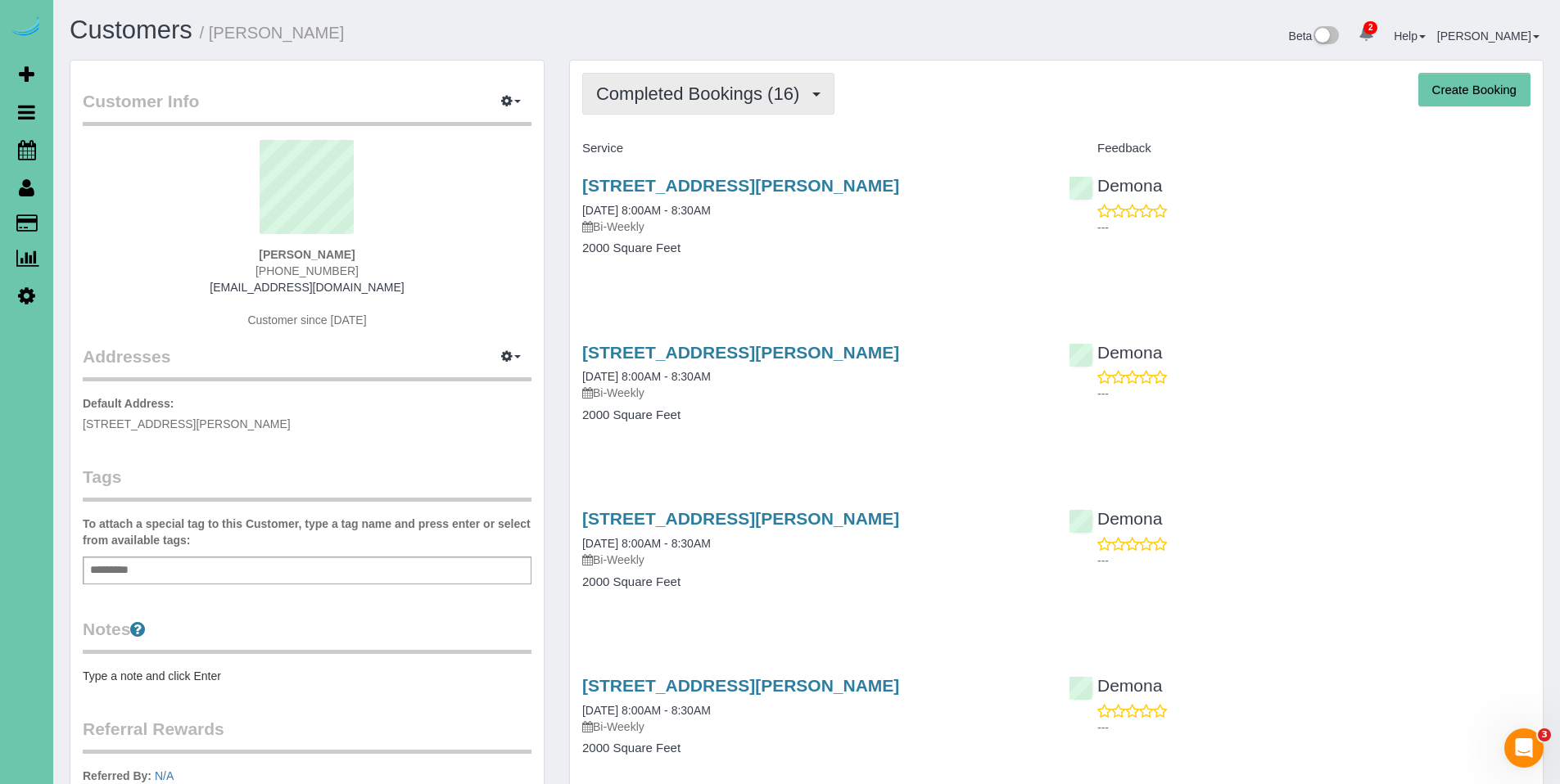
click at [693, 91] on span "Completed Bookings (16)" at bounding box center [701, 93] width 212 height 20
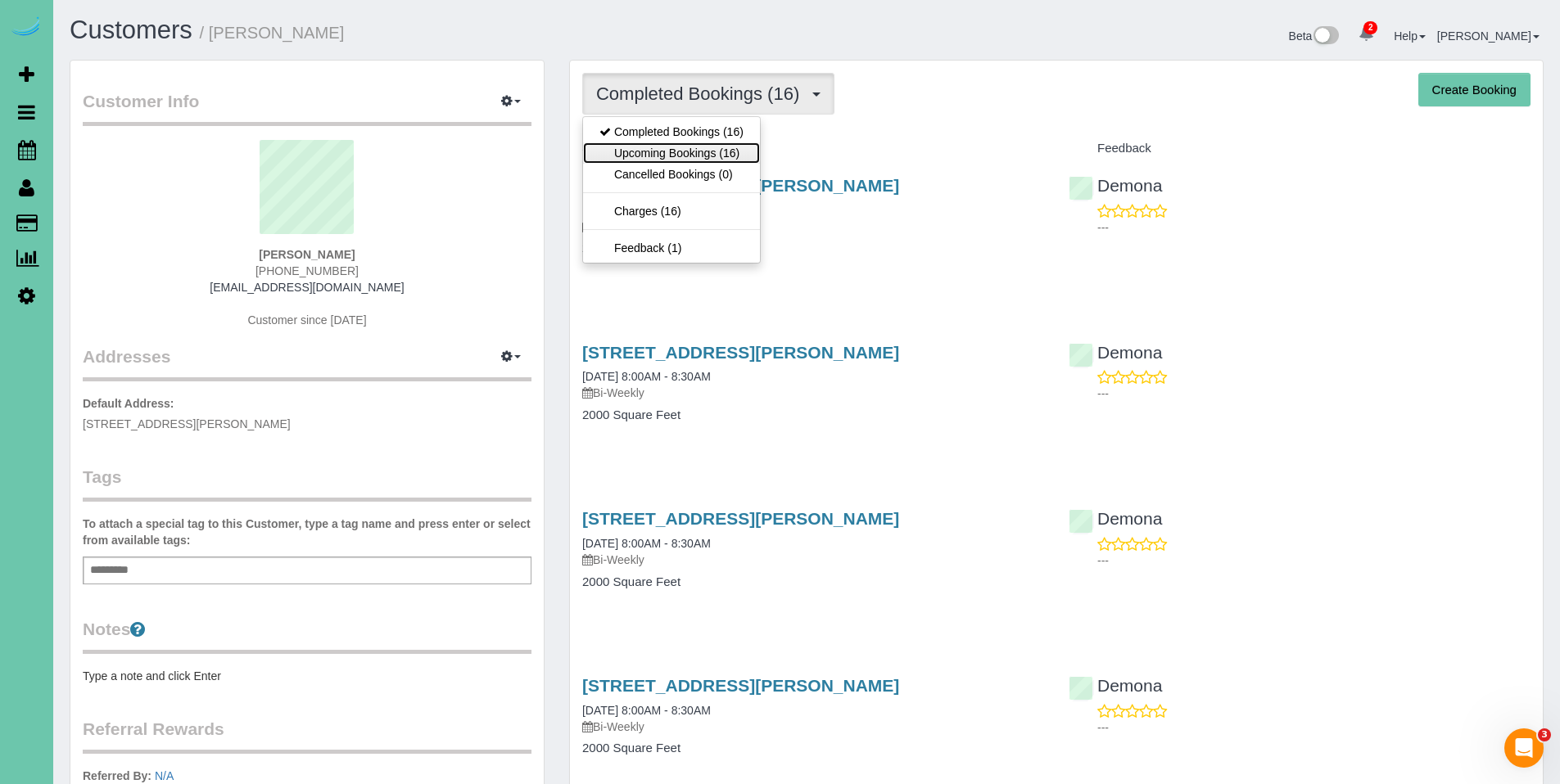
click at [688, 149] on link "Upcoming Bookings (16)" at bounding box center [671, 153] width 177 height 21
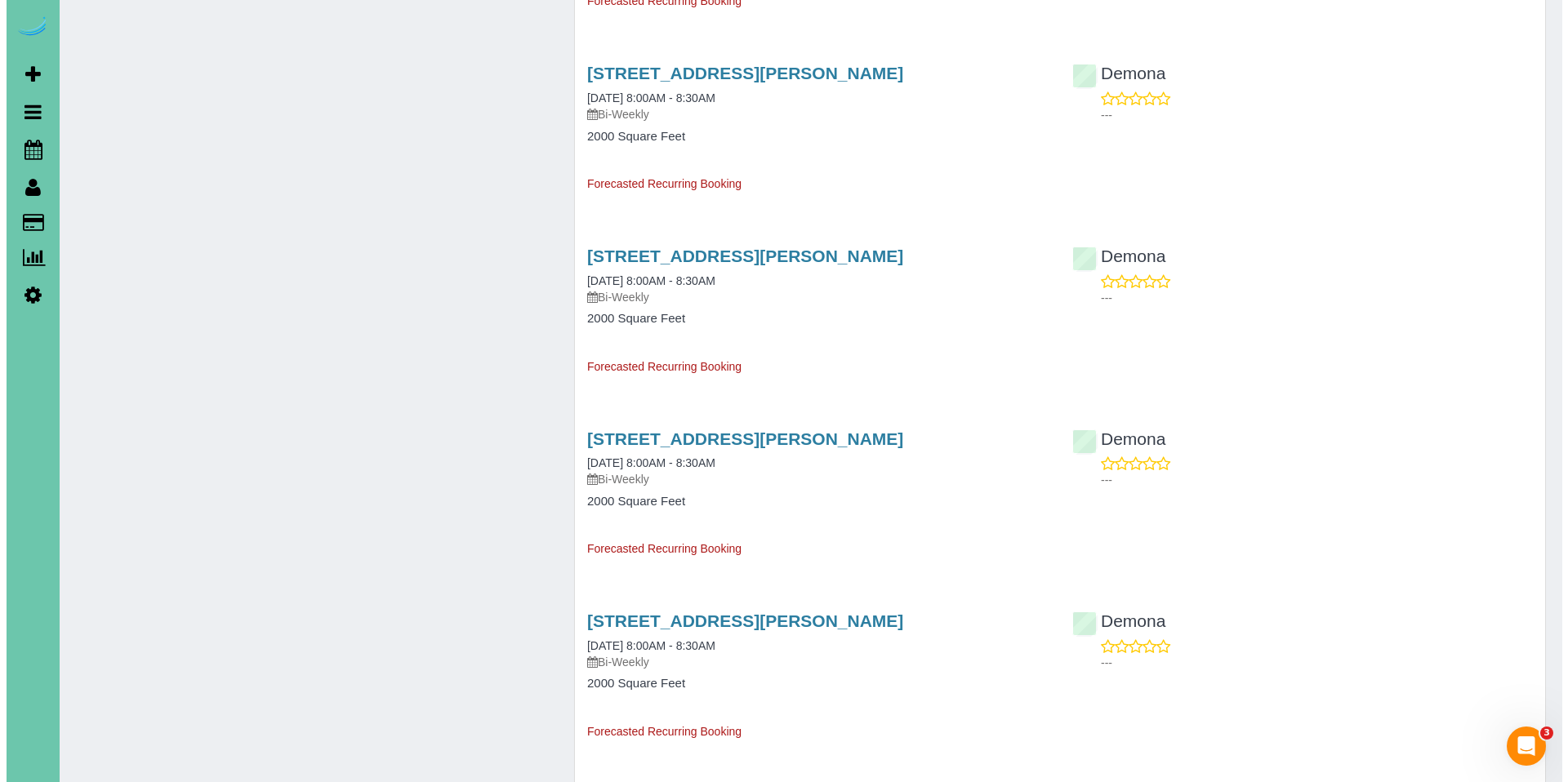
scroll to position [1326, 0]
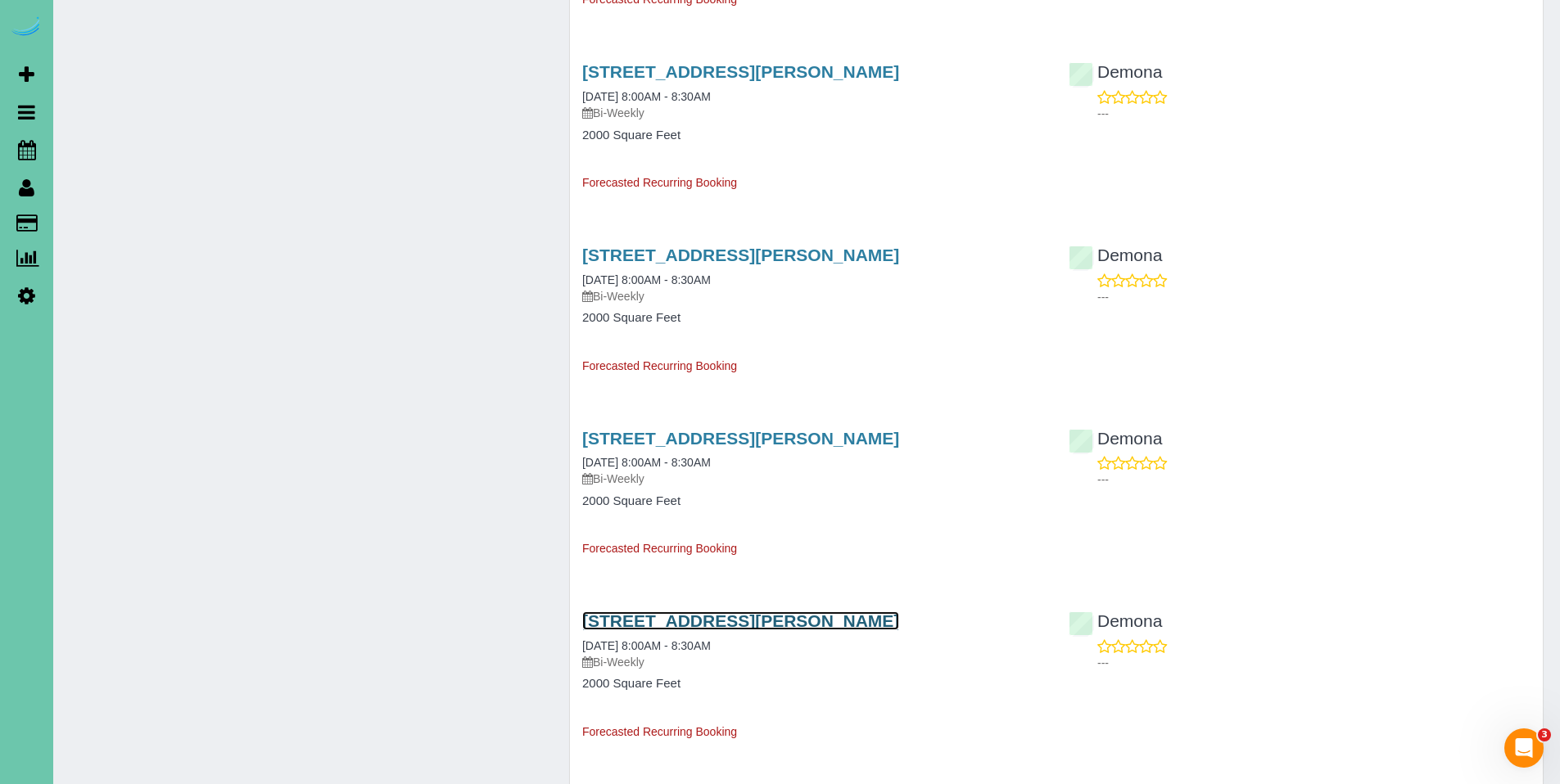
click at [729, 623] on link "19402 Birdsley Rd, Council Bluff, IA 51503" at bounding box center [741, 620] width 317 height 18
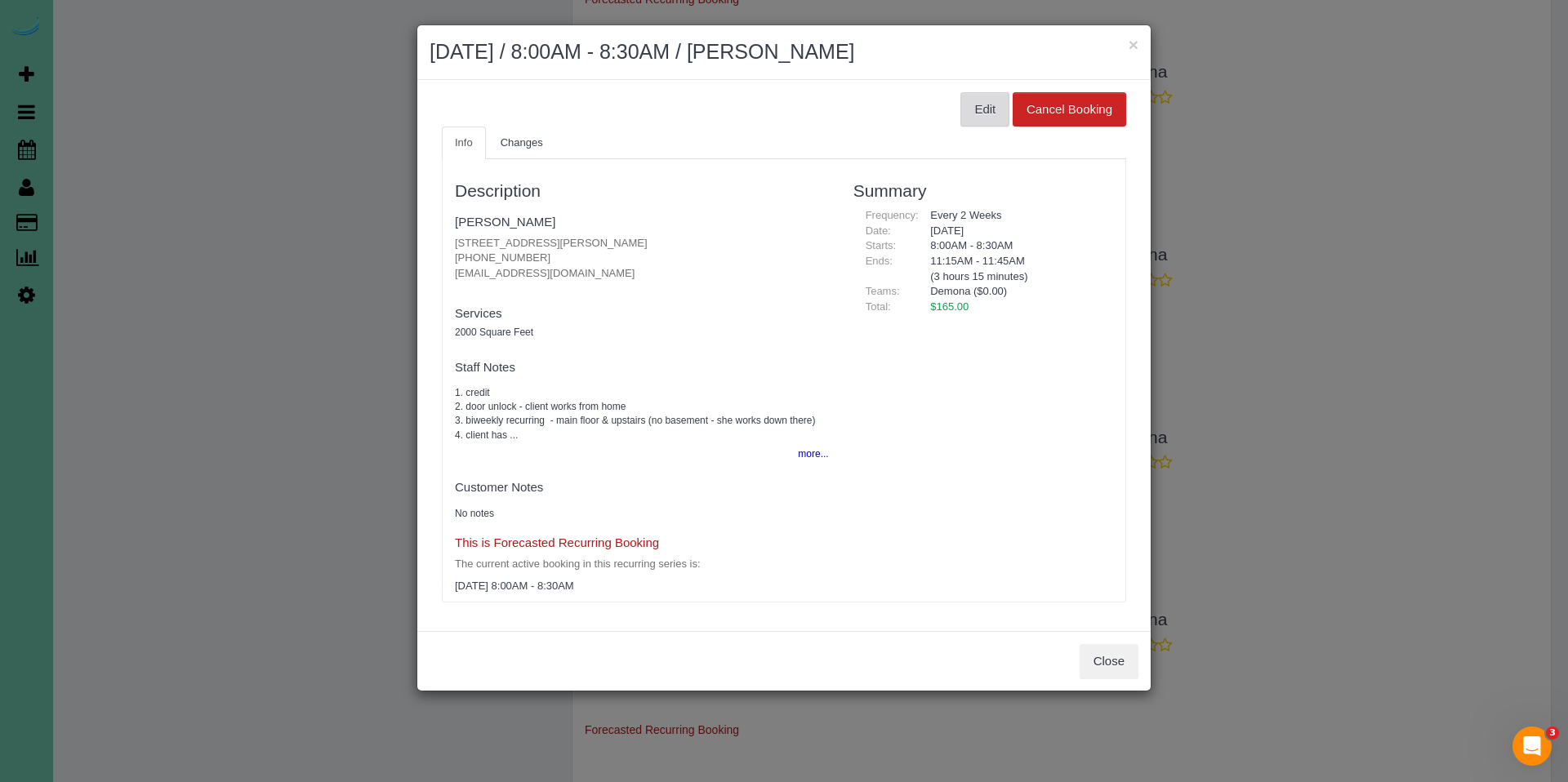
click at [985, 107] on button "Edit" at bounding box center [984, 110] width 49 height 35
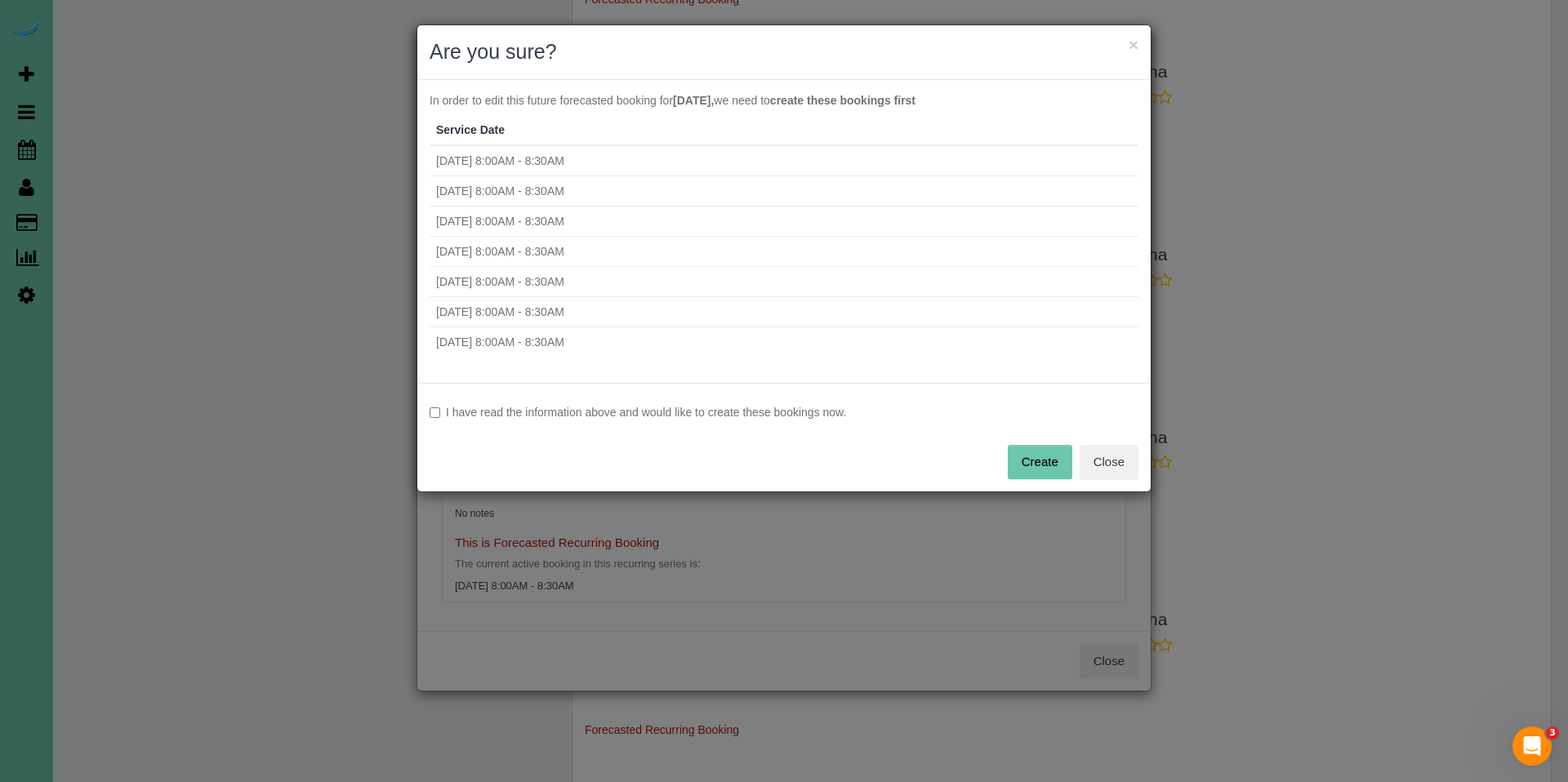
click at [701, 417] on label "I have read the information above and would like to create these bookings now." at bounding box center [784, 412] width 709 height 16
click at [1027, 459] on button "Create" at bounding box center [1039, 462] width 65 height 35
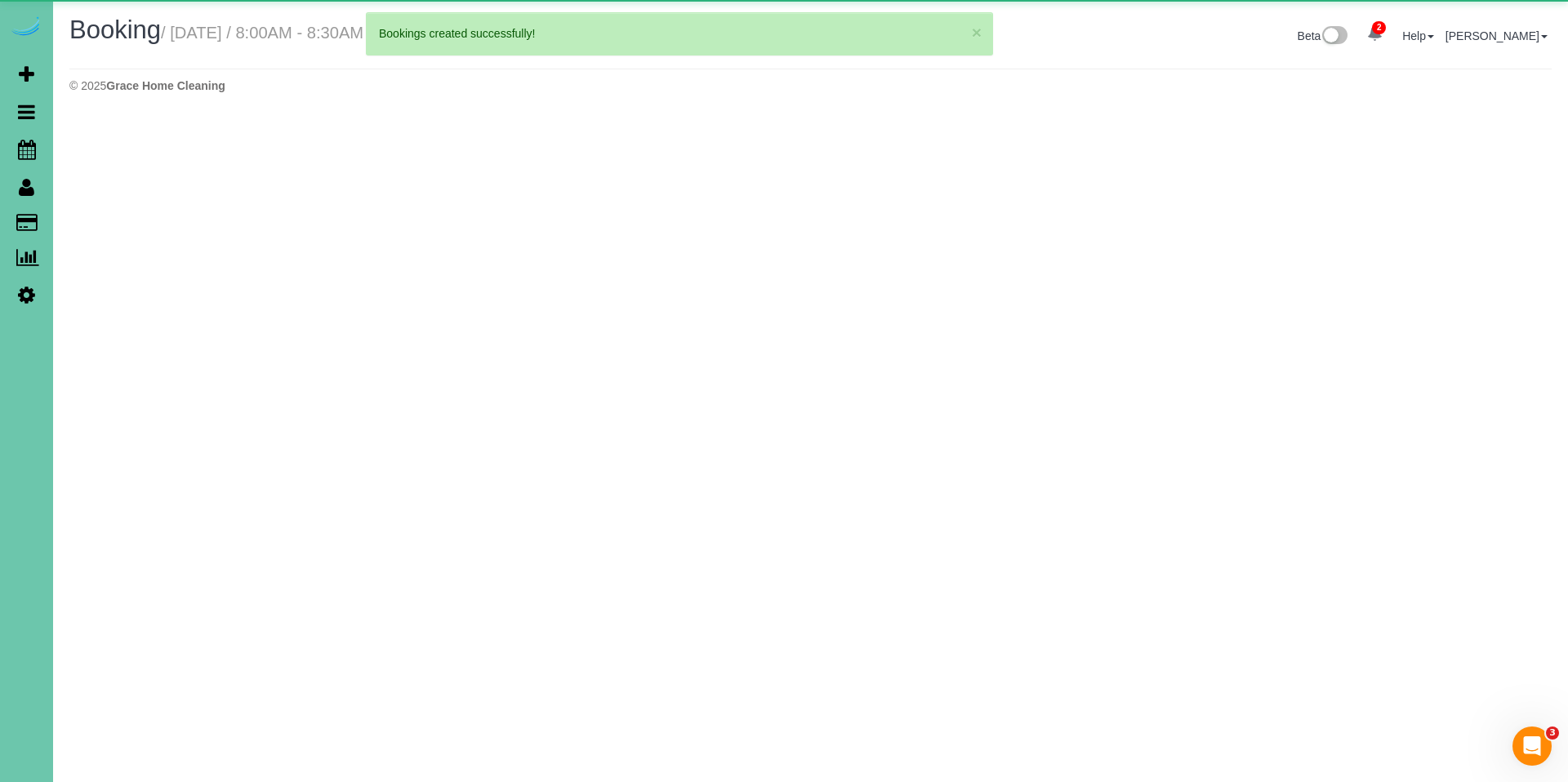
select select "IA"
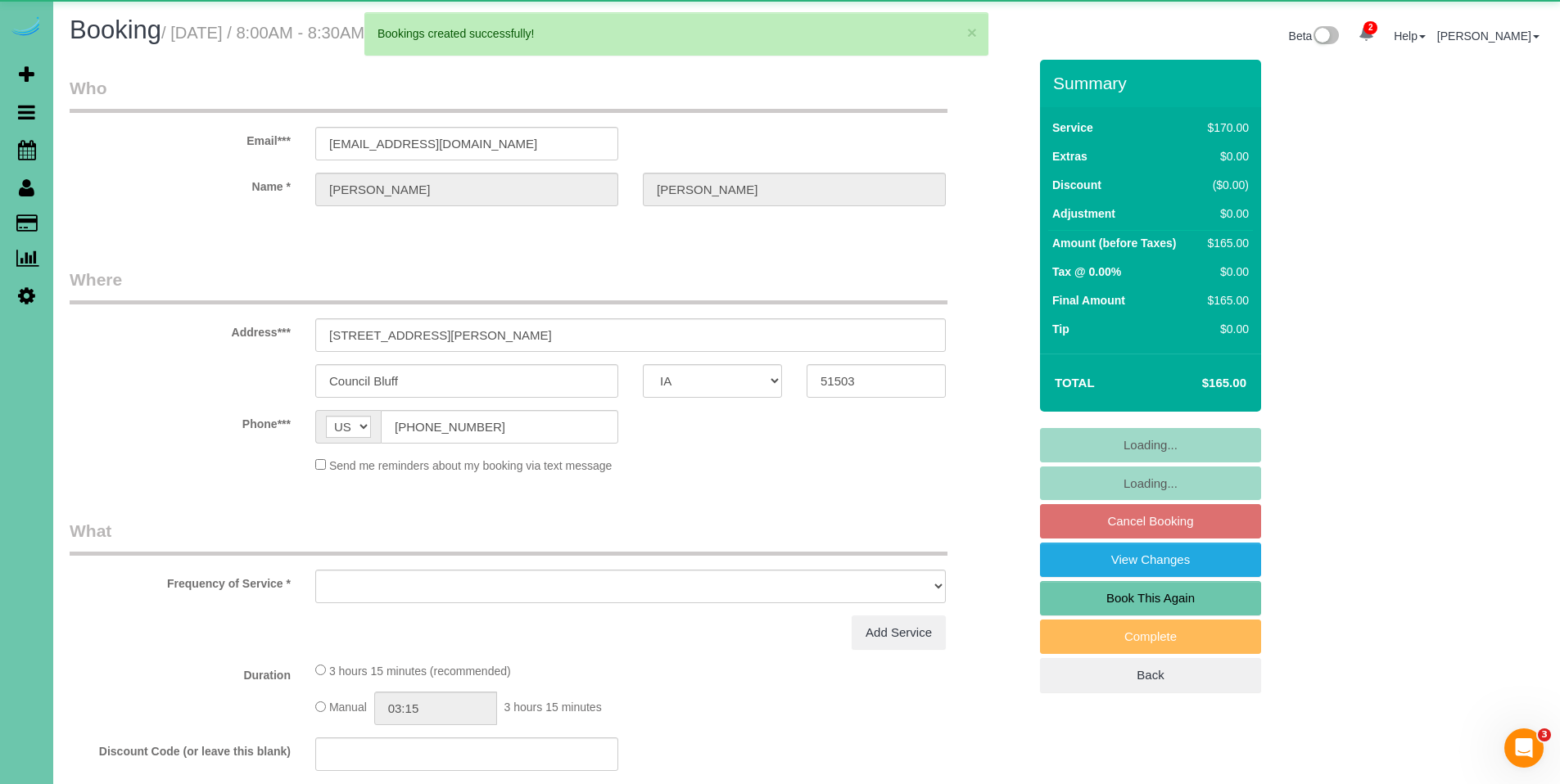
select select "object:16962"
select select "string:fspay-7a548936-cd8f-42a4-8c51-6ea4d8e4ed78"
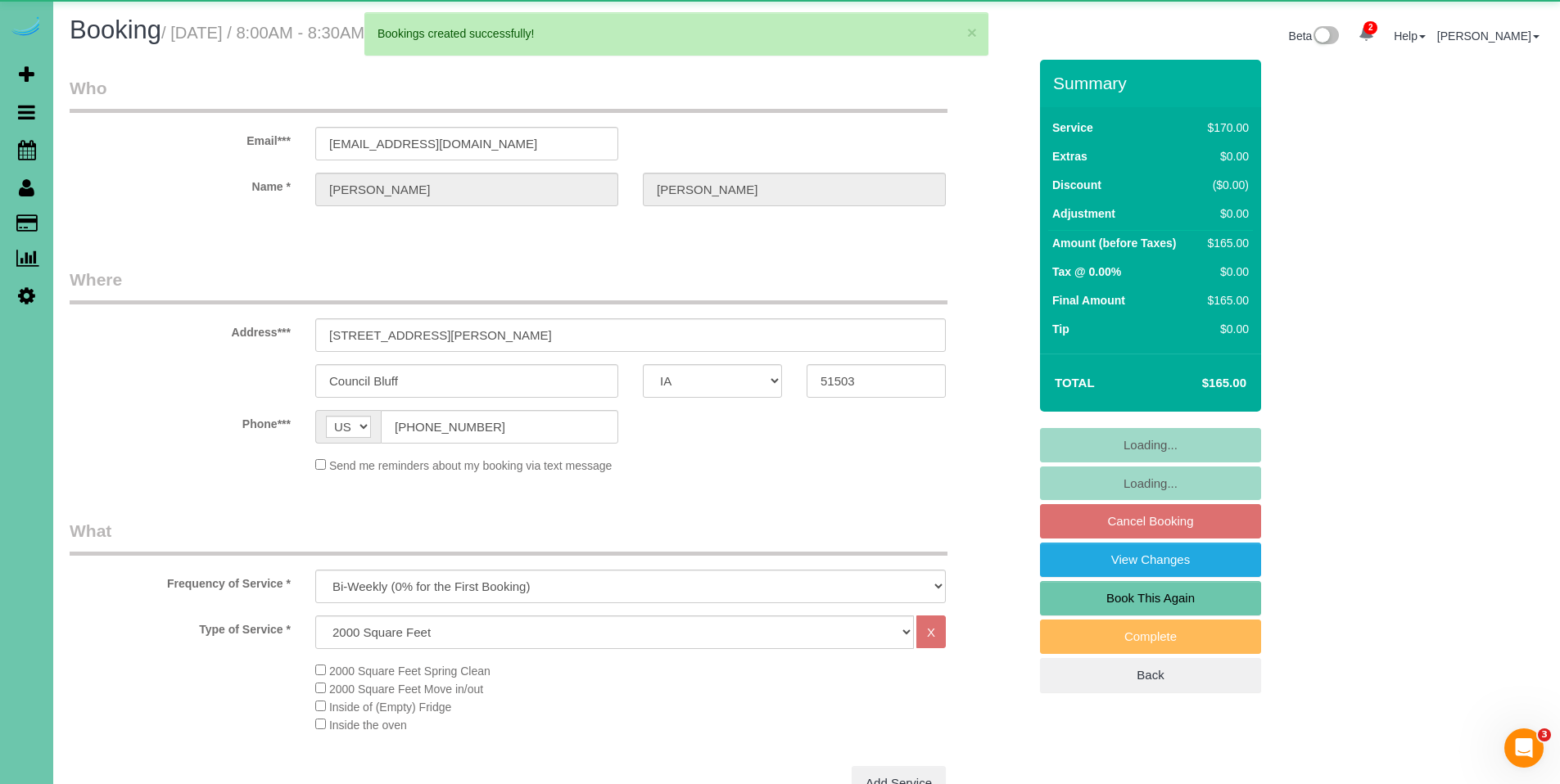
select select "object:17193"
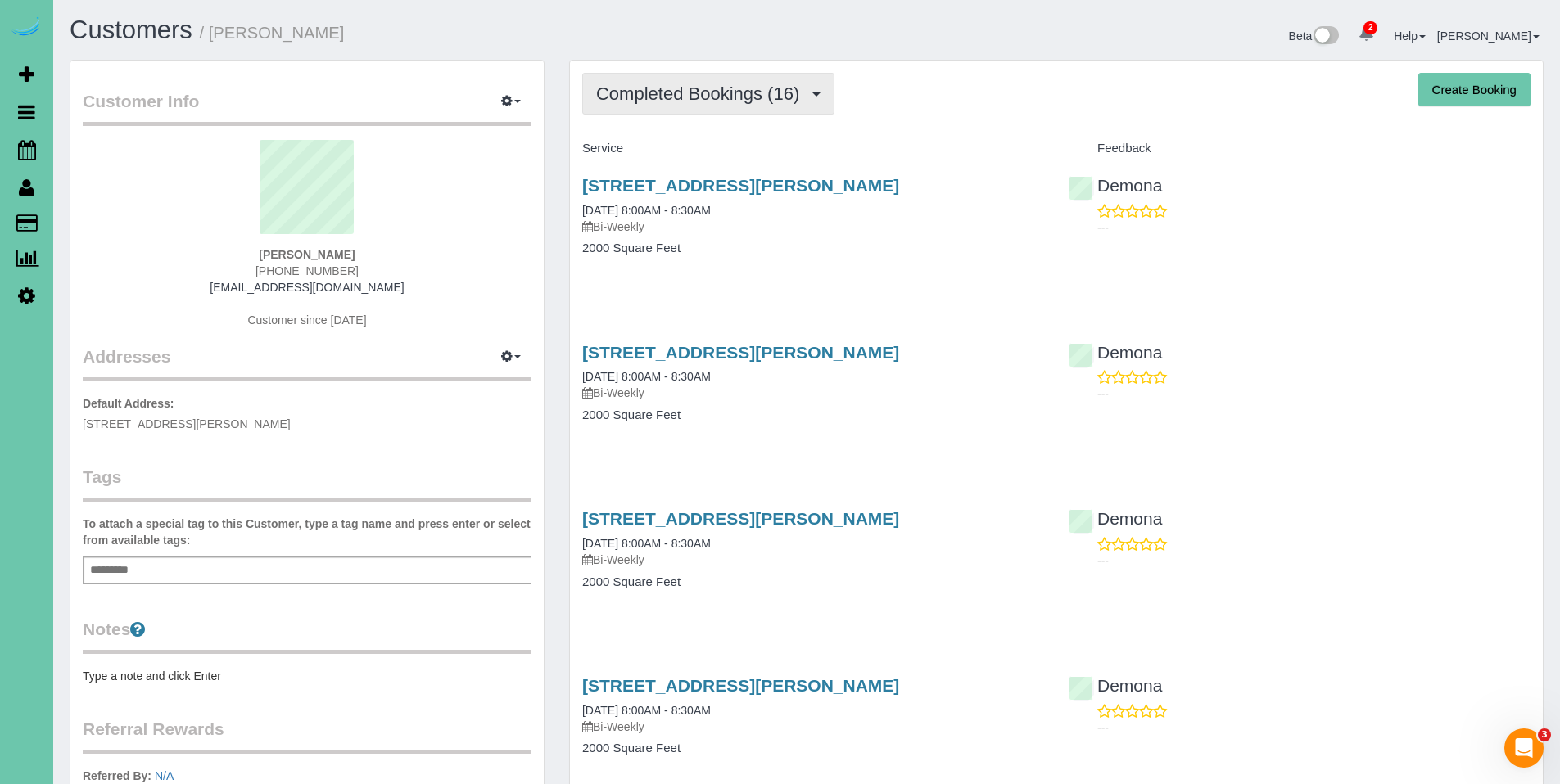
click at [715, 90] on span "Completed Bookings (16)" at bounding box center [701, 93] width 212 height 20
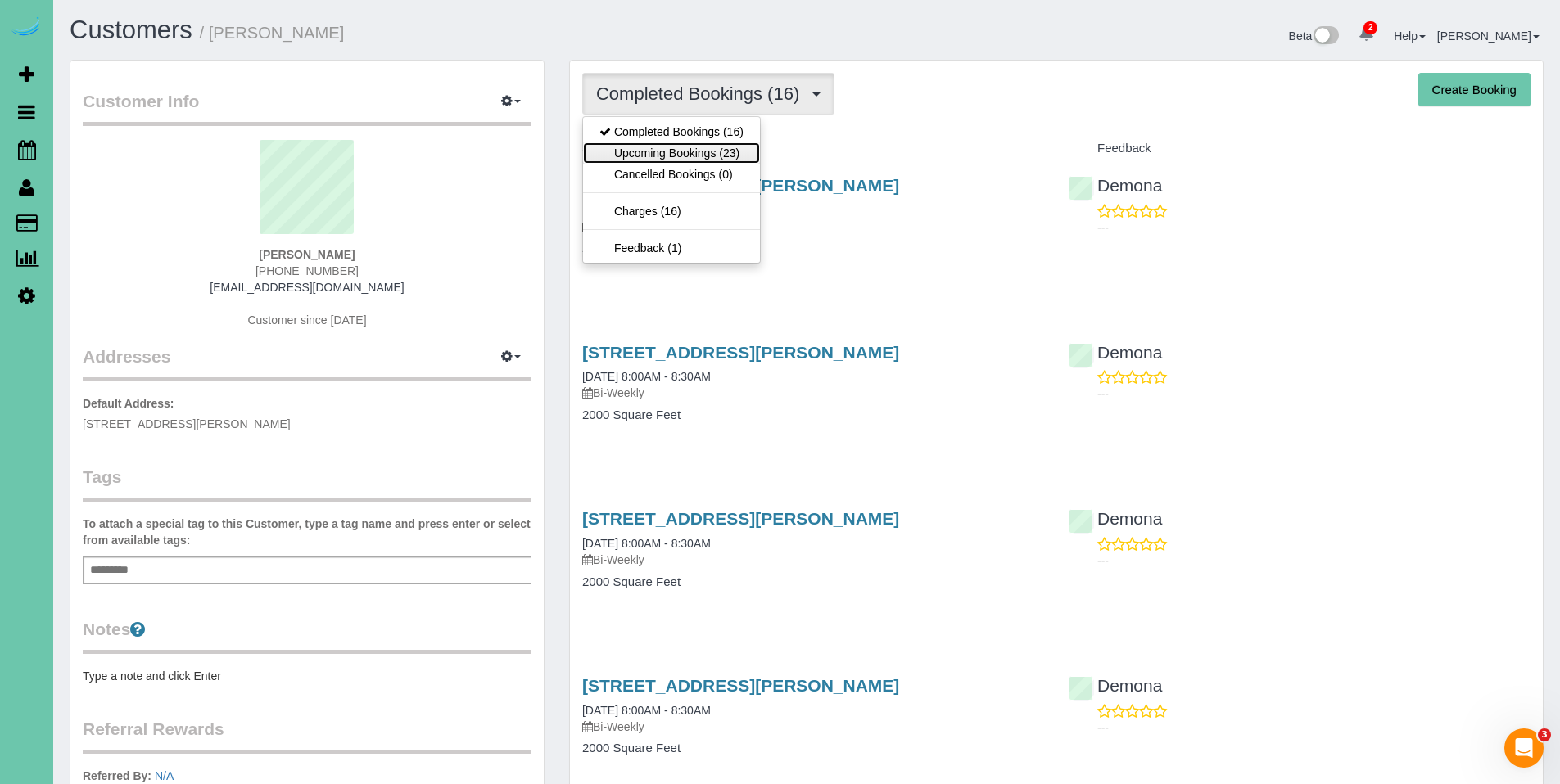
click at [689, 156] on link "Upcoming Bookings (23)" at bounding box center [671, 153] width 177 height 21
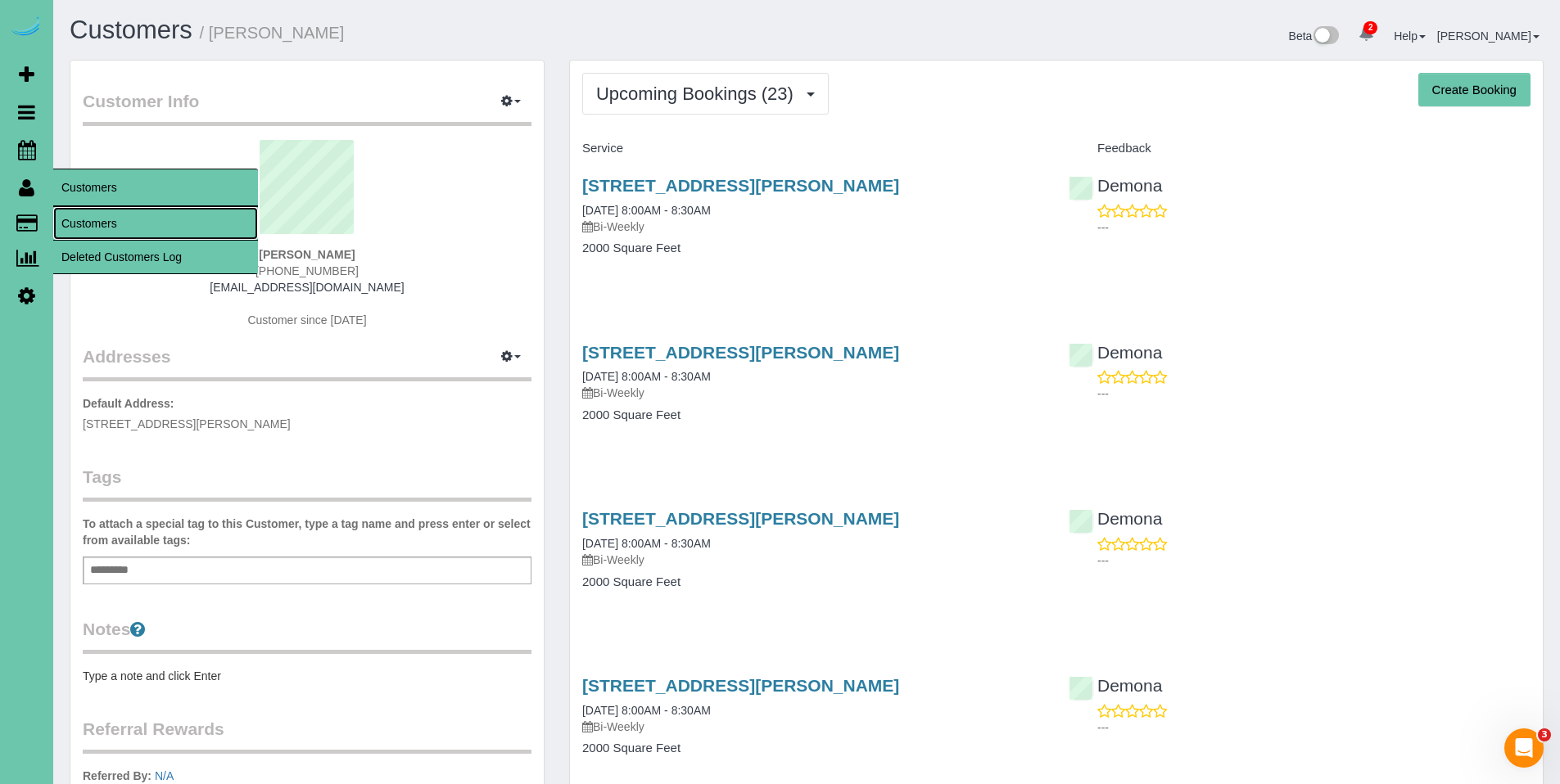
click at [87, 216] on link "Customers" at bounding box center [156, 223] width 205 height 33
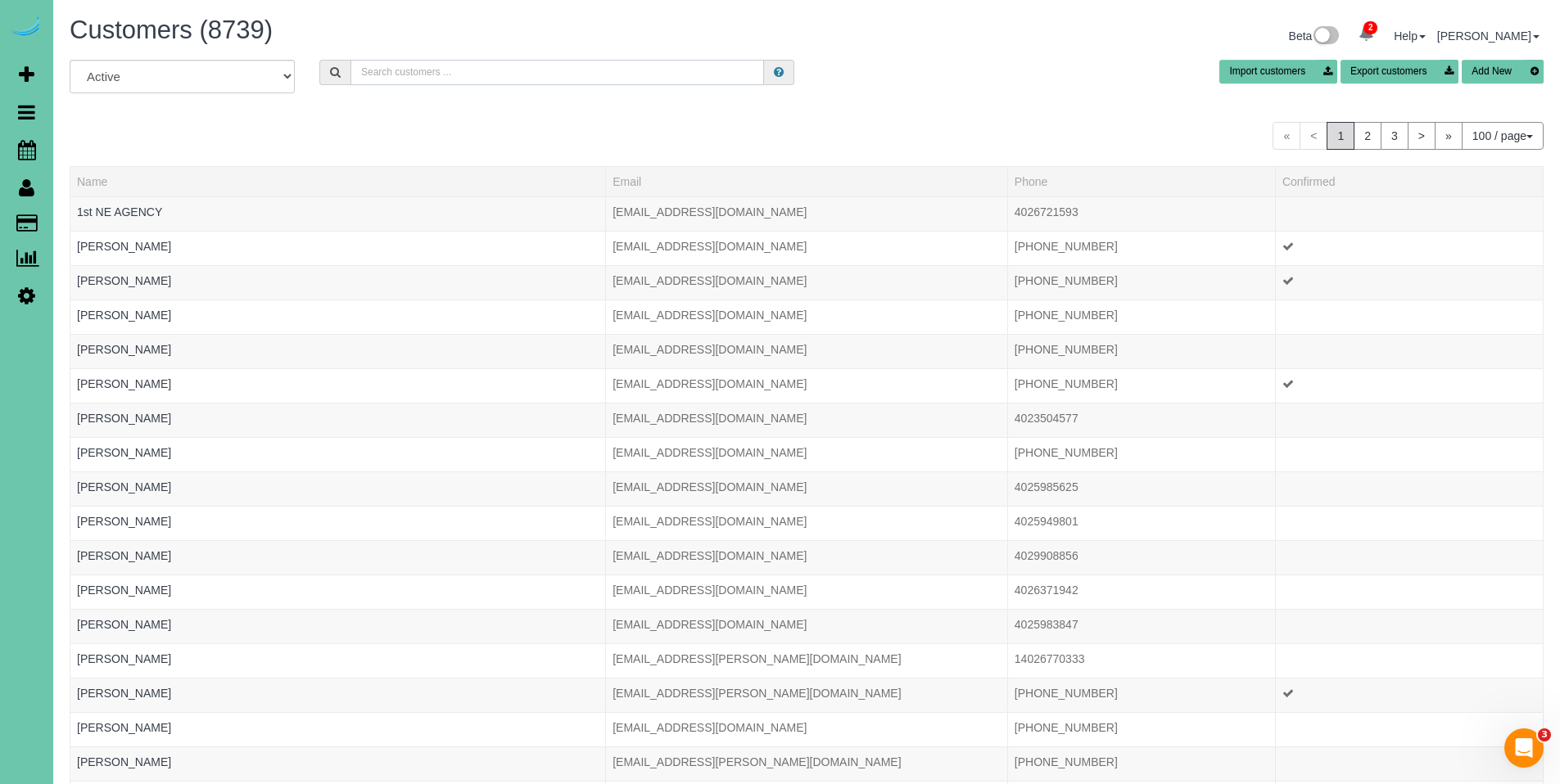
click at [471, 70] on input "text" at bounding box center [557, 72] width 413 height 25
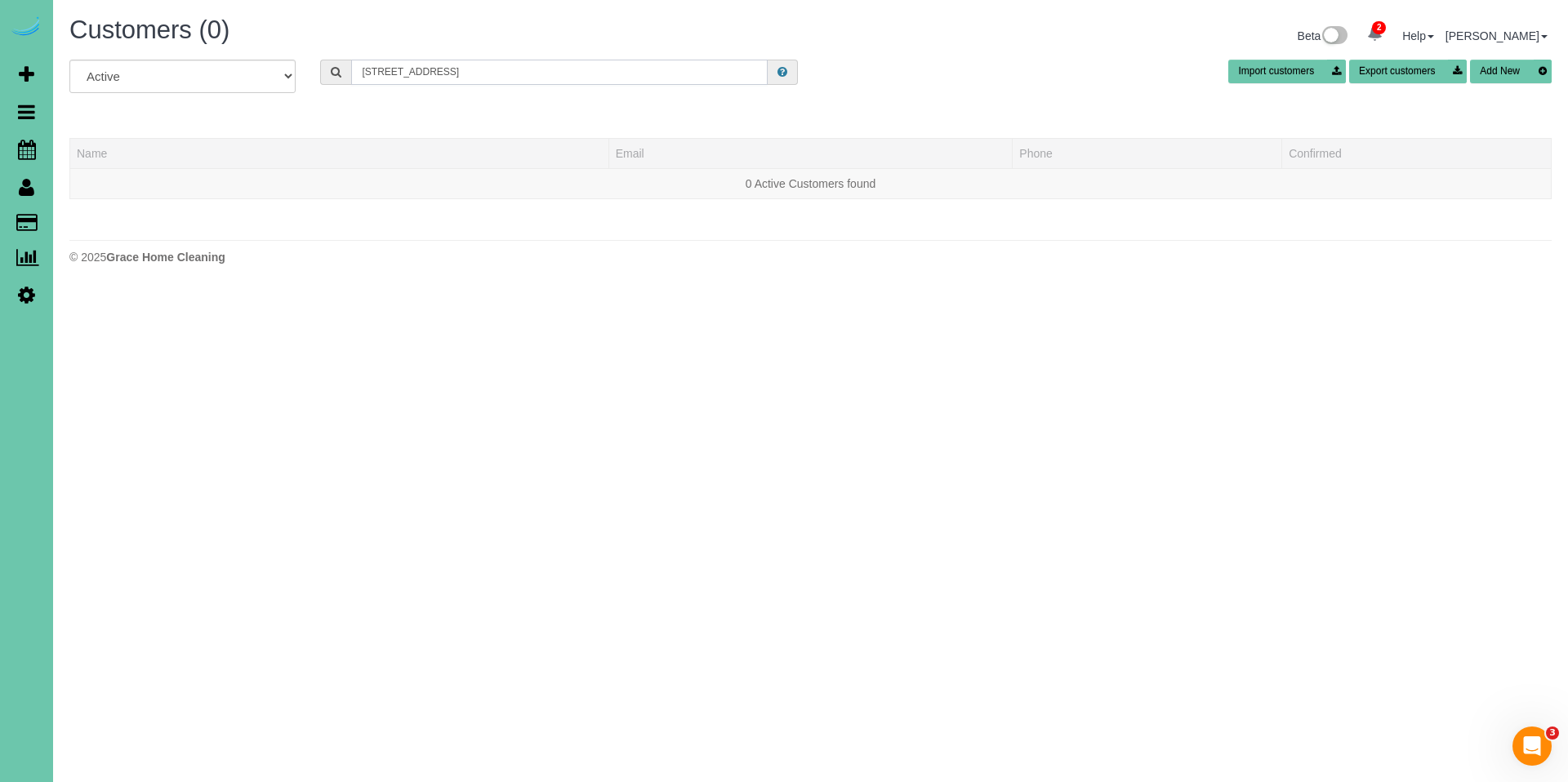
drag, startPoint x: 510, startPoint y: 72, endPoint x: 245, endPoint y: 72, distance: 265.0
click at [245, 72] on div "All Active Archived 910 N 143rd Ave Cir Import customers Export customers Add N…" at bounding box center [810, 82] width 1506 height 45
type input "910 N 143rd Ave Cir"
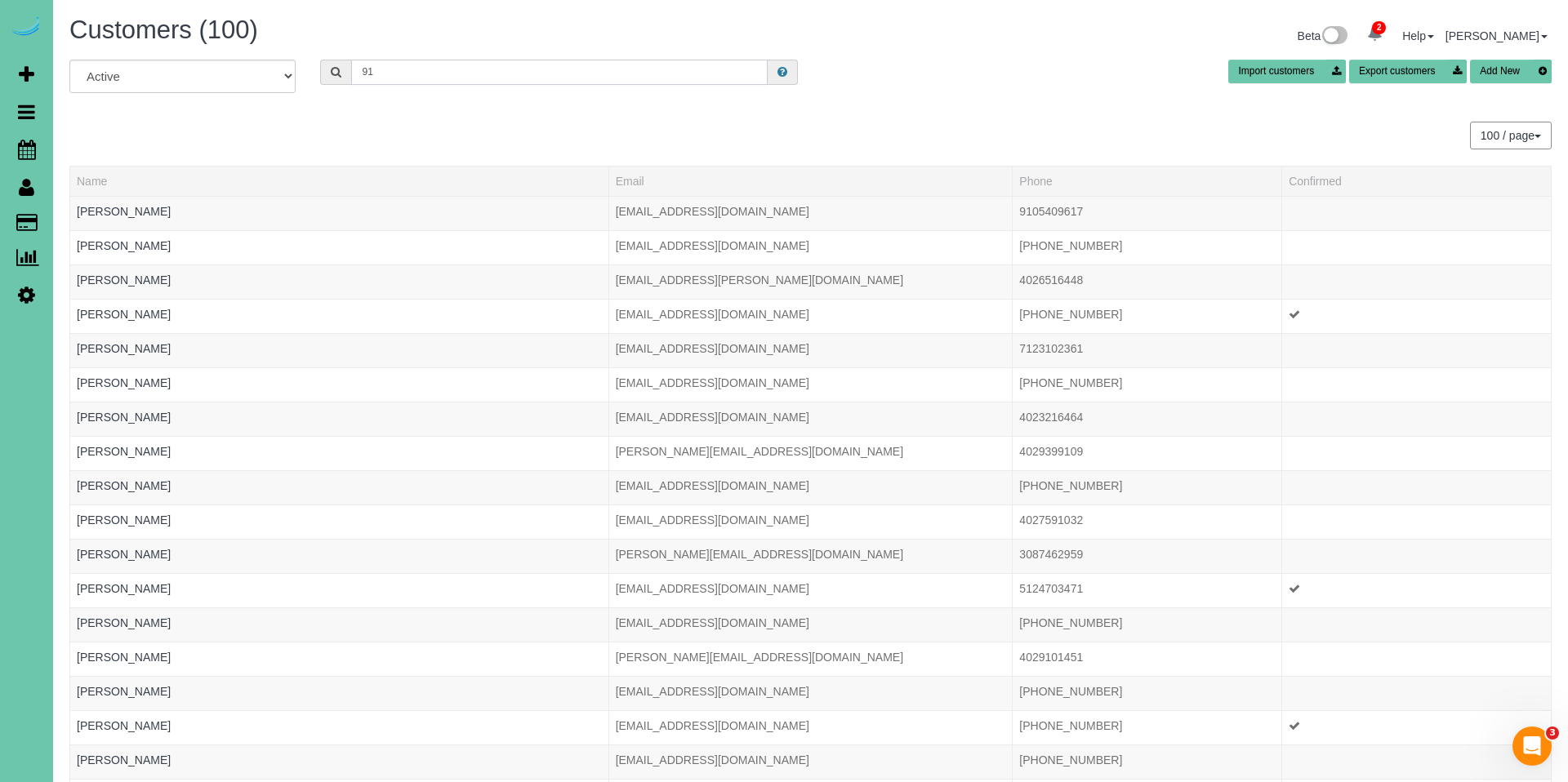
type input "9"
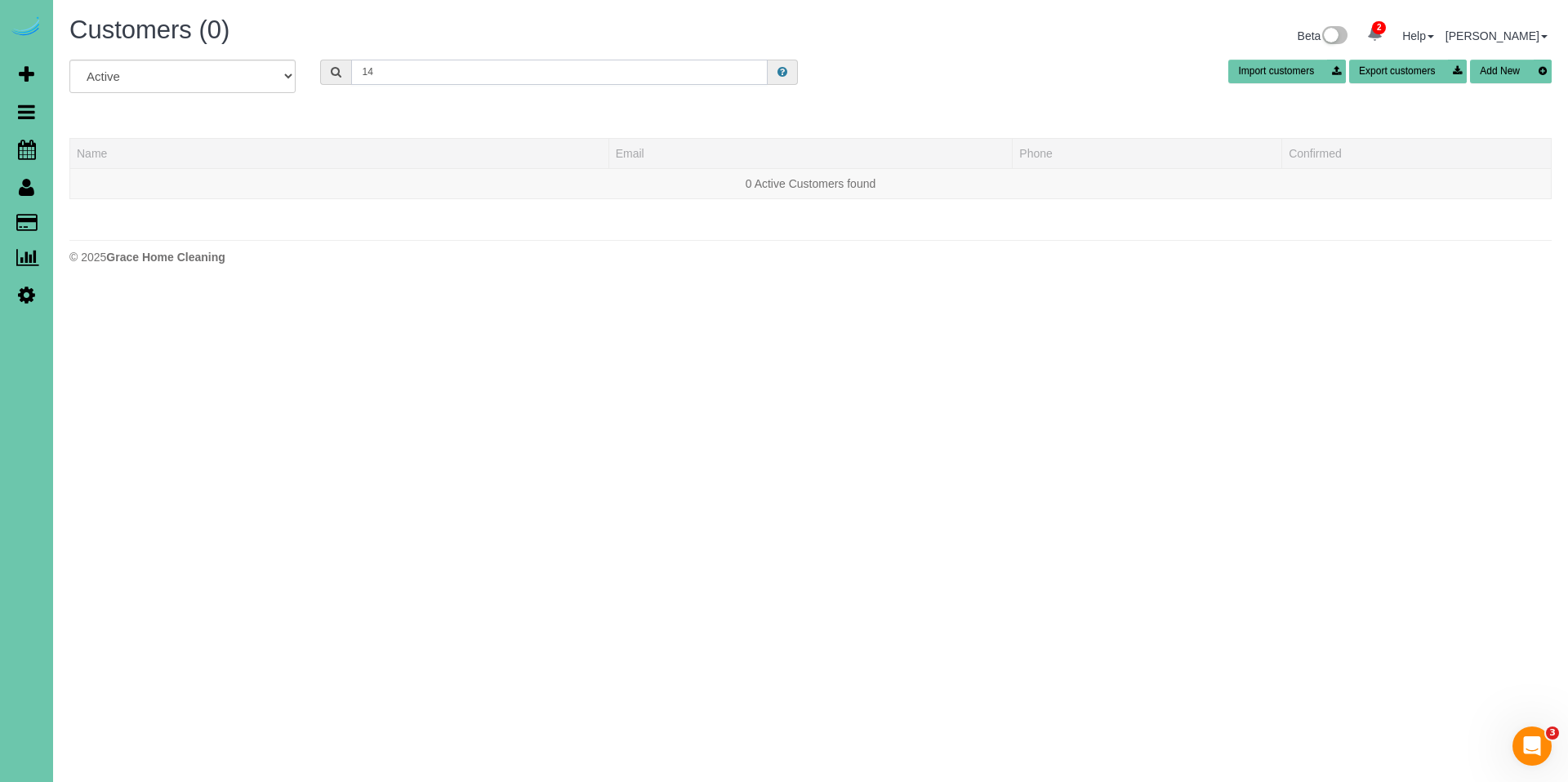
type input "1"
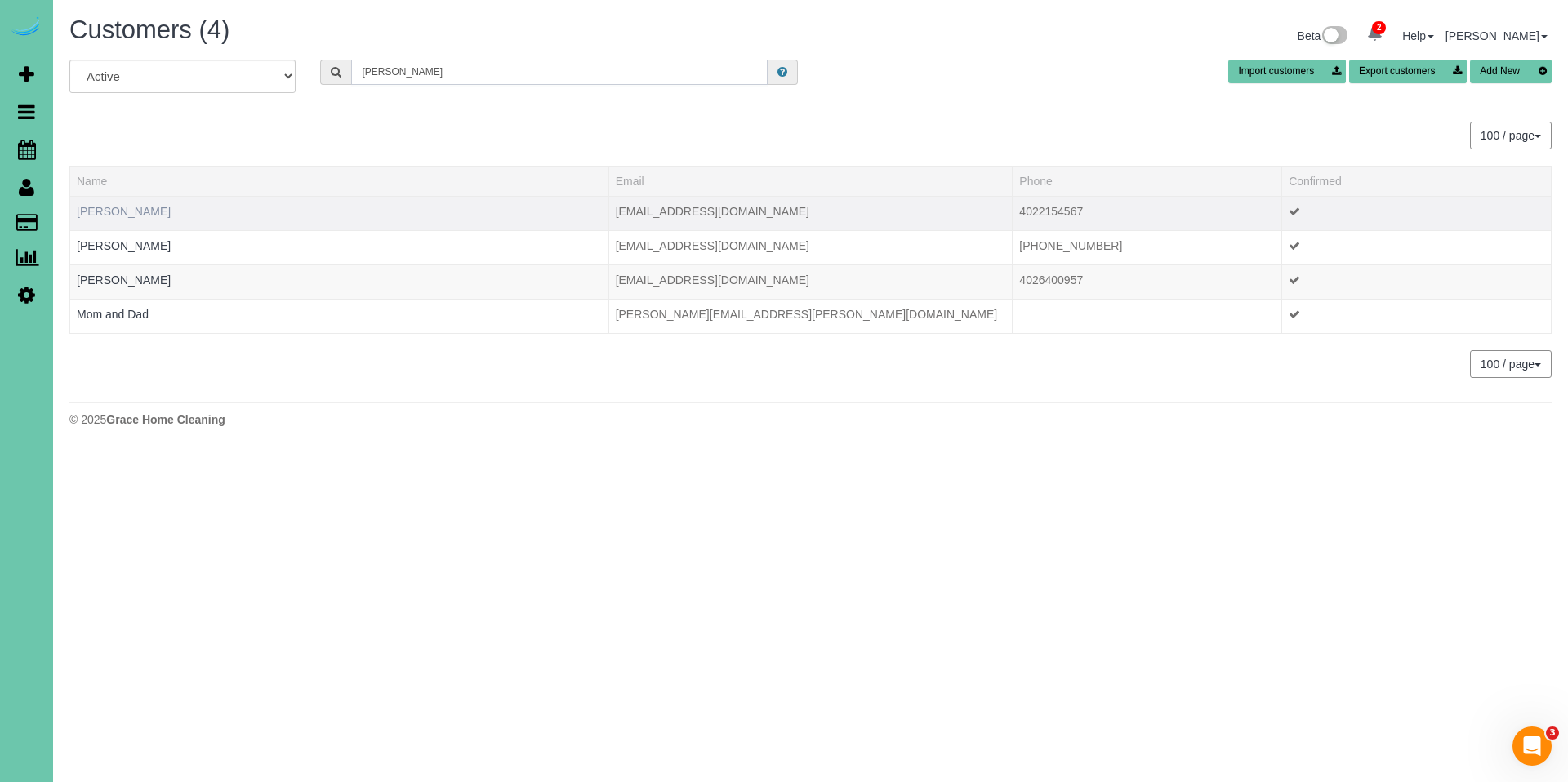
type input "kobes"
click at [105, 210] on link "Geri Kobes" at bounding box center [123, 212] width 93 height 13
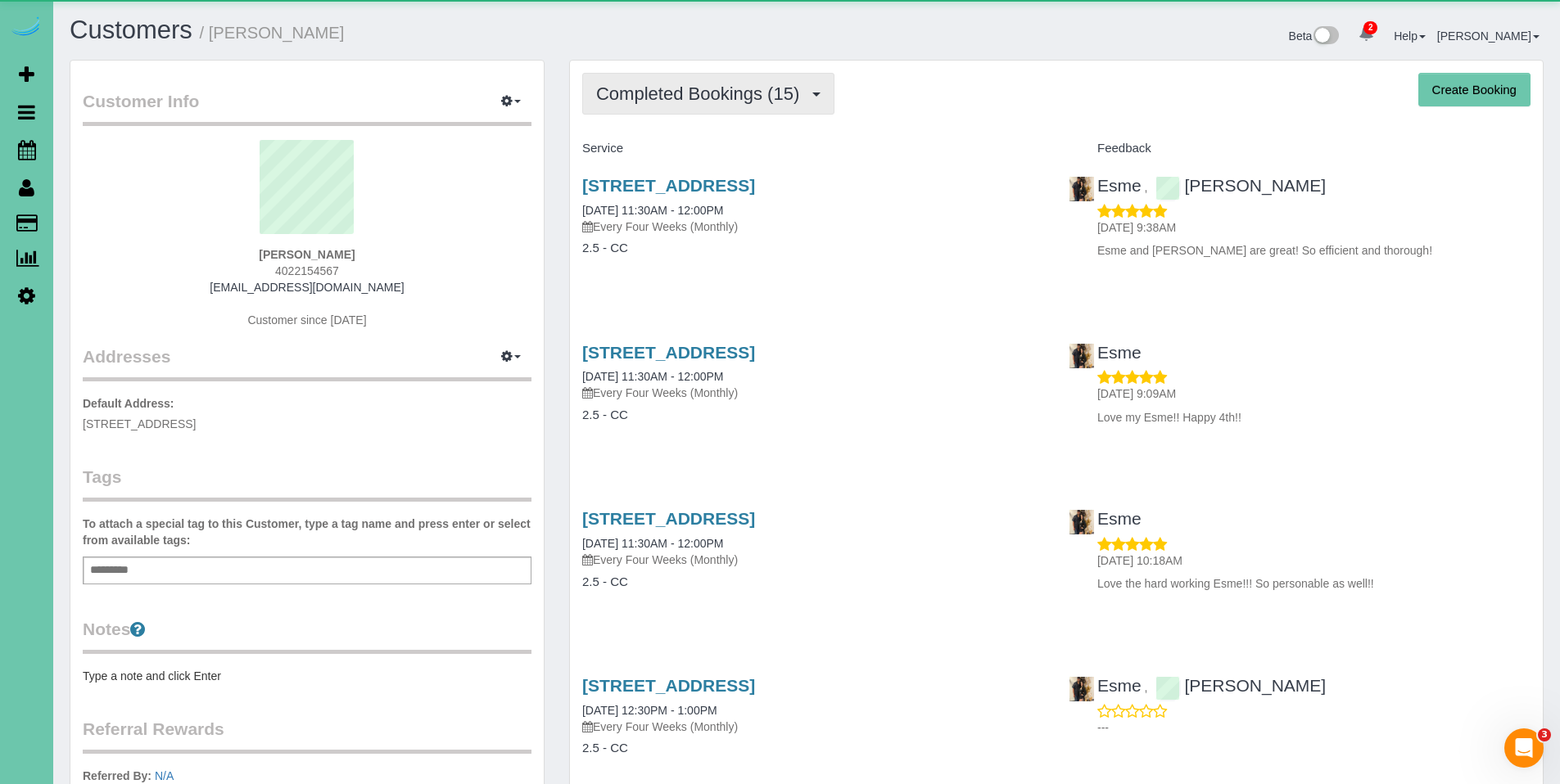
click at [701, 96] on span "Completed Bookings (15)" at bounding box center [701, 93] width 212 height 20
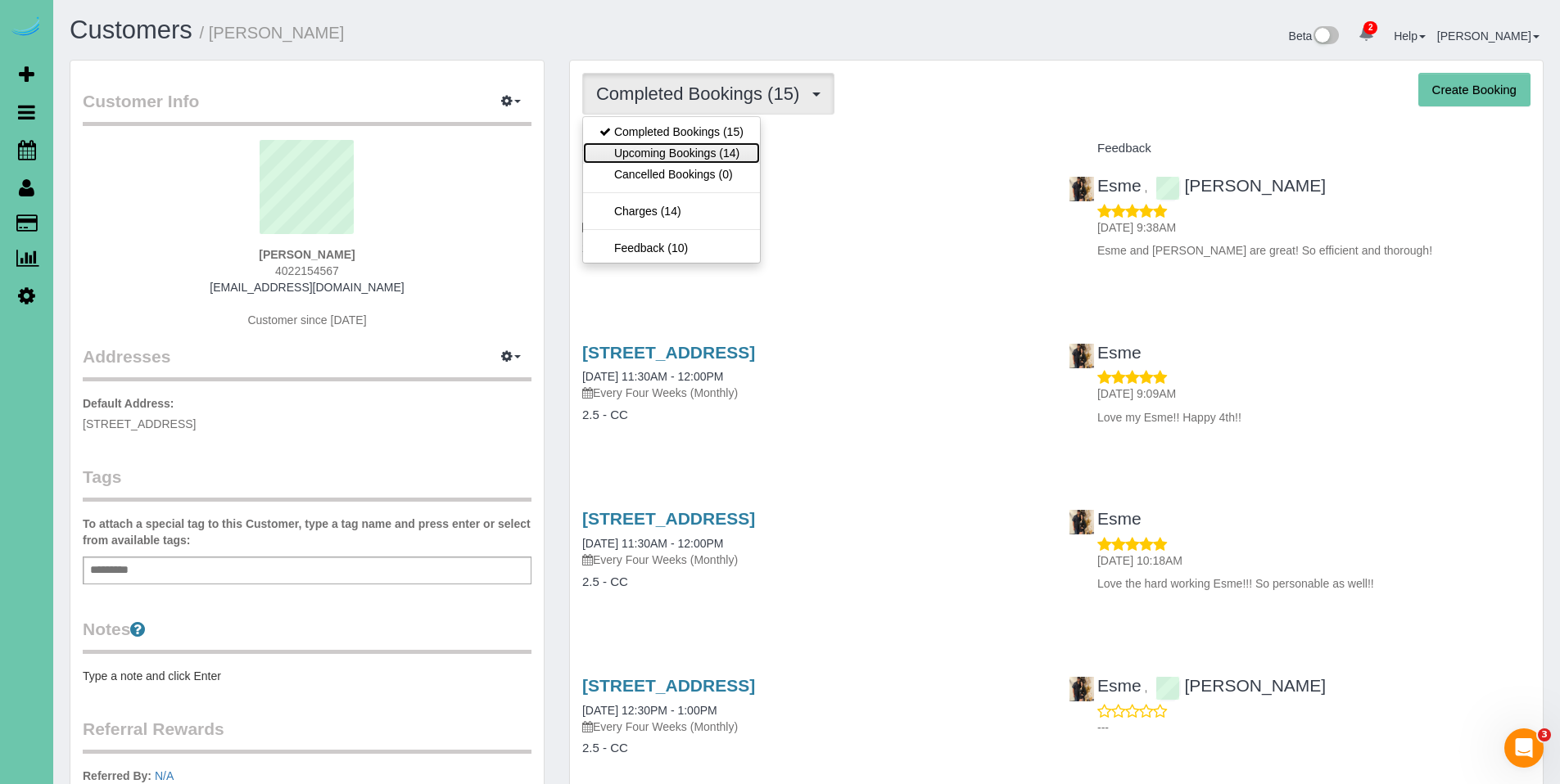
click at [674, 148] on link "Upcoming Bookings (14)" at bounding box center [671, 153] width 177 height 21
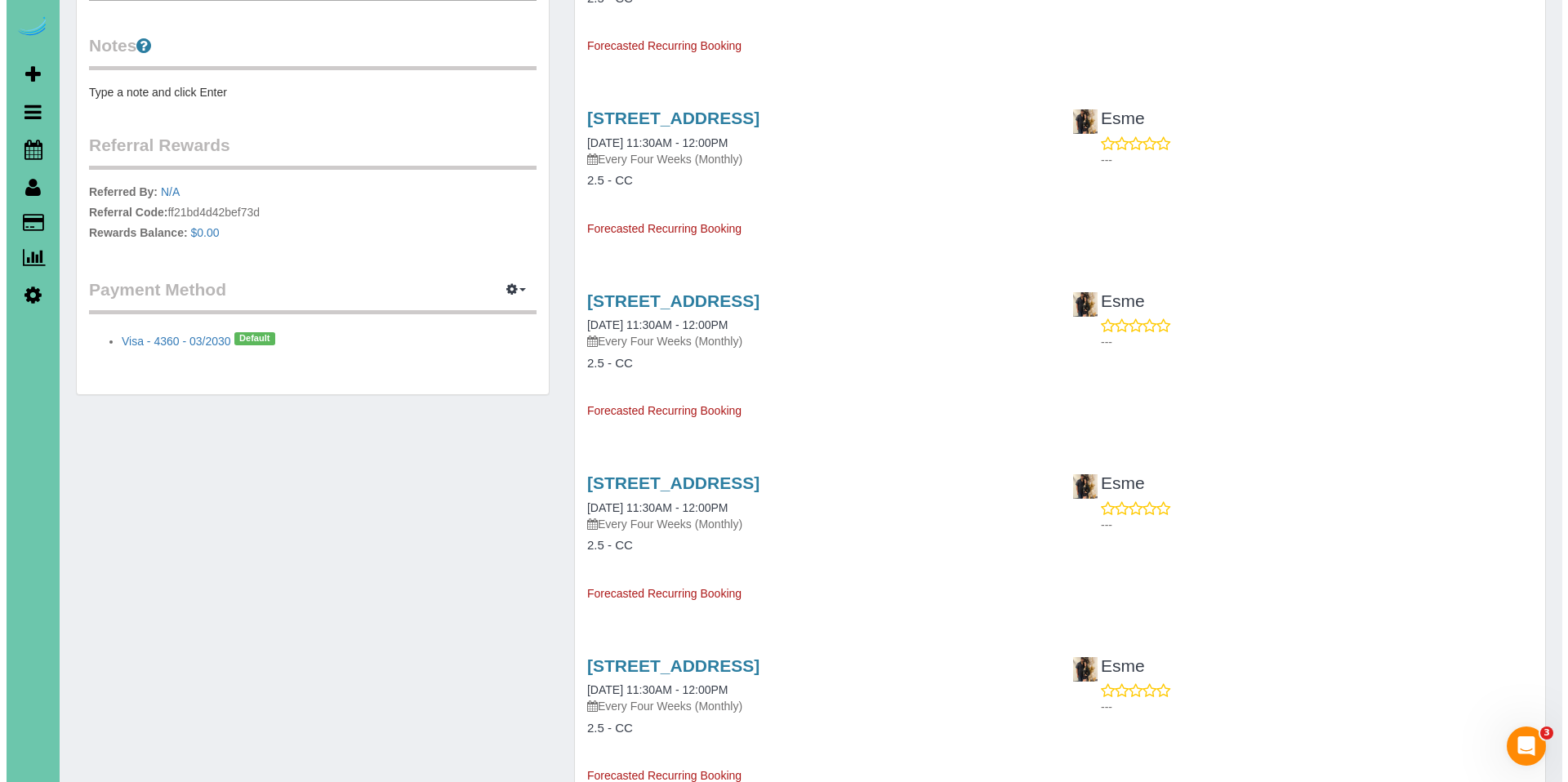
scroll to position [607, 0]
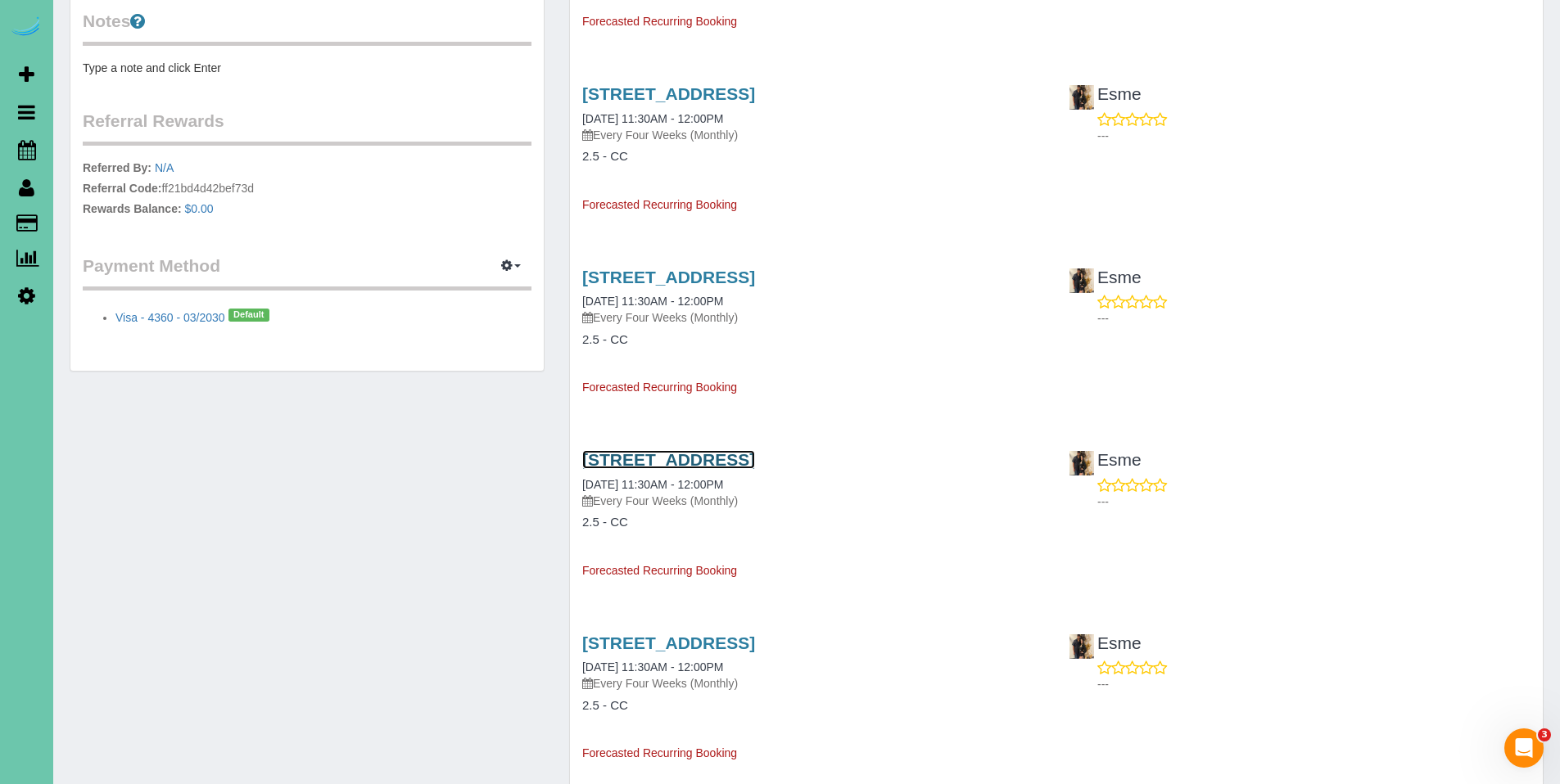
click at [686, 467] on link "4303 N 193rd Cir, Elkhorn, NE 68022" at bounding box center [668, 459] width 173 height 18
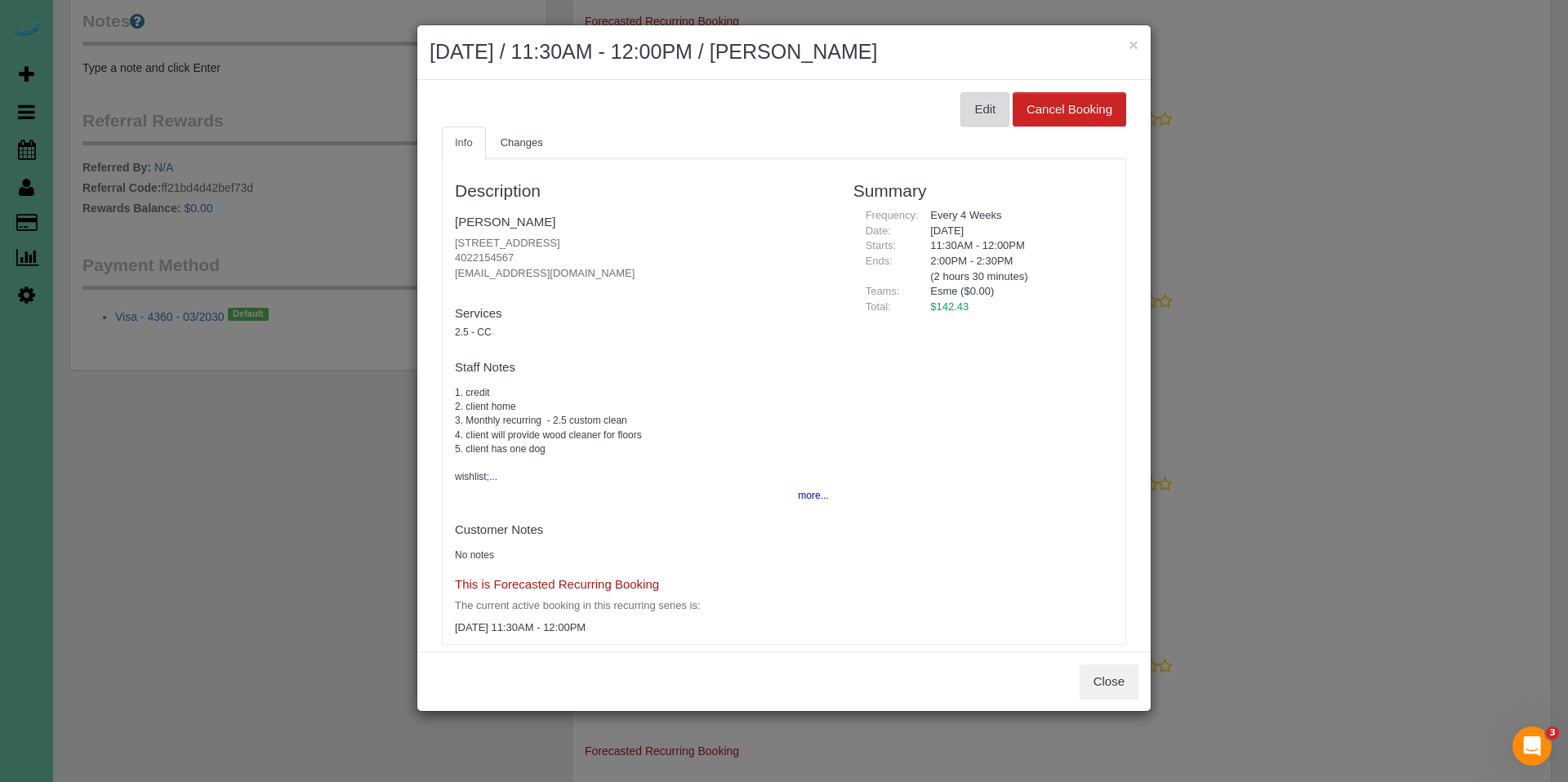
click at [968, 105] on button "Edit" at bounding box center [984, 110] width 49 height 35
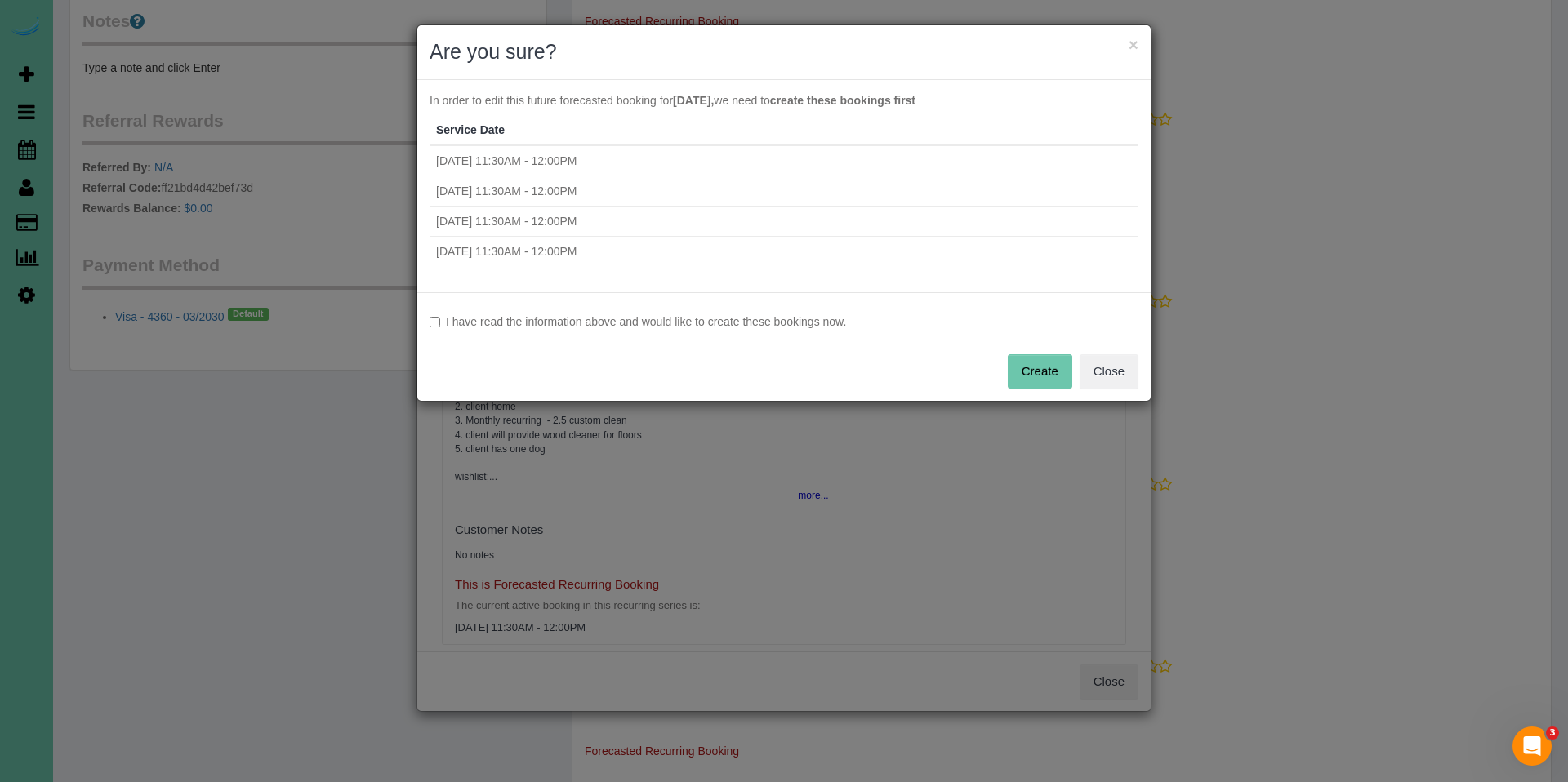
click at [718, 316] on label "I have read the information above and would like to create these bookings now." at bounding box center [784, 322] width 709 height 16
click at [1020, 378] on button "Create" at bounding box center [1039, 372] width 65 height 35
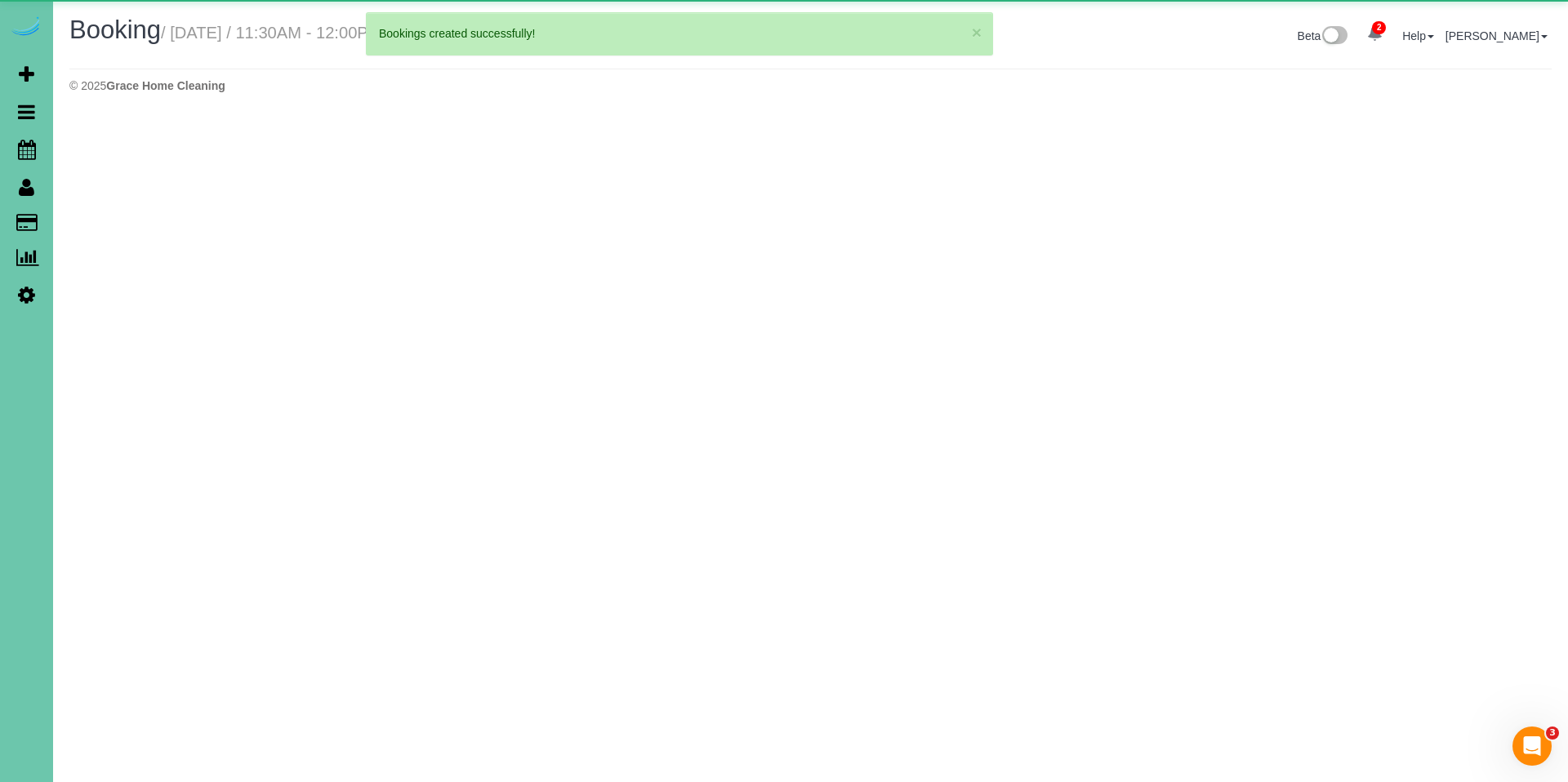
select select "NE"
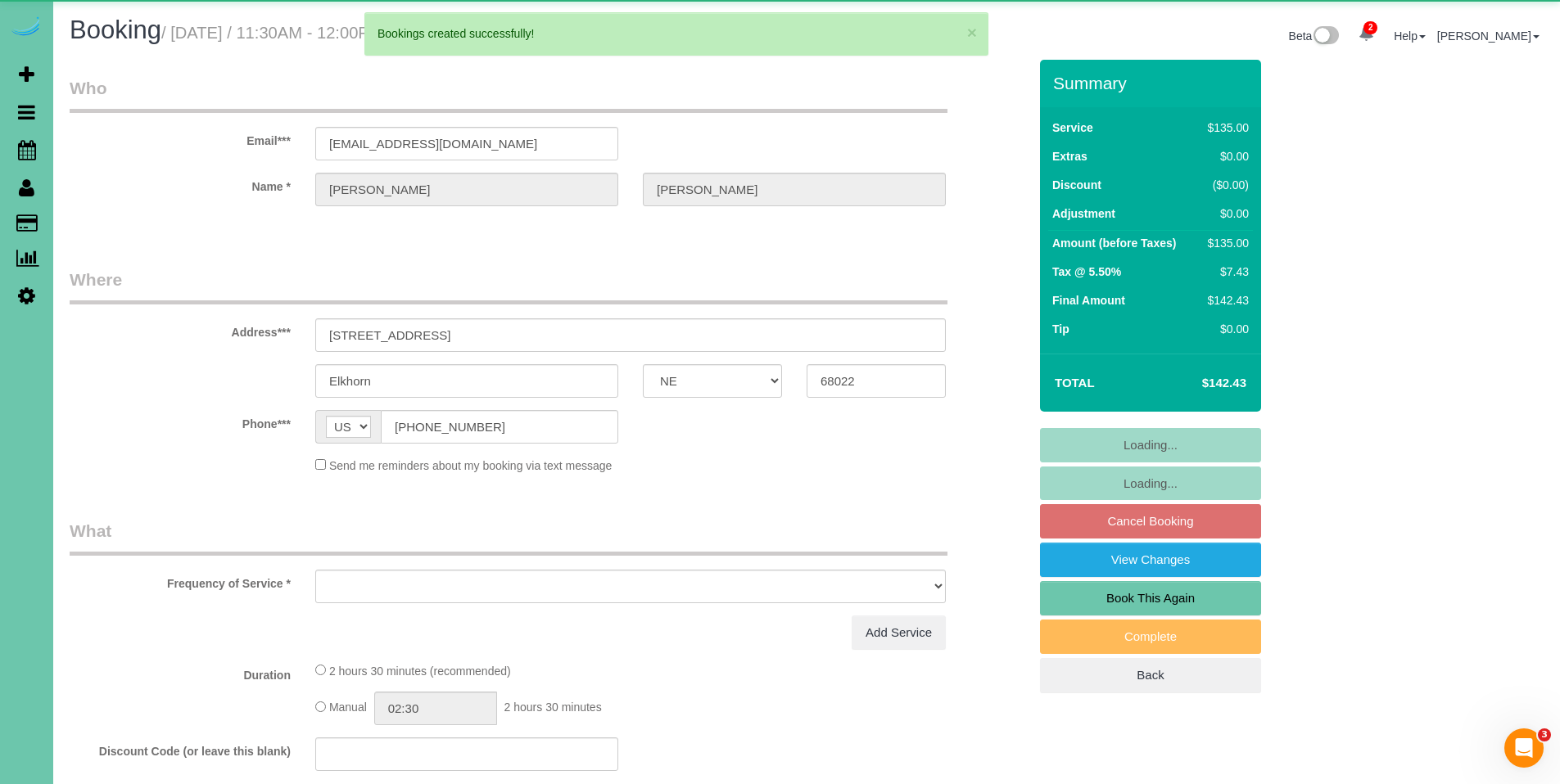
select select "object:21234"
select select "string:fspay-6f86949a-8630-4b03-a48d-315df948664e"
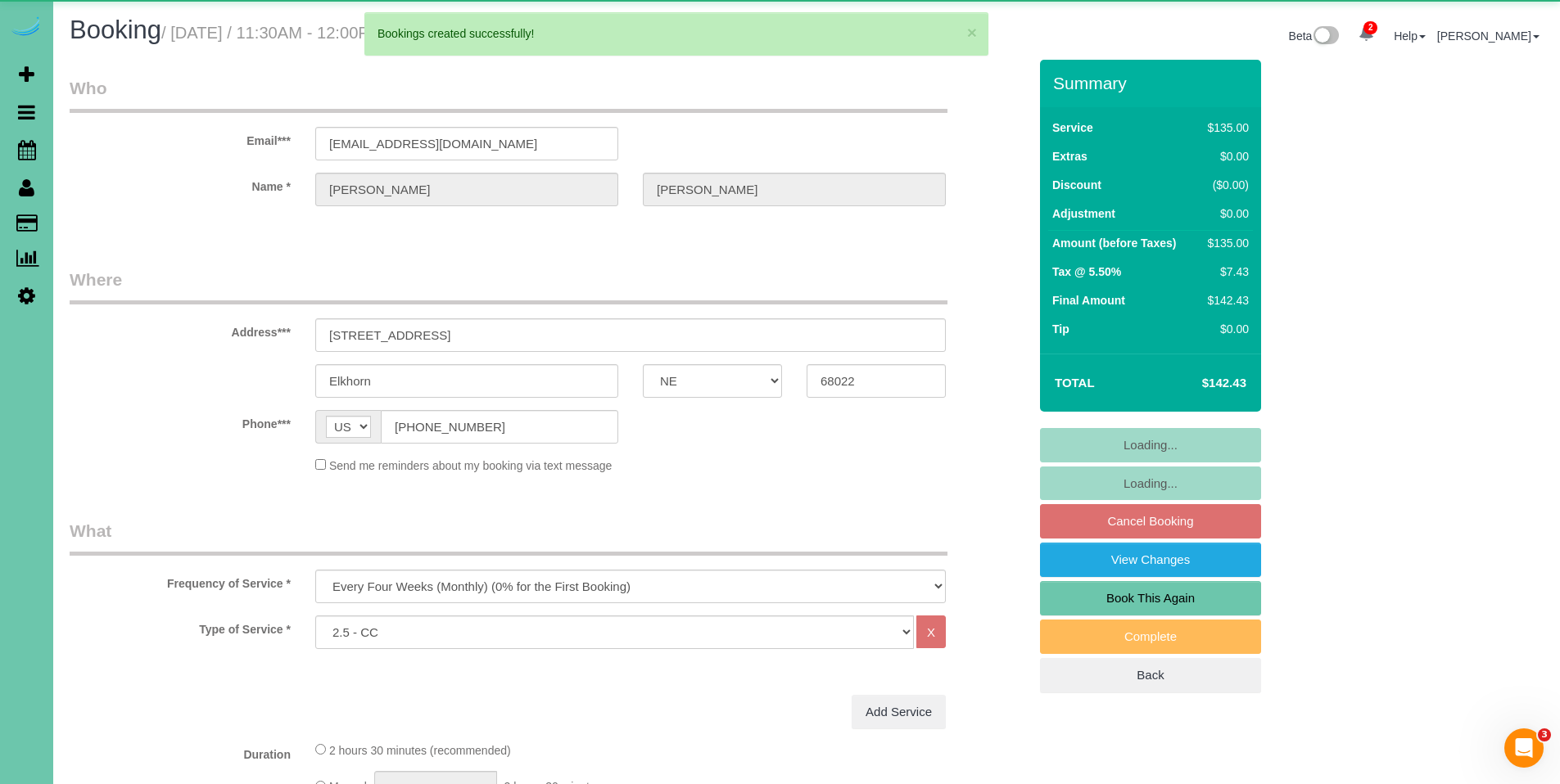
select select "object:21253"
select select "number:37"
select select "number:42"
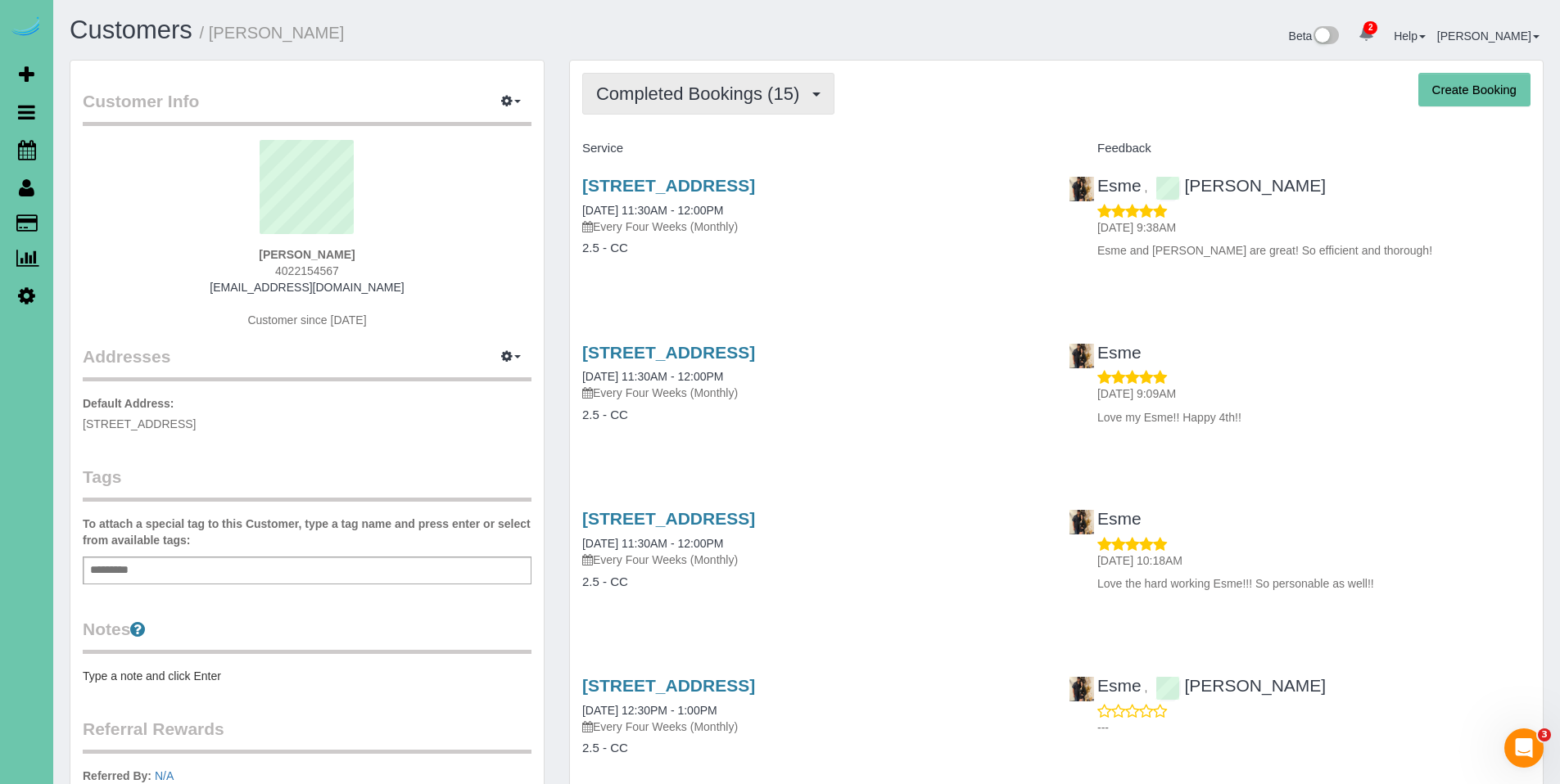
click at [696, 107] on button "Completed Bookings (15)" at bounding box center [708, 93] width 252 height 42
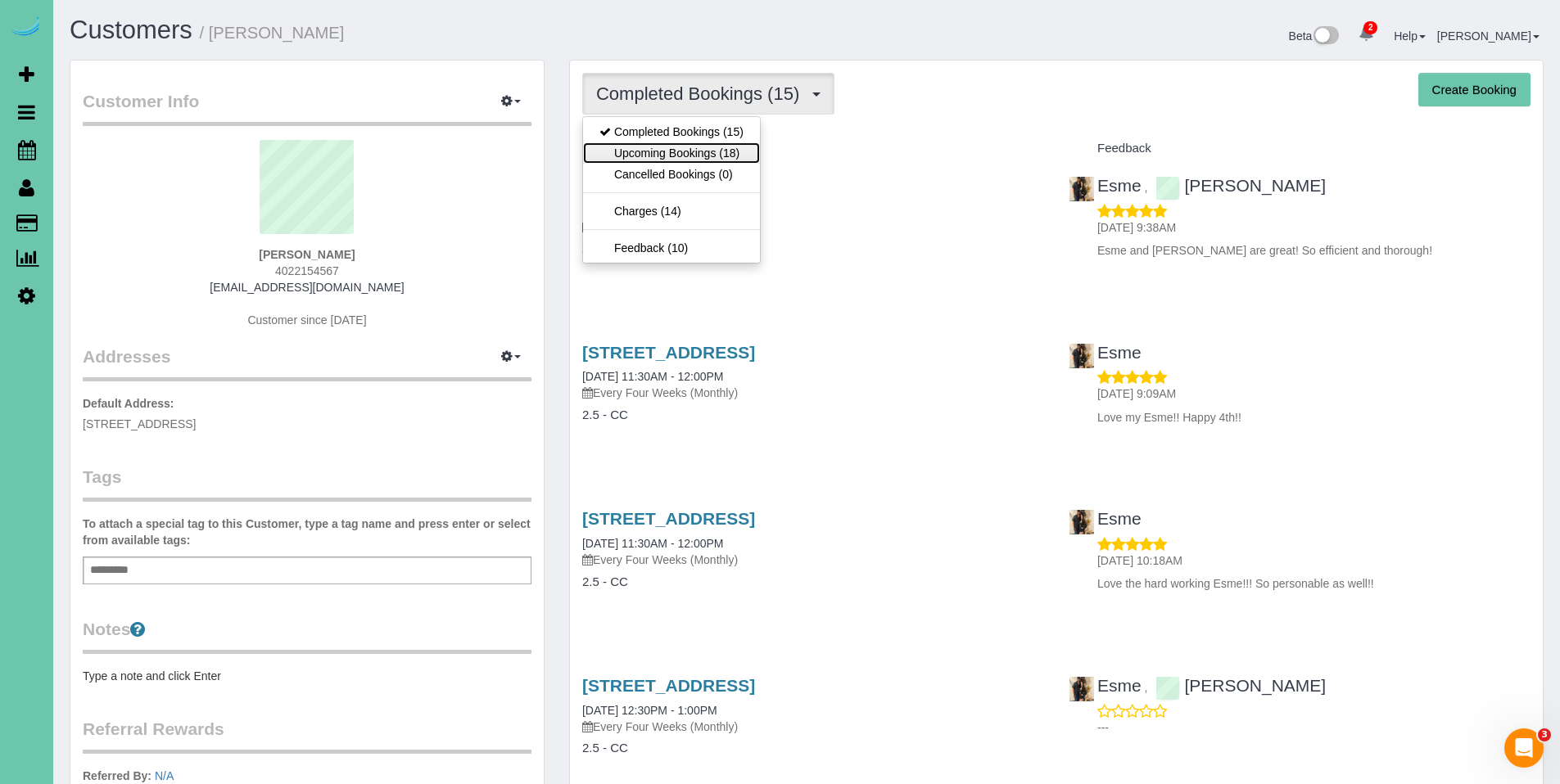
click at [694, 145] on link "Upcoming Bookings (18)" at bounding box center [671, 153] width 177 height 21
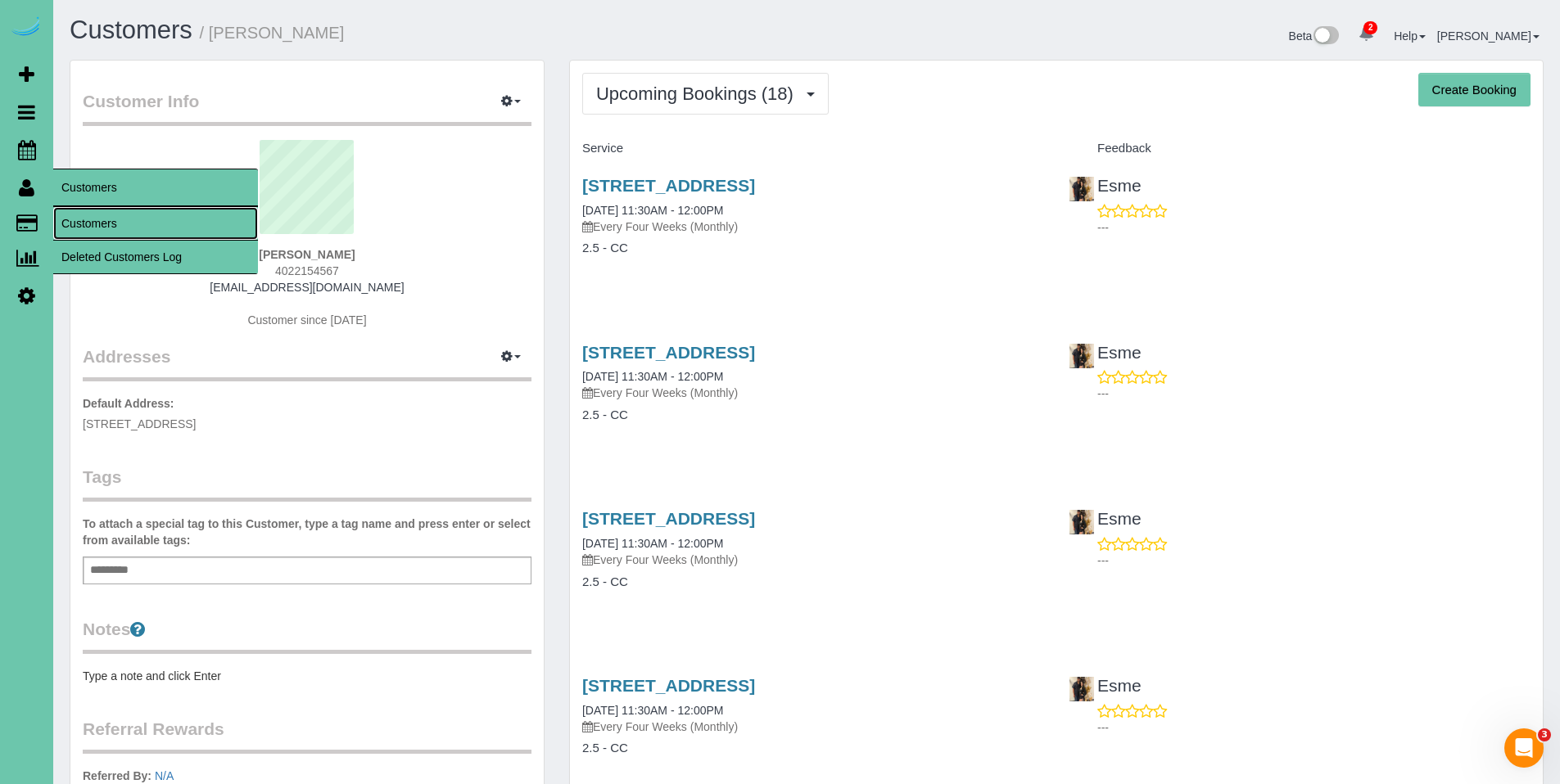
click at [82, 215] on link "Customers" at bounding box center [156, 223] width 205 height 33
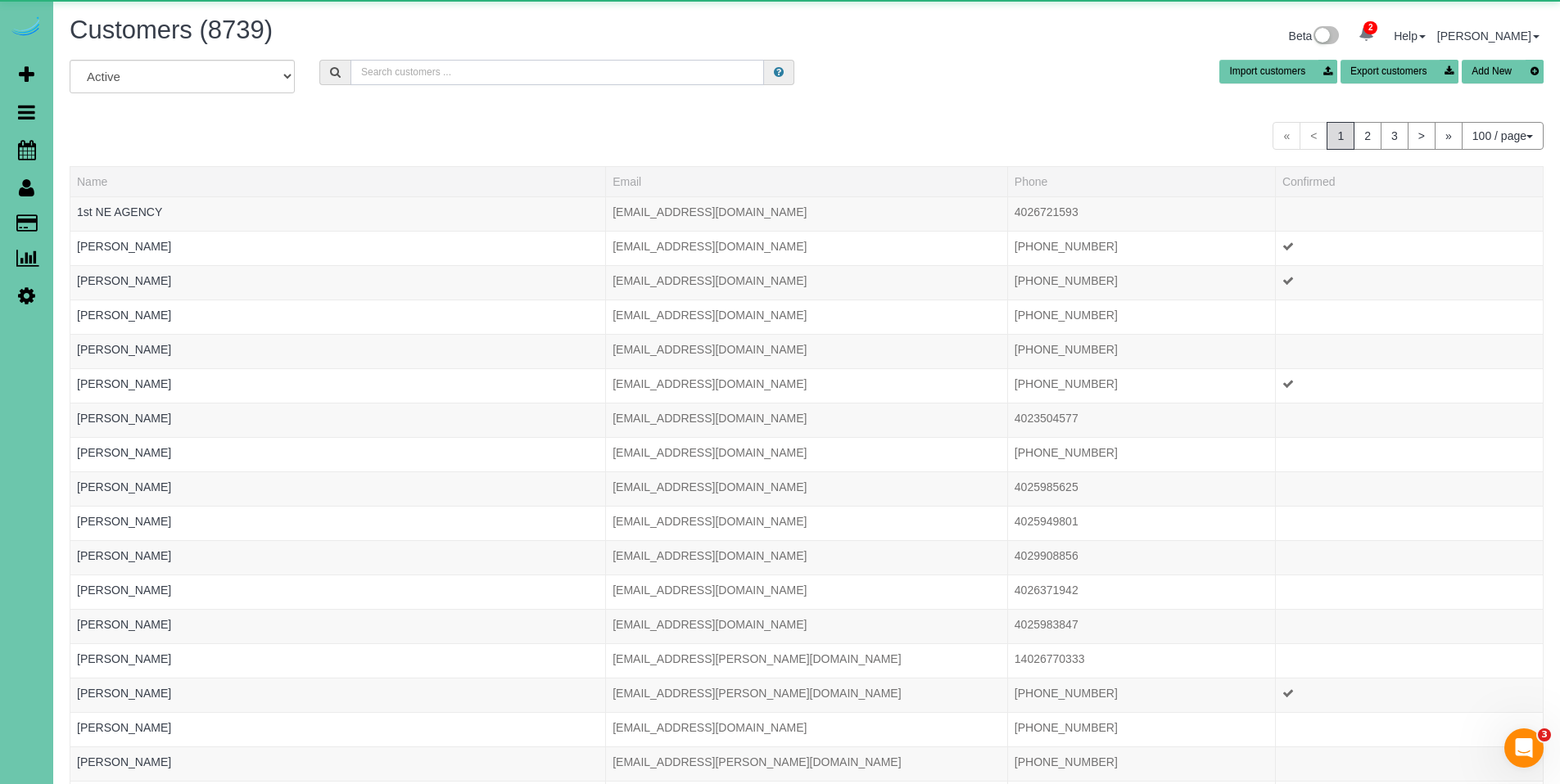
click at [530, 80] on input "text" at bounding box center [557, 72] width 413 height 25
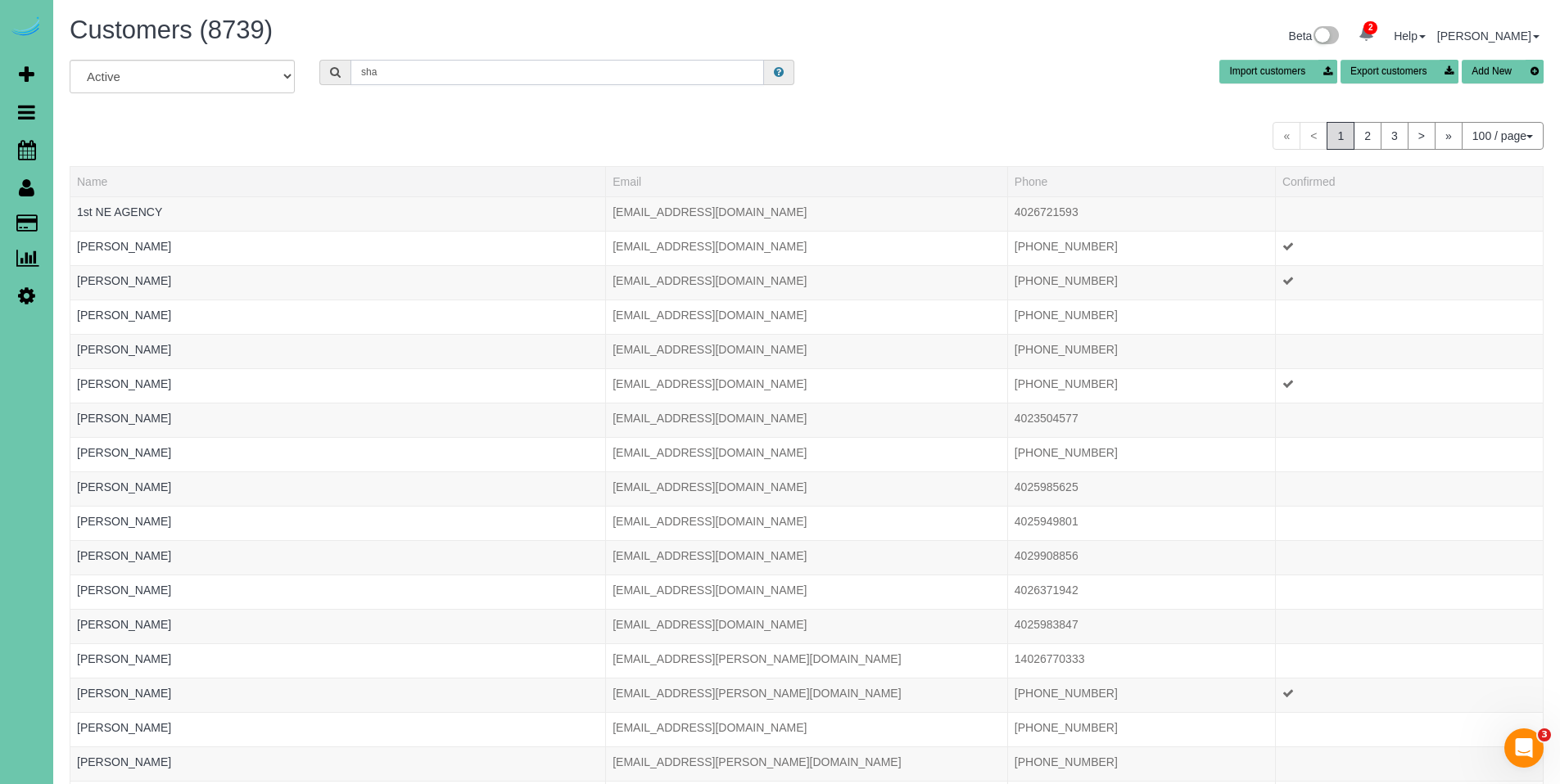
type input "sharon b"
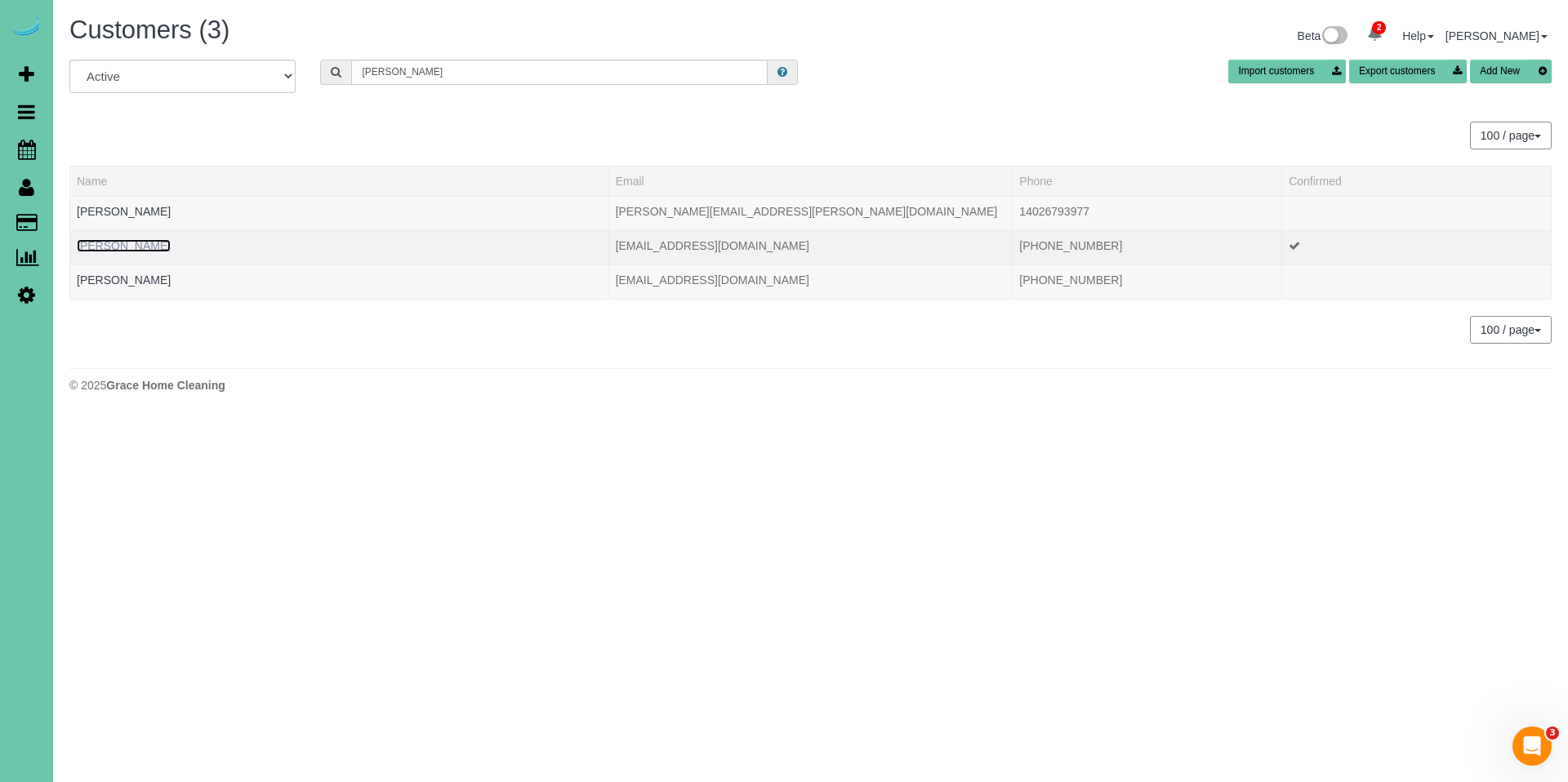
click at [139, 250] on link "Sharon Beschorner" at bounding box center [123, 246] width 93 height 13
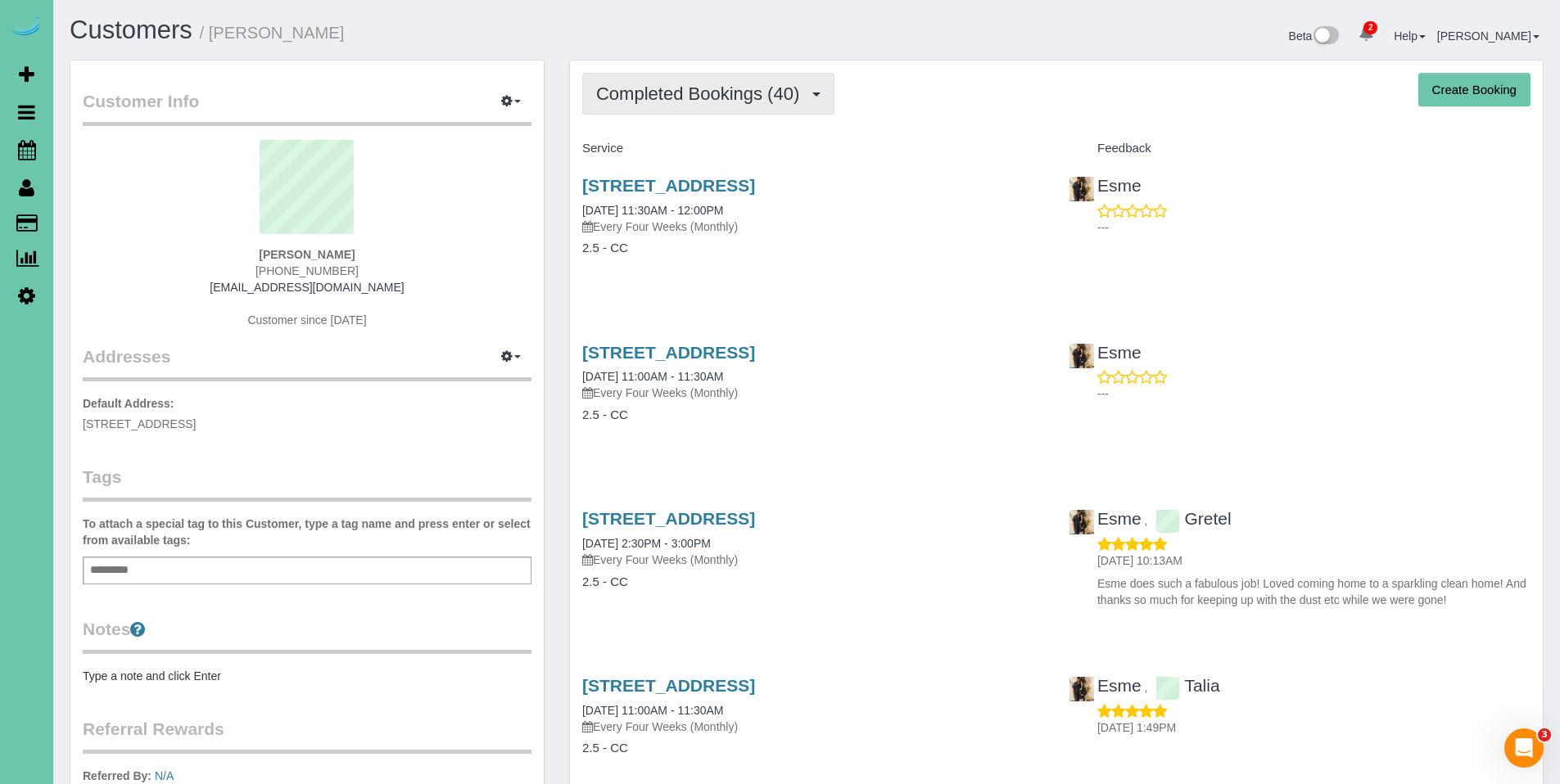
click at [681, 96] on span "Completed Bookings (40)" at bounding box center [701, 93] width 212 height 20
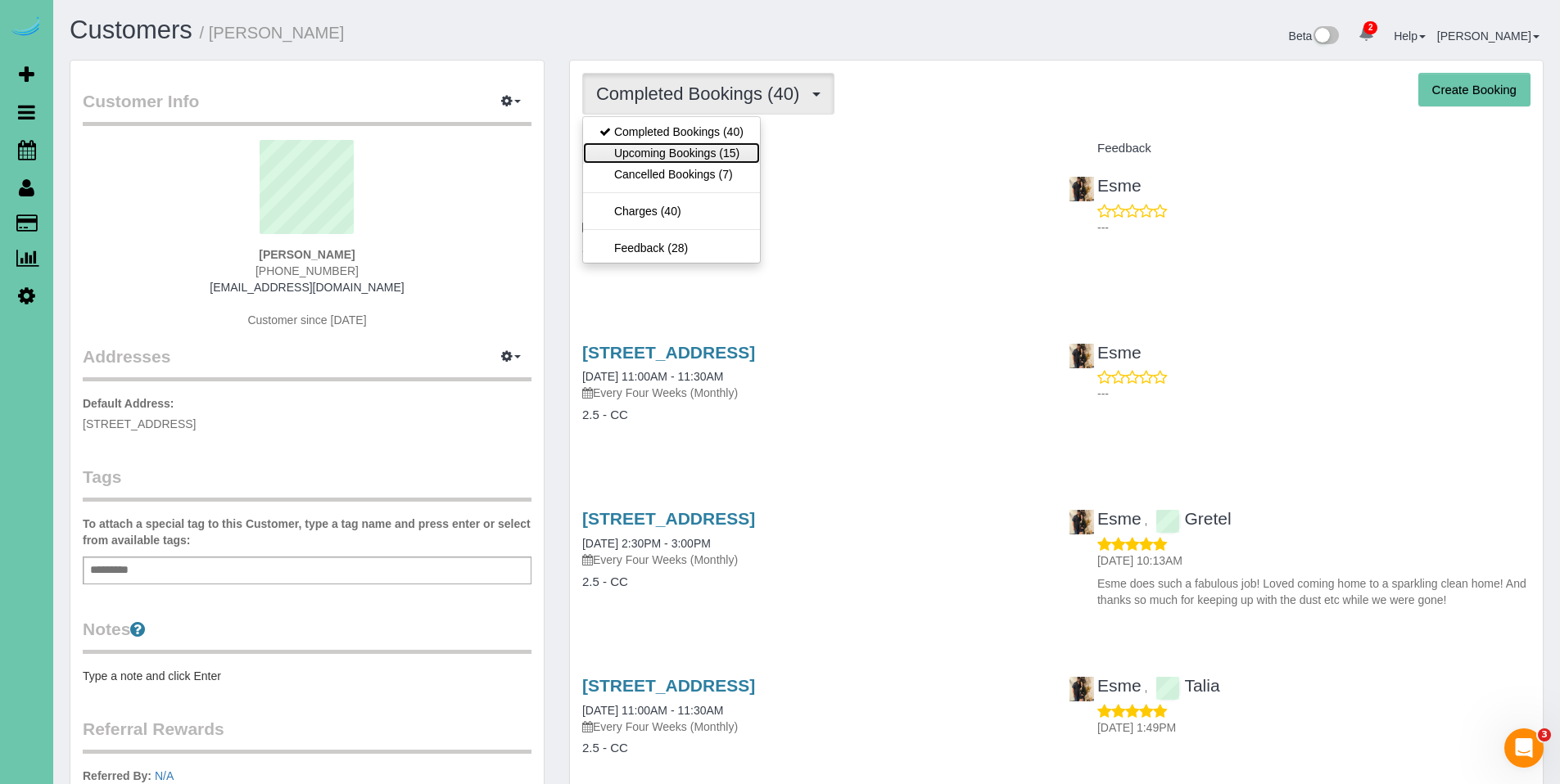
click at [664, 154] on link "Upcoming Bookings (15)" at bounding box center [671, 153] width 177 height 21
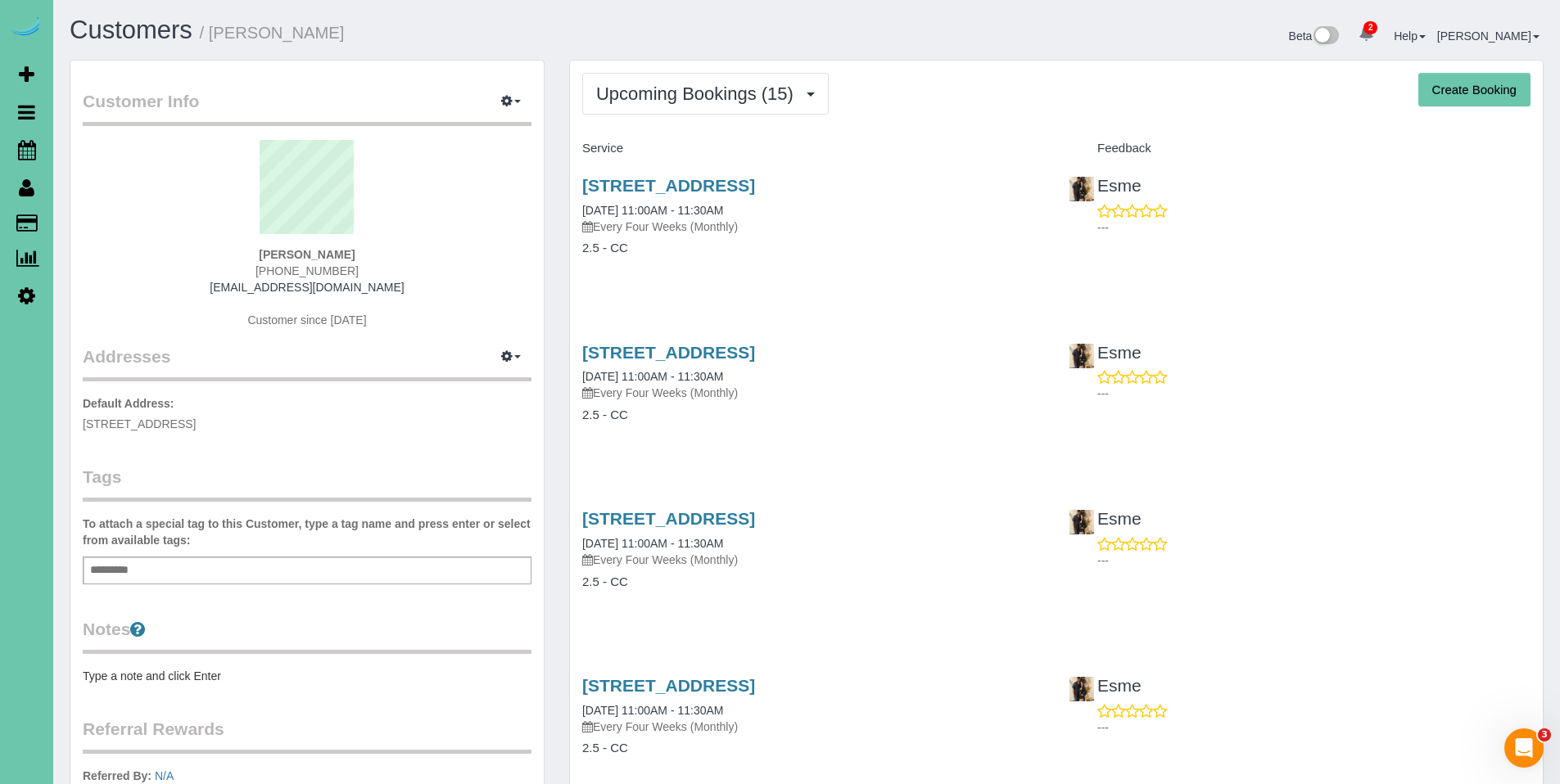
drag, startPoint x: 906, startPoint y: 193, endPoint x: 553, endPoint y: 187, distance: 353.1
click at [942, 236] on div "7809 N 127th Ave, Omaha, NE 68142 08/14/2025 11:00AM - 11:30AM Every Four Weeks…" at bounding box center [813, 225] width 487 height 126
drag, startPoint x: 893, startPoint y: 182, endPoint x: 573, endPoint y: 181, distance: 320.0
click at [573, 181] on div "7809 N 127th Ave, Omaha, NE 68142 08/14/2025 11:00AM - 11:30AM Every Four Weeks…" at bounding box center [813, 225] width 487 height 126
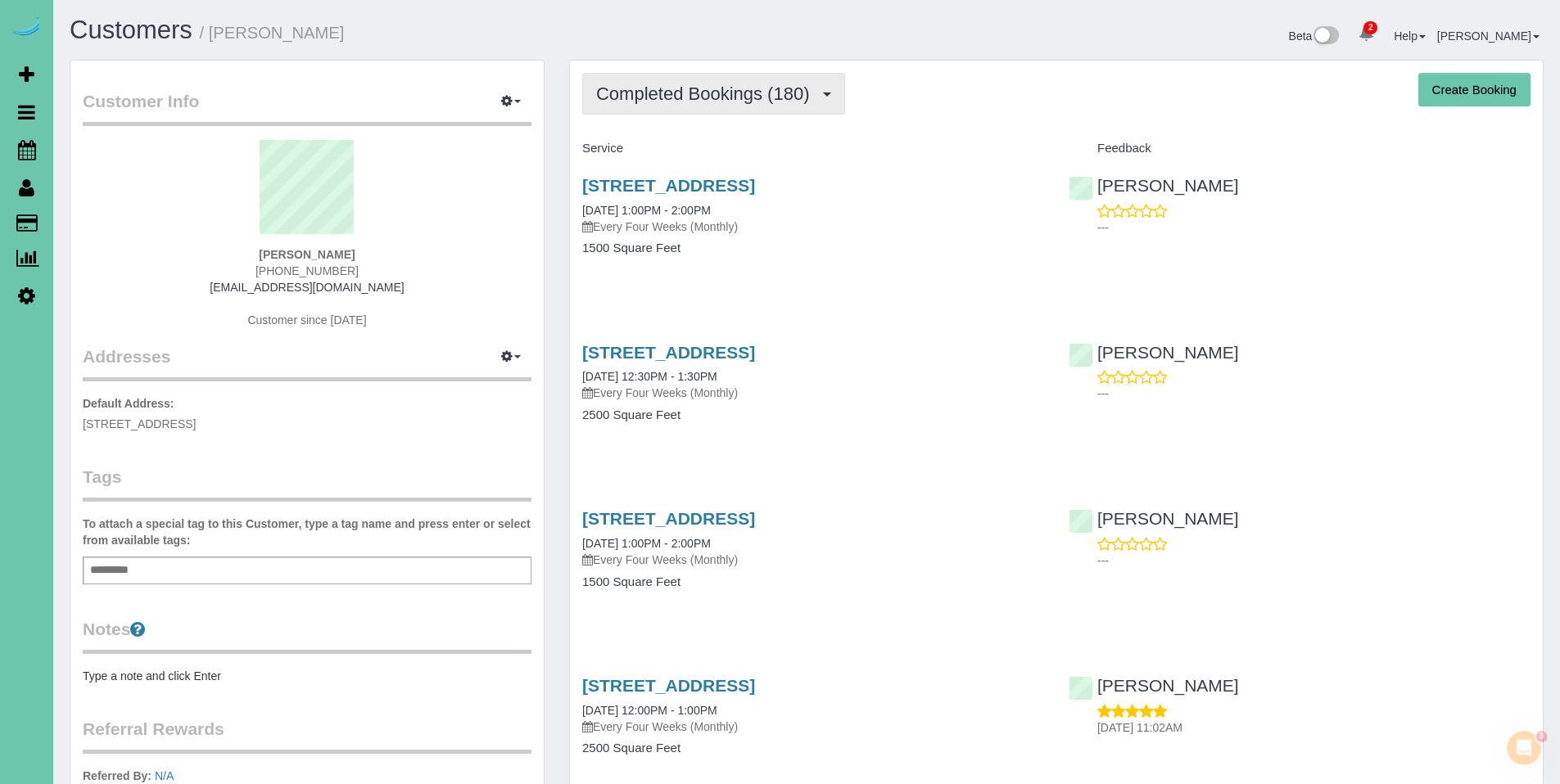
click at [650, 105] on button "Completed Bookings (180)" at bounding box center [714, 93] width 263 height 42
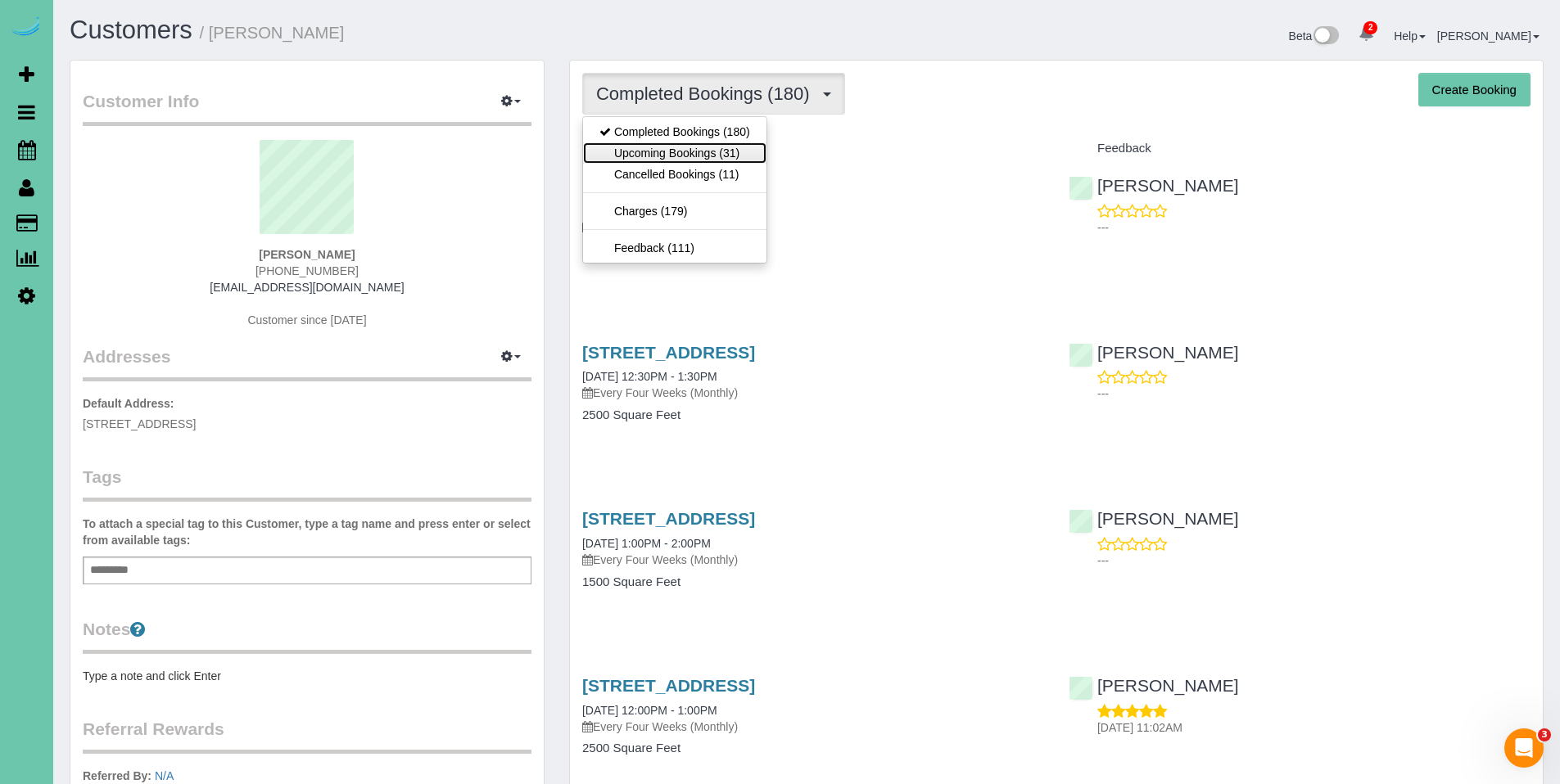
click at [645, 151] on link "Upcoming Bookings (31)" at bounding box center [675, 153] width 184 height 21
